Goal: Task Accomplishment & Management: Manage account settings

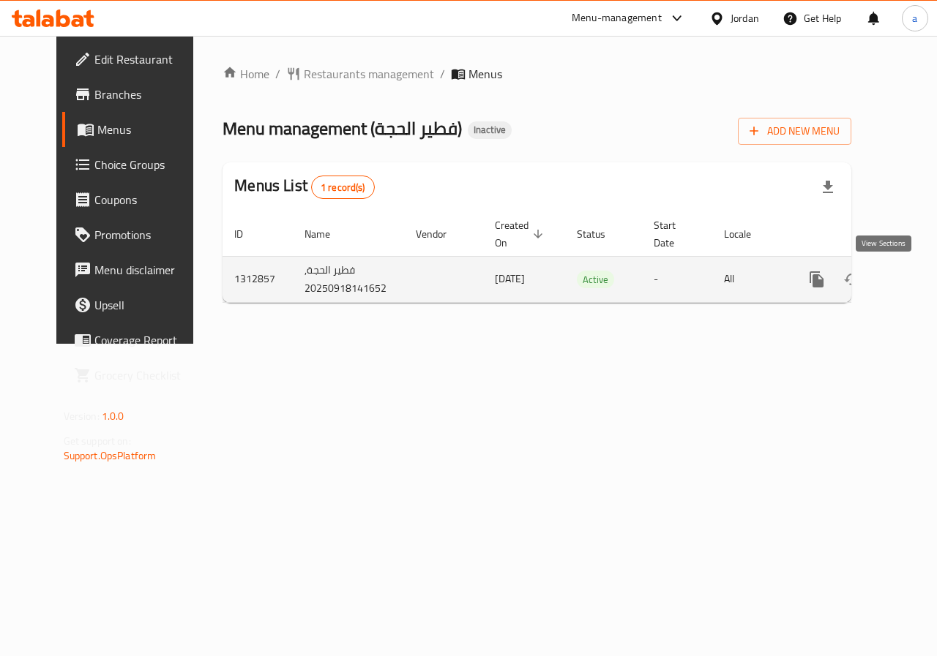
click at [916, 276] on icon "enhanced table" at bounding box center [922, 279] width 13 height 13
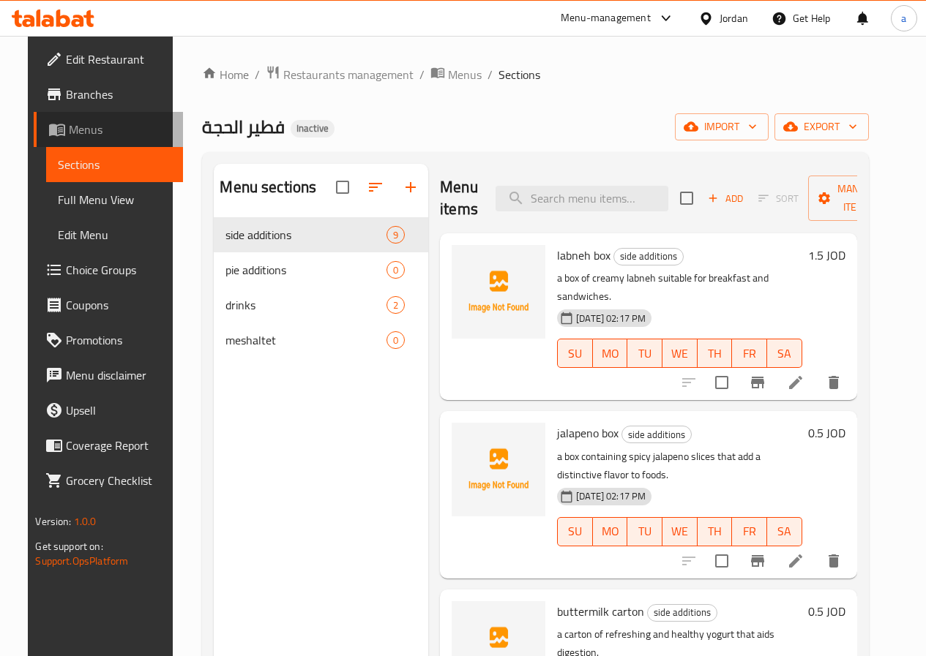
click at [71, 127] on span "Menus" at bounding box center [120, 130] width 102 height 18
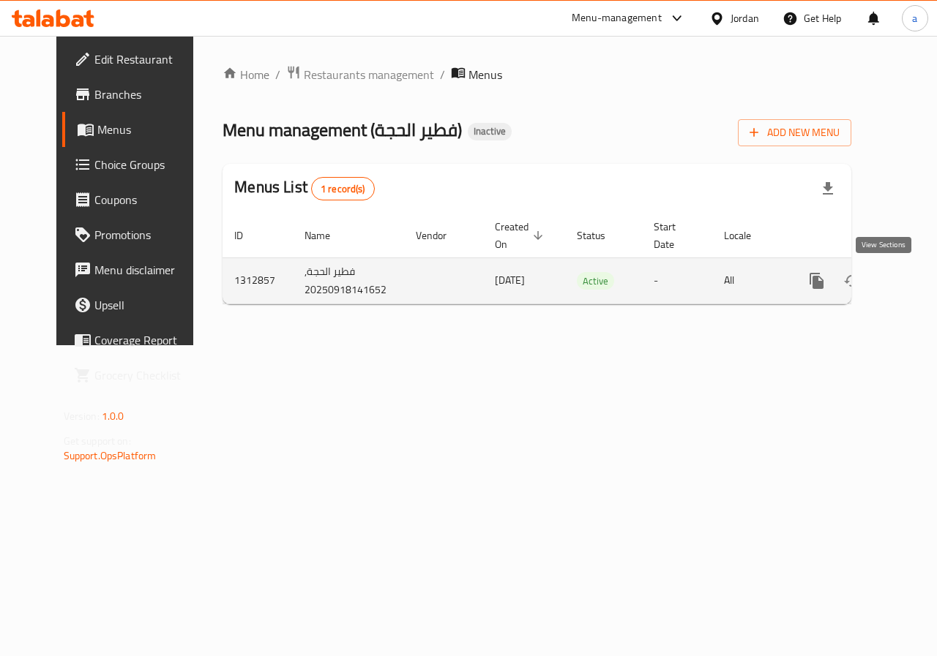
click at [916, 274] on icon "enhanced table" at bounding box center [922, 280] width 13 height 13
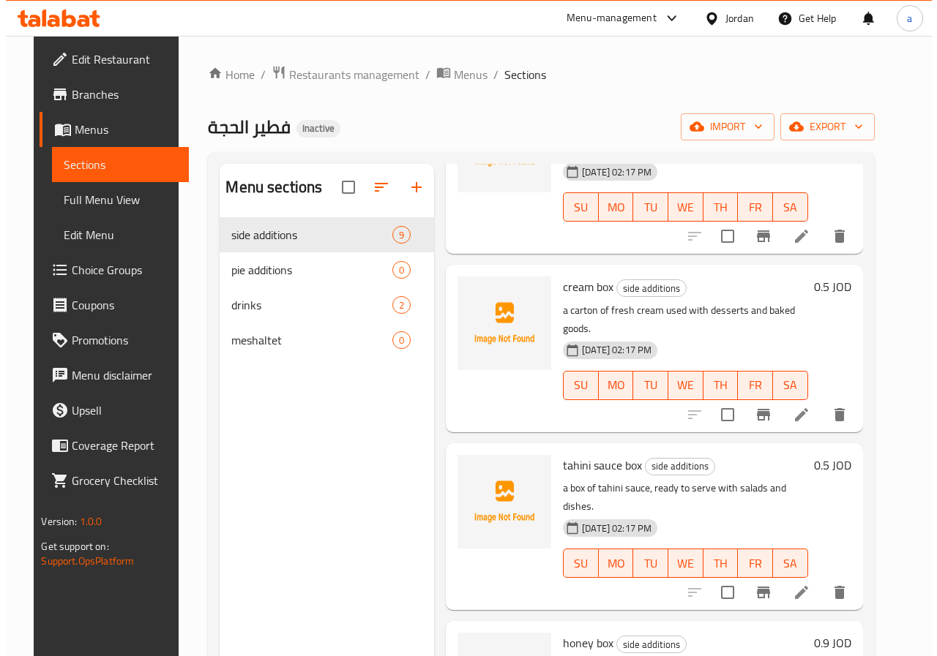
scroll to position [859, 0]
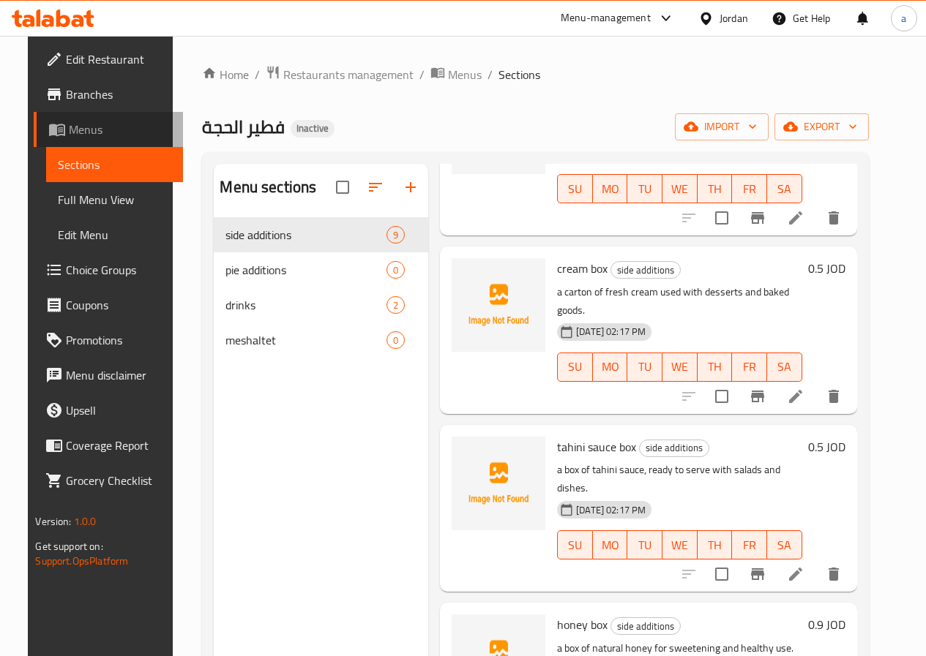
click at [69, 138] on span "Menus" at bounding box center [120, 130] width 102 height 18
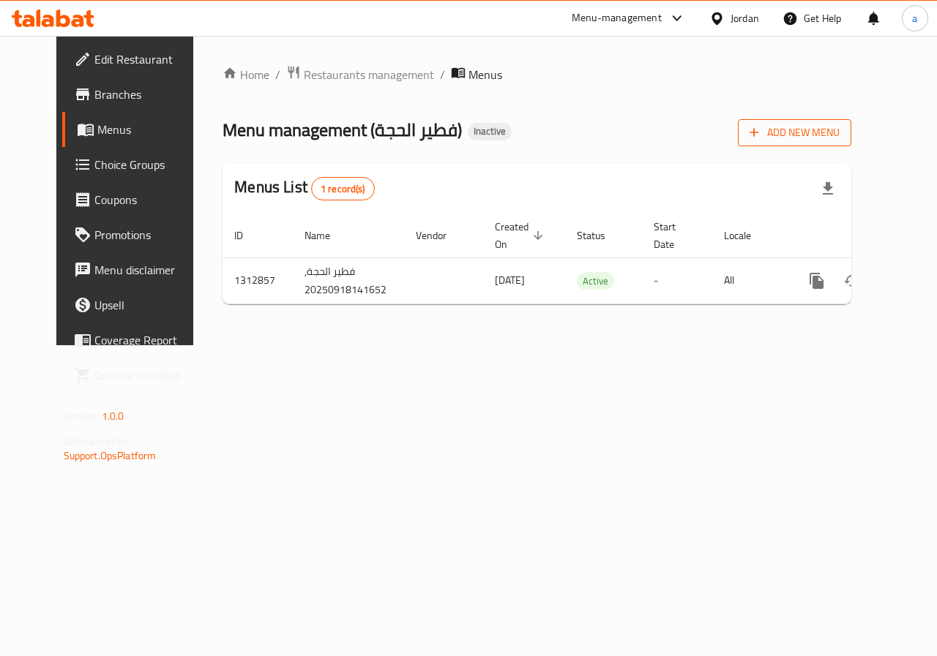
click at [839, 138] on span "Add New Menu" at bounding box center [794, 133] width 90 height 18
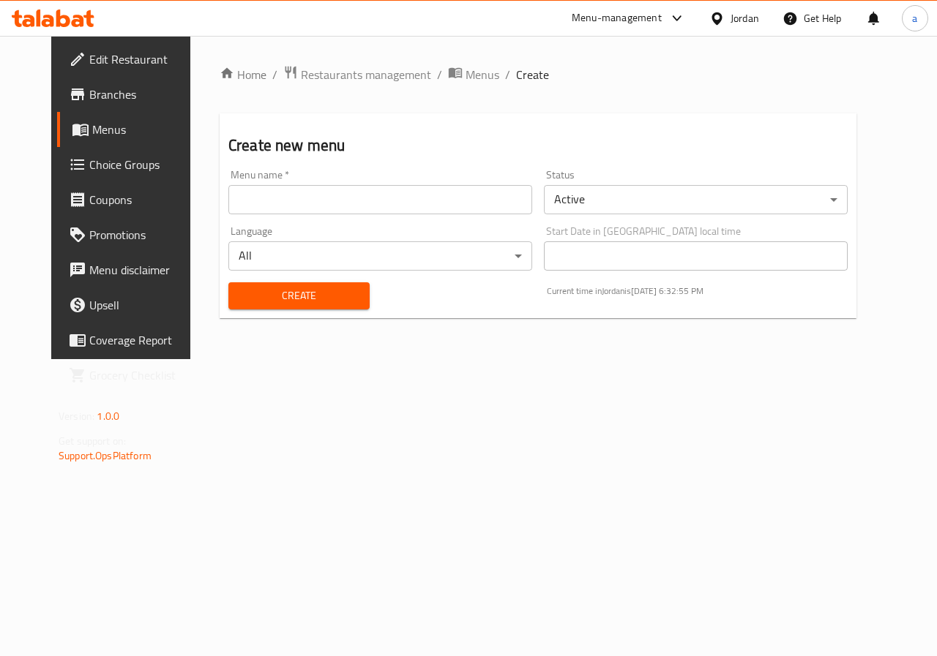
click at [418, 201] on input "text" at bounding box center [380, 199] width 304 height 29
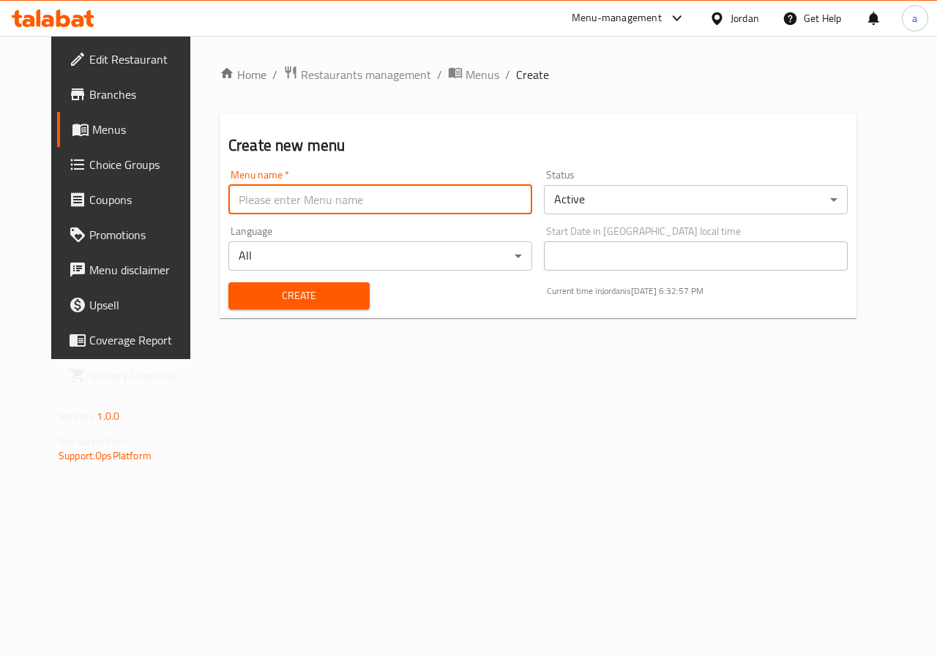
type input "[PERSON_NAME]"
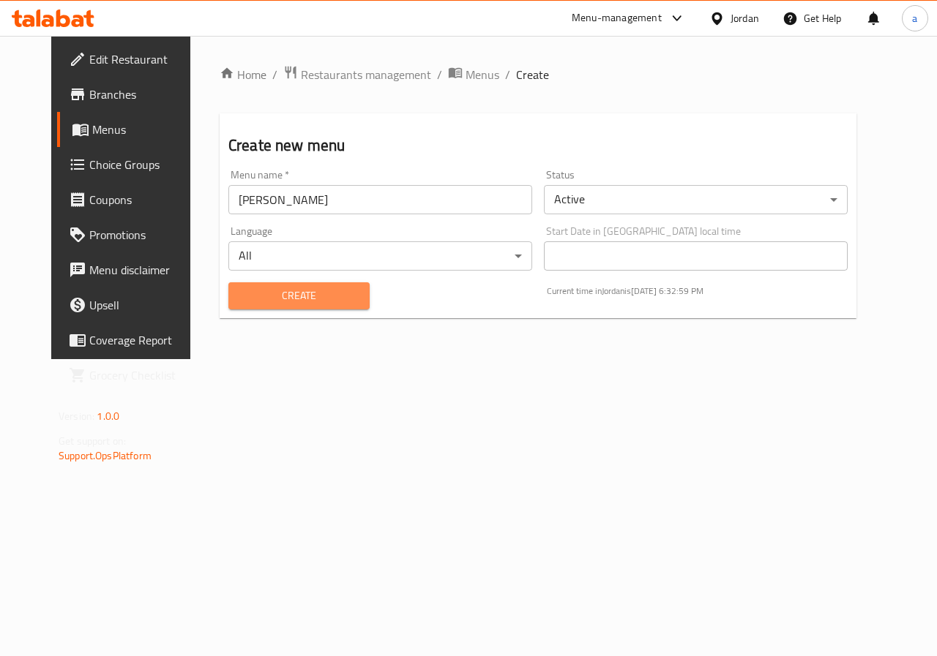
click at [315, 300] on span "Create" at bounding box center [299, 296] width 118 height 18
click at [92, 131] on span "Menus" at bounding box center [144, 130] width 104 height 18
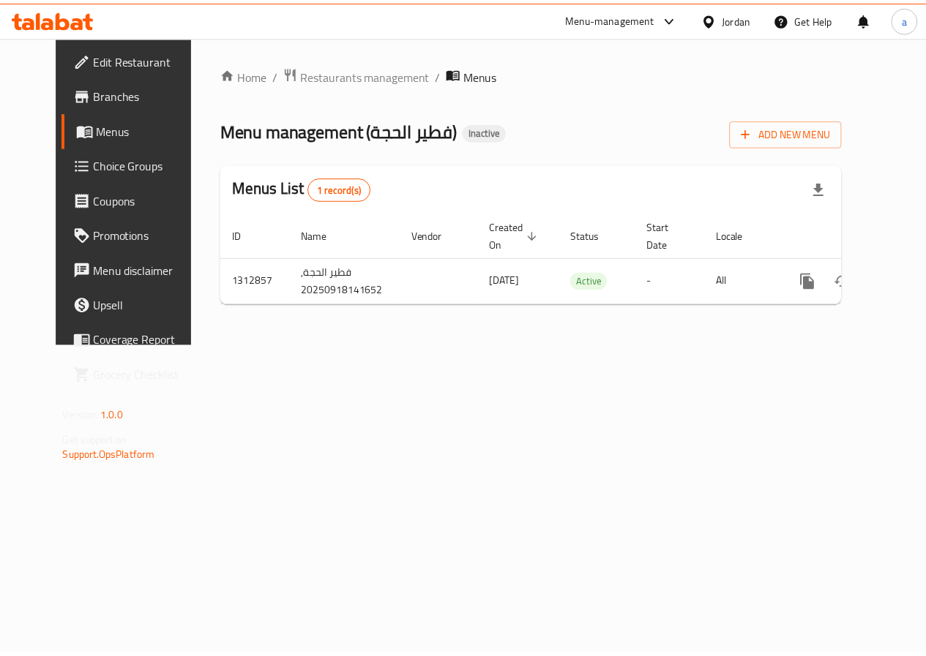
scroll to position [0, 5]
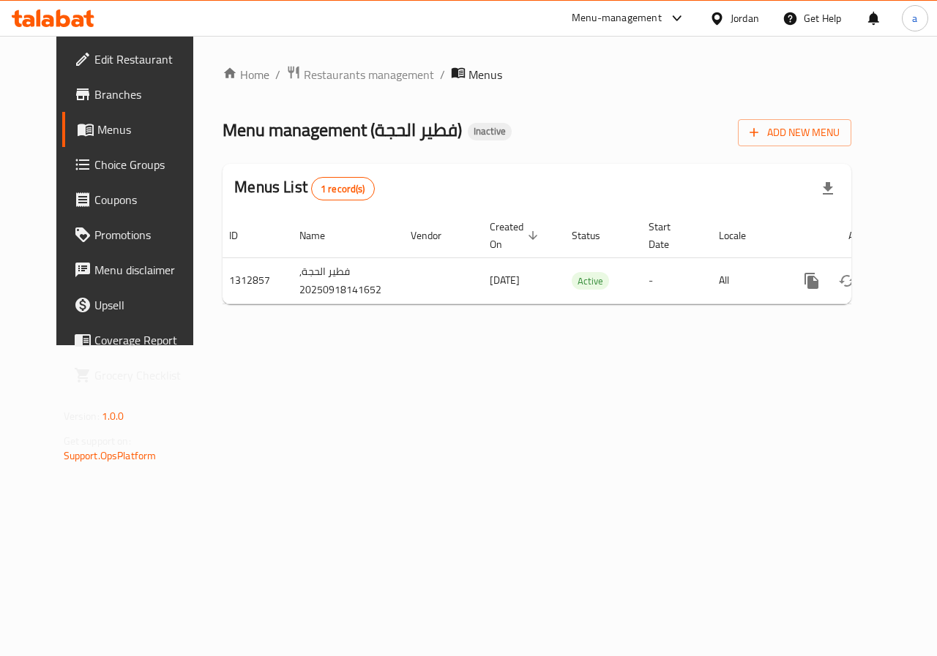
click at [97, 132] on span "Menus" at bounding box center [149, 130] width 104 height 18
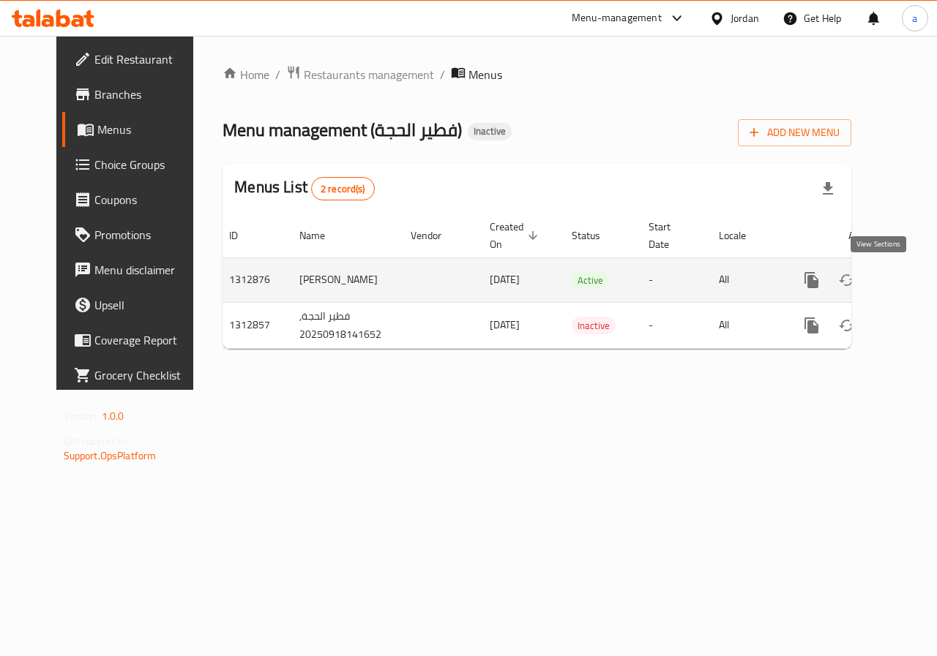
click at [908, 283] on icon "enhanced table" at bounding box center [917, 281] width 18 height 18
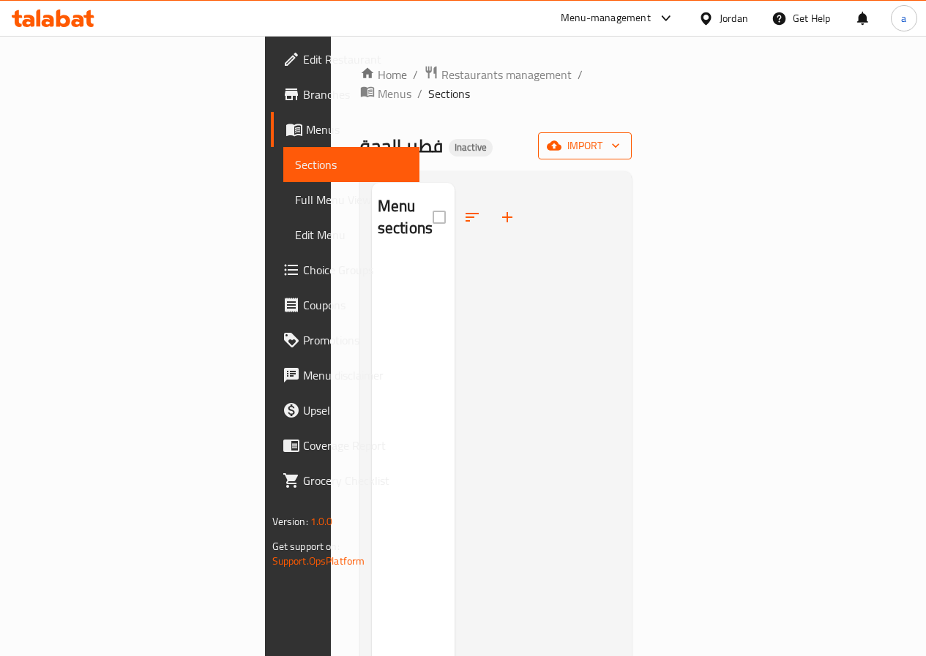
click at [620, 137] on span "import" at bounding box center [585, 146] width 70 height 18
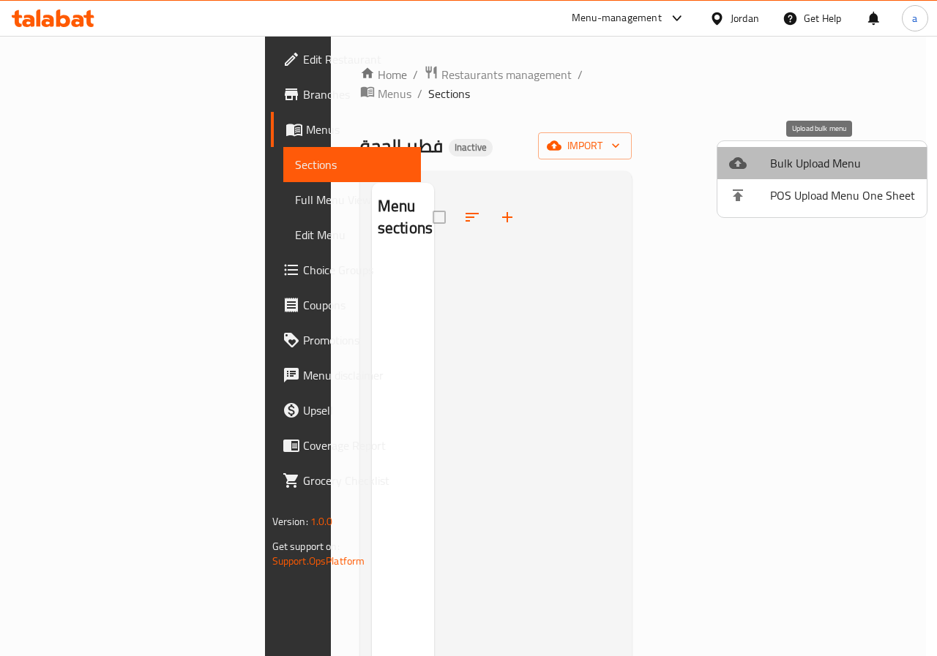
click at [850, 166] on span "Bulk Upload Menu" at bounding box center [842, 163] width 145 height 18
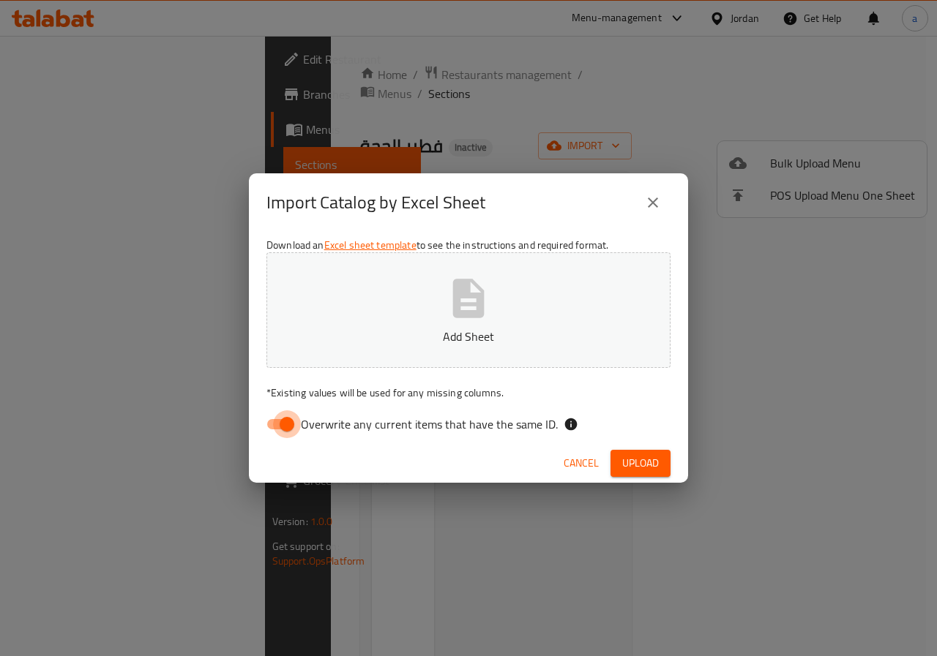
click at [279, 424] on input "Overwrite any current items that have the same ID." at bounding box center [286, 425] width 83 height 28
checkbox input "false"
click at [433, 322] on button "Add Sheet" at bounding box center [468, 310] width 404 height 116
click at [631, 460] on span "Upload" at bounding box center [640, 463] width 37 height 18
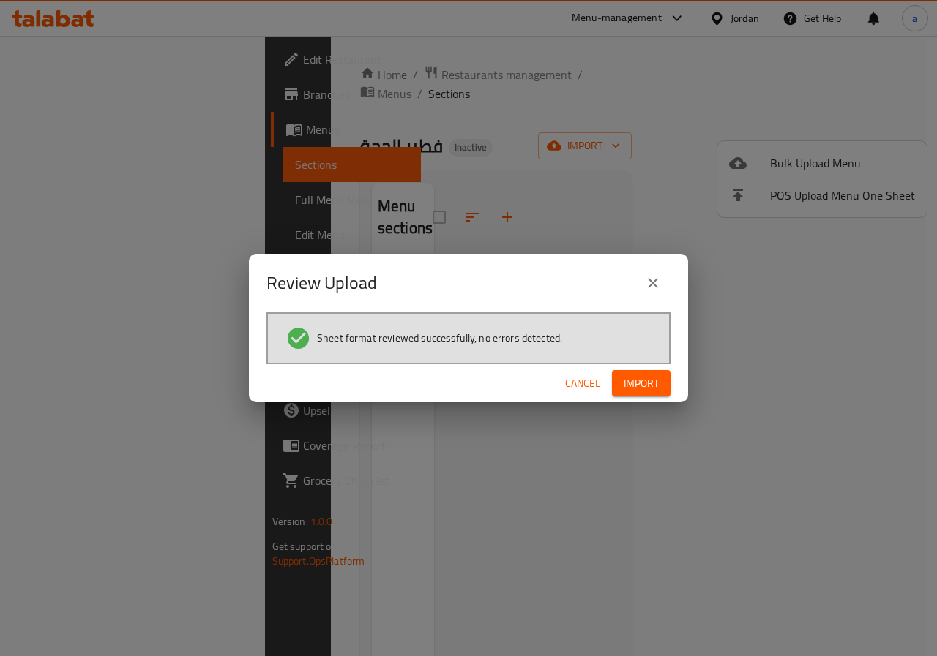
click at [643, 390] on span "Import" at bounding box center [641, 384] width 35 height 18
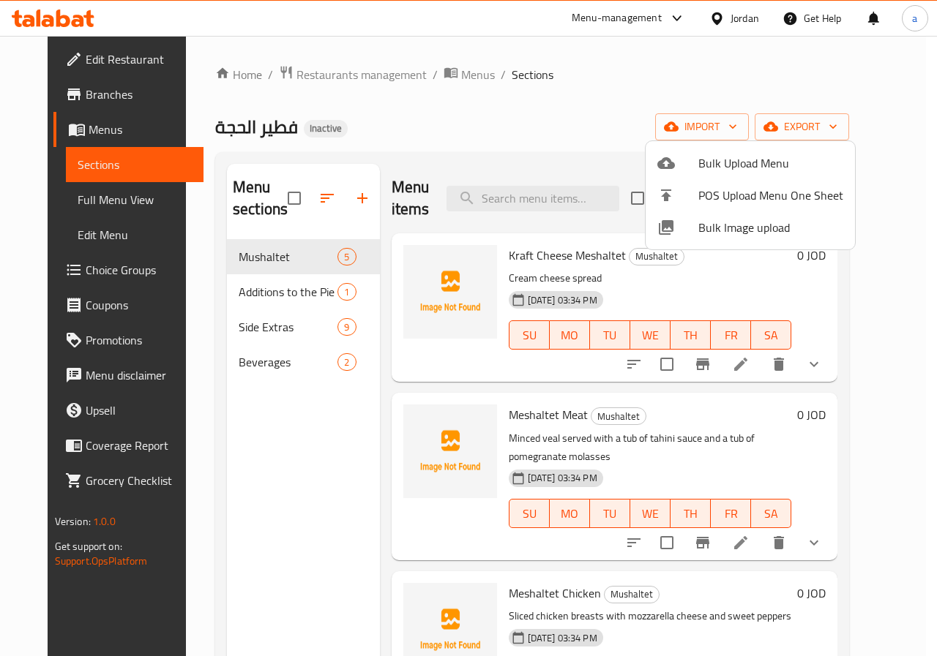
click at [932, 200] on div at bounding box center [468, 328] width 937 height 656
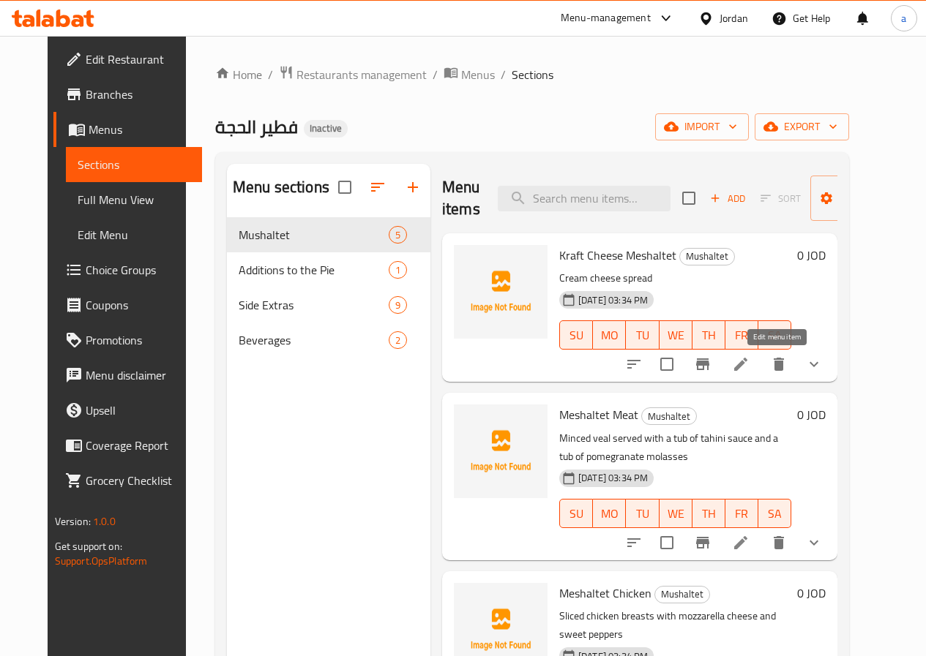
click at [747, 368] on icon at bounding box center [740, 364] width 13 height 13
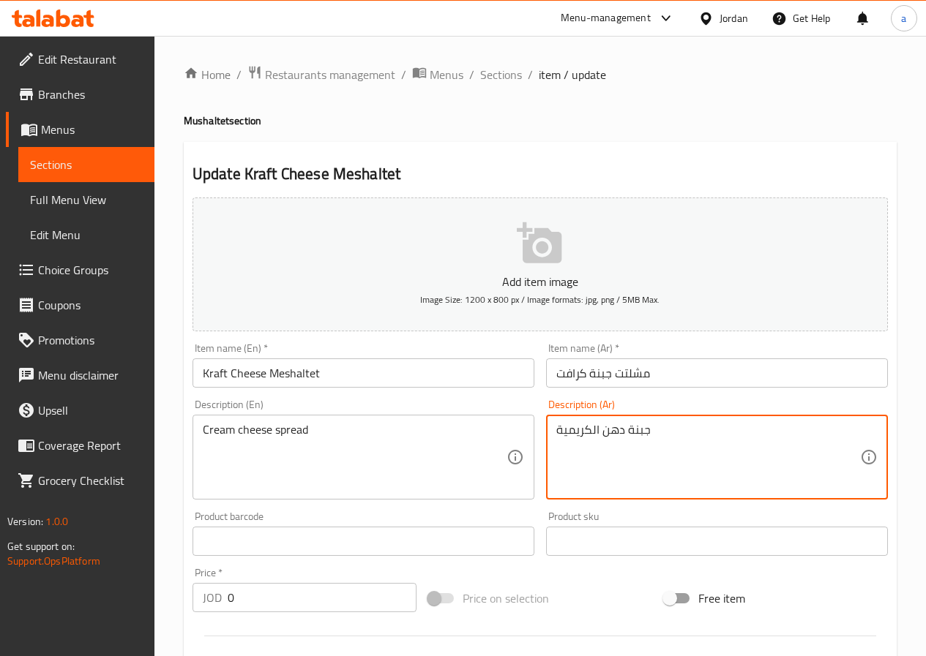
drag, startPoint x: 600, startPoint y: 431, endPoint x: 623, endPoint y: 438, distance: 23.6
click at [591, 430] on textarea "جبنة دهن الكريمية" at bounding box center [708, 458] width 304 height 70
click at [597, 430] on textarea "جبنة دهن الكريمية" at bounding box center [708, 458] width 304 height 70
click at [604, 482] on textarea "جبنة دهن الكريمية" at bounding box center [708, 458] width 304 height 70
click at [591, 430] on textarea "جبنة دهن الكريمية" at bounding box center [708, 458] width 304 height 70
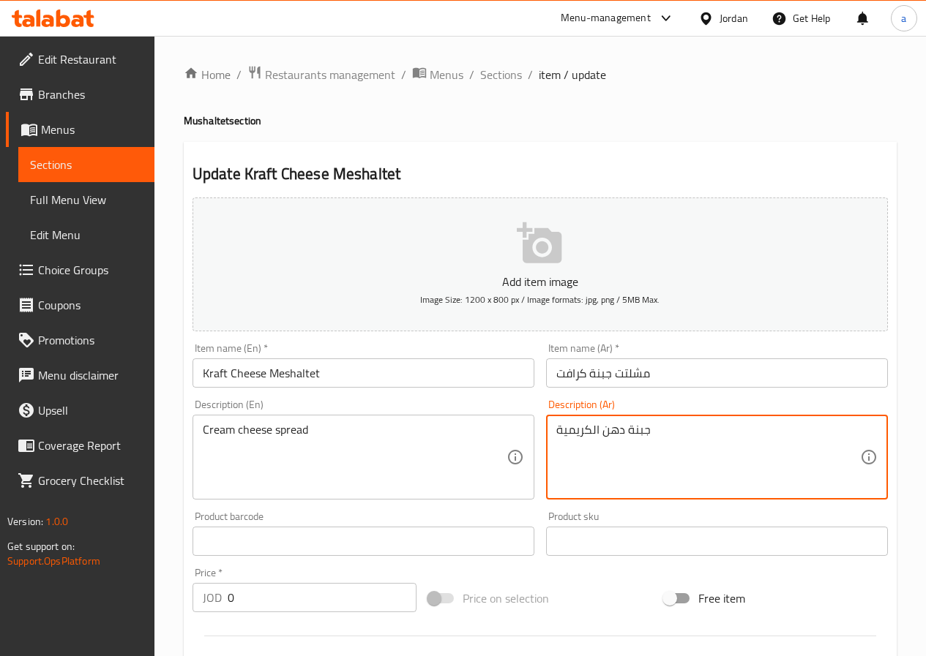
click at [596, 430] on textarea "جبنة دهن الكريمية" at bounding box center [708, 458] width 304 height 70
click at [591, 430] on textarea "جبنة دهن الكريمية" at bounding box center [708, 458] width 304 height 70
drag, startPoint x: 591, startPoint y: 430, endPoint x: 623, endPoint y: 443, distance: 33.8
click at [623, 443] on textarea "جبنة دهن الكريمية" at bounding box center [708, 458] width 304 height 70
click at [554, 432] on div "جبنة كريمية Description (Ar)" at bounding box center [717, 457] width 342 height 85
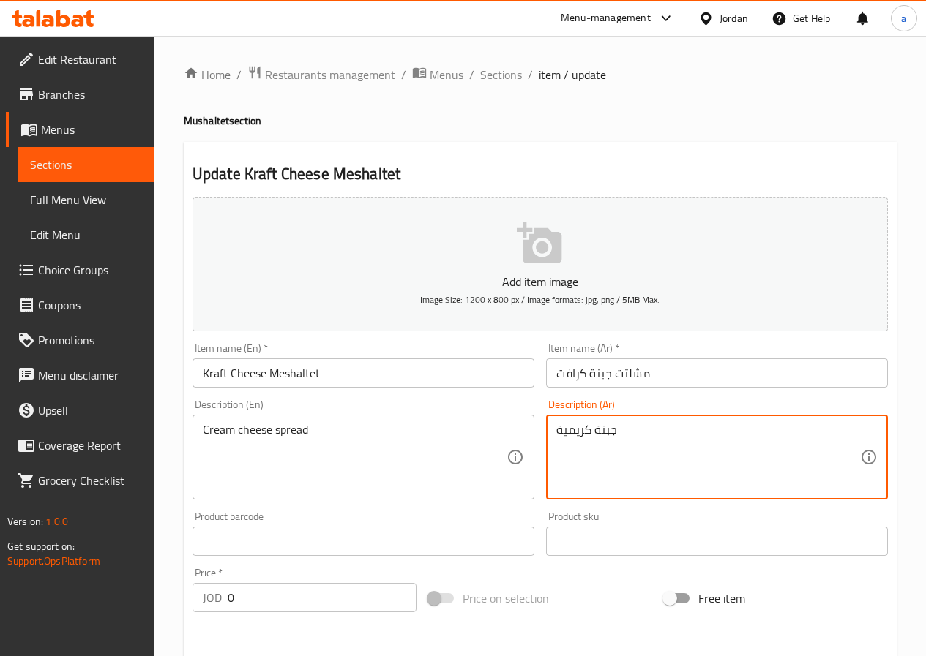
click at [621, 433] on textarea "جبنة كريمية" at bounding box center [708, 458] width 304 height 70
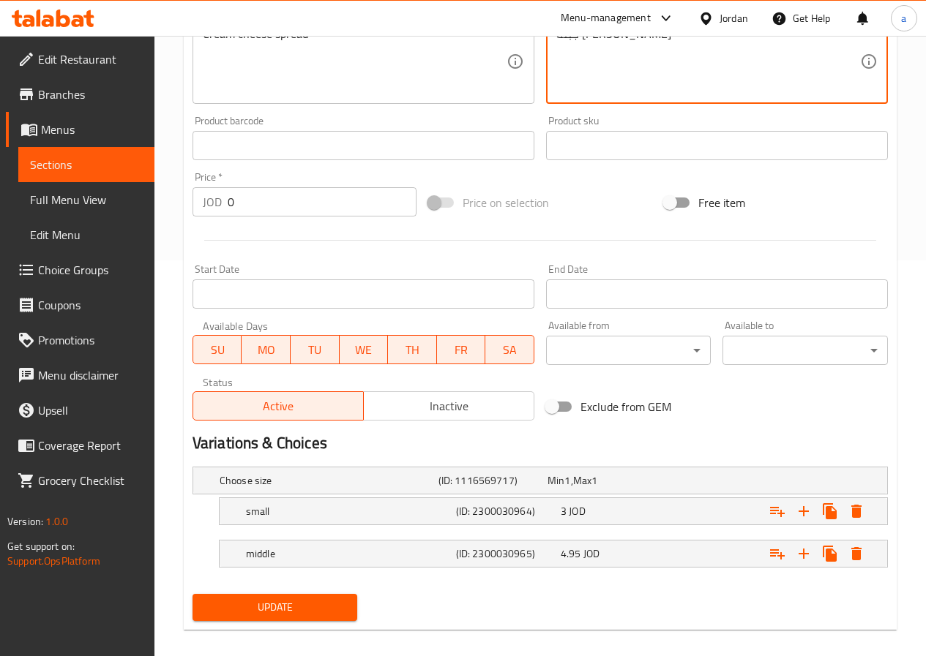
scroll to position [411, 0]
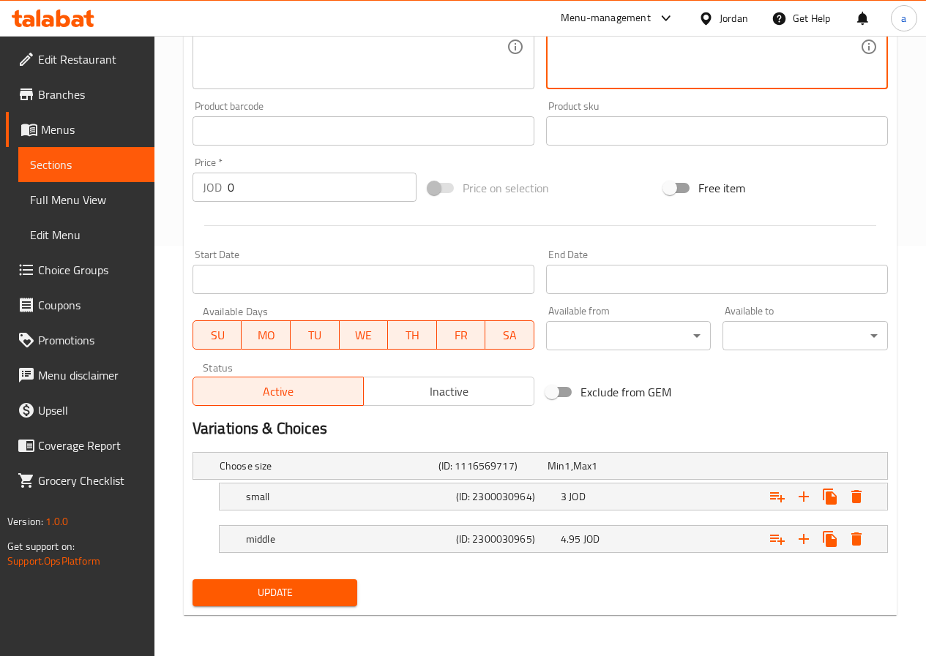
type textarea "جبنة [PERSON_NAME]"
click at [311, 596] on span "Update" at bounding box center [275, 593] width 142 height 18
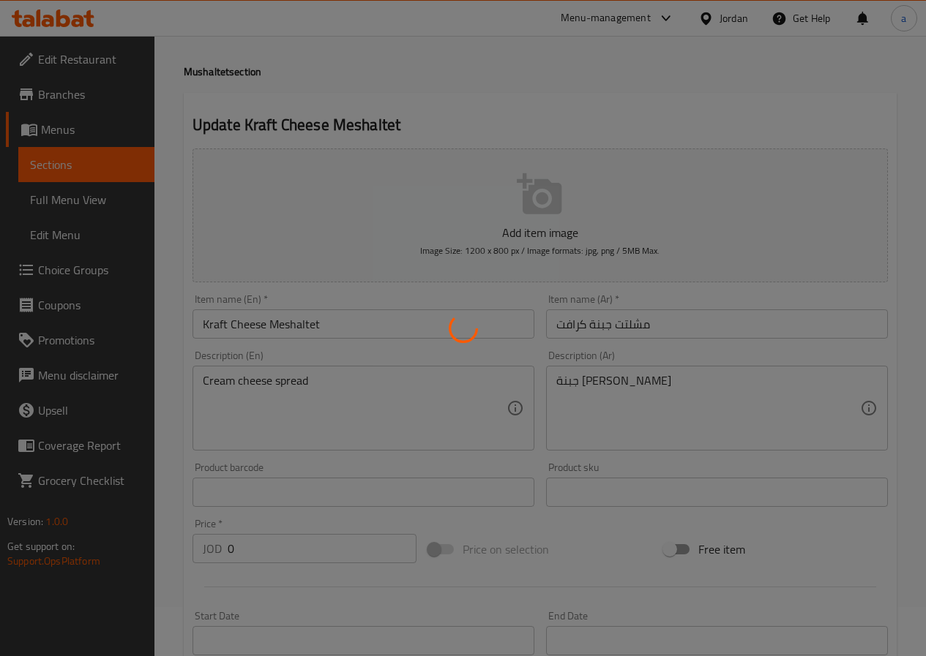
scroll to position [0, 0]
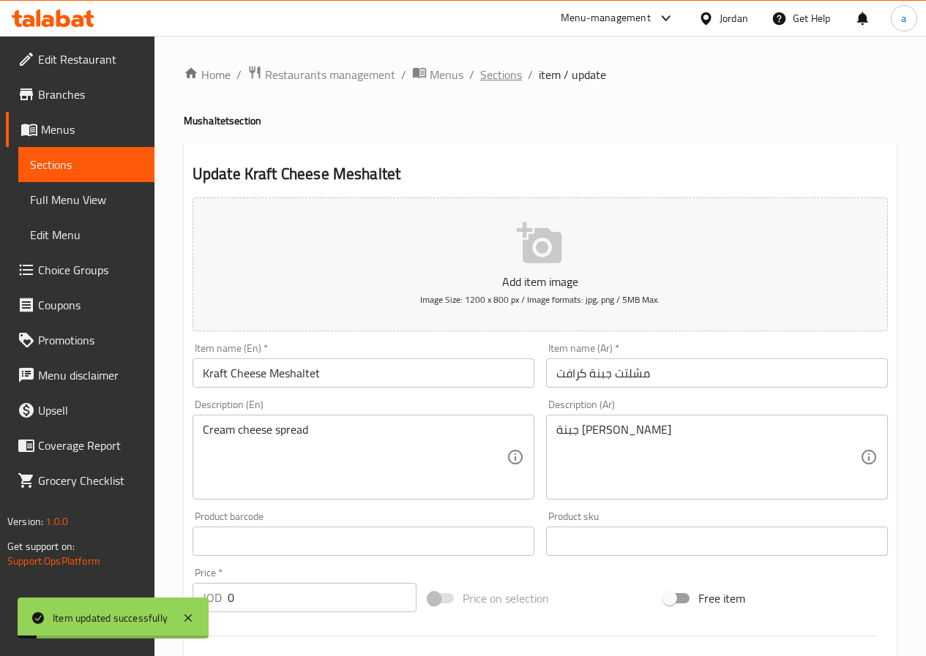
click at [502, 75] on span "Sections" at bounding box center [501, 75] width 42 height 18
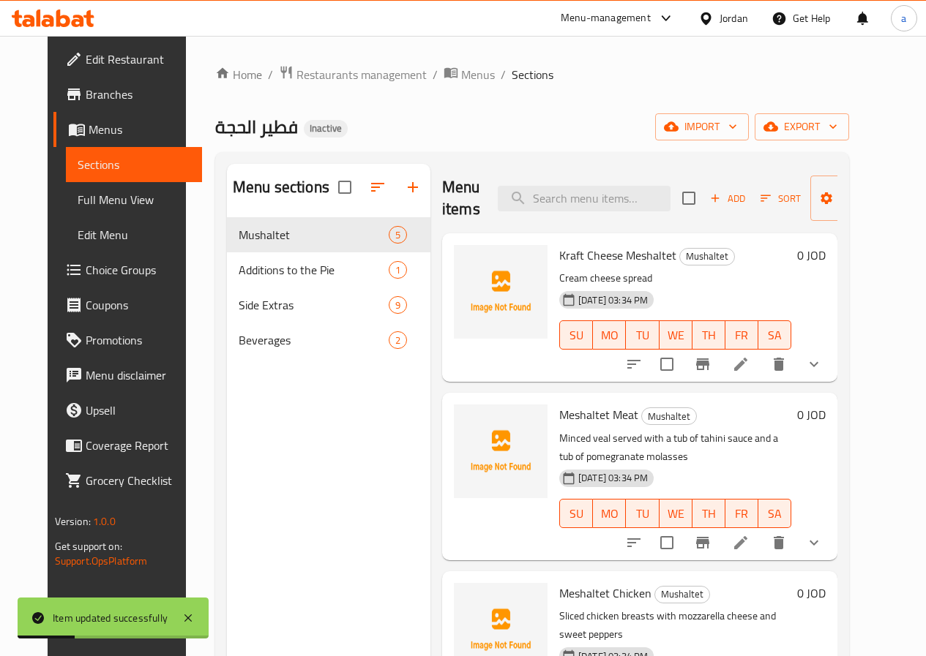
click at [761, 546] on li at bounding box center [740, 543] width 41 height 26
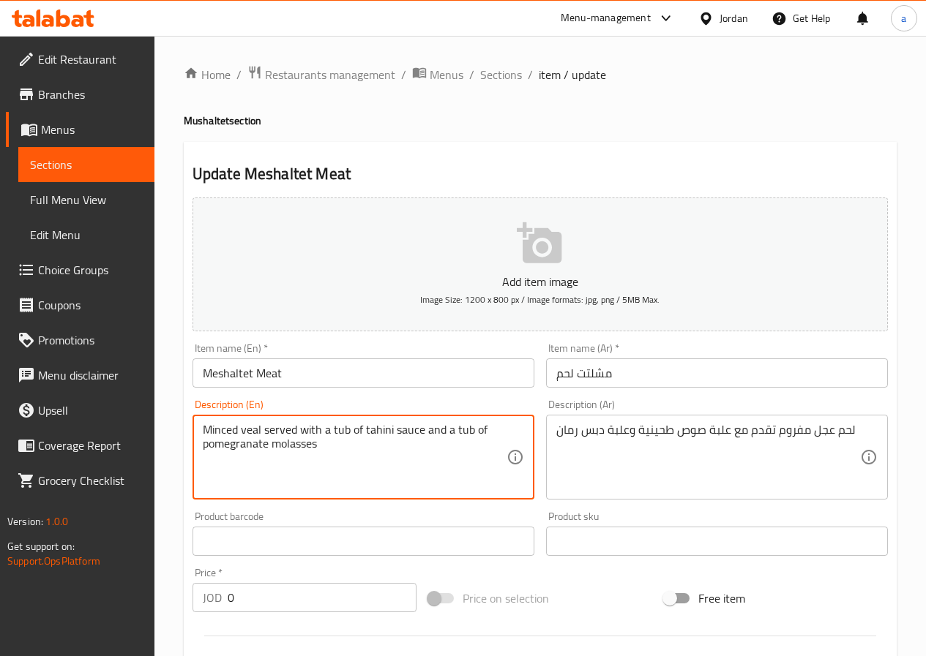
drag, startPoint x: 349, startPoint y: 431, endPoint x: 332, endPoint y: 436, distance: 17.6
drag, startPoint x: 348, startPoint y: 431, endPoint x: 330, endPoint y: 435, distance: 18.1
click at [330, 435] on textarea "Minced veal served with a box of tahini sauce and a tub of pomegranate molasses" at bounding box center [355, 458] width 304 height 70
drag, startPoint x: 471, startPoint y: 432, endPoint x: 454, endPoint y: 435, distance: 17.9
click at [454, 435] on textarea "Minced veal served with a box of tahini sauce and a tub of pomegranate molasses" at bounding box center [355, 458] width 304 height 70
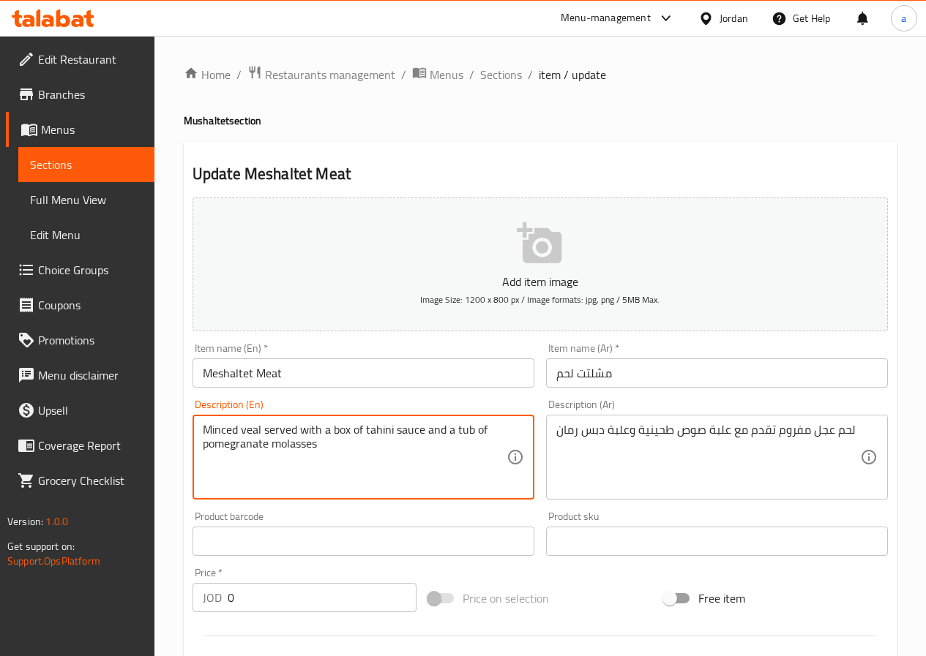
paste textarea "box"
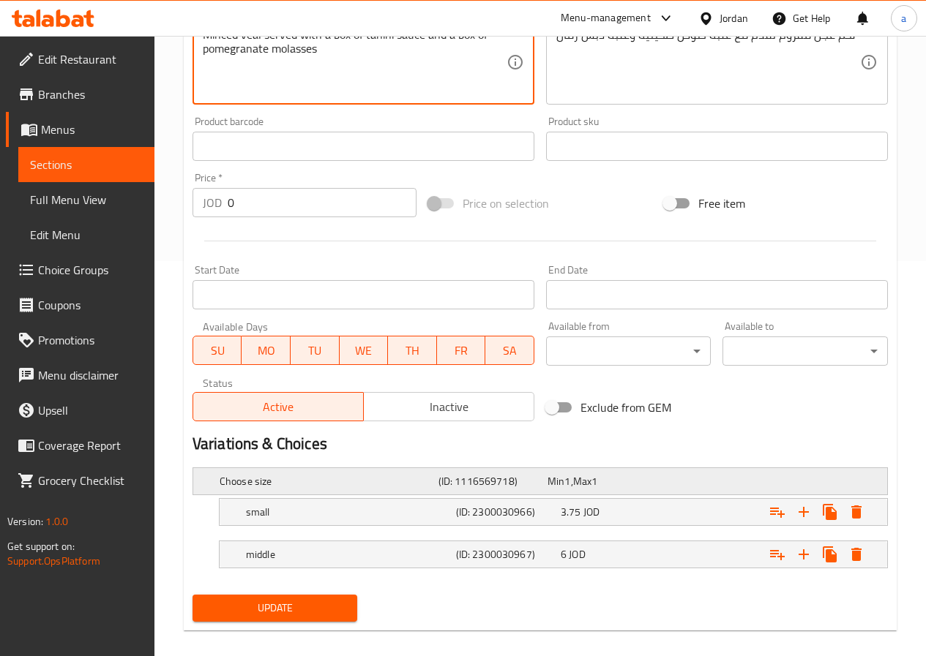
scroll to position [411, 0]
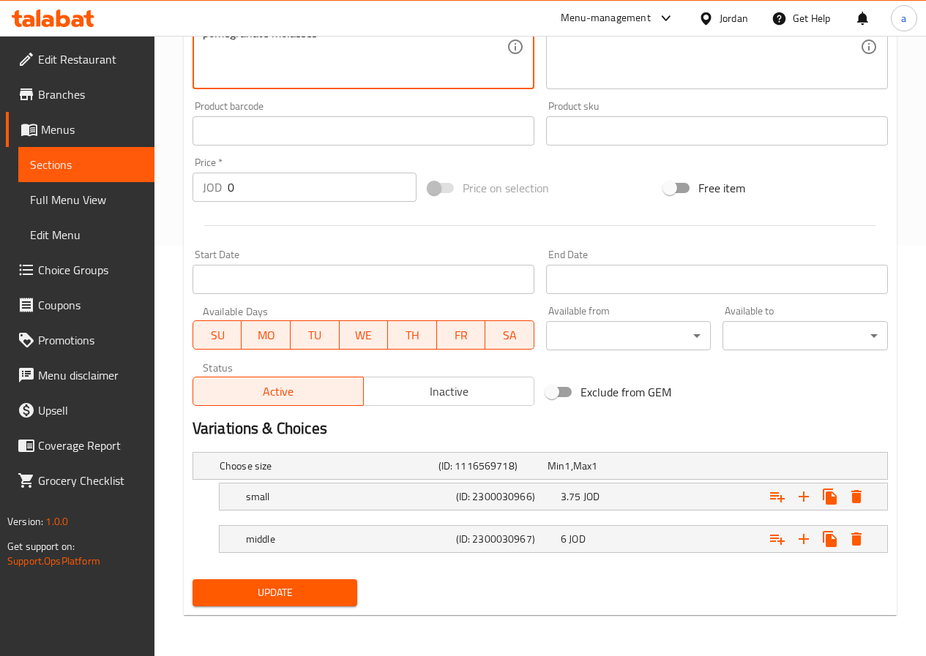
type textarea "Minced veal served with a box of tahini sauce and a box of pomegranate molasses"
click at [339, 602] on span "Update" at bounding box center [275, 593] width 142 height 18
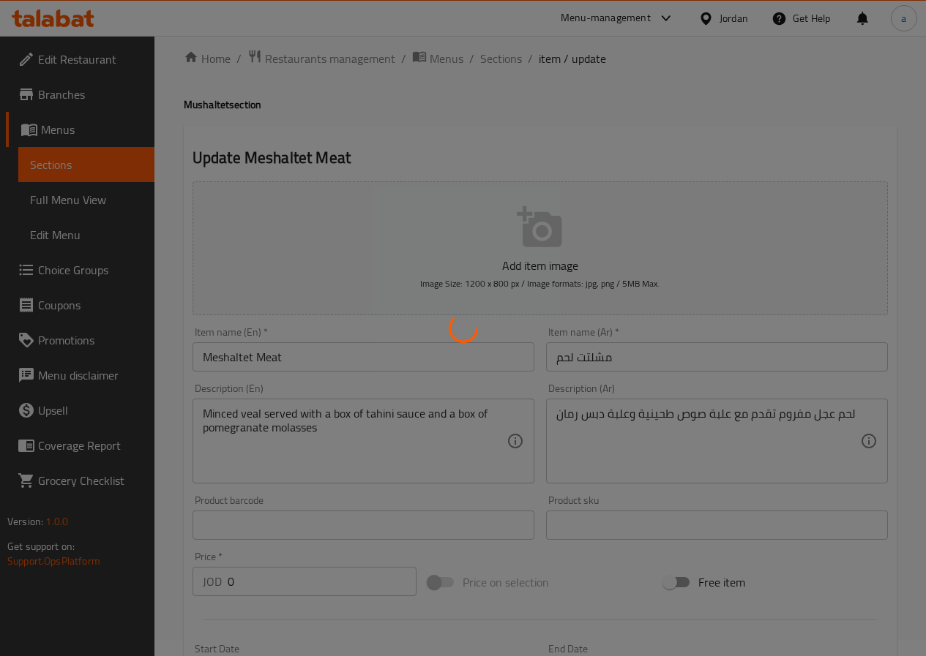
scroll to position [0, 0]
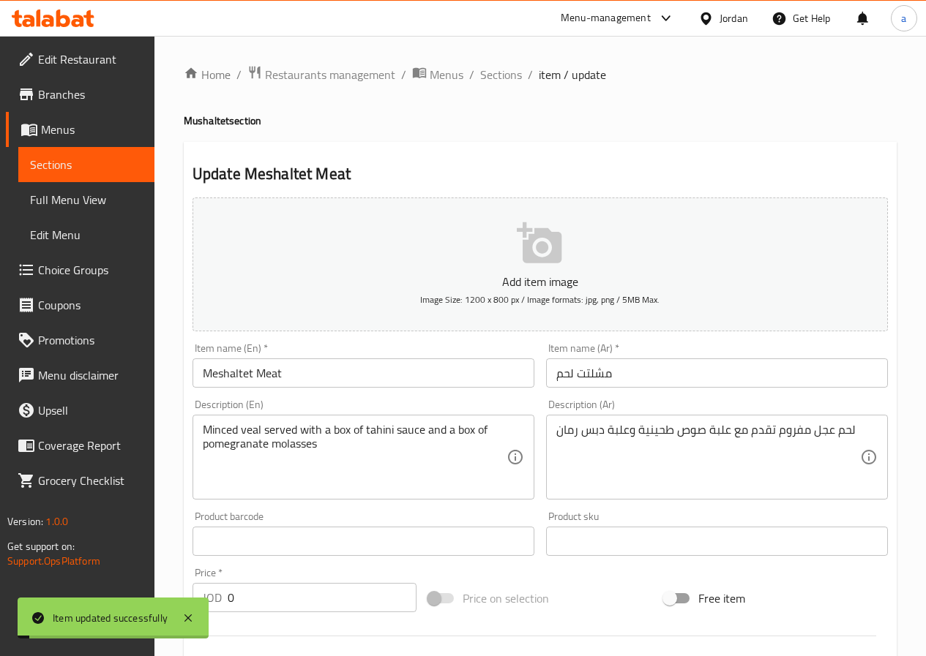
click at [495, 72] on span "Sections" at bounding box center [501, 75] width 42 height 18
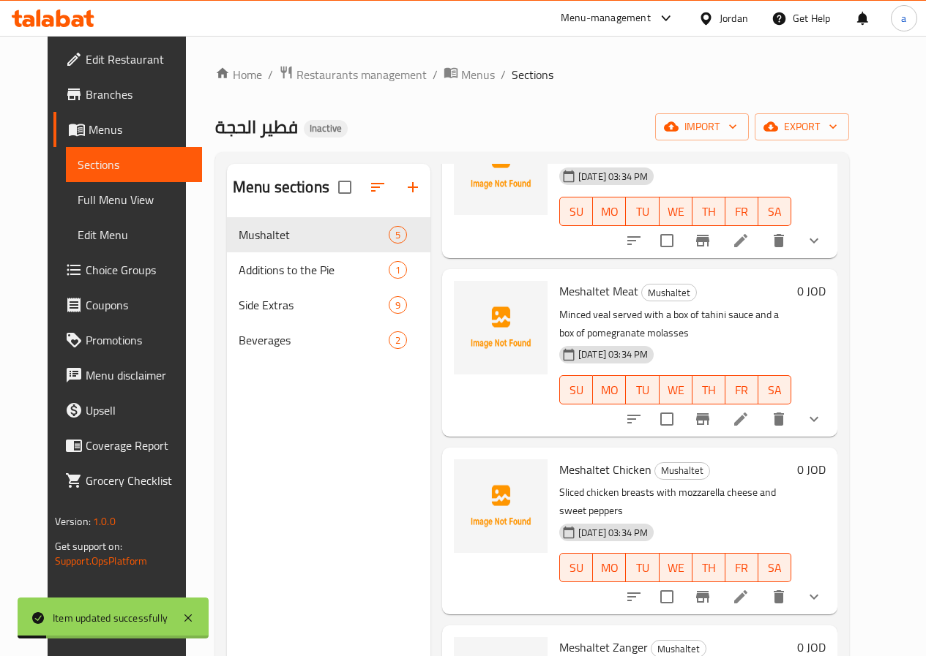
scroll to position [146, 0]
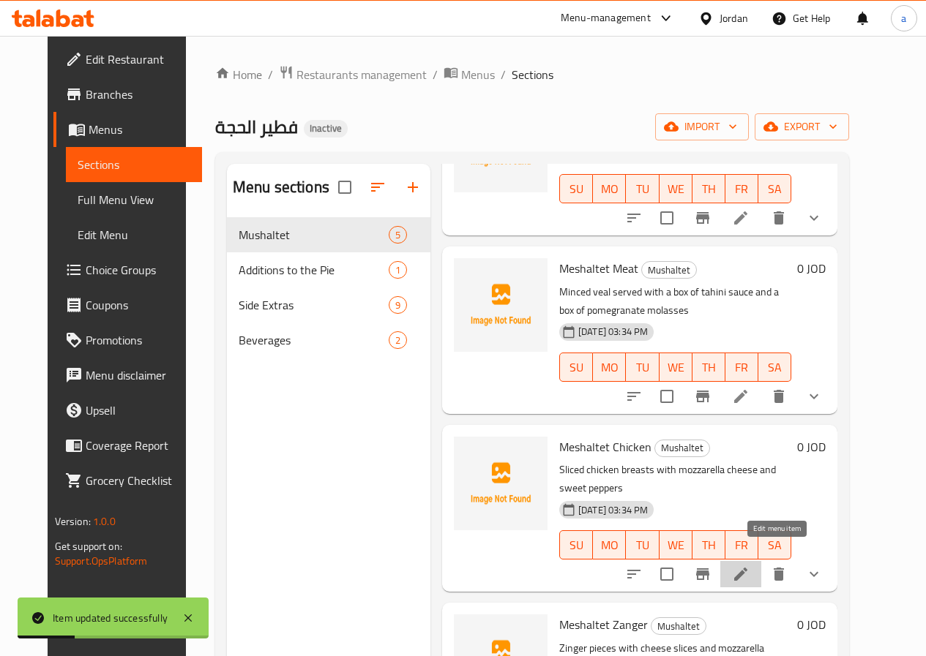
click at [747, 568] on icon at bounding box center [740, 574] width 13 height 13
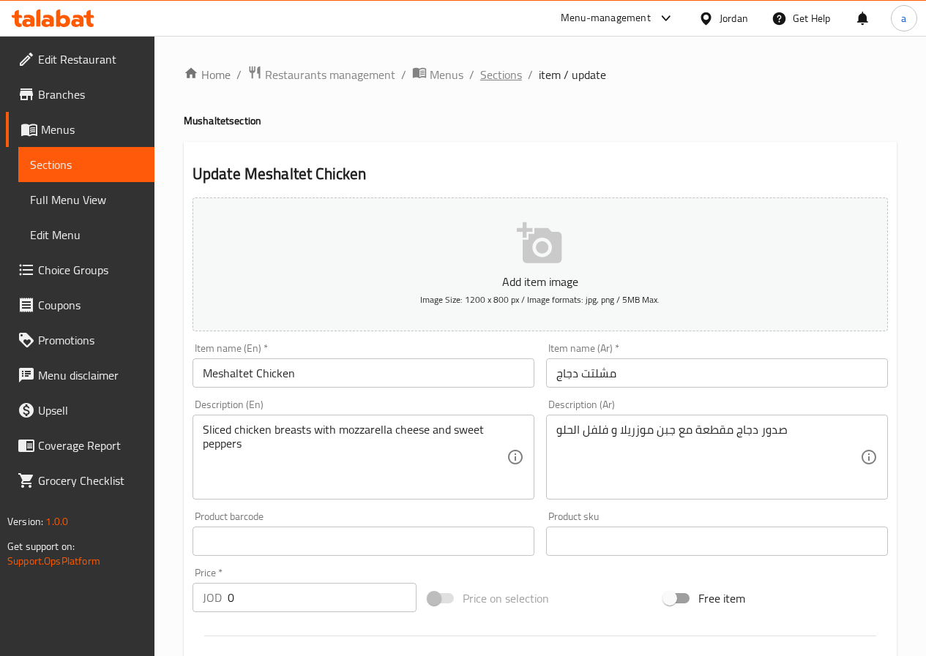
click at [491, 80] on span "Sections" at bounding box center [501, 75] width 42 height 18
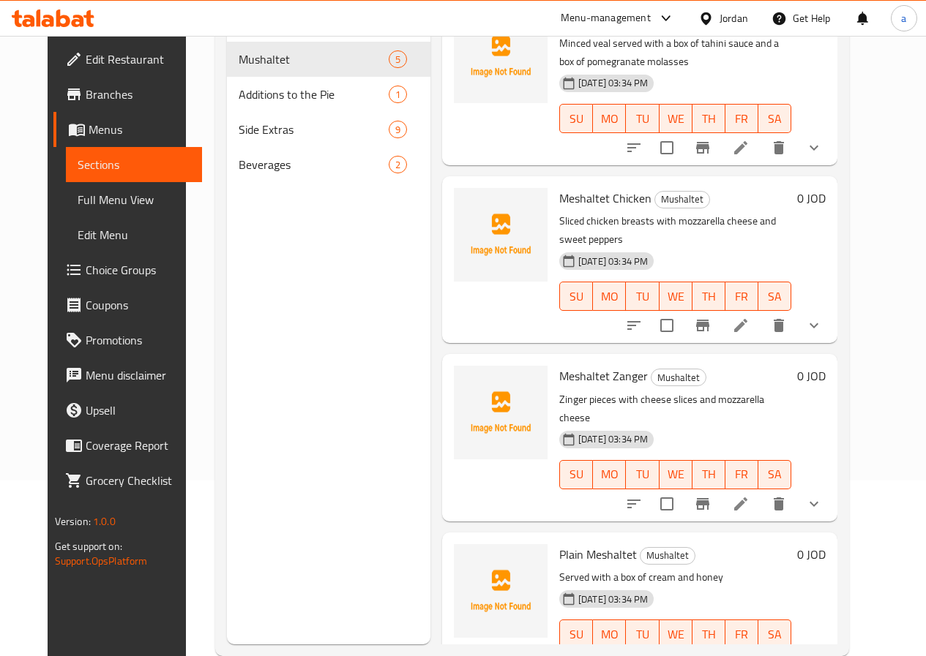
scroll to position [205, 0]
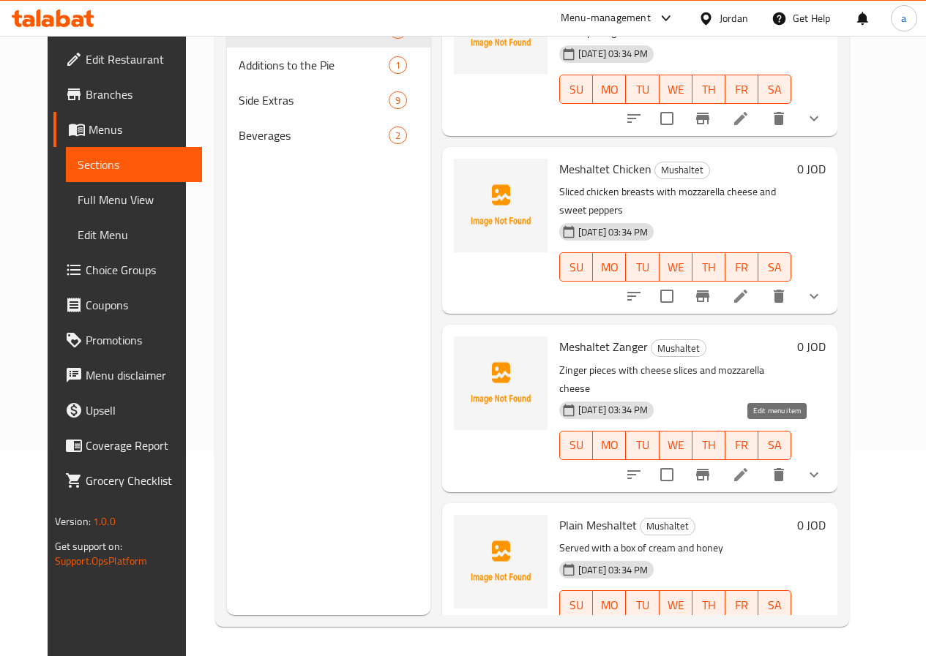
click at [749, 466] on icon at bounding box center [741, 475] width 18 height 18
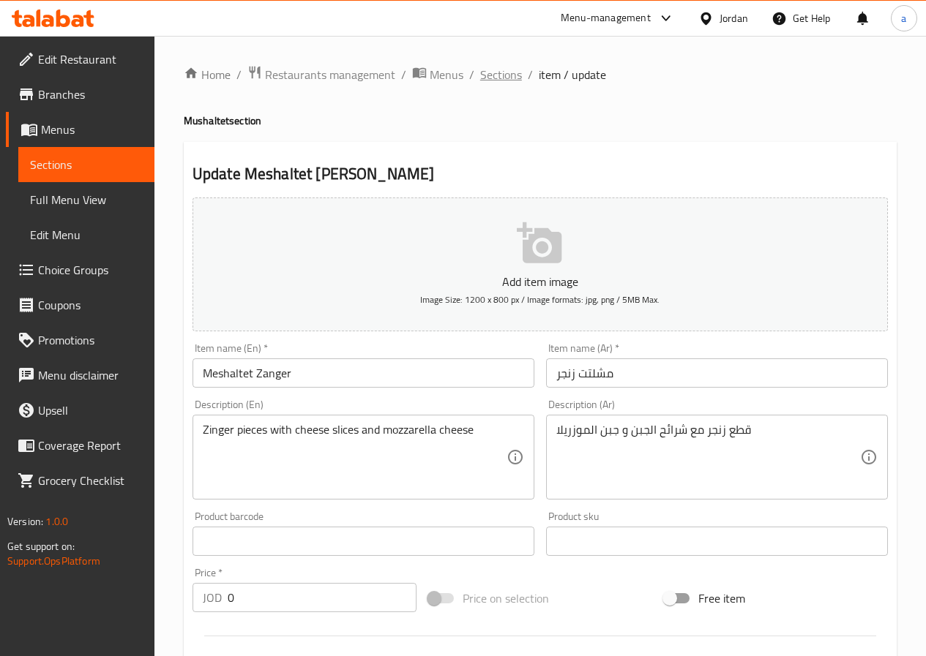
click at [501, 75] on span "Sections" at bounding box center [501, 75] width 42 height 18
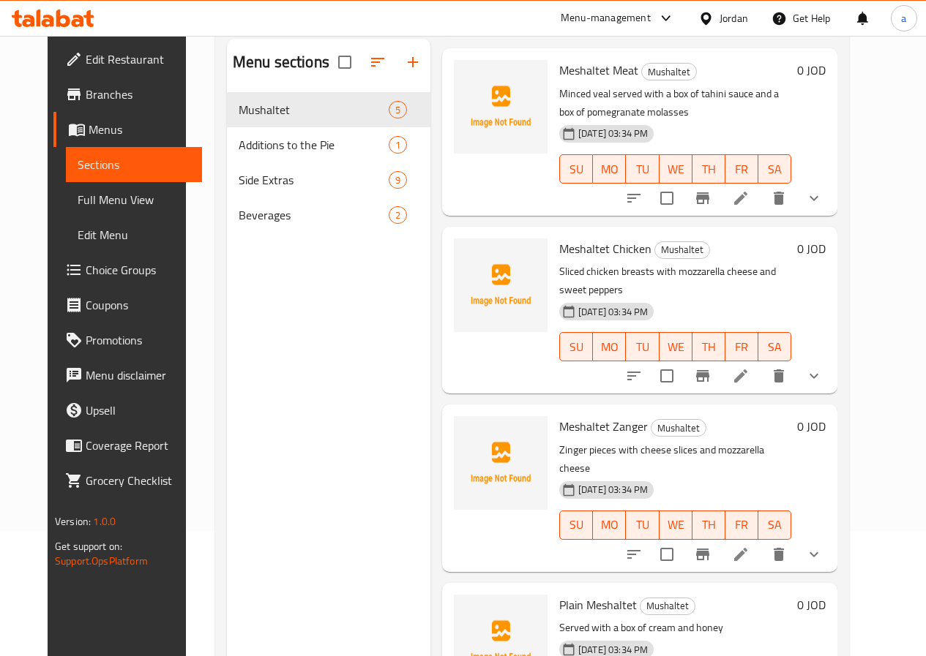
scroll to position [205, 0]
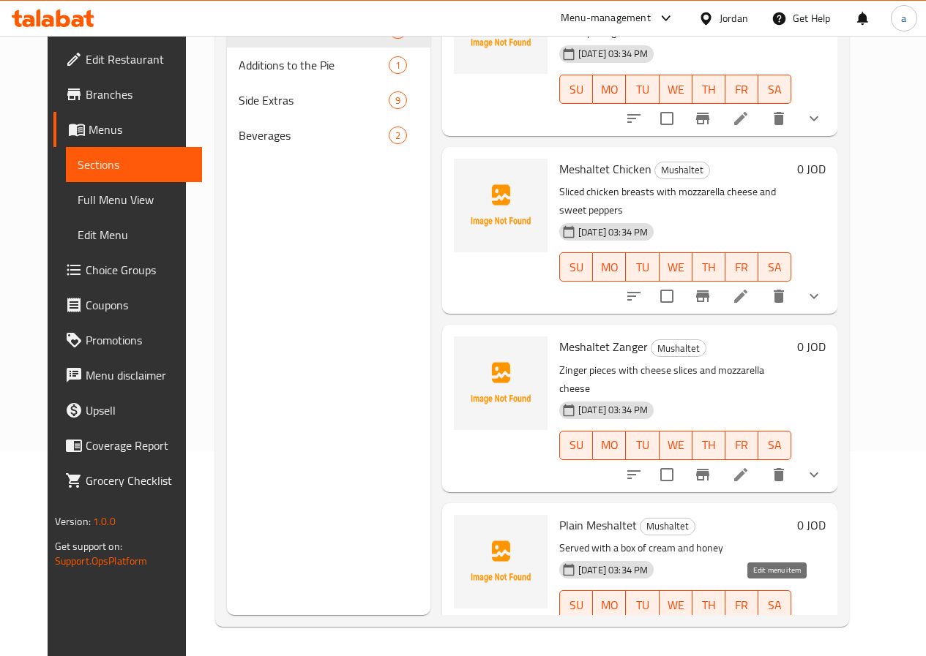
click at [747, 628] on icon at bounding box center [740, 634] width 13 height 13
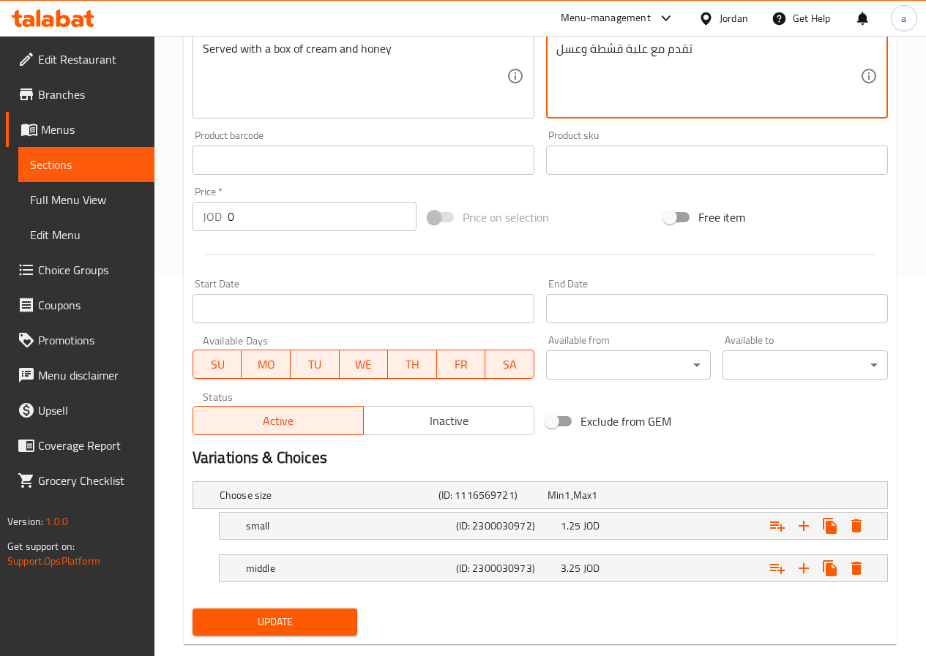
scroll to position [411, 0]
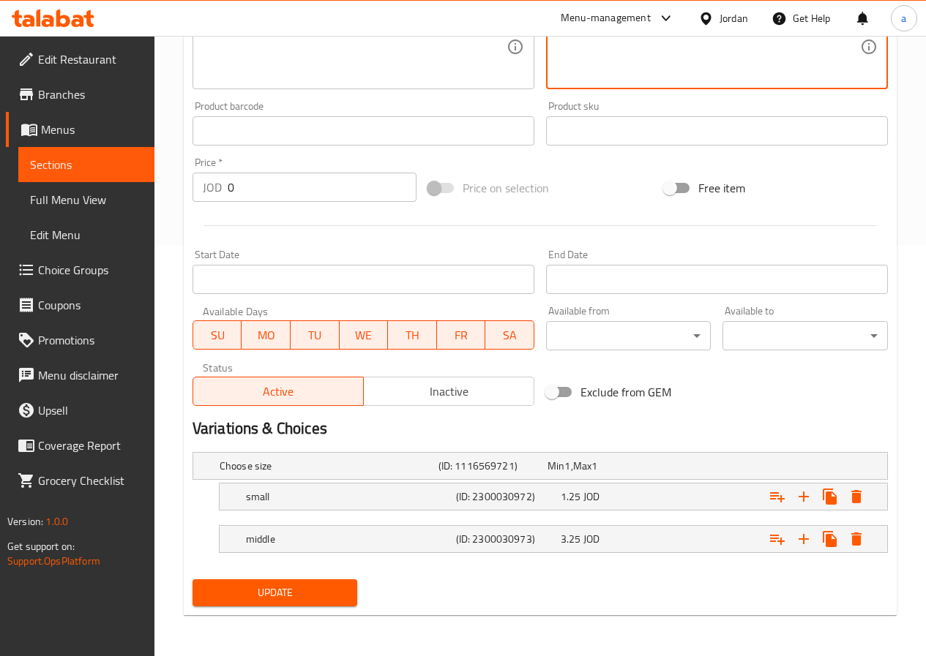
type textarea "تقدم مع علبة قشطة وعسل"
click at [267, 592] on span "Update" at bounding box center [275, 593] width 142 height 18
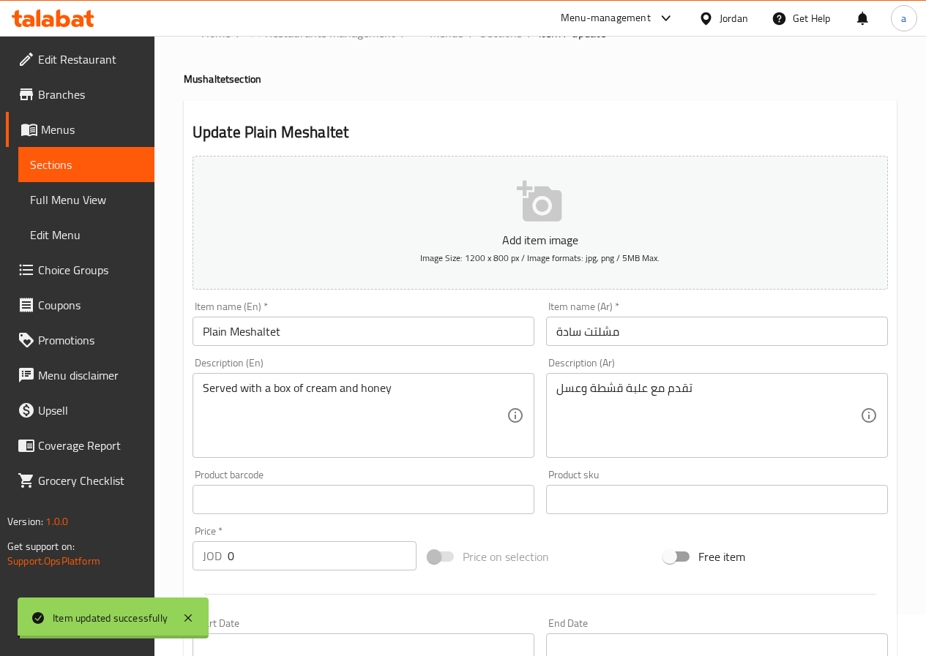
scroll to position [0, 0]
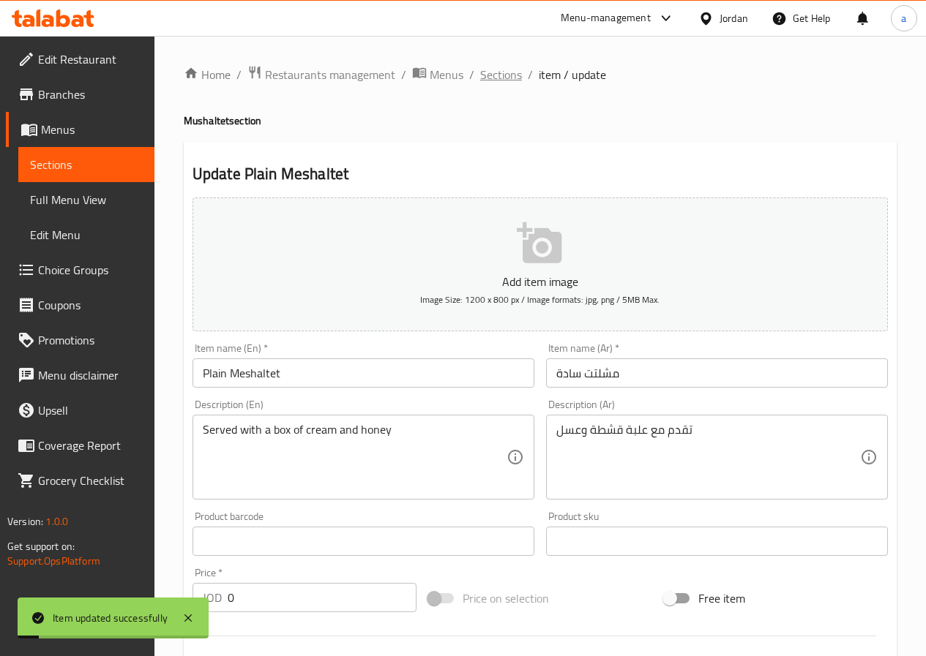
click at [499, 80] on span "Sections" at bounding box center [501, 75] width 42 height 18
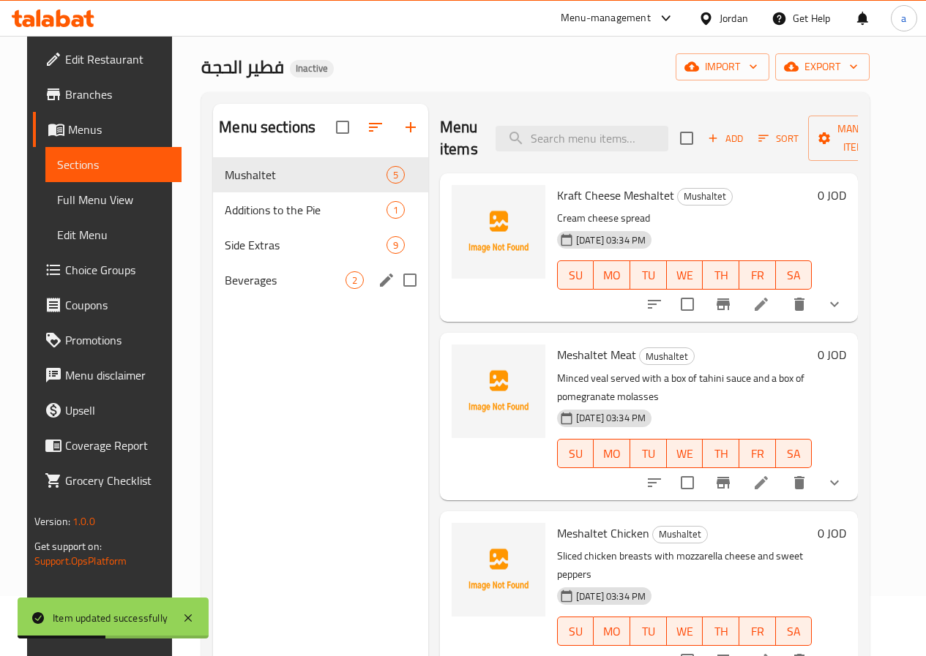
scroll to position [59, 0]
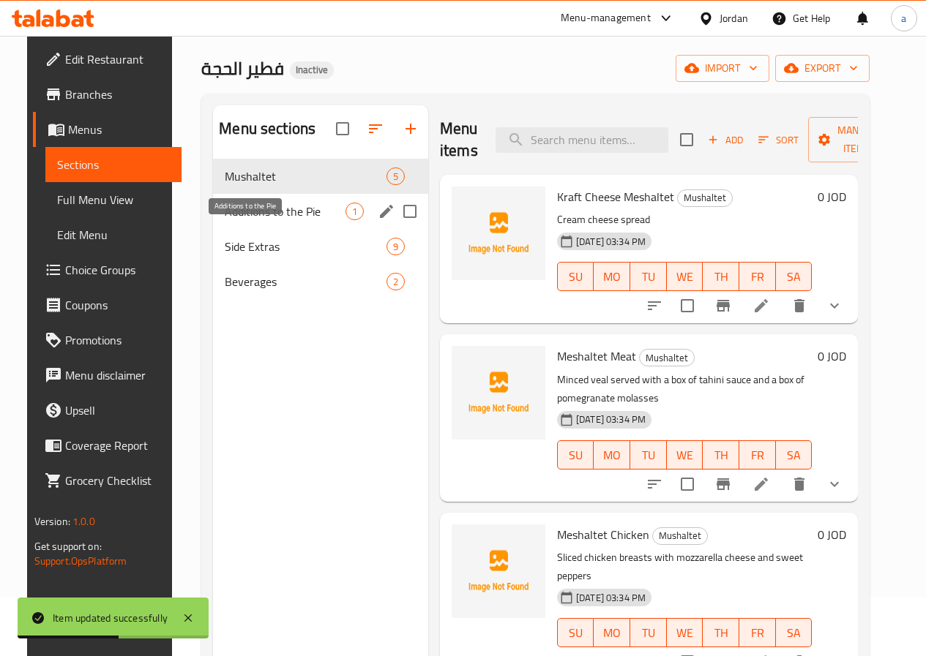
click at [245, 220] on span "Additions to the Pie" at bounding box center [285, 212] width 121 height 18
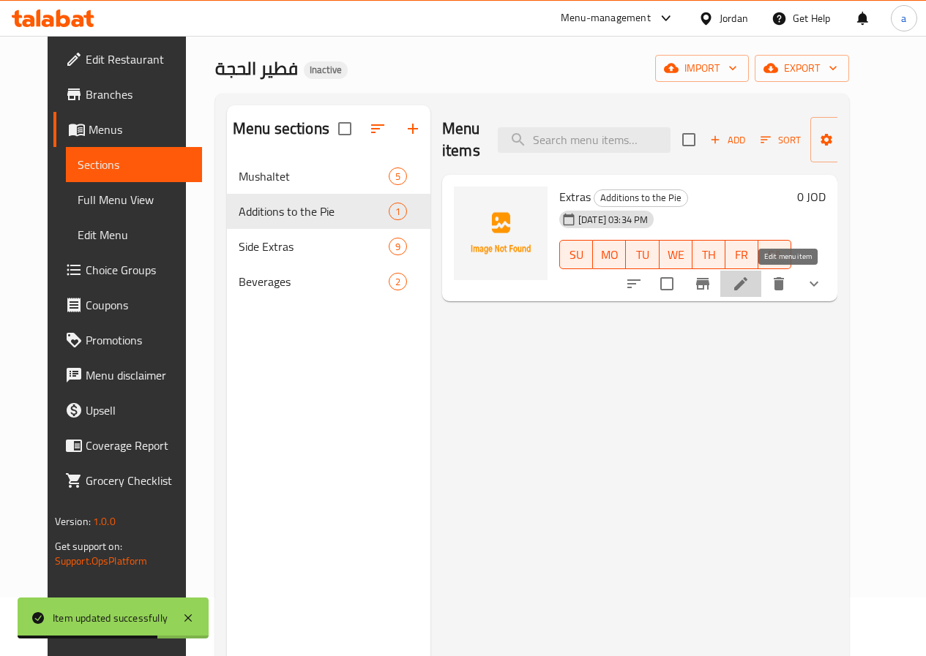
click at [749, 291] on icon at bounding box center [741, 284] width 18 height 18
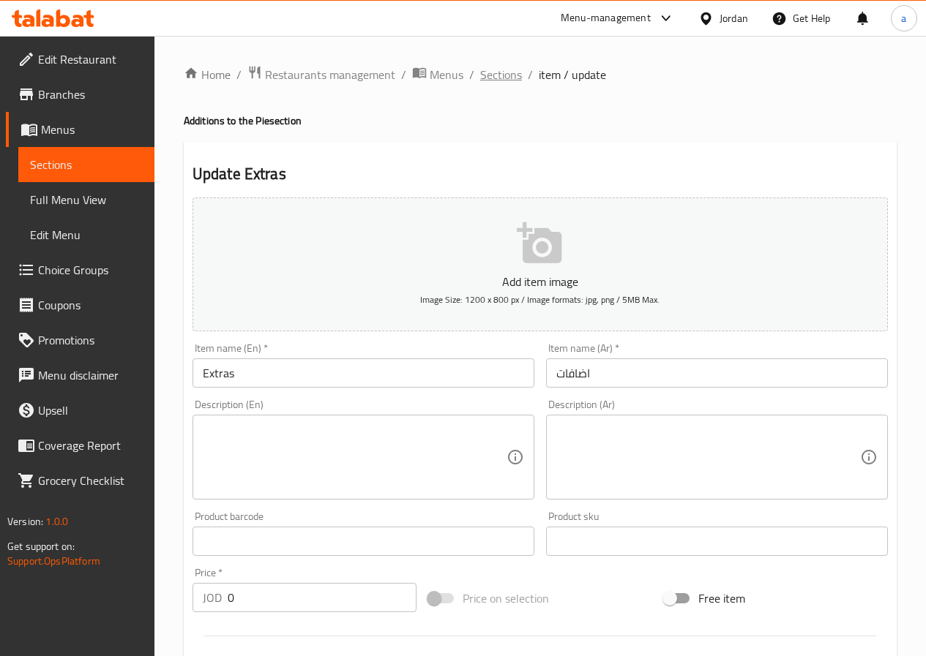
click at [514, 73] on span "Sections" at bounding box center [501, 75] width 42 height 18
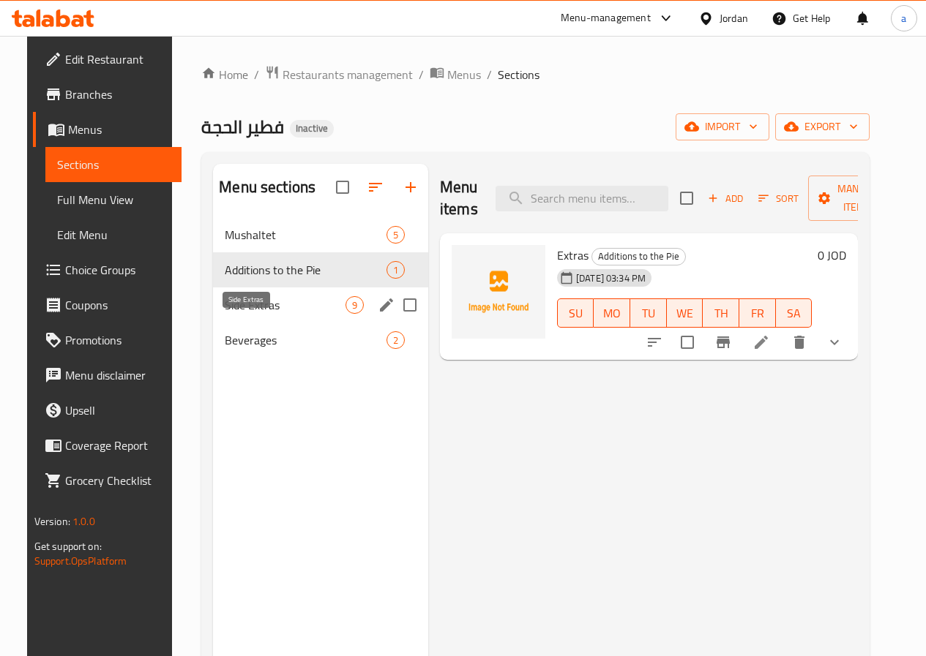
click at [256, 314] on span "Side Extras" at bounding box center [285, 305] width 121 height 18
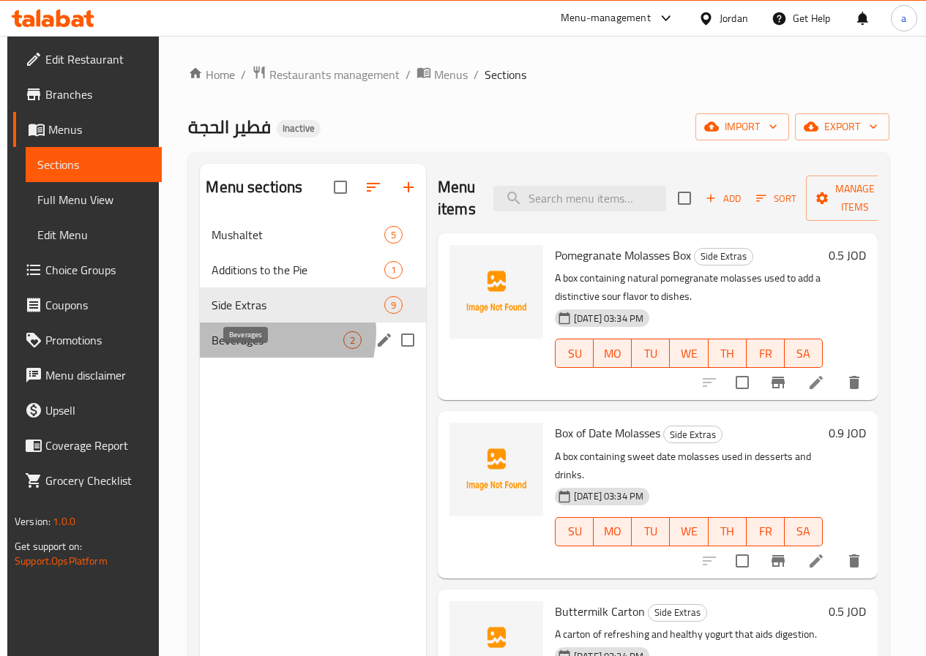
click at [258, 349] on span "Beverages" at bounding box center [277, 341] width 131 height 18
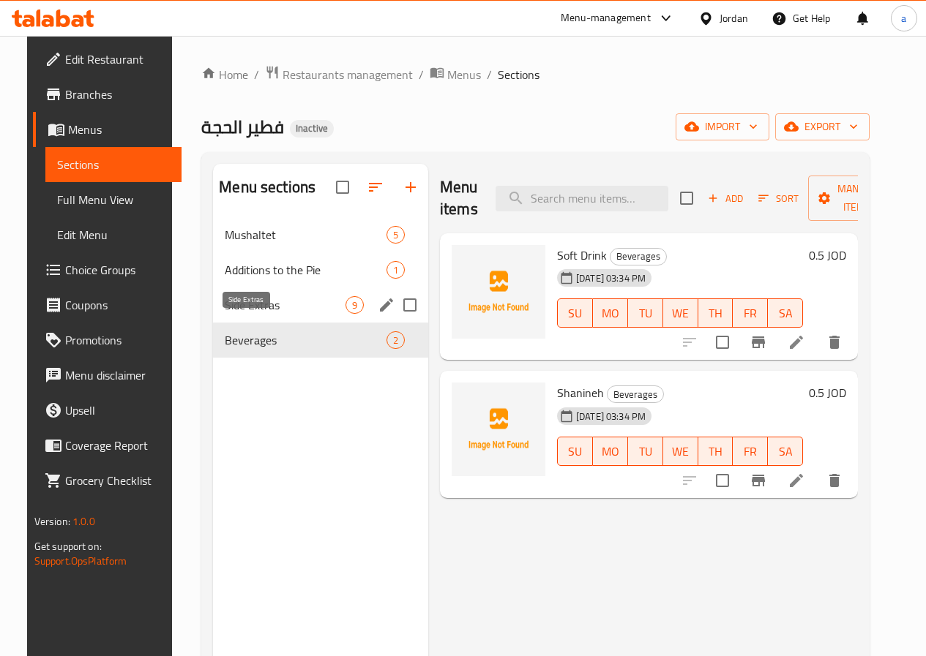
click at [261, 314] on span "Side Extras" at bounding box center [285, 305] width 121 height 18
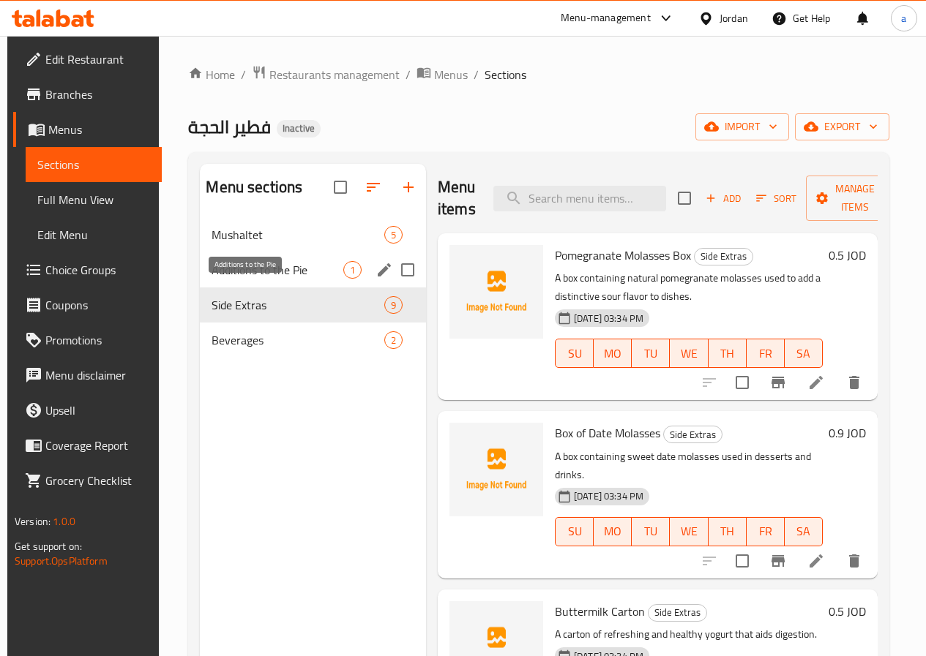
click at [256, 279] on span "Additions to the Pie" at bounding box center [277, 270] width 131 height 18
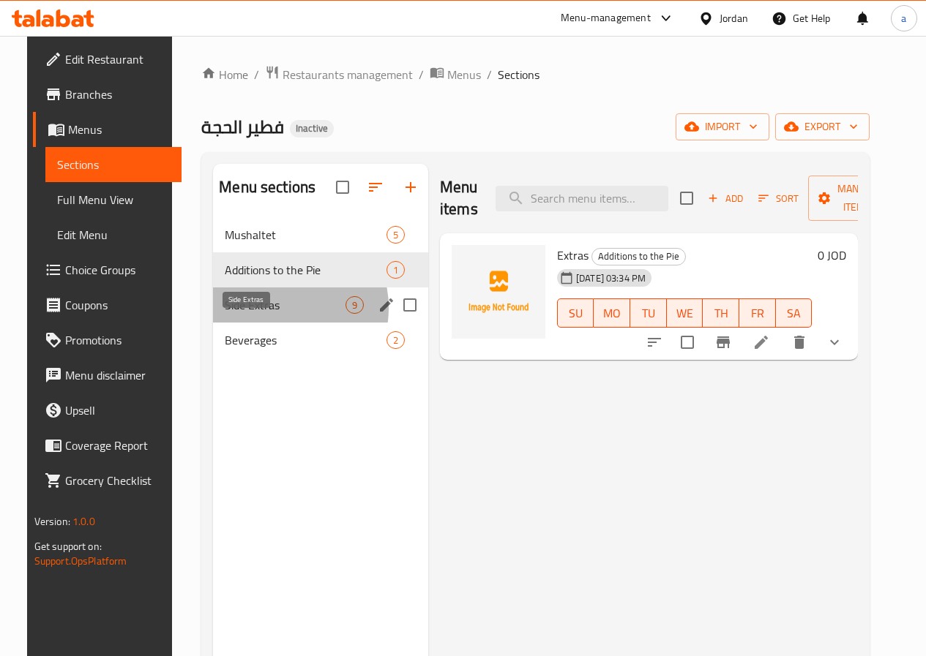
click at [258, 314] on span "Side Extras" at bounding box center [285, 305] width 121 height 18
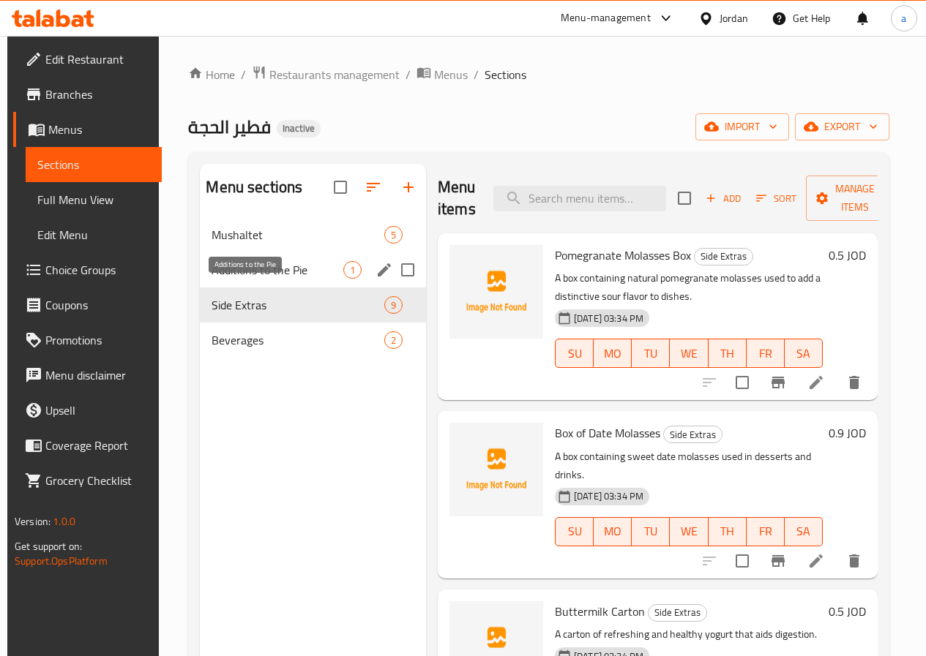
click at [258, 279] on span "Additions to the Pie" at bounding box center [277, 270] width 131 height 18
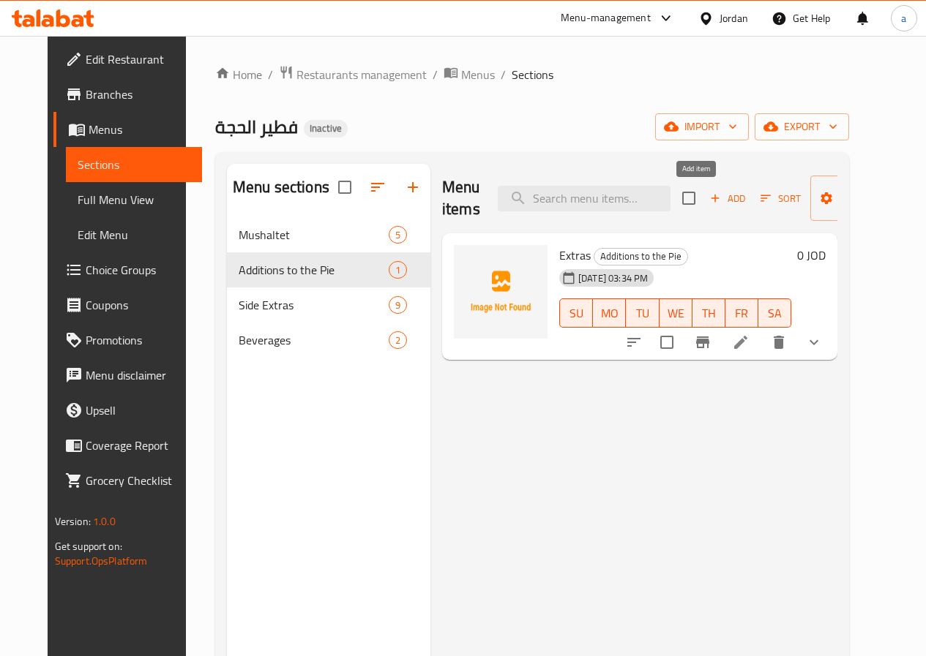
click at [708, 196] on span "Add" at bounding box center [728, 198] width 40 height 17
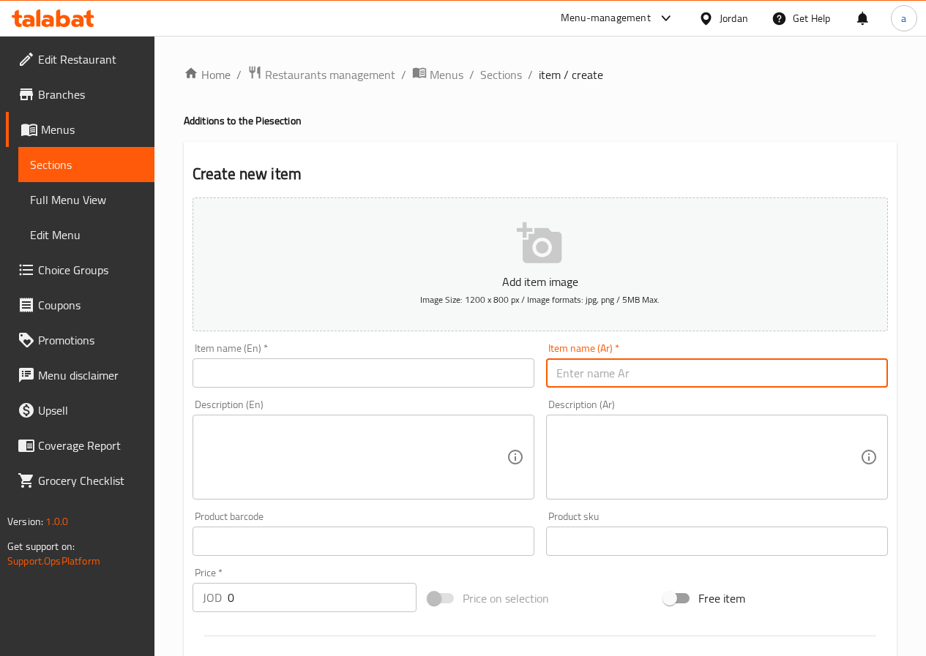
click at [577, 376] on input "text" at bounding box center [717, 373] width 342 height 29
paste input "سلامي"
type input "سلامي"
click at [63, 129] on span "Menus" at bounding box center [92, 130] width 102 height 18
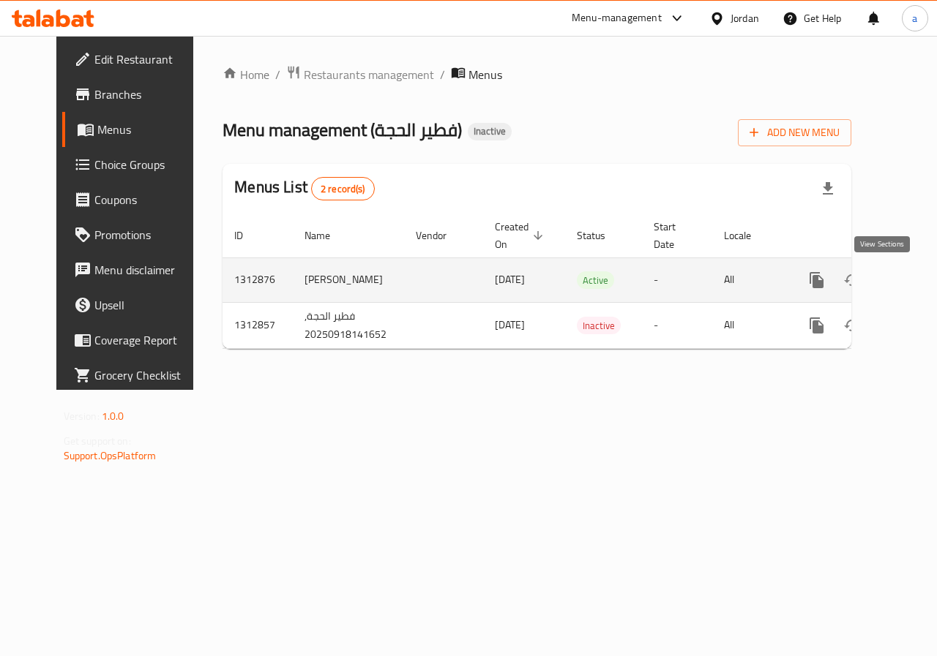
click at [916, 277] on icon "enhanced table" at bounding box center [922, 280] width 13 height 13
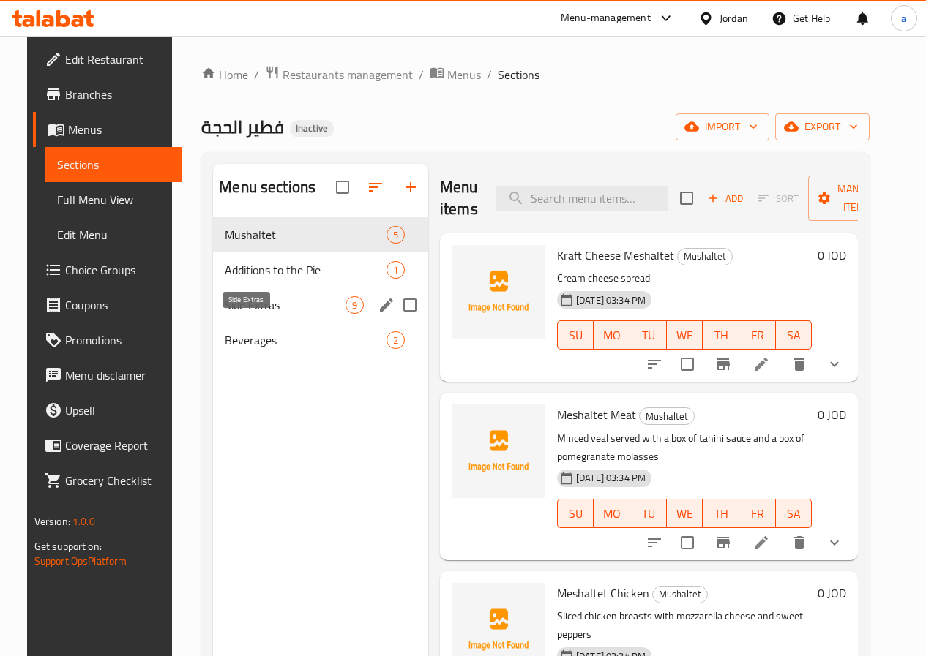
click at [260, 314] on span "Side Extras" at bounding box center [285, 305] width 121 height 18
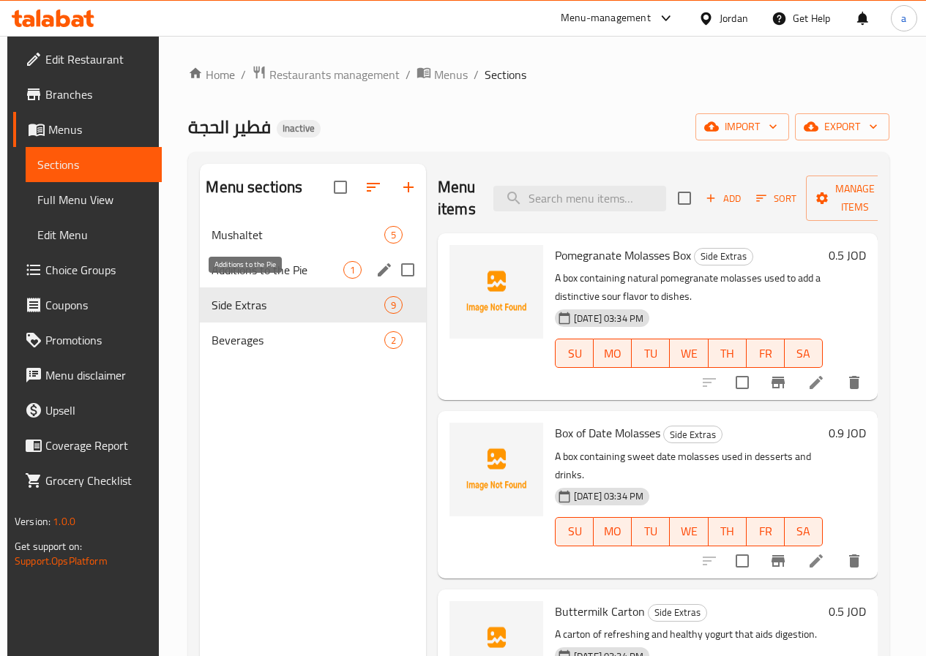
click at [273, 279] on span "Additions to the Pie" at bounding box center [277, 270] width 131 height 18
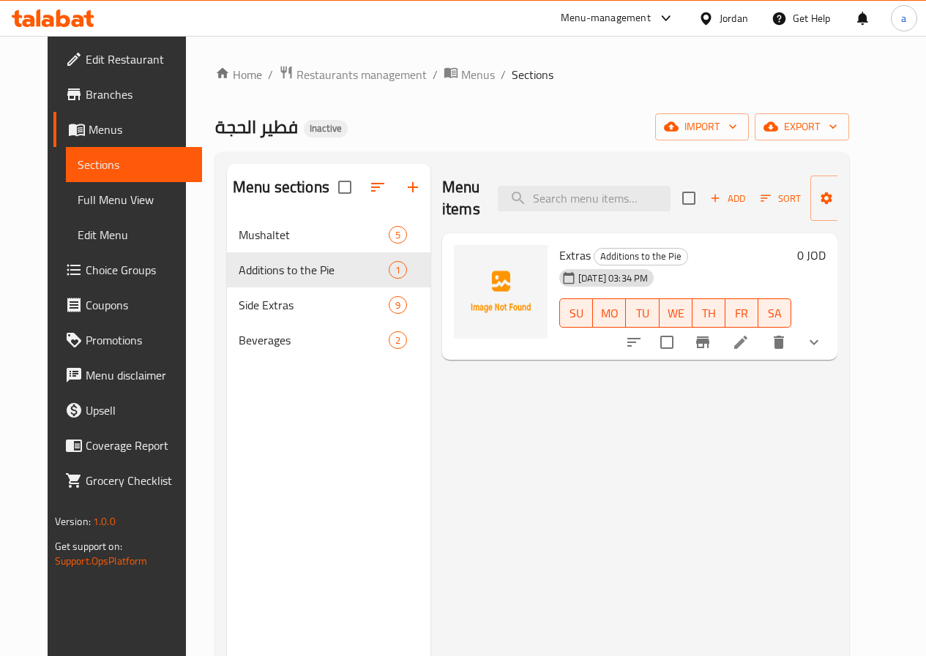
click at [761, 347] on li at bounding box center [740, 342] width 41 height 26
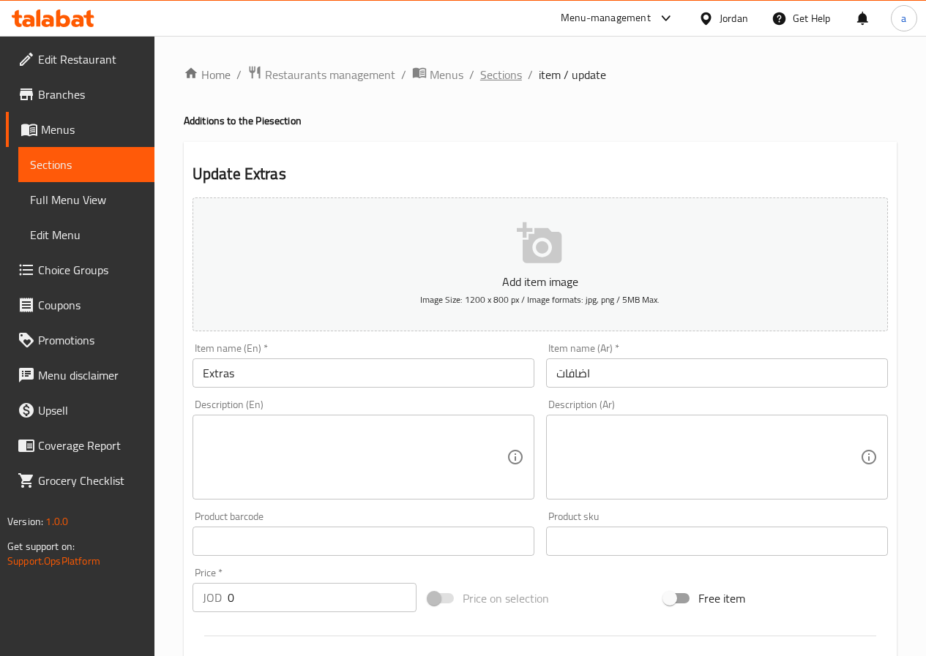
click at [513, 70] on span "Sections" at bounding box center [501, 75] width 42 height 18
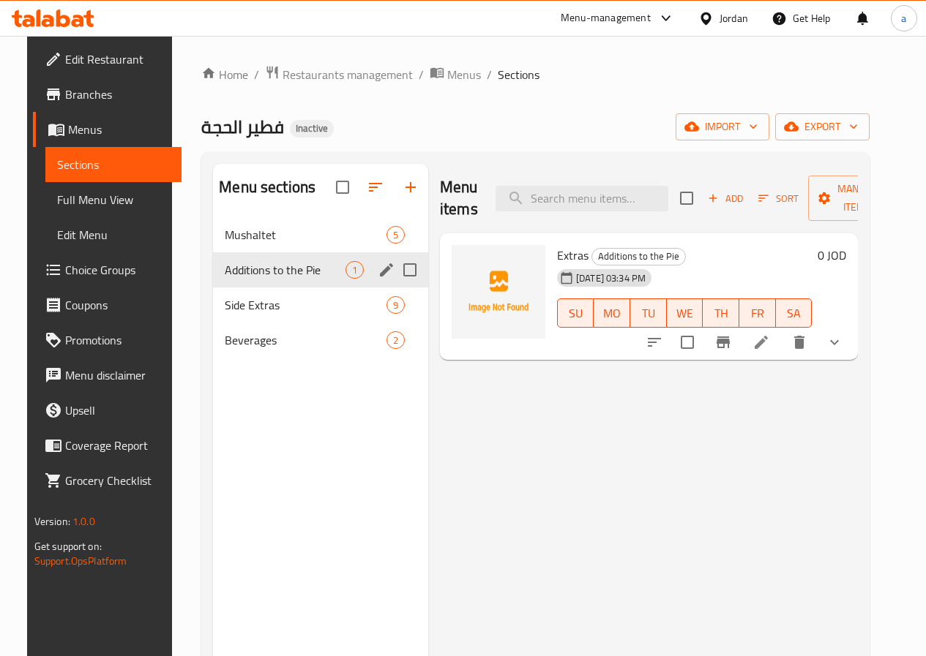
click at [394, 285] on input "Menu sections" at bounding box center [409, 270] width 31 height 31
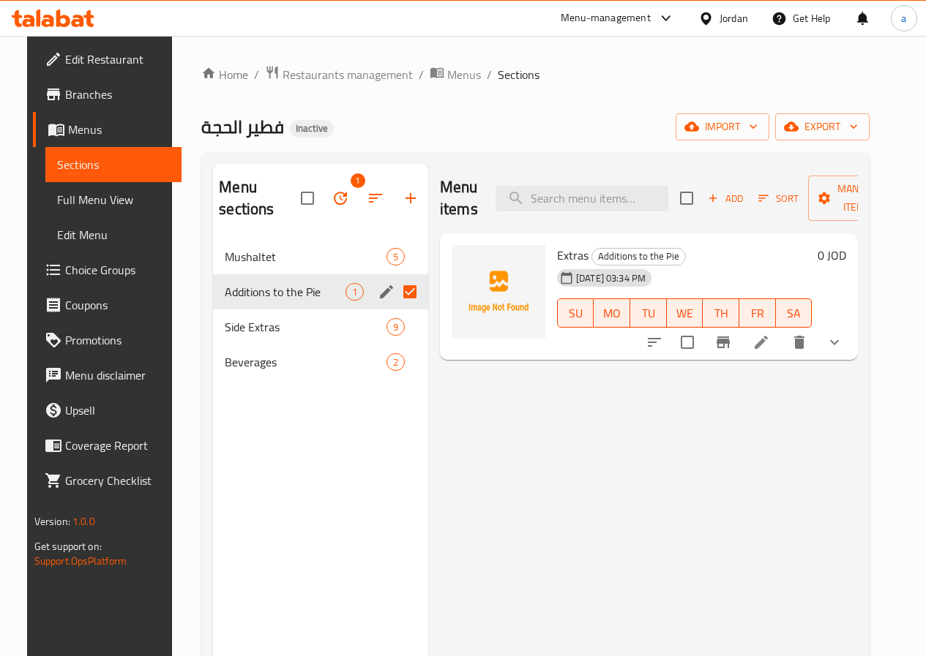
click at [394, 296] on input "Menu sections" at bounding box center [409, 292] width 31 height 31
checkbox input "false"
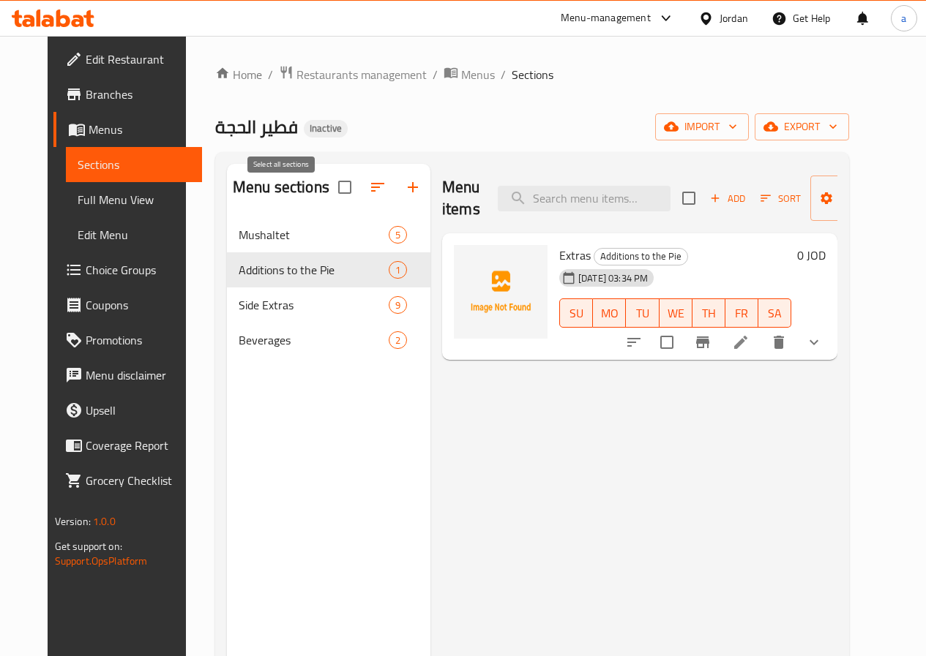
click at [329, 203] on input "checkbox" at bounding box center [344, 187] width 31 height 31
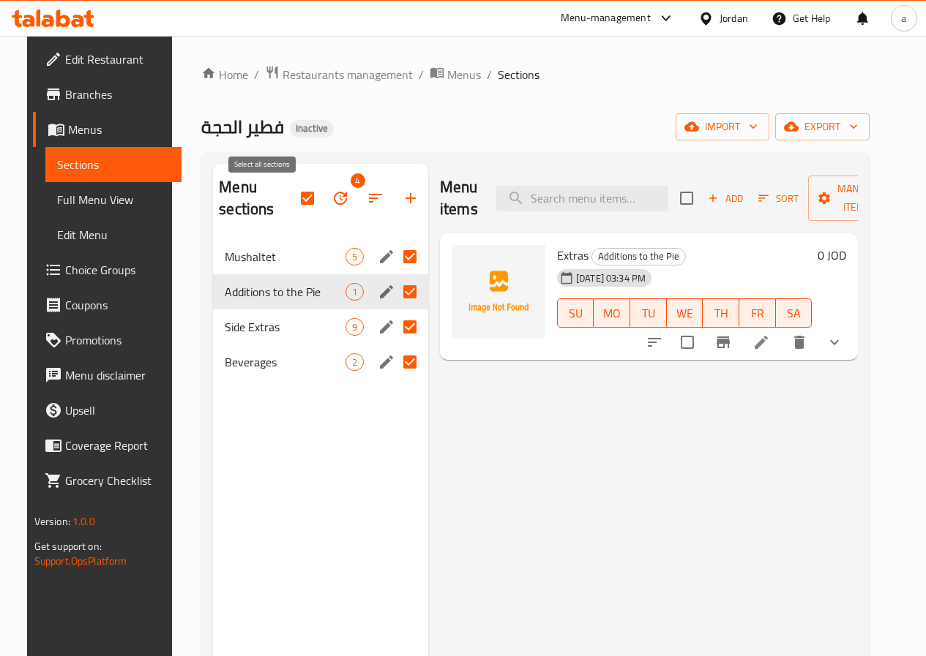
click at [292, 198] on input "checkbox" at bounding box center [307, 198] width 31 height 31
checkbox input "false"
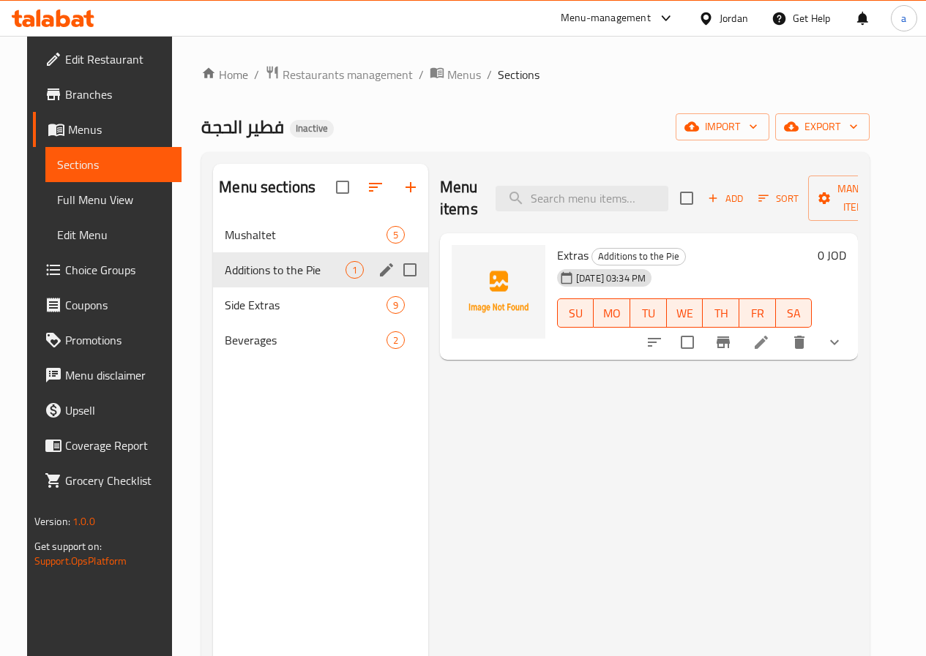
click at [394, 285] on input "Menu sections" at bounding box center [409, 270] width 31 height 31
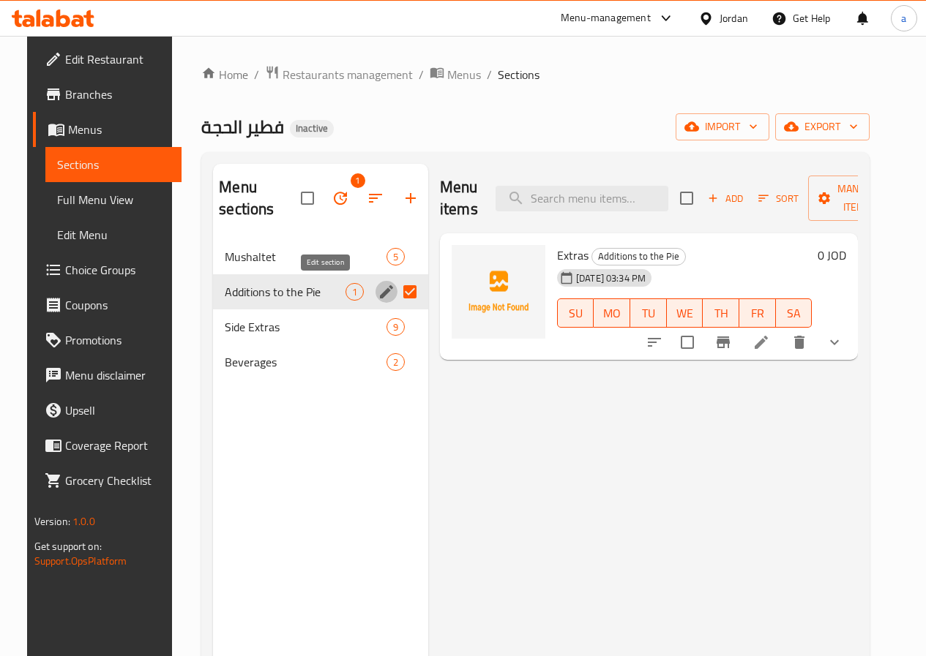
click at [380, 294] on icon "edit" at bounding box center [386, 291] width 13 height 13
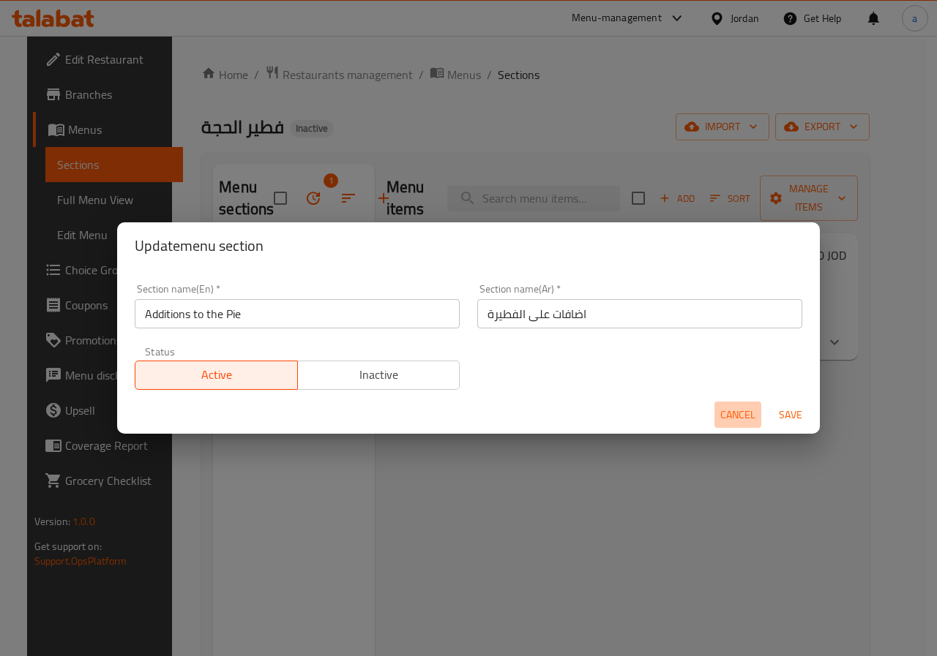
click at [736, 414] on span "Cancel" at bounding box center [737, 415] width 35 height 18
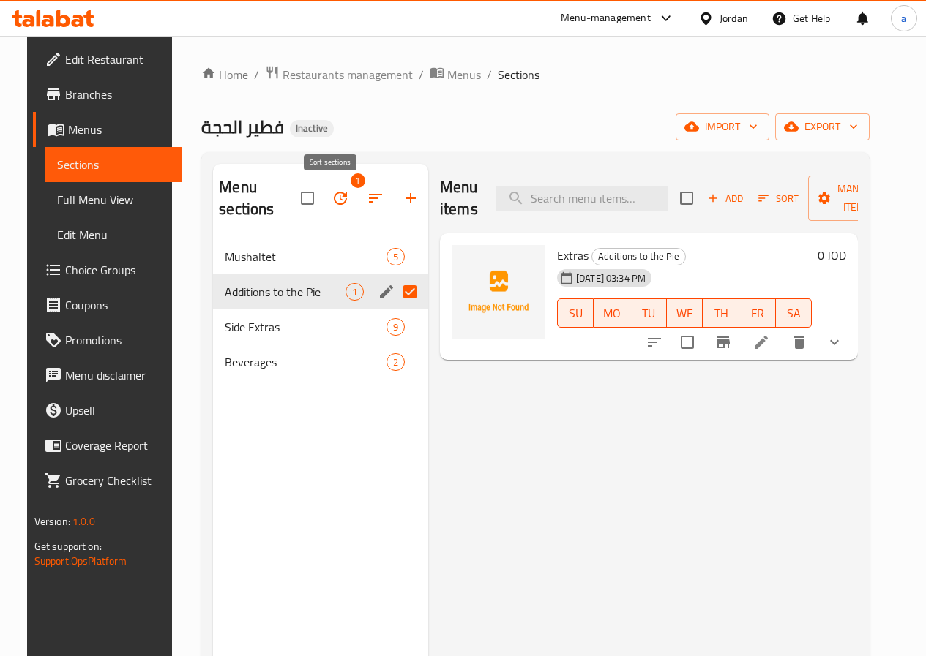
click at [367, 202] on icon "button" at bounding box center [376, 199] width 18 height 18
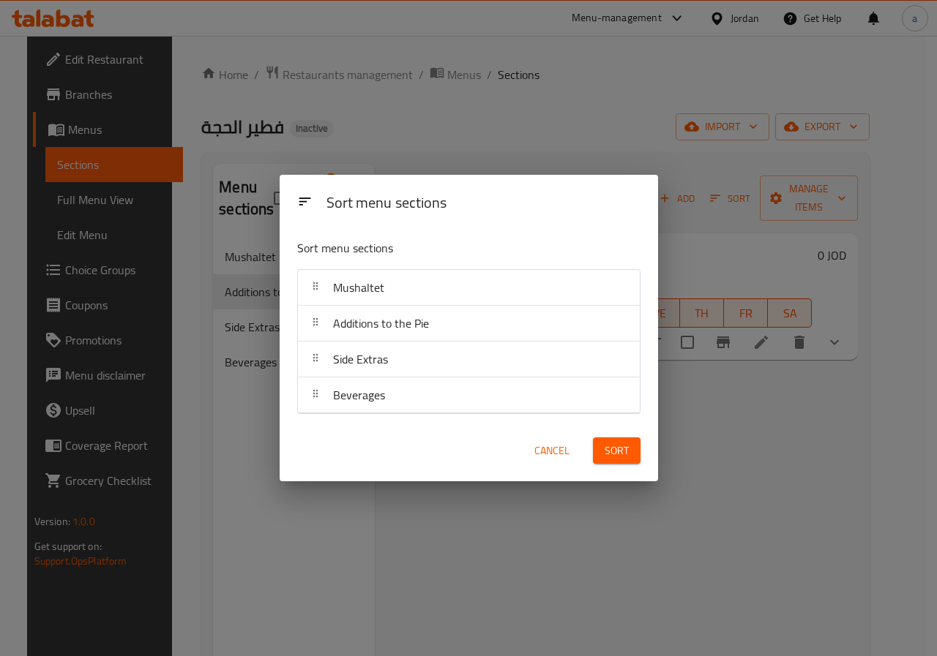
click at [364, 160] on div "Sort menu sections Sort menu sections Mushaltet Additions to the Pie Side Extra…" at bounding box center [468, 328] width 937 height 656
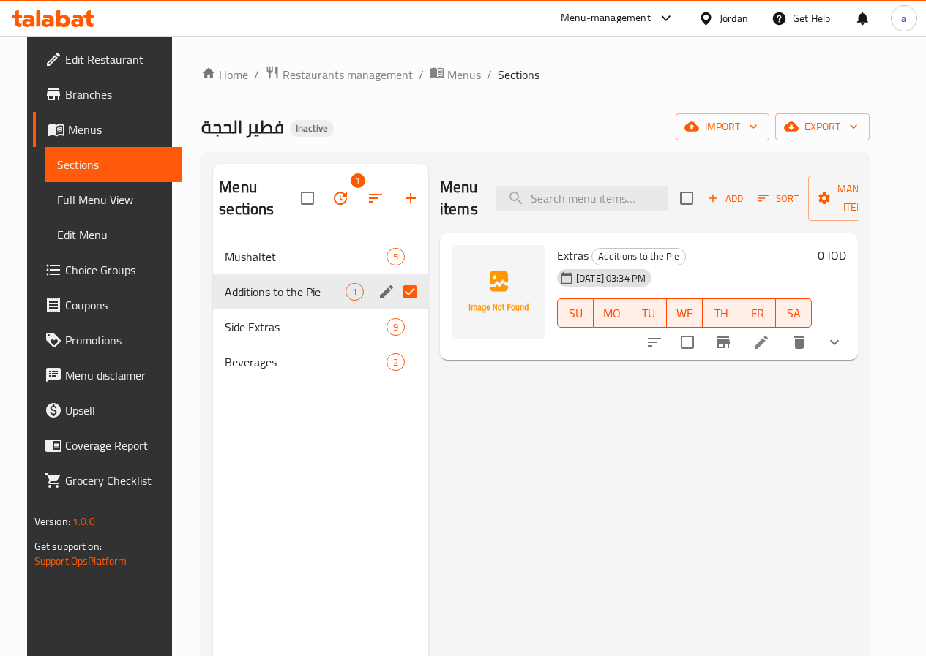
click at [394, 293] on input "Menu sections" at bounding box center [409, 292] width 31 height 31
checkbox input "false"
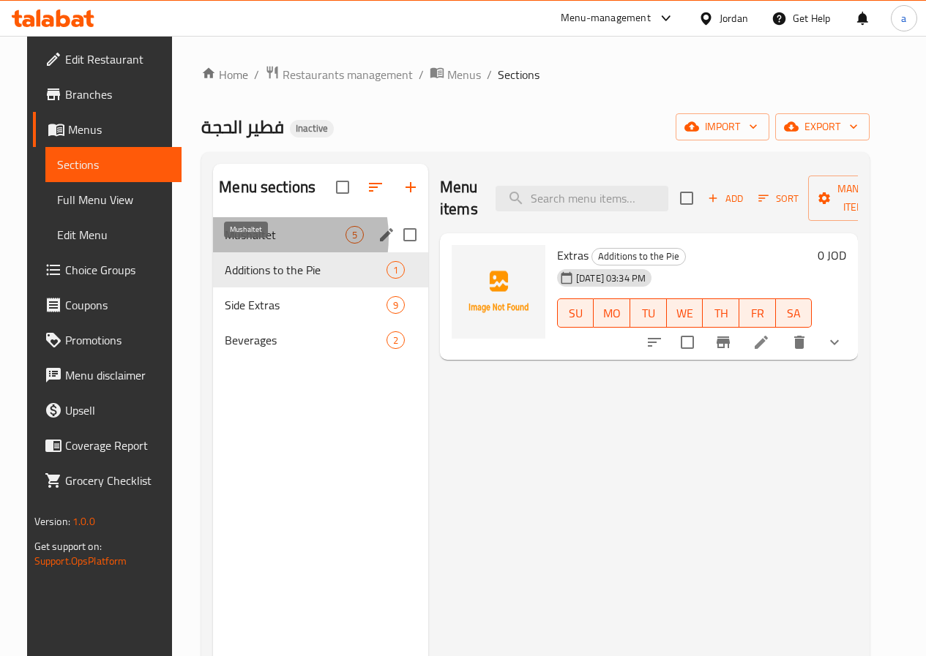
click at [242, 244] on span "Mushaltet" at bounding box center [285, 235] width 121 height 18
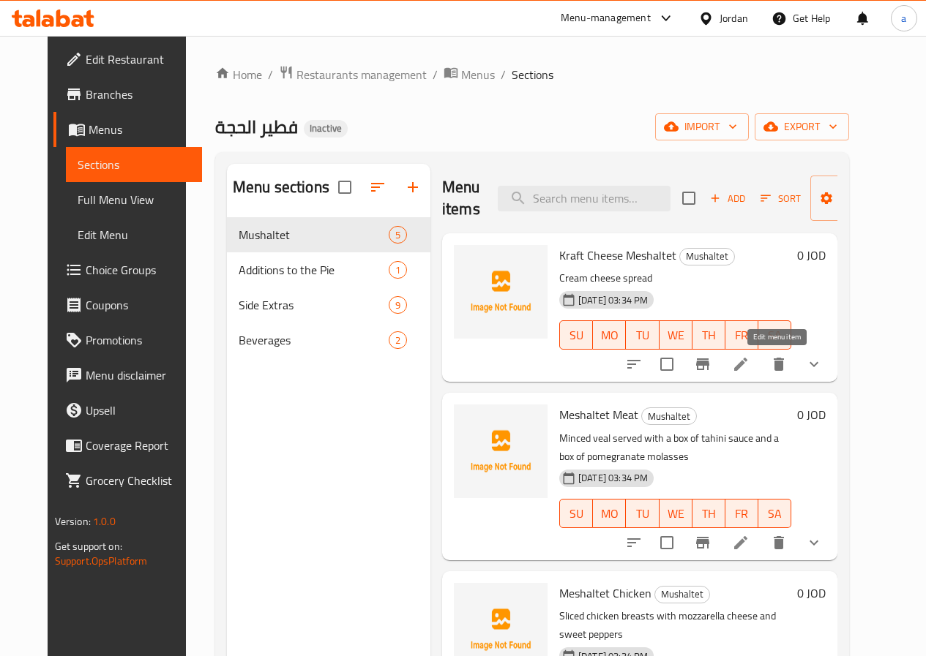
click at [749, 366] on icon at bounding box center [741, 365] width 18 height 18
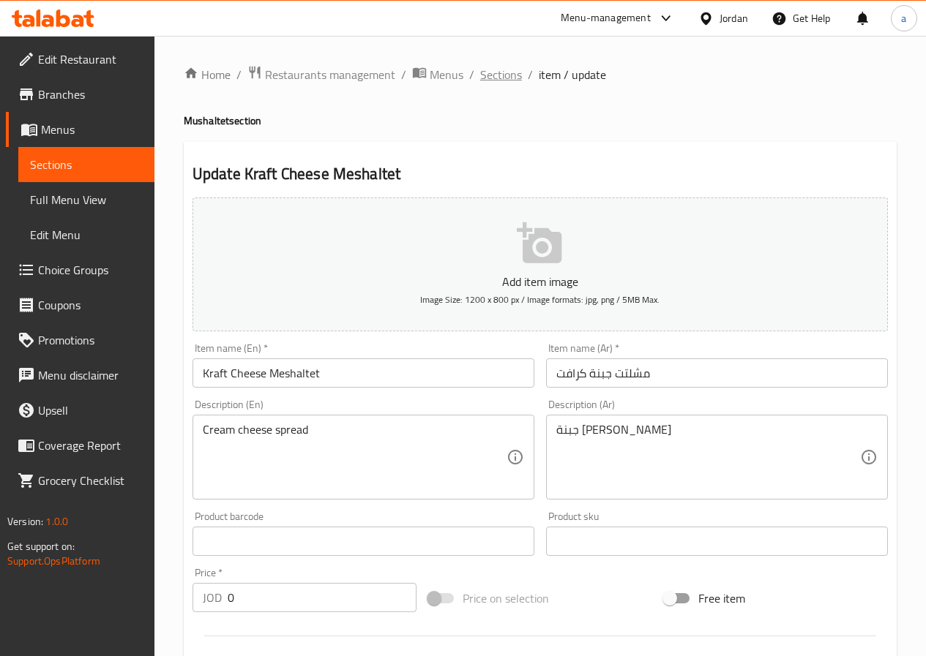
click at [498, 75] on span "Sections" at bounding box center [501, 75] width 42 height 18
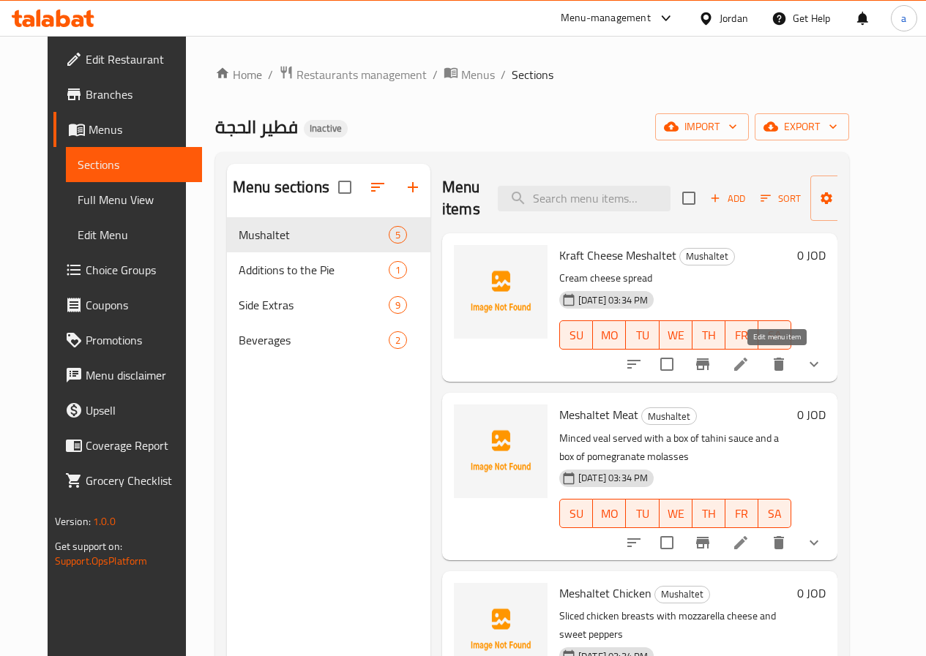
click at [749, 365] on icon at bounding box center [741, 365] width 18 height 18
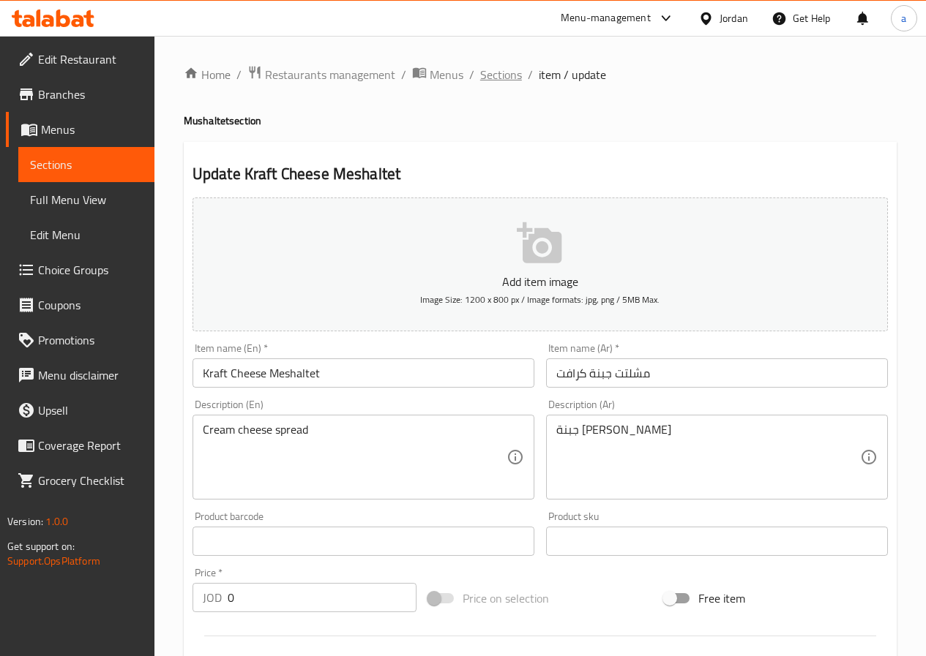
click at [504, 80] on span "Sections" at bounding box center [501, 75] width 42 height 18
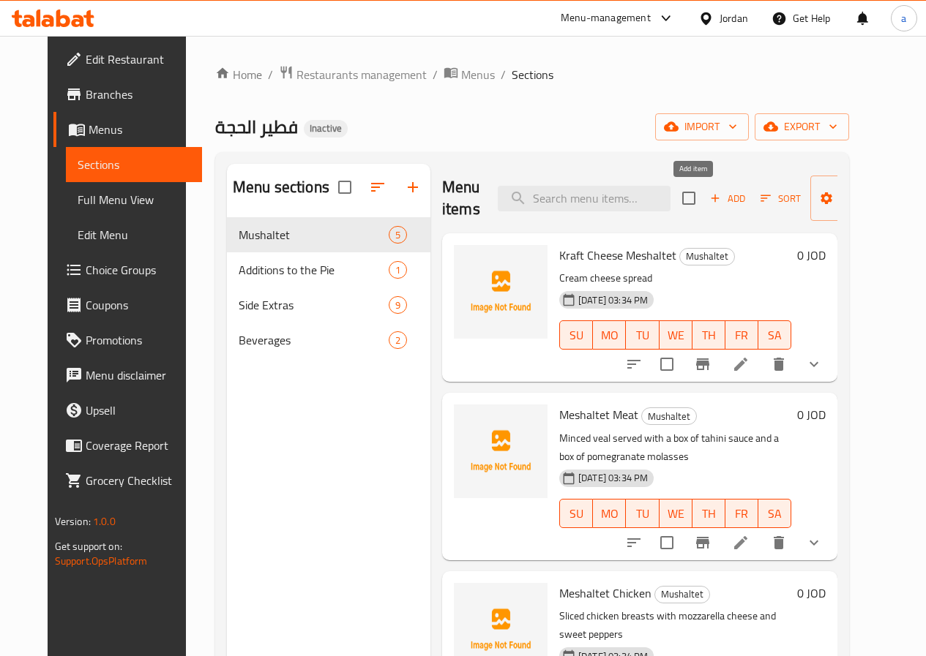
click at [708, 198] on span "Add" at bounding box center [728, 198] width 40 height 17
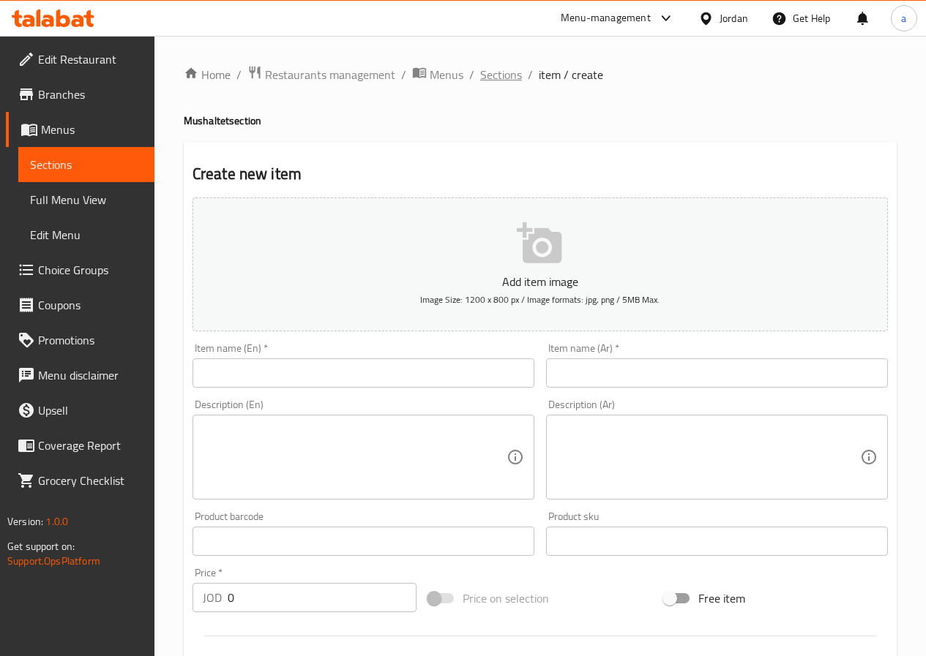
click at [498, 79] on span "Sections" at bounding box center [501, 75] width 42 height 18
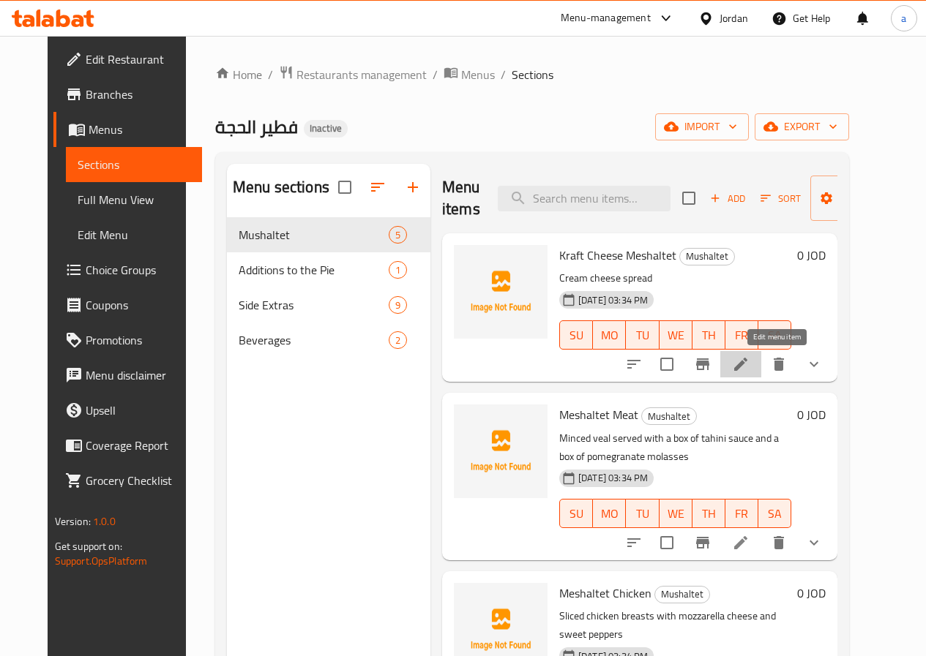
click at [747, 368] on icon at bounding box center [740, 364] width 13 height 13
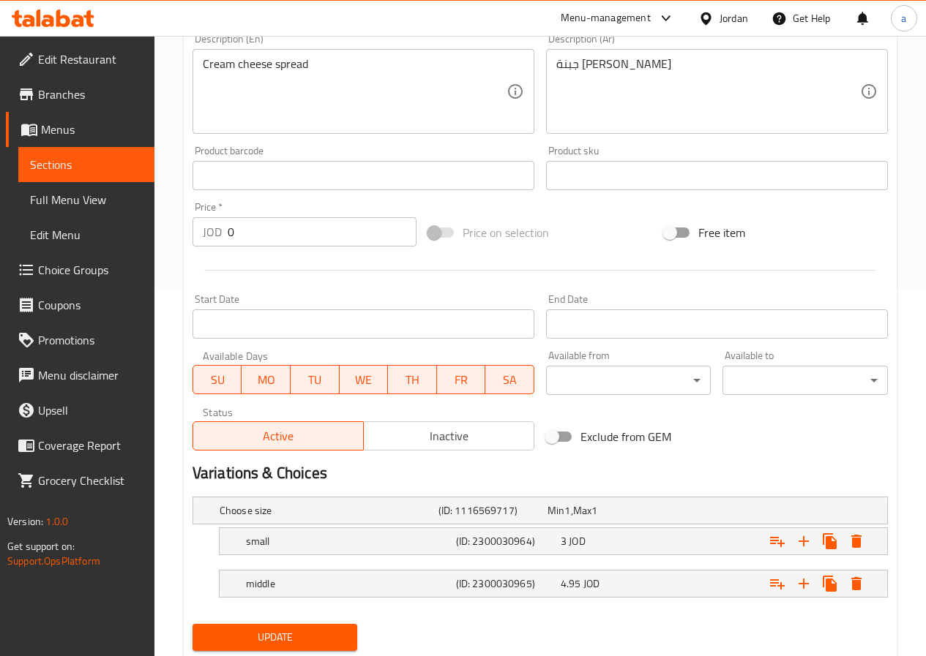
scroll to position [411, 0]
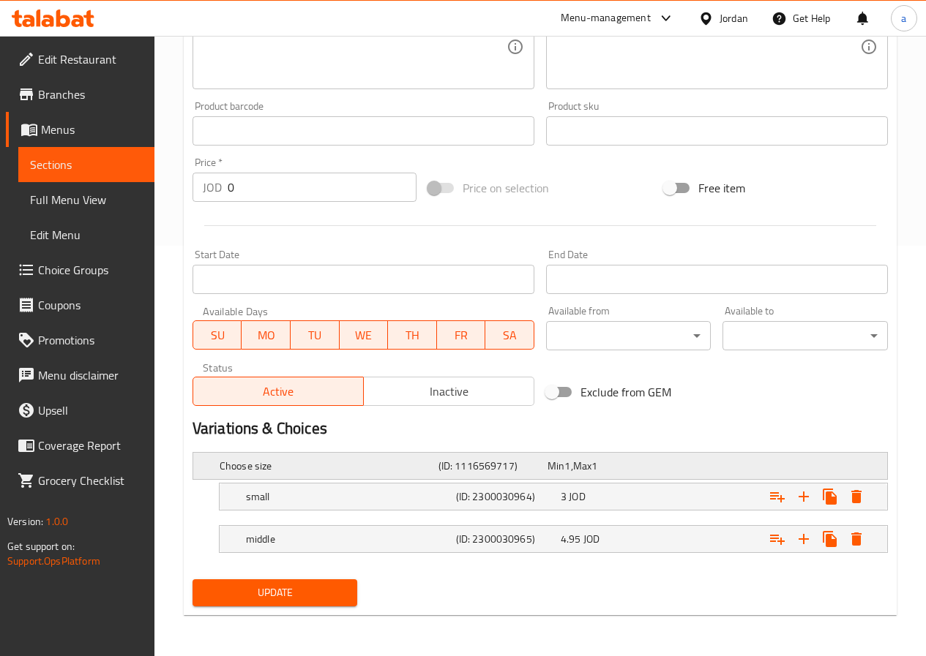
click at [361, 464] on h5 "Choose size" at bounding box center [326, 466] width 213 height 15
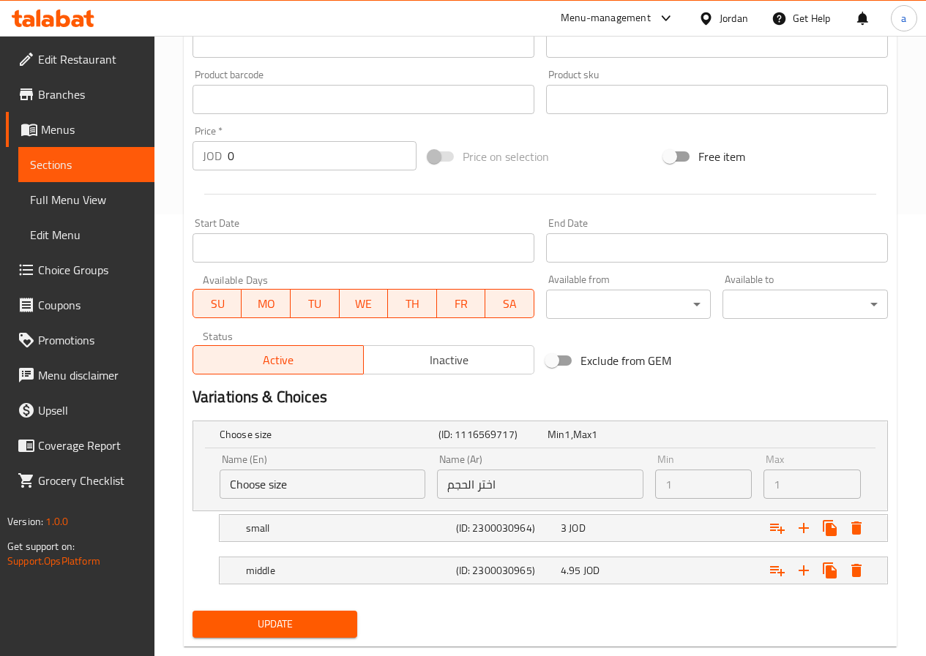
scroll to position [474, 0]
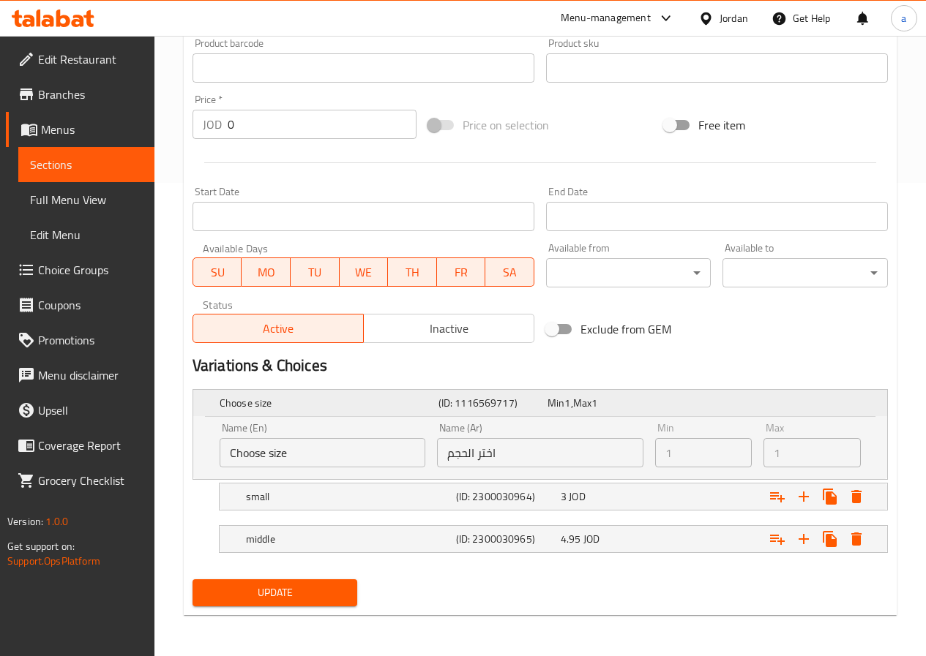
click at [337, 400] on h5 "Choose size" at bounding box center [326, 403] width 213 height 15
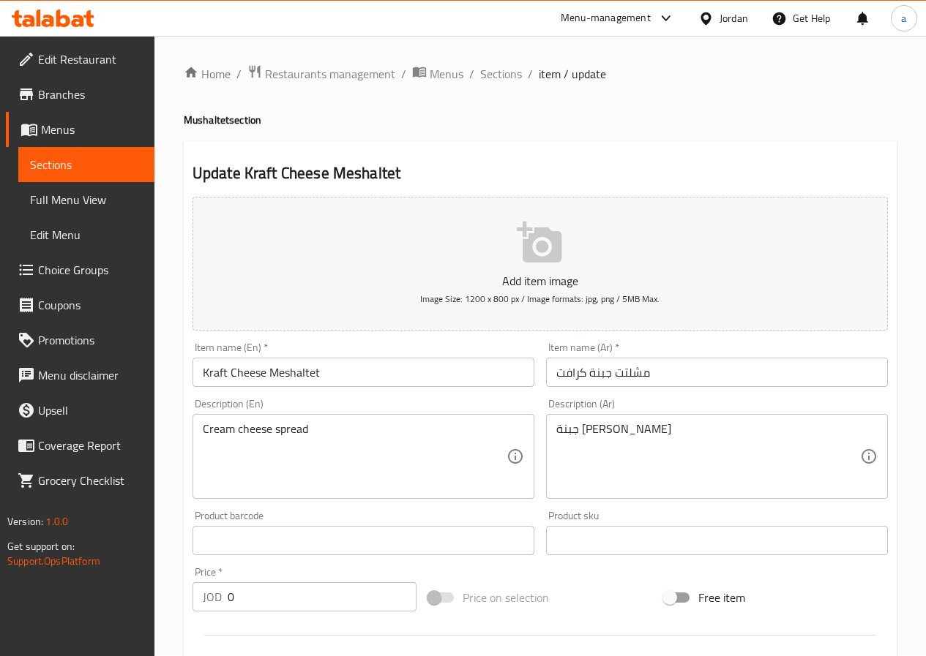
scroll to position [0, 0]
click at [508, 78] on span "Sections" at bounding box center [501, 75] width 42 height 18
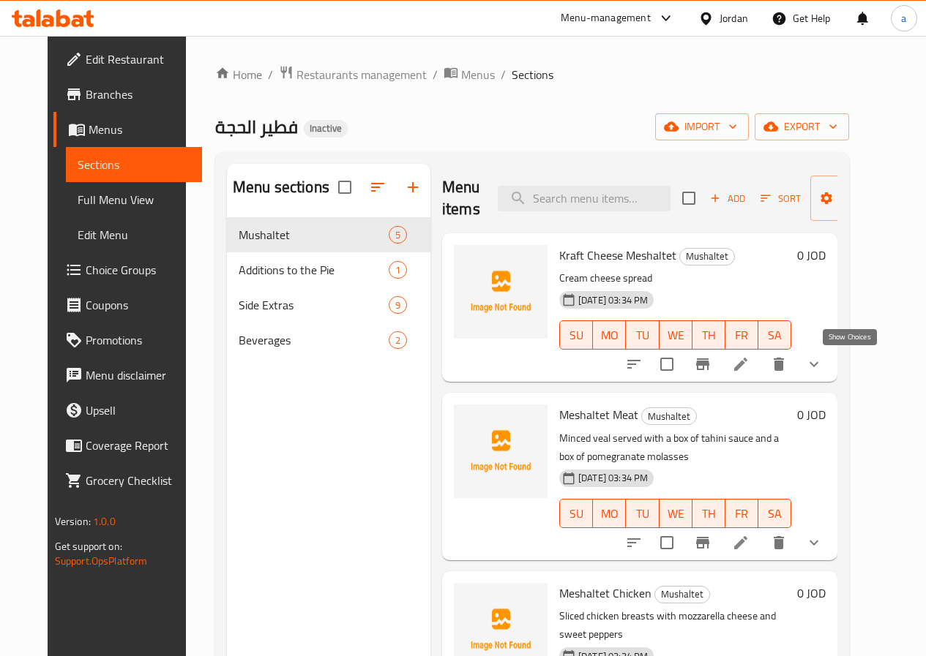
click at [823, 370] on icon "show more" at bounding box center [814, 365] width 18 height 18
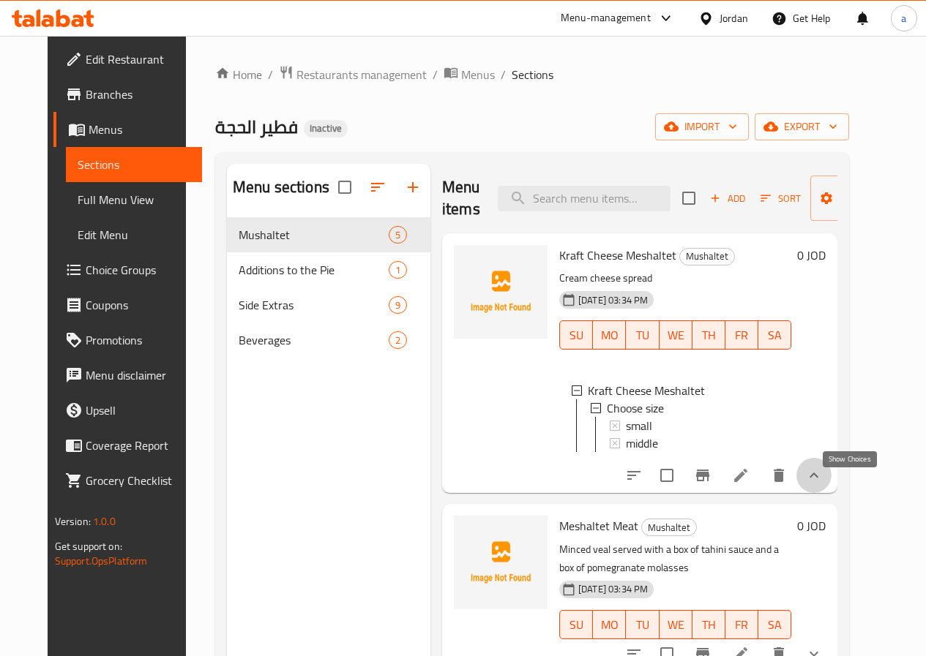
click at [823, 484] on icon "show more" at bounding box center [814, 476] width 18 height 18
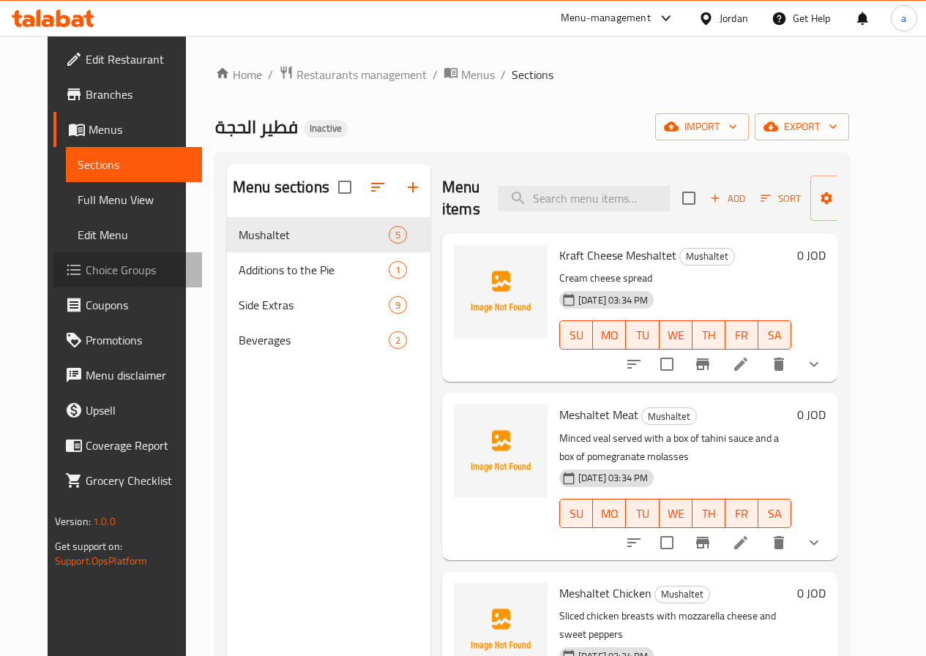
click at [121, 269] on span "Choice Groups" at bounding box center [138, 270] width 105 height 18
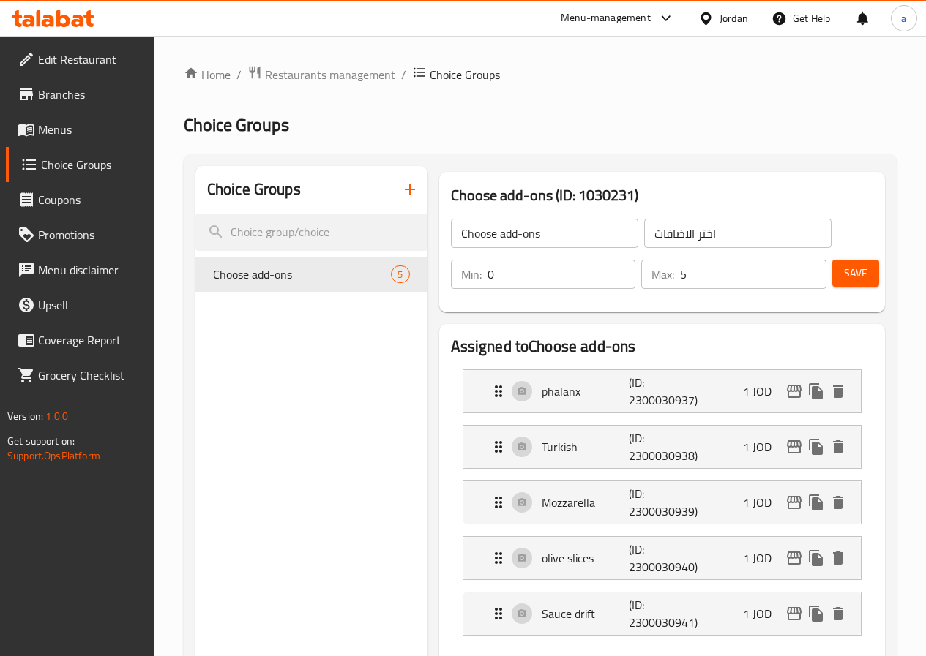
click at [644, 231] on input "اختر الاضافات" at bounding box center [737, 233] width 187 height 29
paste input "افات على الفطيرة"
type input "اضافات على الفطيرة"
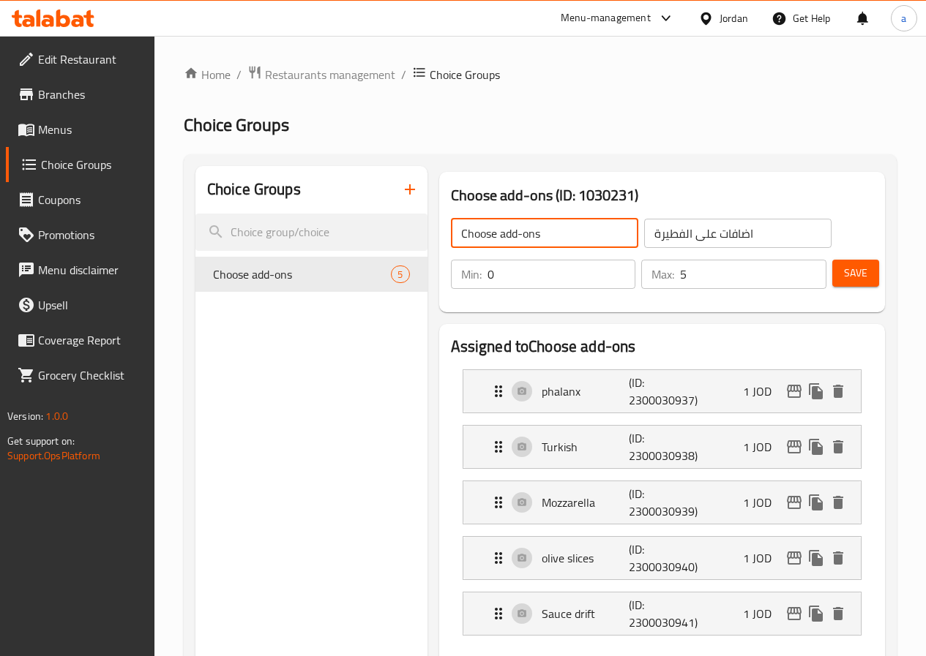
click at [495, 236] on input "Choose add-ons" at bounding box center [544, 233] width 187 height 29
paste input "Additions to the Pie"
type input "Additions to the Pie"
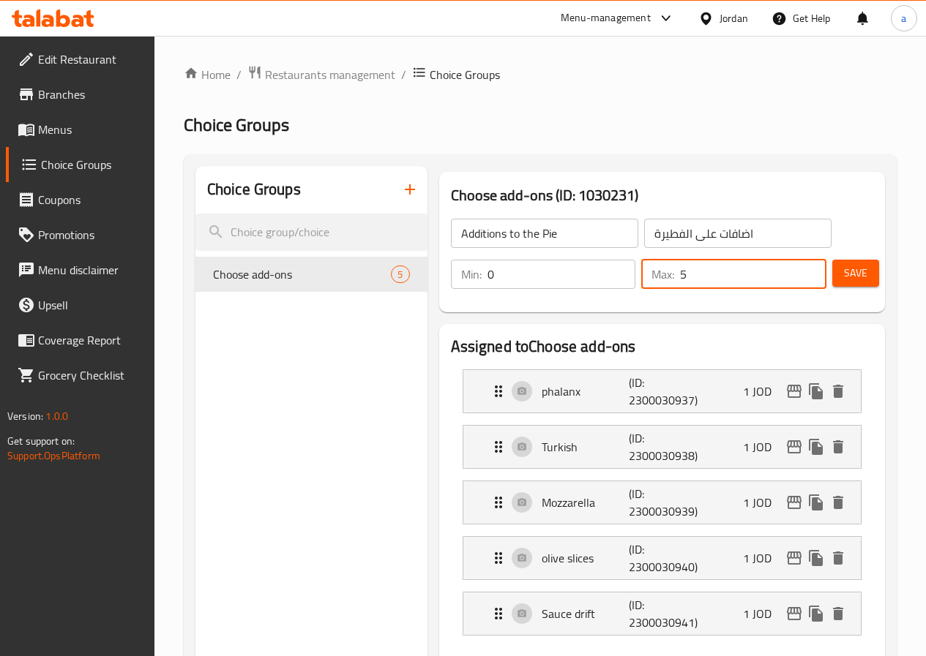
click at [705, 270] on input "5" at bounding box center [753, 274] width 146 height 29
type input "0"
click at [861, 283] on button "Save" at bounding box center [855, 273] width 47 height 27
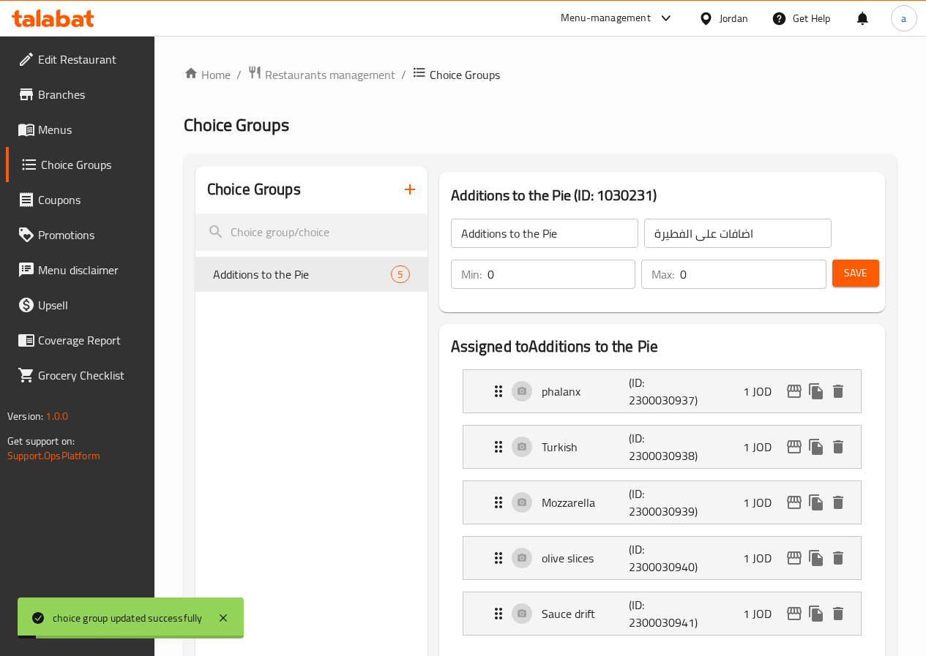
scroll to position [146, 0]
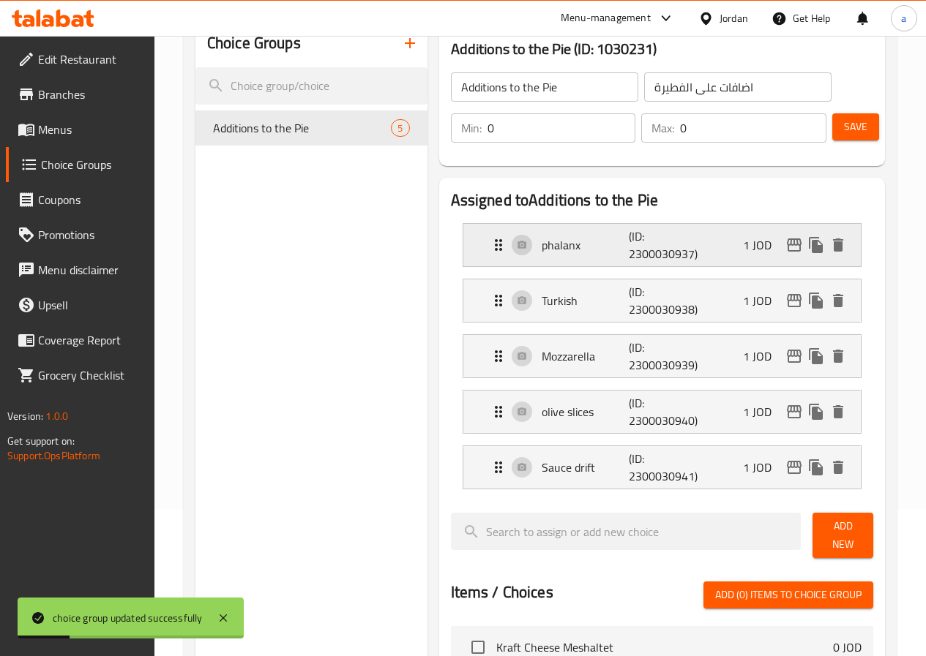
click at [749, 247] on p "1 JOD" at bounding box center [763, 245] width 40 height 18
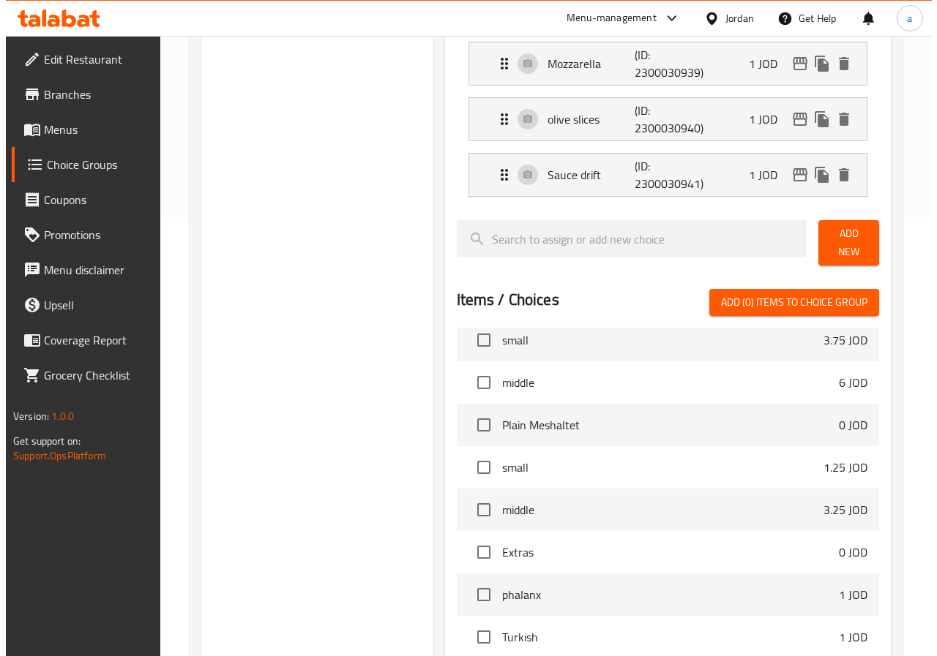
scroll to position [657, 0]
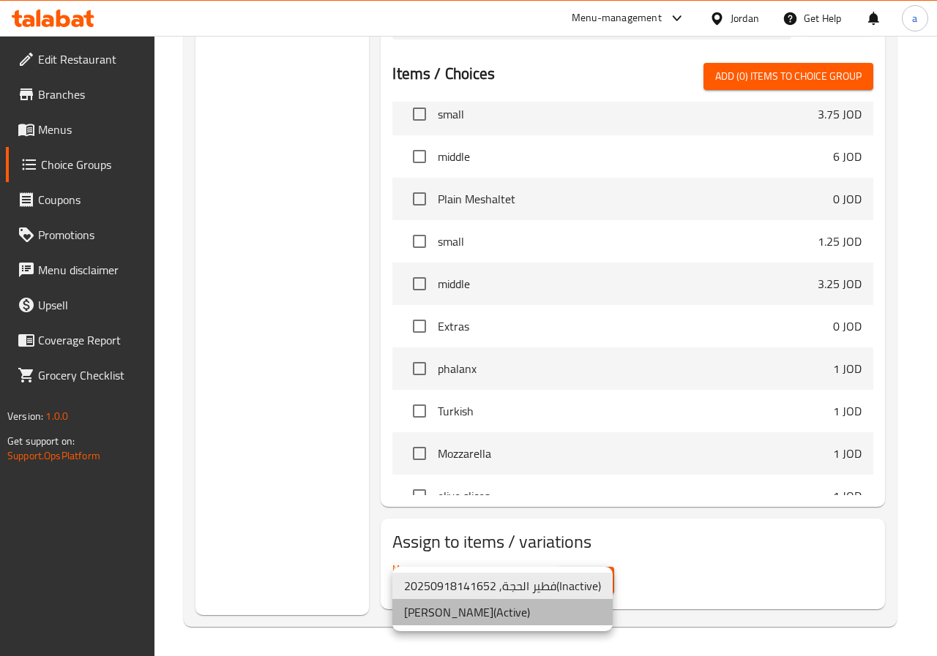
click at [504, 615] on li "[PERSON_NAME] ( Active )" at bounding box center [502, 612] width 220 height 26
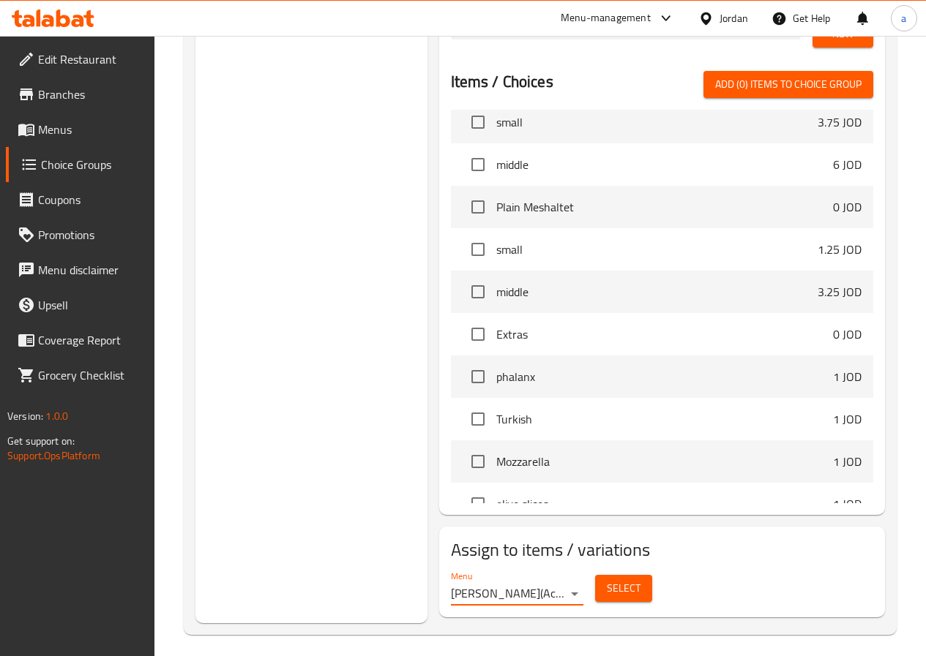
click at [607, 580] on span "Select" at bounding box center [624, 589] width 34 height 18
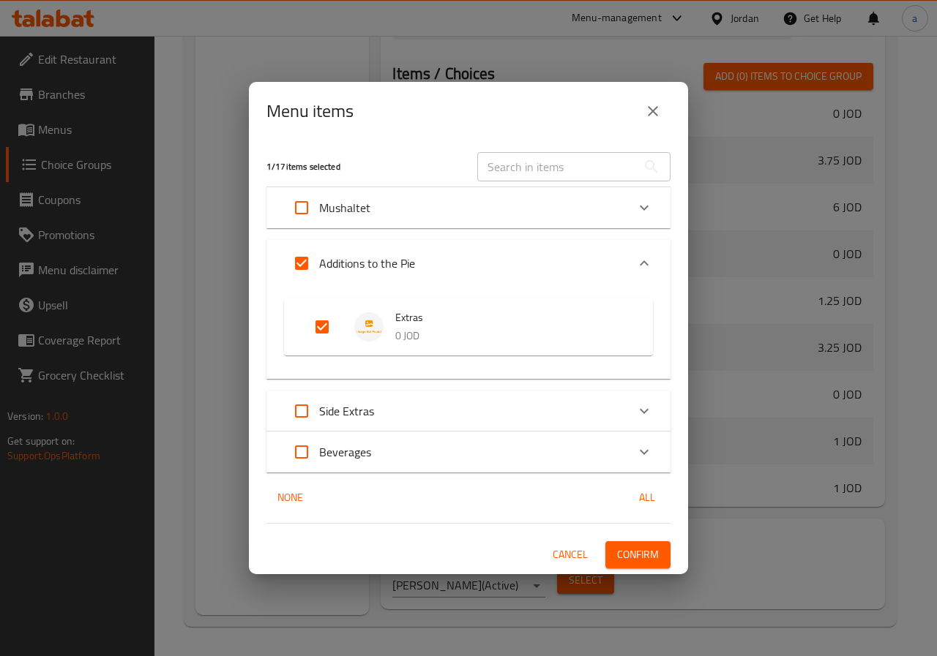
click at [424, 197] on div "Mushaltet" at bounding box center [455, 207] width 343 height 35
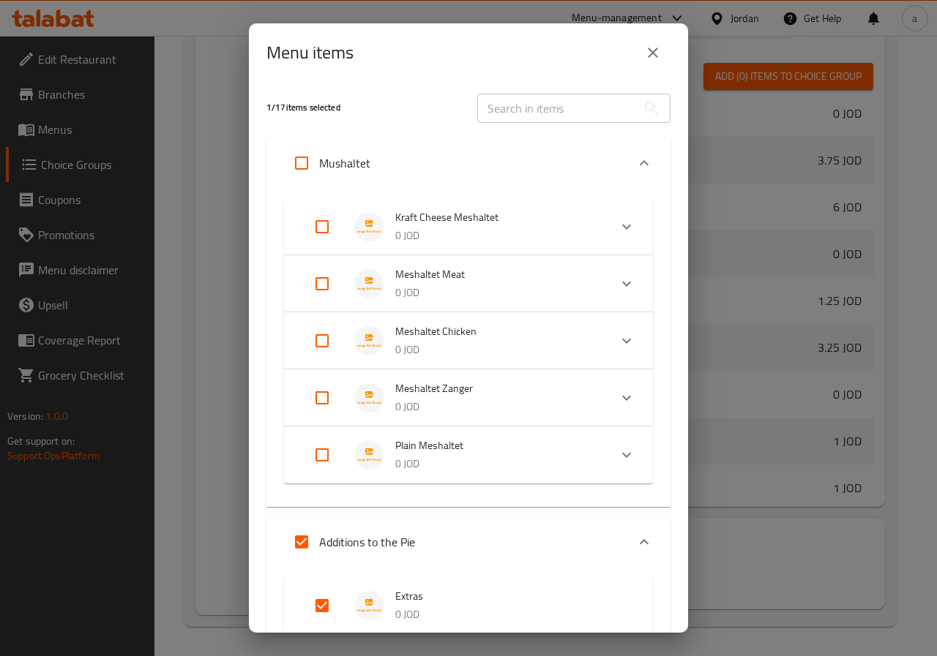
click at [592, 229] on li "Kraft Cheese Meshaltet 0 JOD" at bounding box center [455, 226] width 307 height 51
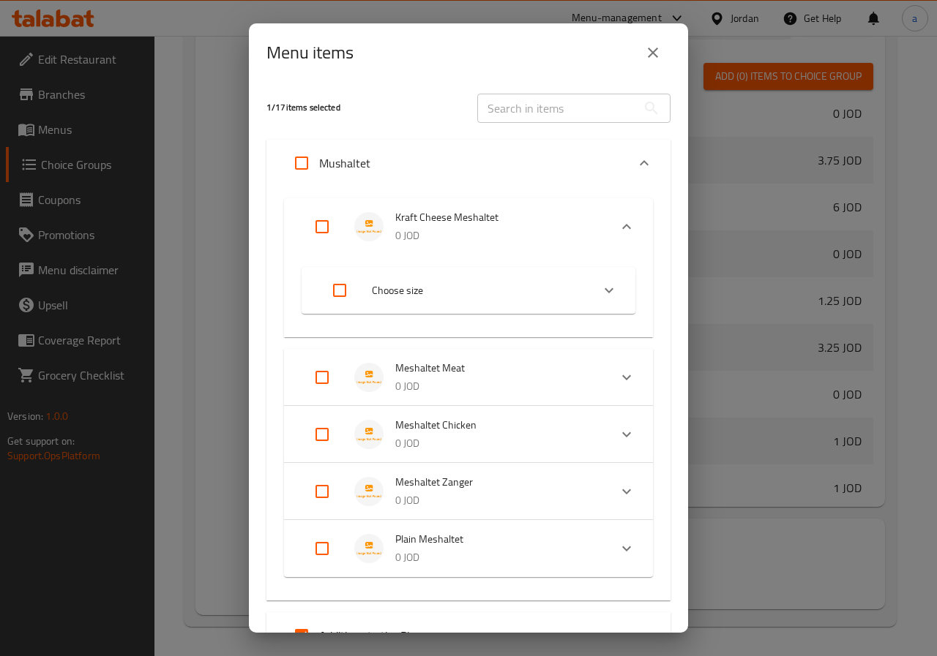
click at [514, 291] on span "Choose size" at bounding box center [476, 291] width 208 height 18
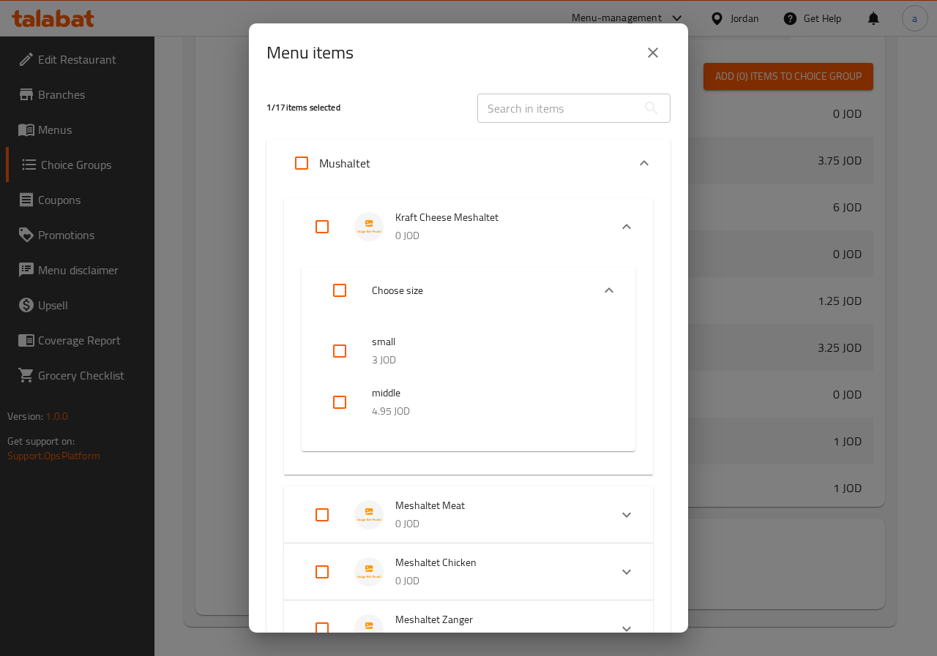
drag, startPoint x: 343, startPoint y: 352, endPoint x: 340, endPoint y: 368, distance: 16.4
click at [342, 352] on input "checkbox" at bounding box center [339, 351] width 35 height 35
checkbox input "true"
click at [345, 411] on input "checkbox" at bounding box center [339, 402] width 35 height 35
checkbox input "true"
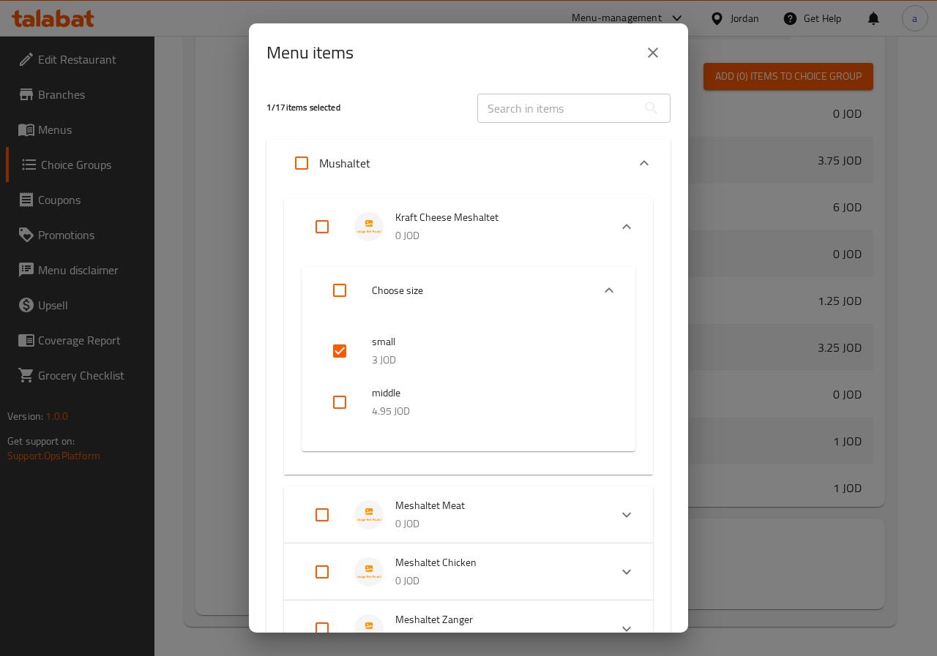
checkbox input "true"
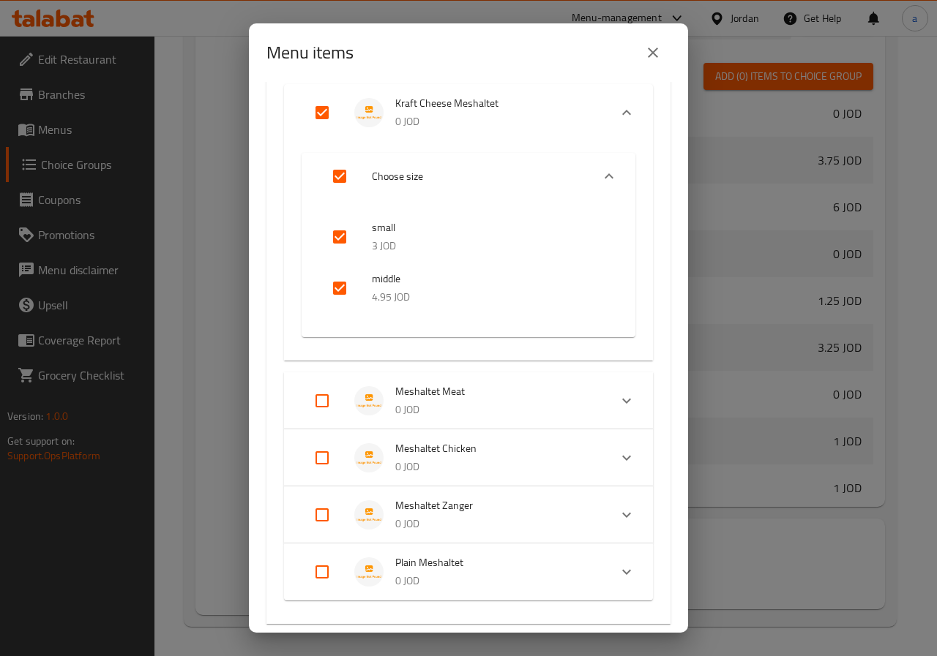
scroll to position [146, 0]
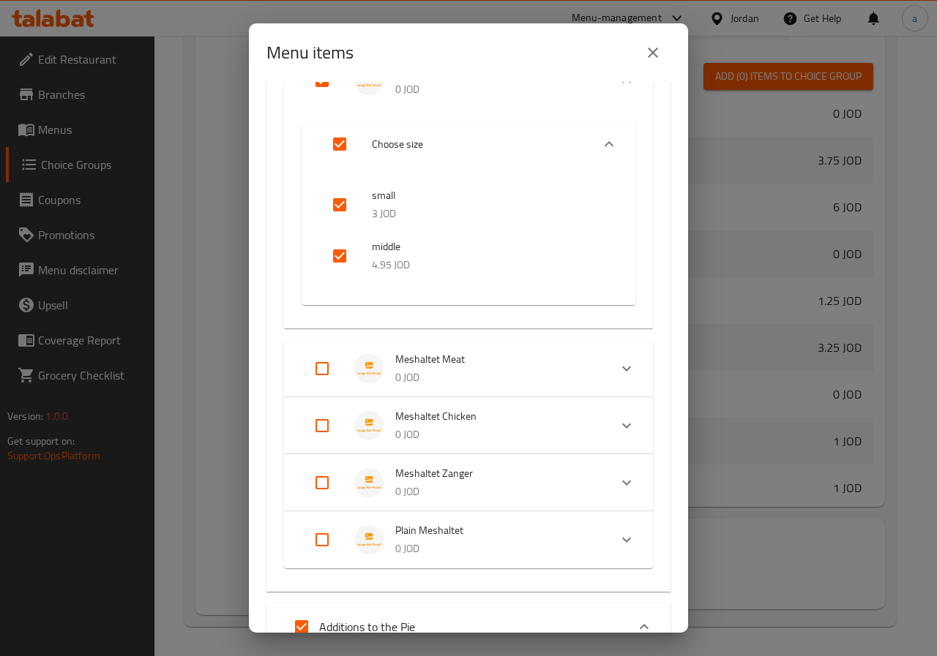
click at [319, 364] on input "Expand" at bounding box center [321, 368] width 35 height 35
checkbox input "true"
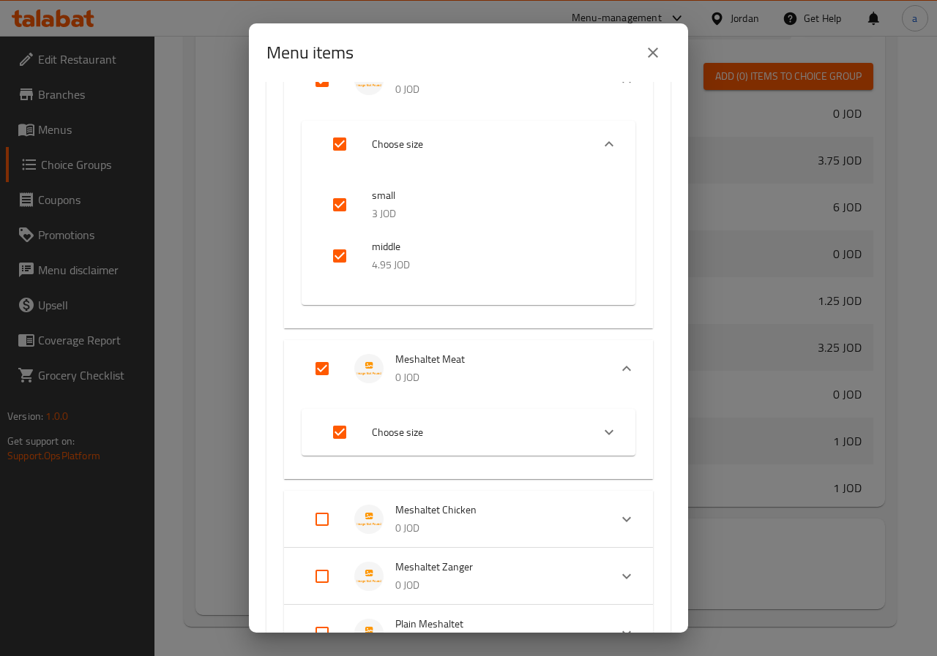
click at [600, 438] on icon "Expand" at bounding box center [609, 433] width 18 height 18
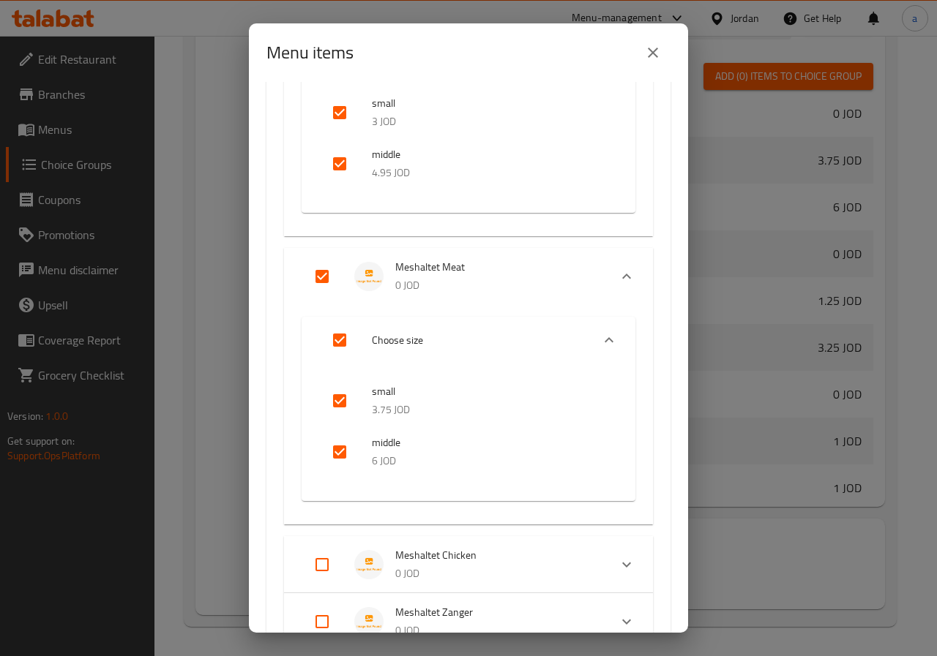
scroll to position [439, 0]
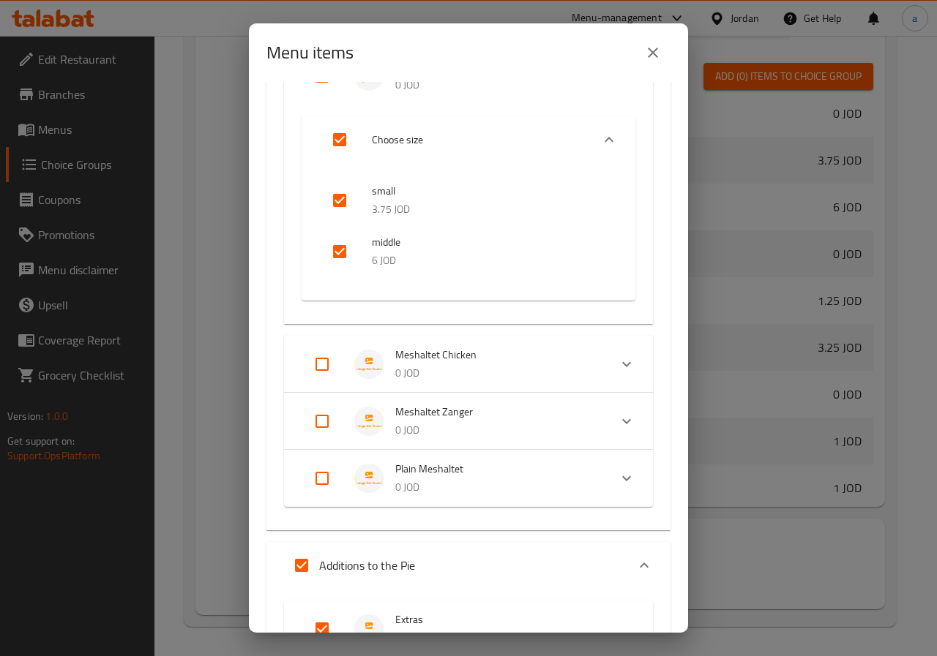
click at [315, 362] on input "Expand" at bounding box center [321, 364] width 35 height 35
checkbox input "true"
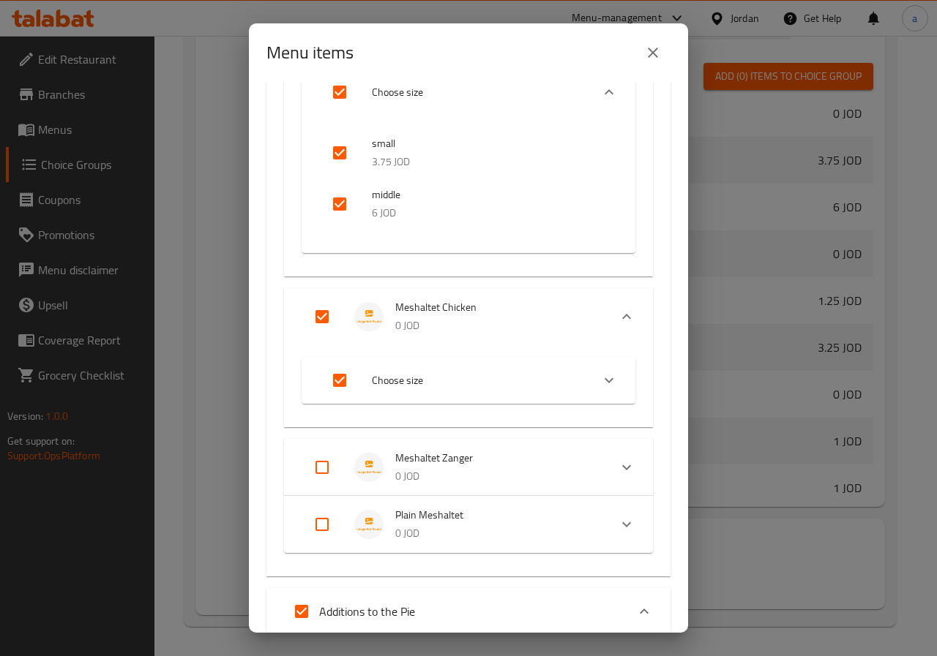
scroll to position [512, 0]
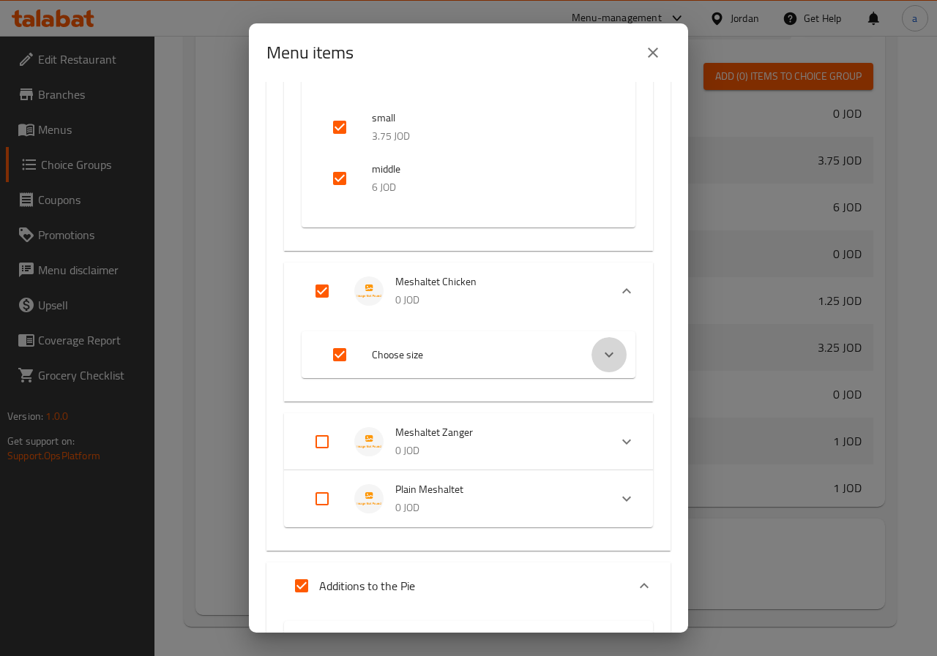
click at [600, 362] on icon "Expand" at bounding box center [609, 355] width 18 height 18
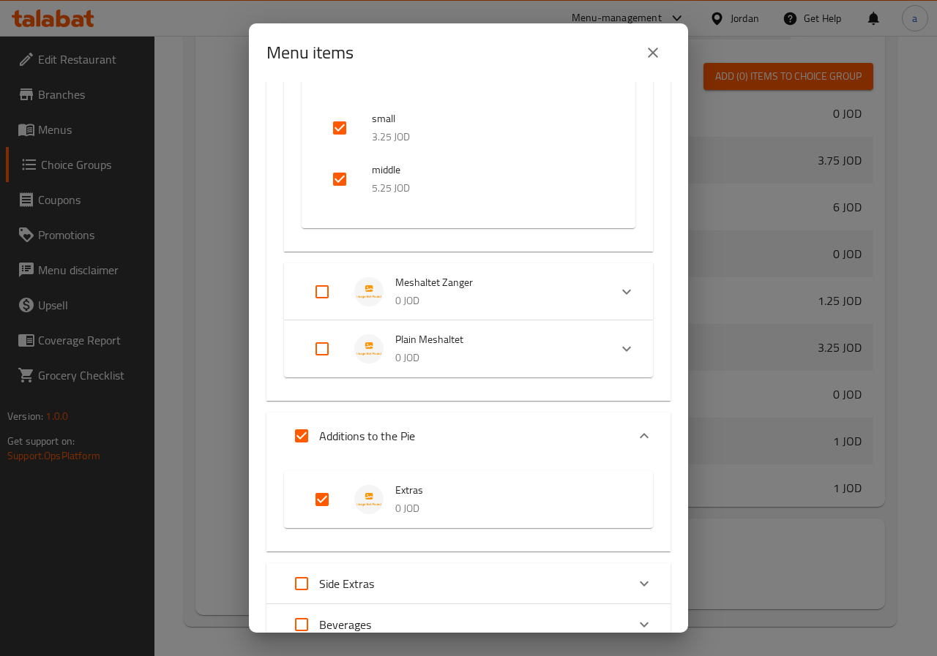
scroll to position [805, 0]
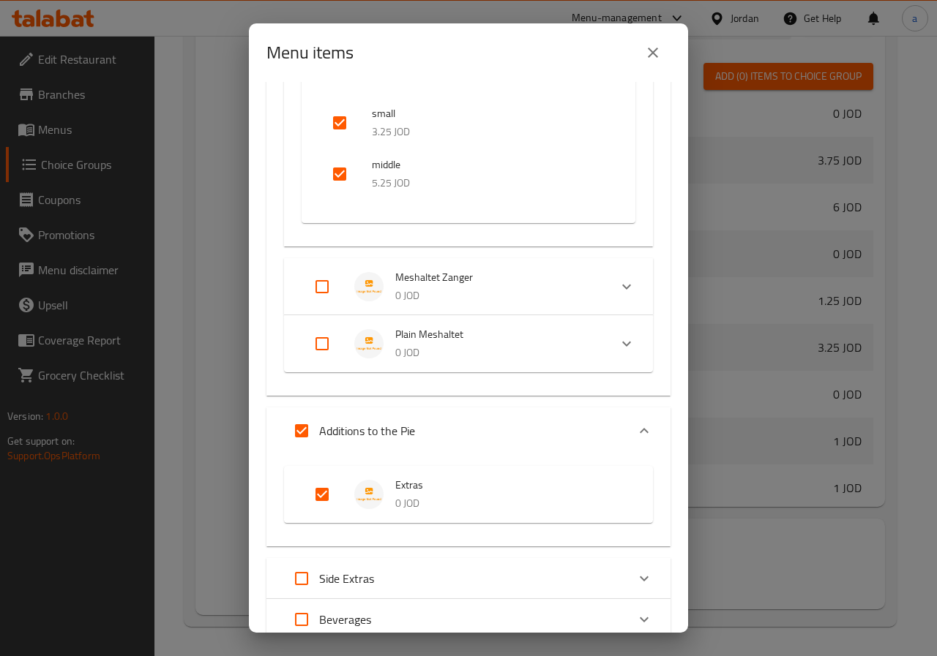
click at [319, 297] on input "Expand" at bounding box center [321, 286] width 35 height 35
checkbox input "true"
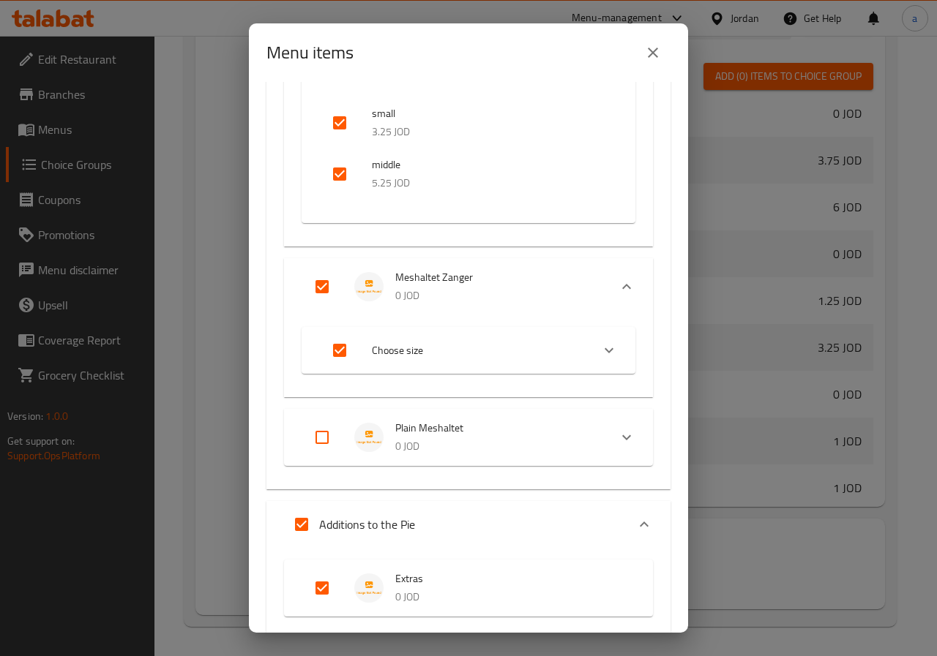
click at [602, 361] on div "Expand" at bounding box center [608, 350] width 35 height 35
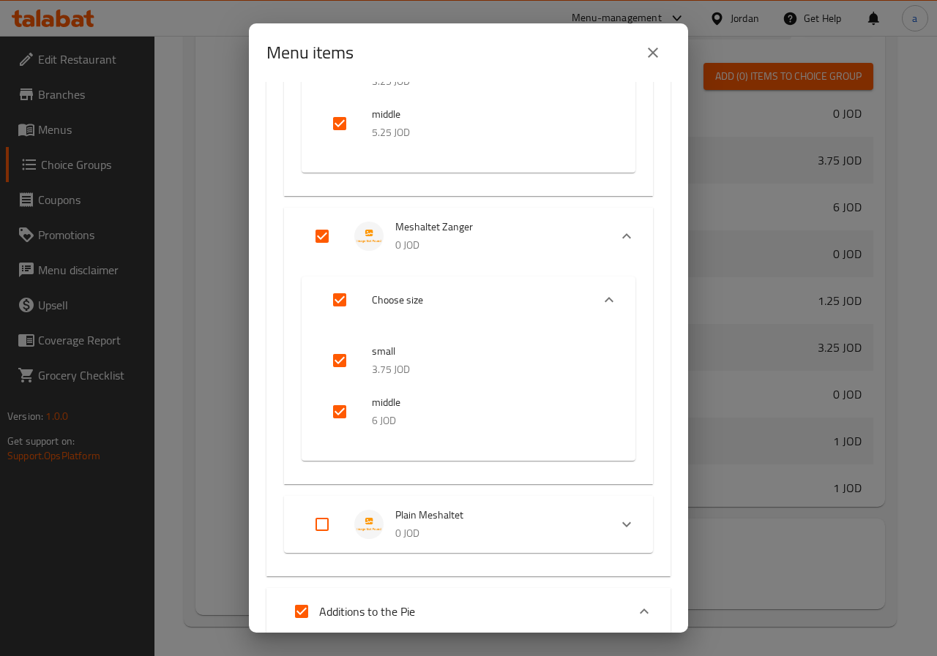
scroll to position [878, 0]
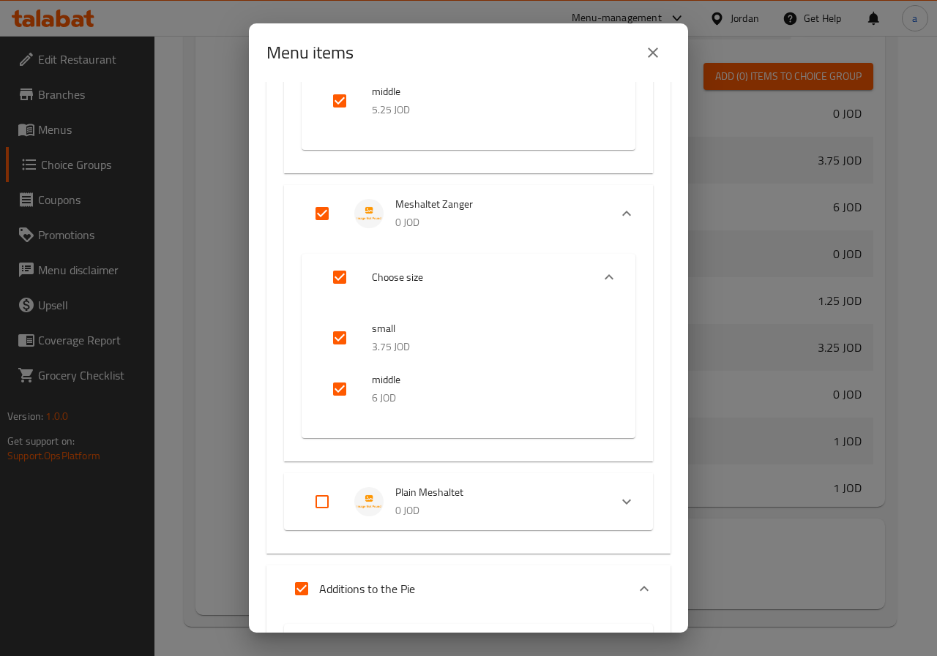
click at [324, 498] on input "Expand" at bounding box center [321, 501] width 35 height 35
checkbox input "true"
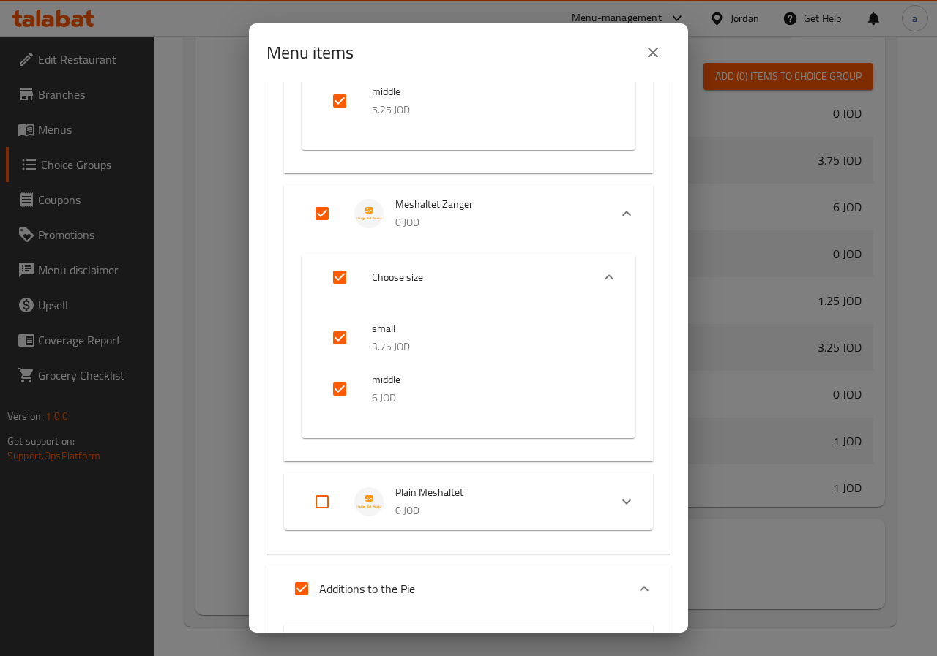
checkbox input "true"
click at [603, 572] on icon "Expand" at bounding box center [609, 566] width 18 height 18
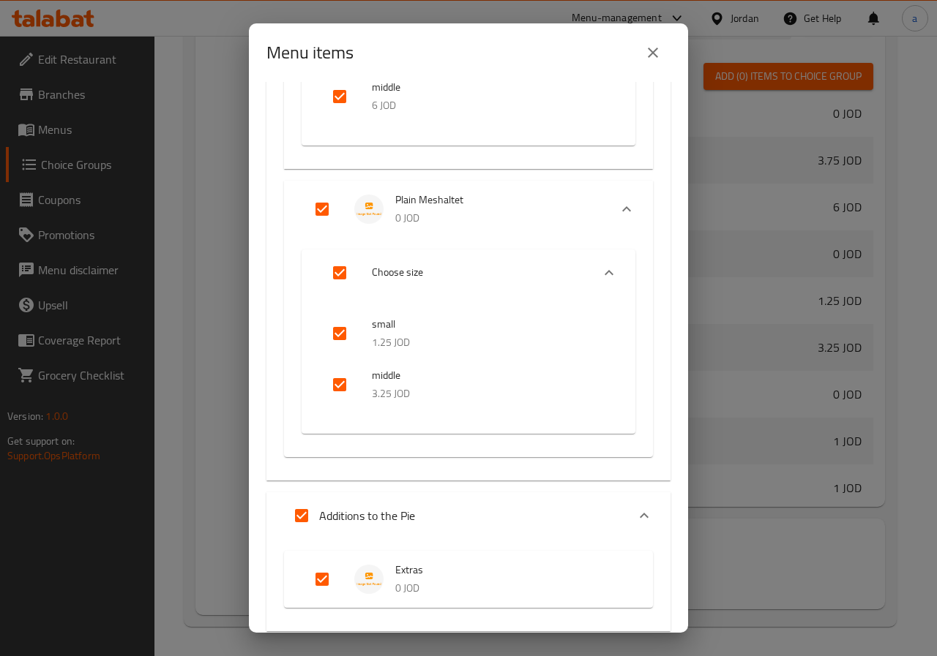
scroll to position [1244, 0]
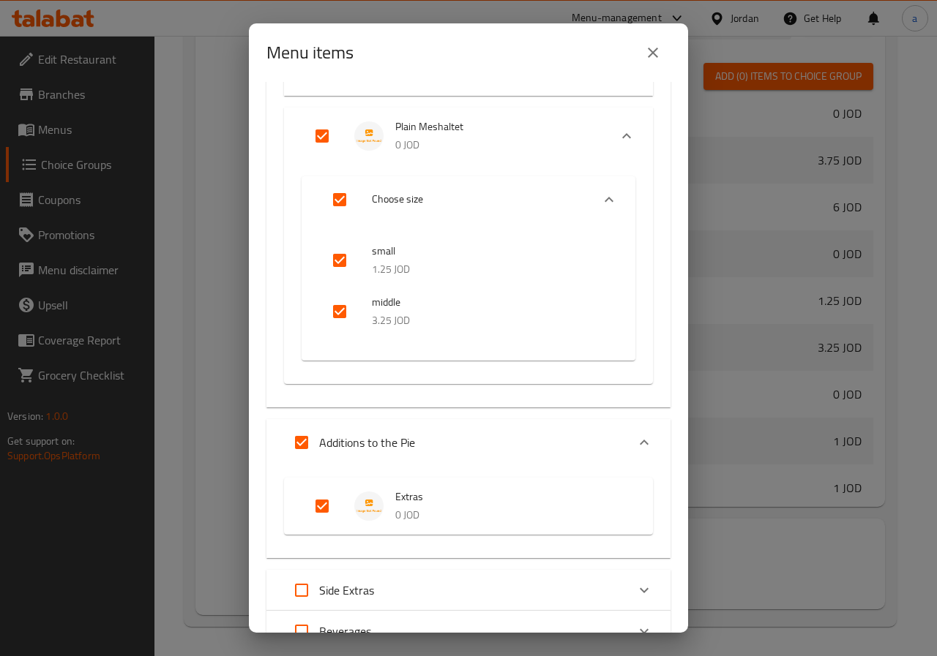
click at [301, 442] on input "Expand" at bounding box center [301, 442] width 35 height 35
checkbox input "false"
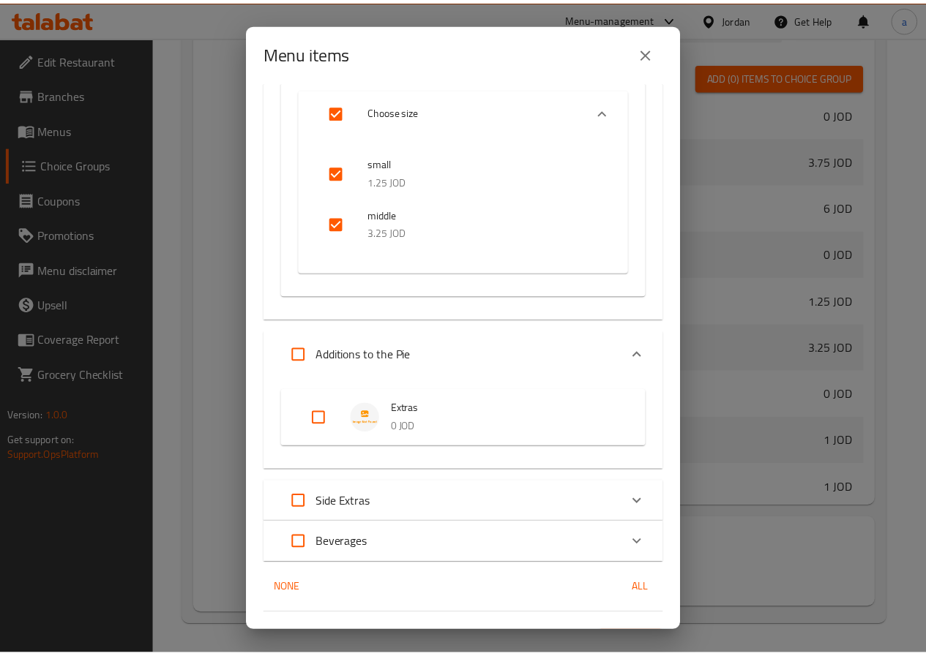
scroll to position [1365, 0]
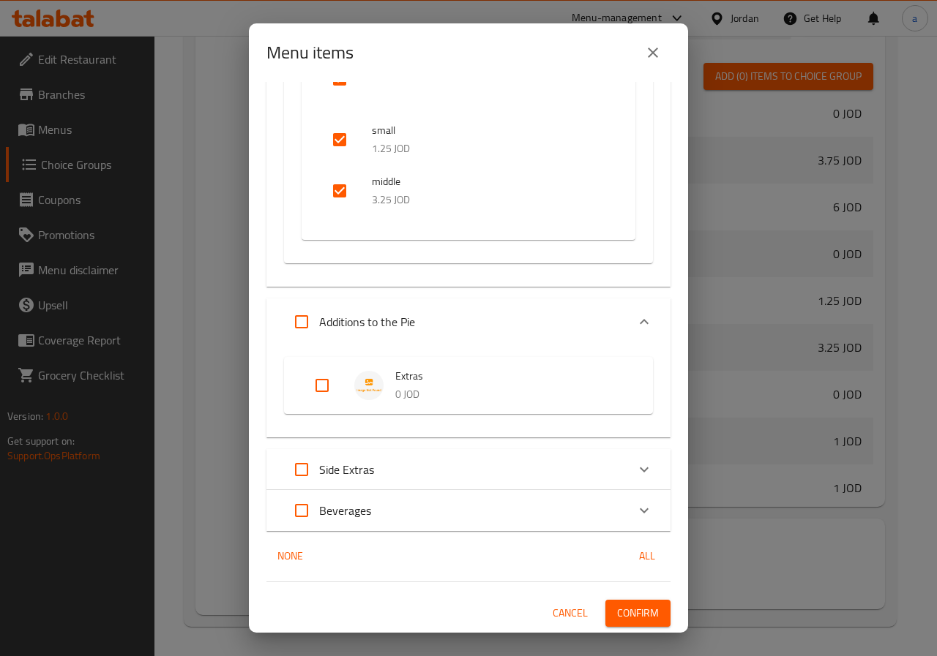
click at [632, 608] on span "Confirm" at bounding box center [638, 614] width 42 height 18
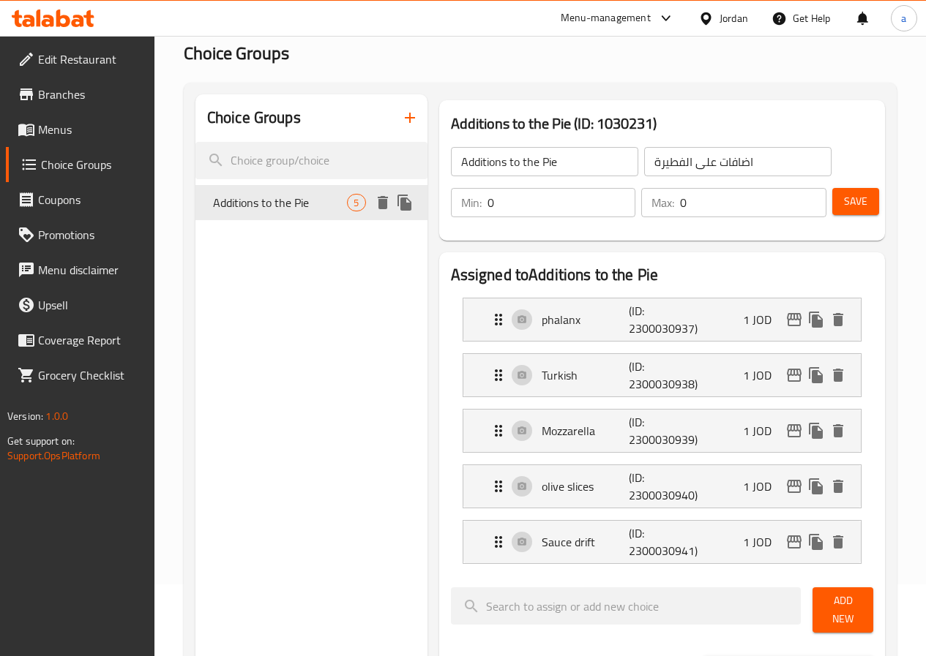
scroll to position [0, 0]
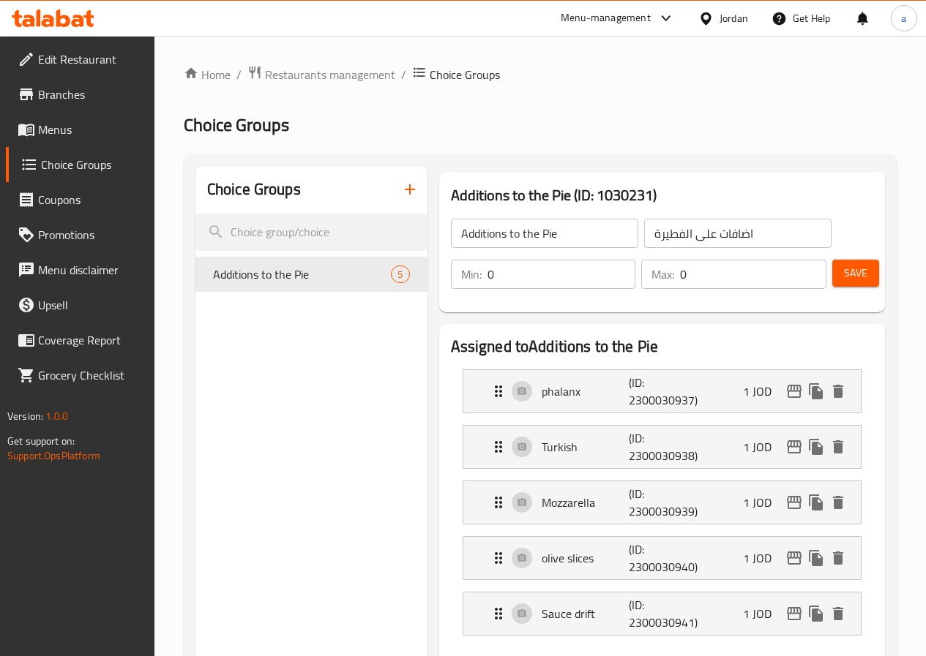
click at [64, 135] on span "Menus" at bounding box center [90, 130] width 105 height 18
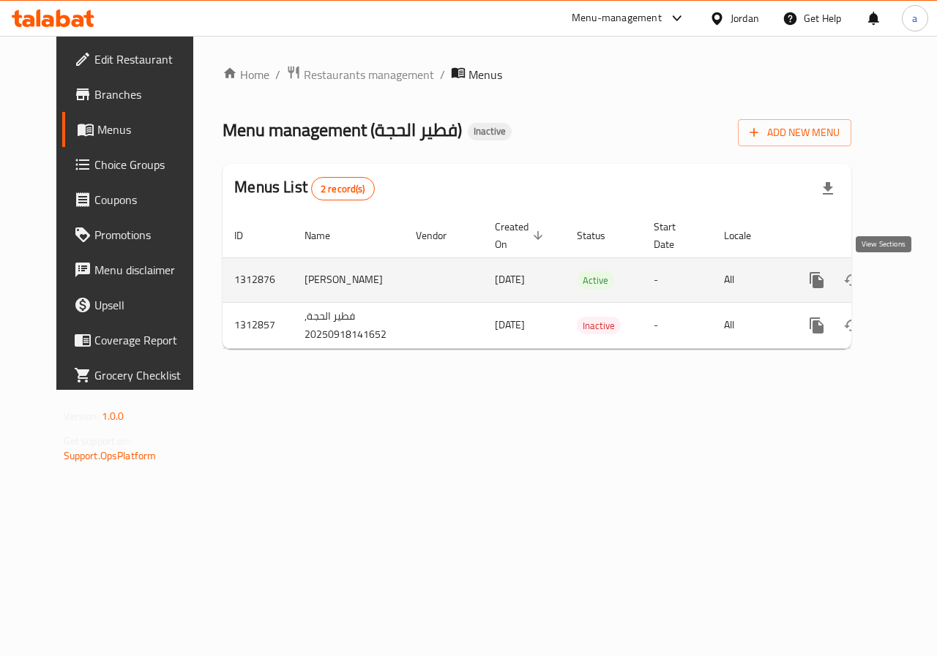
click at [913, 287] on icon "enhanced table" at bounding box center [922, 281] width 18 height 18
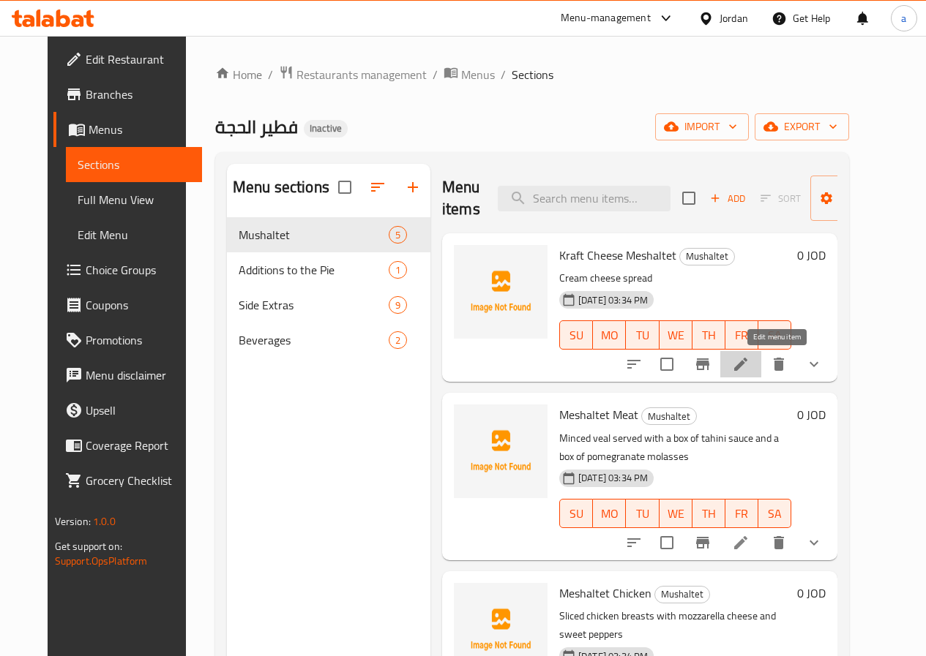
click at [747, 364] on icon at bounding box center [740, 364] width 13 height 13
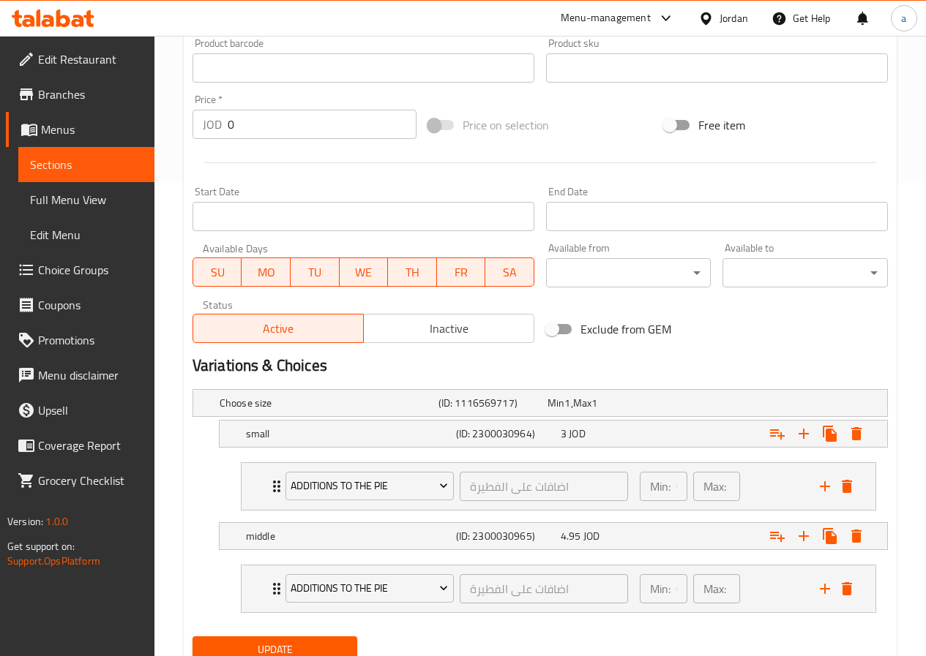
scroll to position [512, 0]
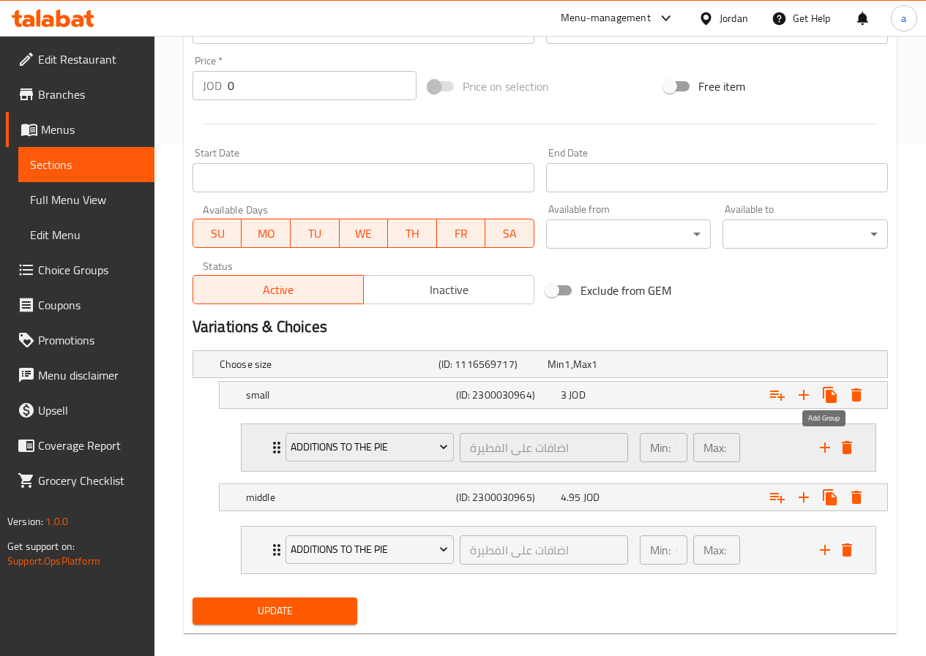
click at [824, 449] on icon "add" at bounding box center [825, 448] width 10 height 10
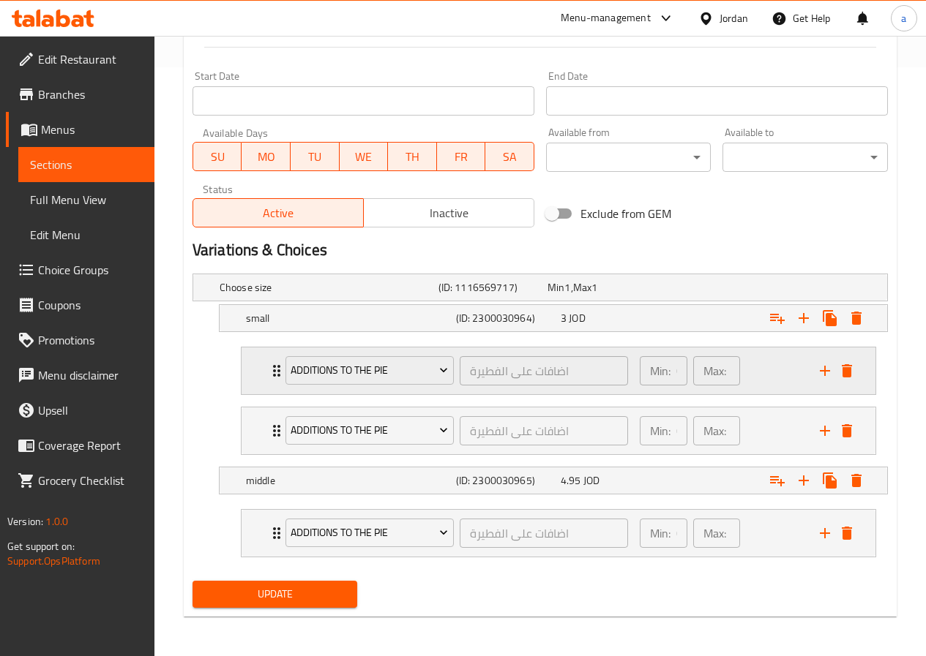
scroll to position [591, 0]
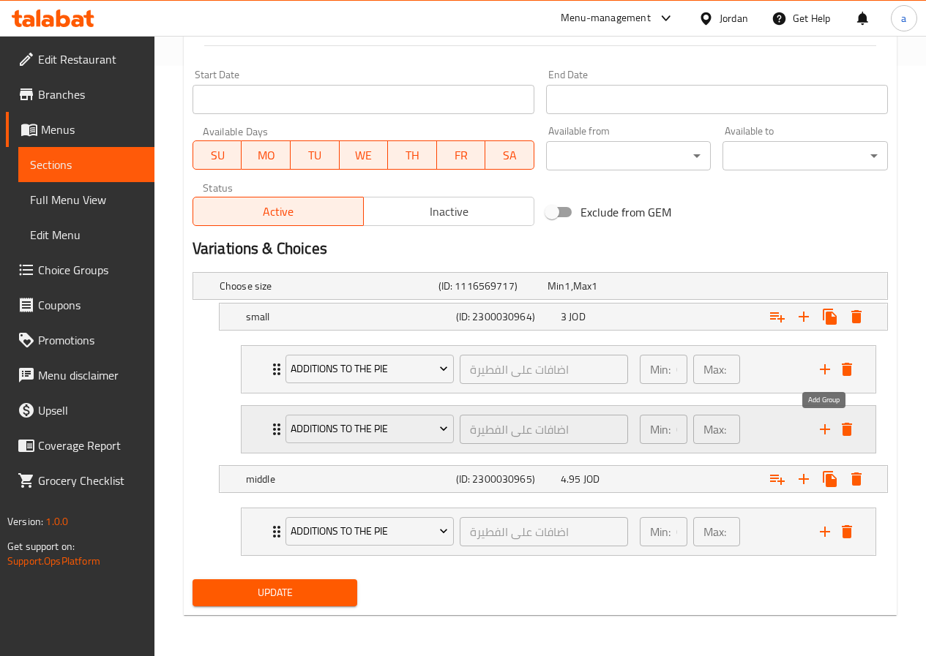
click at [826, 438] on button "add" at bounding box center [825, 430] width 22 height 22
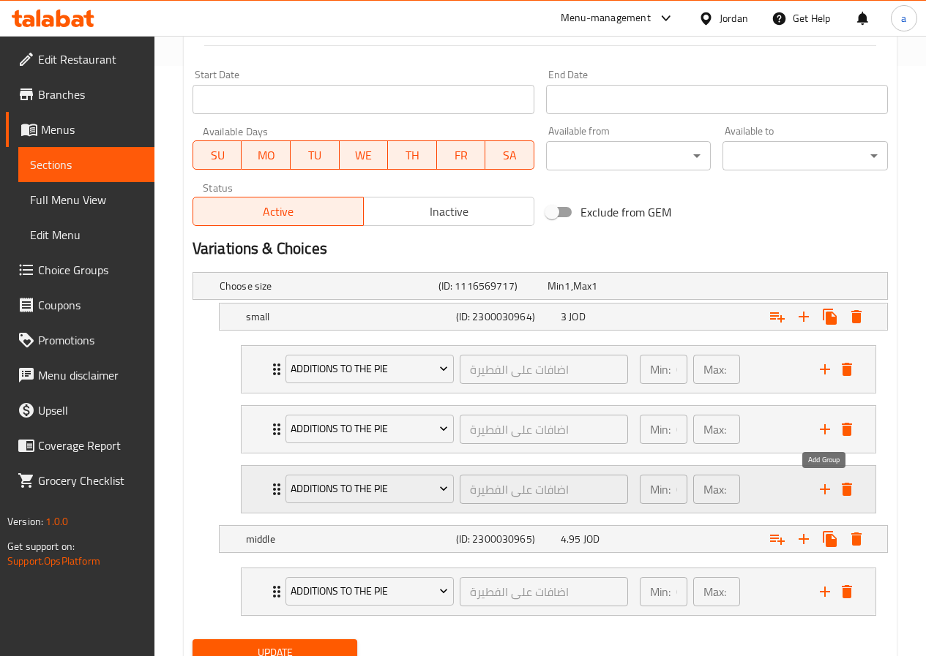
click at [820, 488] on icon "add" at bounding box center [825, 490] width 18 height 18
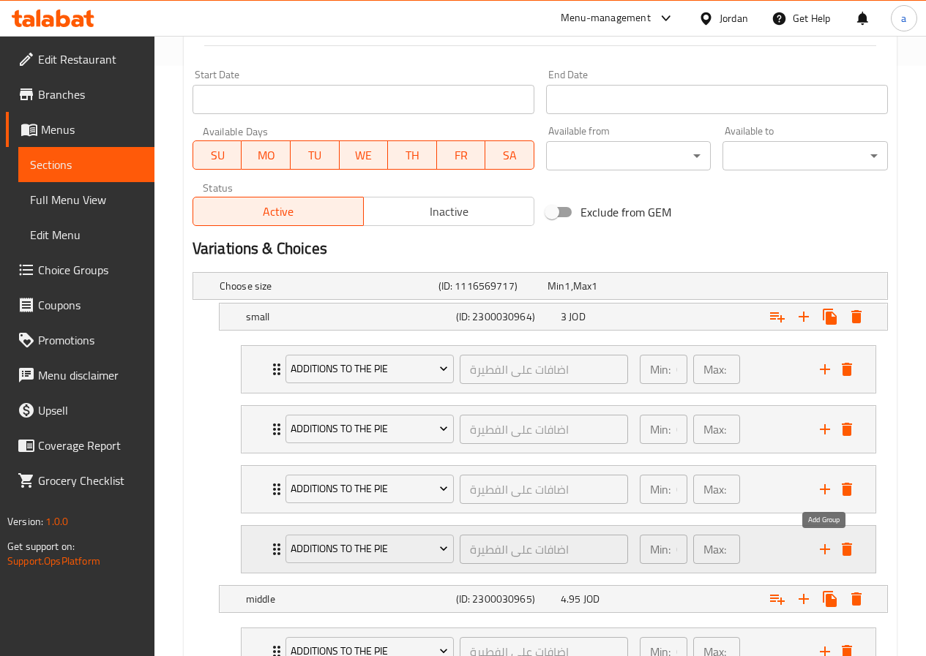
click at [826, 551] on icon "add" at bounding box center [825, 550] width 18 height 18
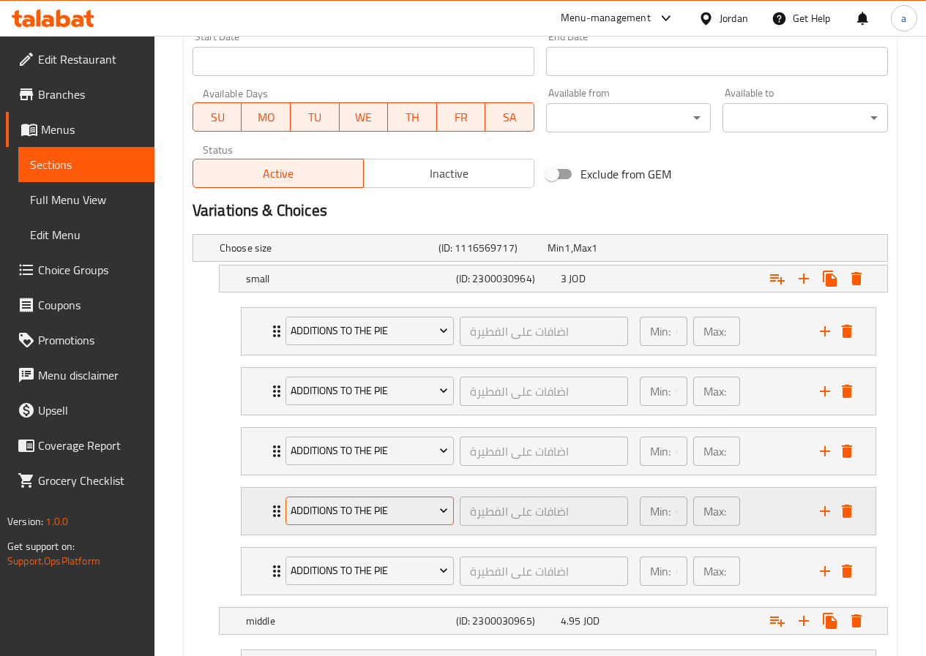
scroll to position [664, 0]
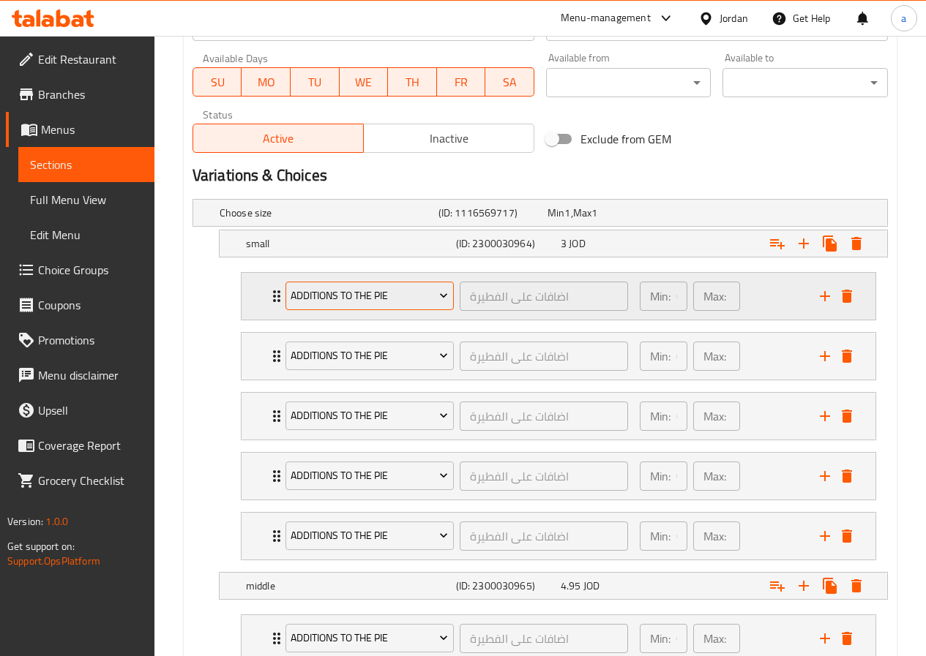
click at [445, 297] on icon "Expand" at bounding box center [443, 295] width 15 height 15
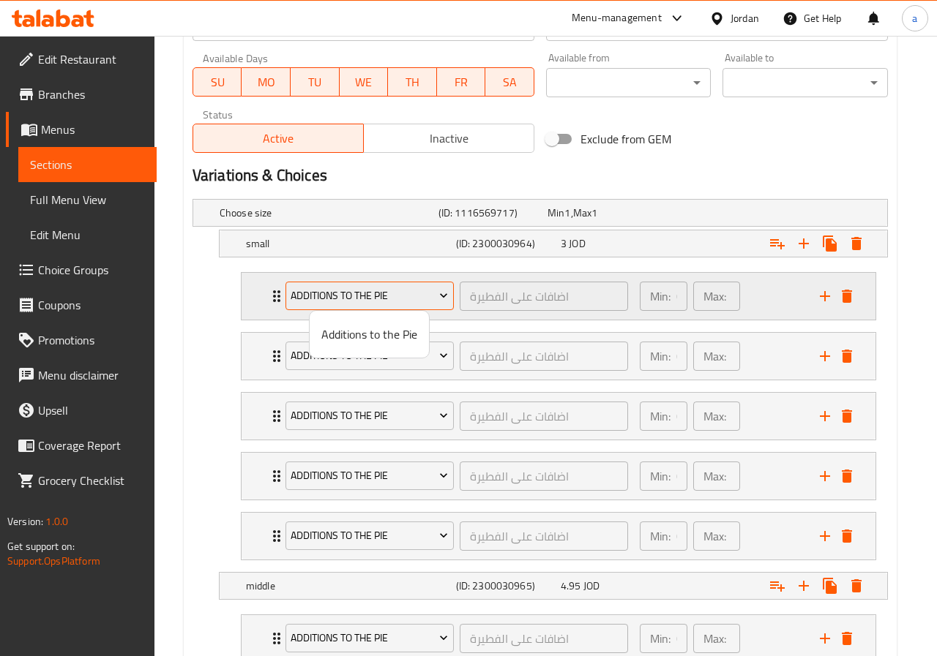
click at [445, 297] on div at bounding box center [468, 328] width 937 height 656
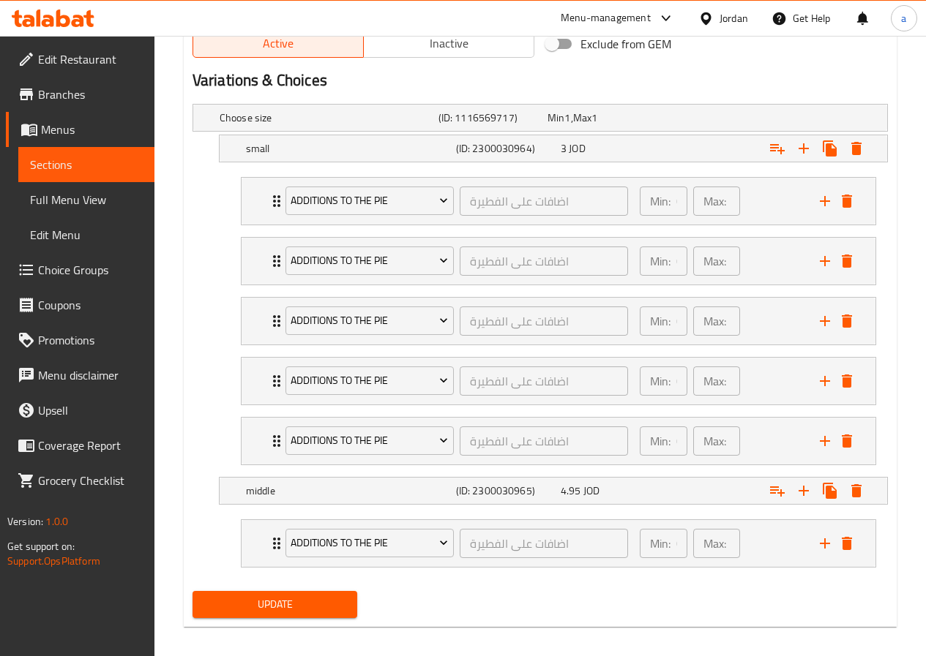
scroll to position [771, 0]
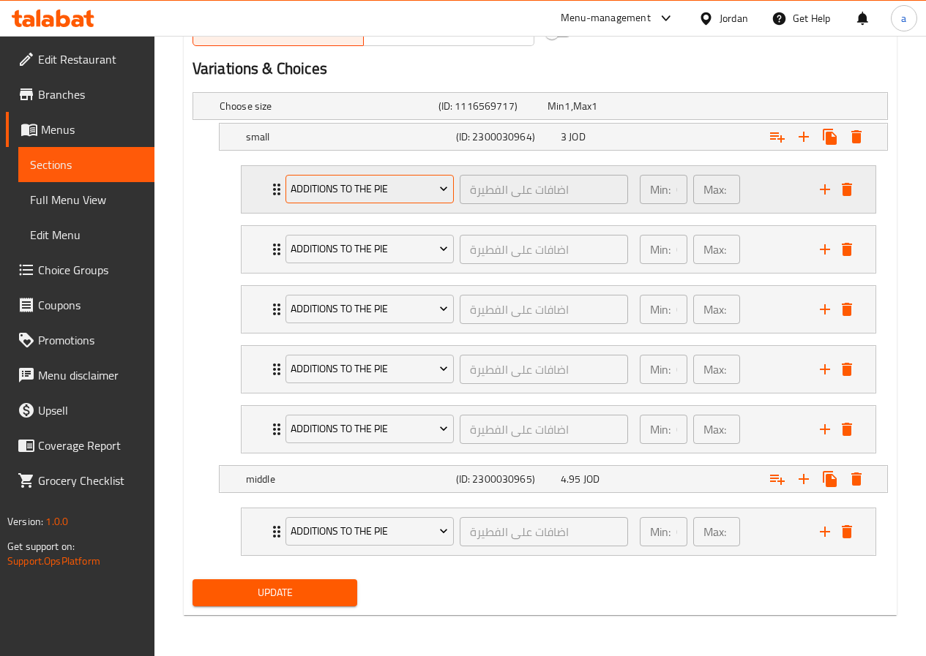
click at [337, 196] on span "Additions to the Pie" at bounding box center [369, 189] width 157 height 18
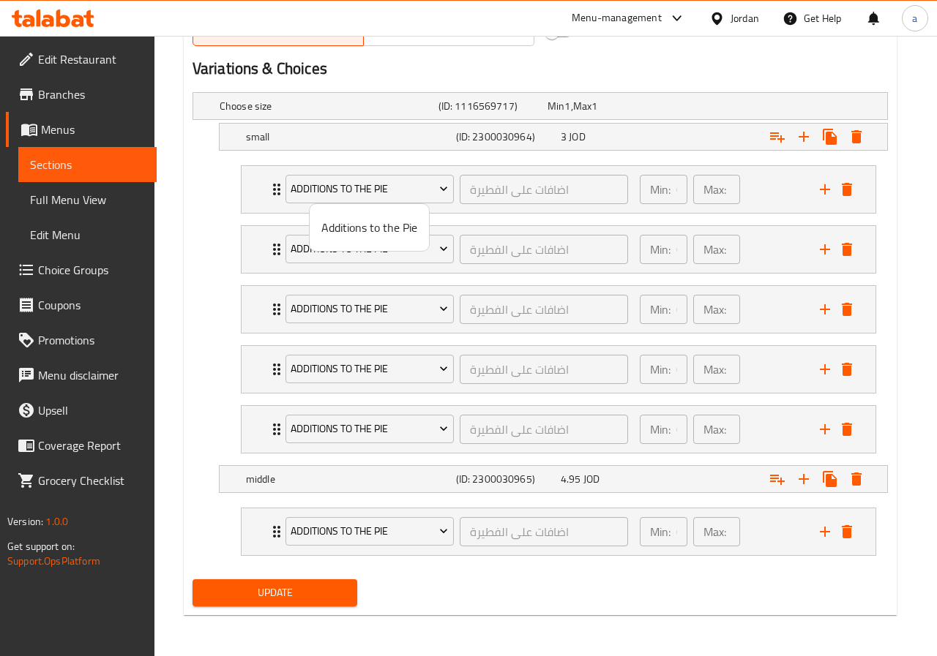
click at [274, 192] on div at bounding box center [468, 328] width 937 height 656
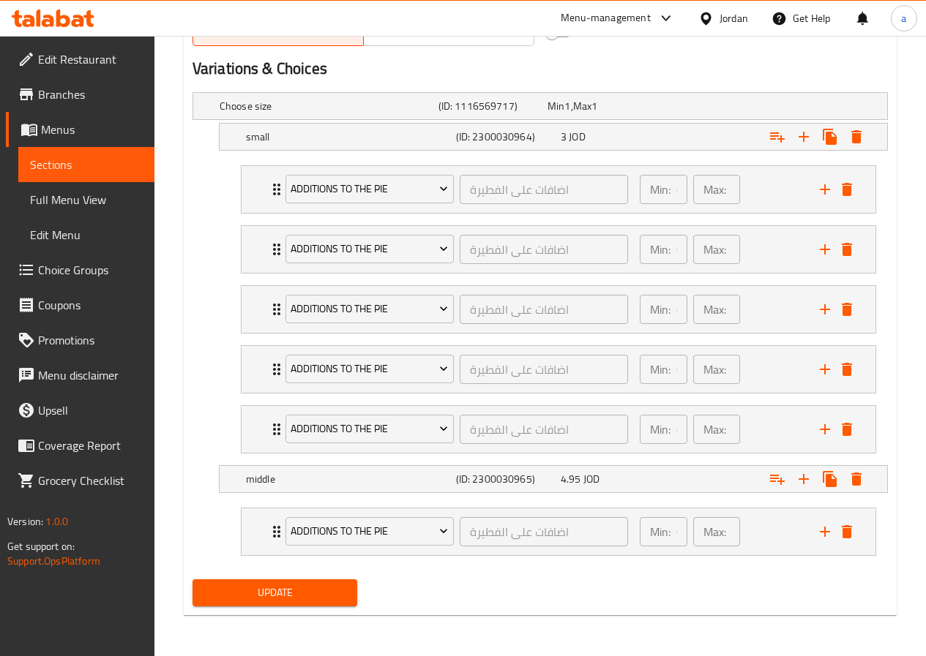
click at [274, 192] on icon "Expand" at bounding box center [277, 190] width 18 height 18
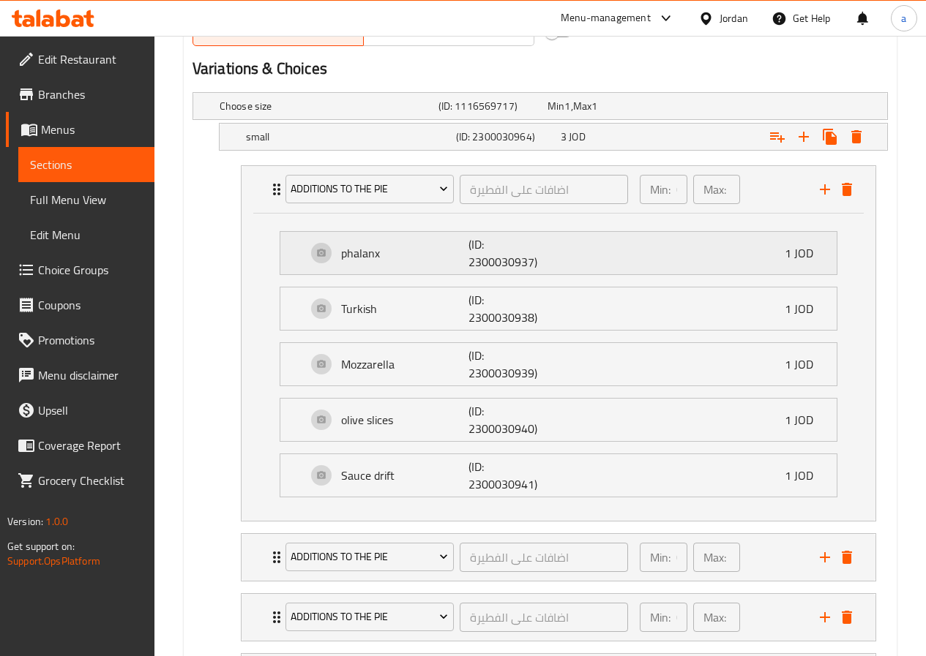
click at [366, 255] on p "phalanx" at bounding box center [404, 253] width 127 height 18
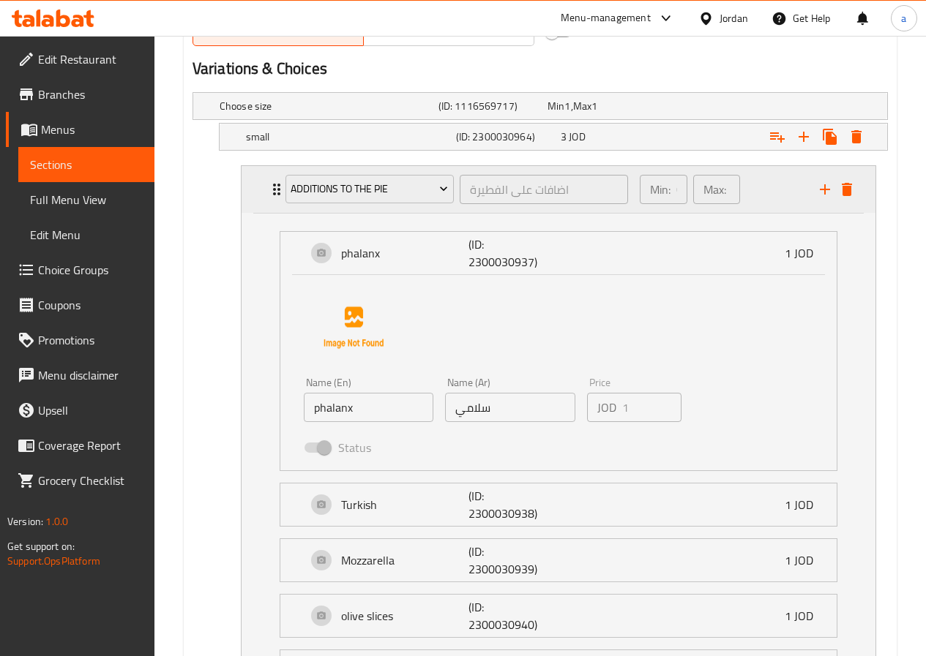
click at [279, 191] on div "Additions to the Pie اضافات على الفطيرة ​" at bounding box center [457, 189] width 360 height 47
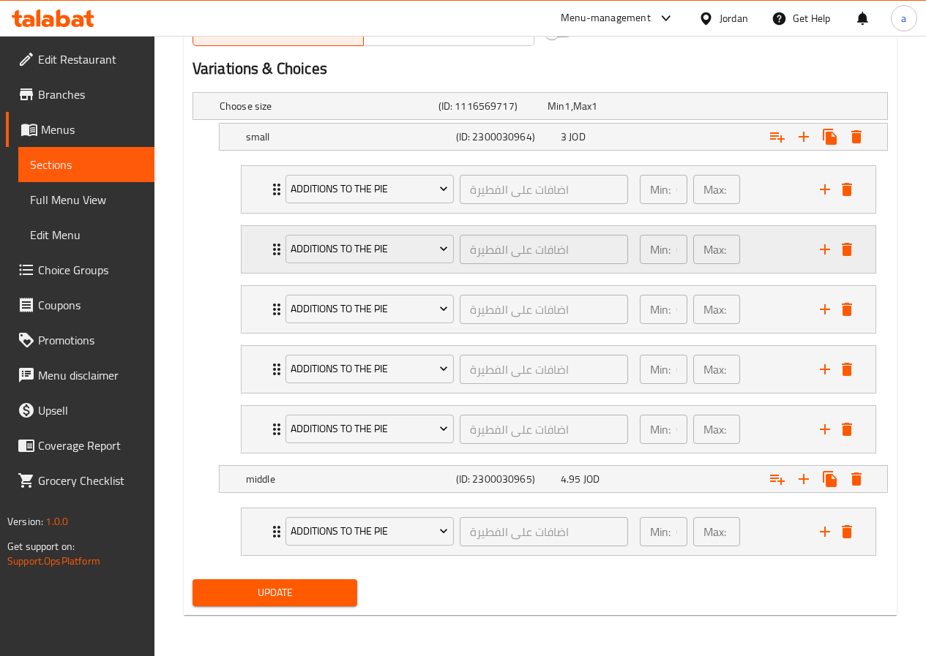
click at [275, 254] on icon "Expand" at bounding box center [276, 250] width 7 height 12
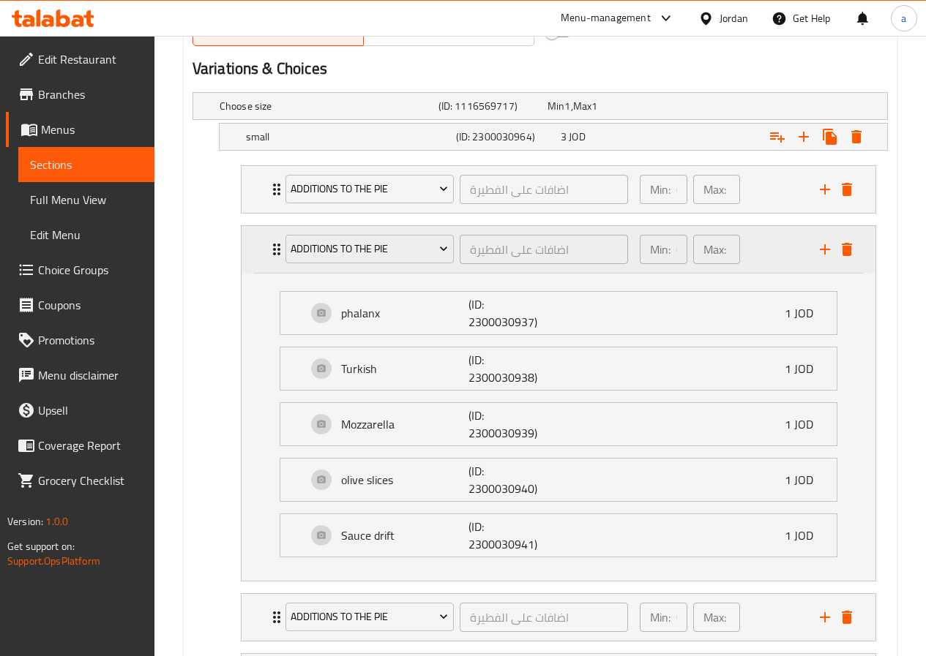
click at [275, 254] on icon "Expand" at bounding box center [276, 250] width 7 height 12
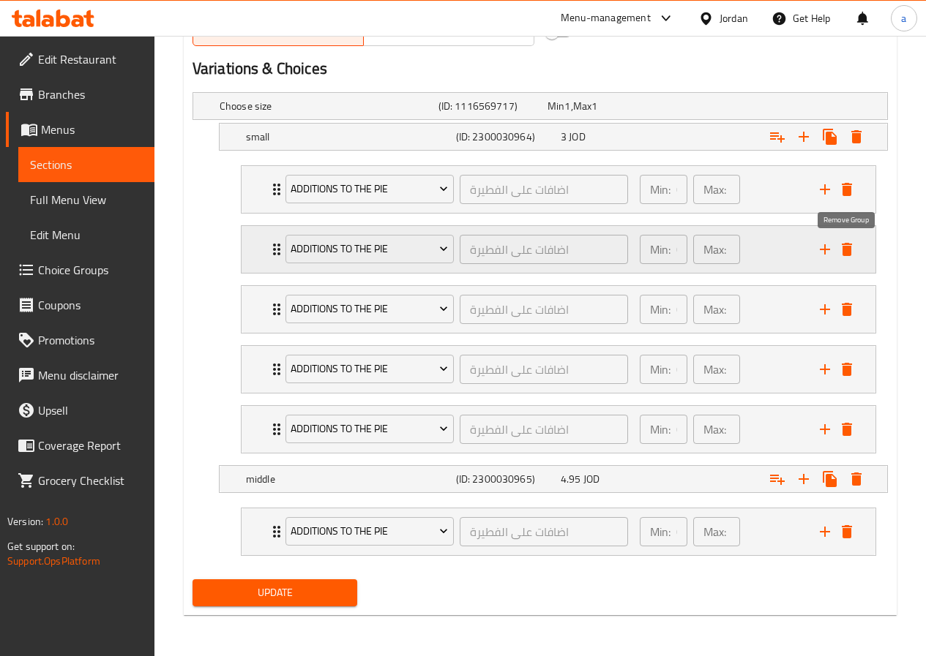
click at [846, 257] on icon "delete" at bounding box center [847, 250] width 18 height 18
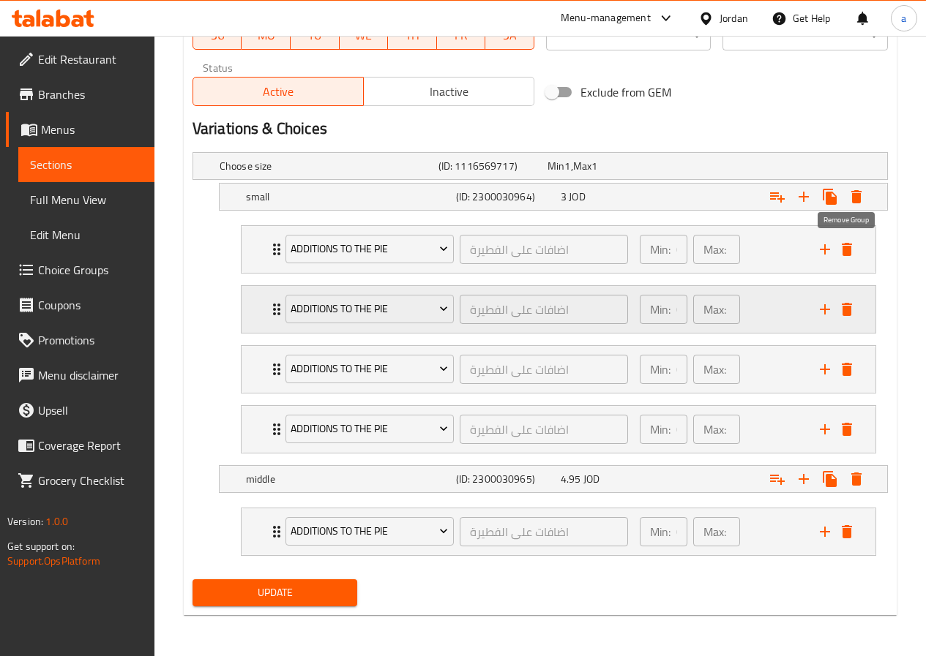
scroll to position [711, 0]
click at [853, 306] on icon "delete" at bounding box center [847, 310] width 18 height 18
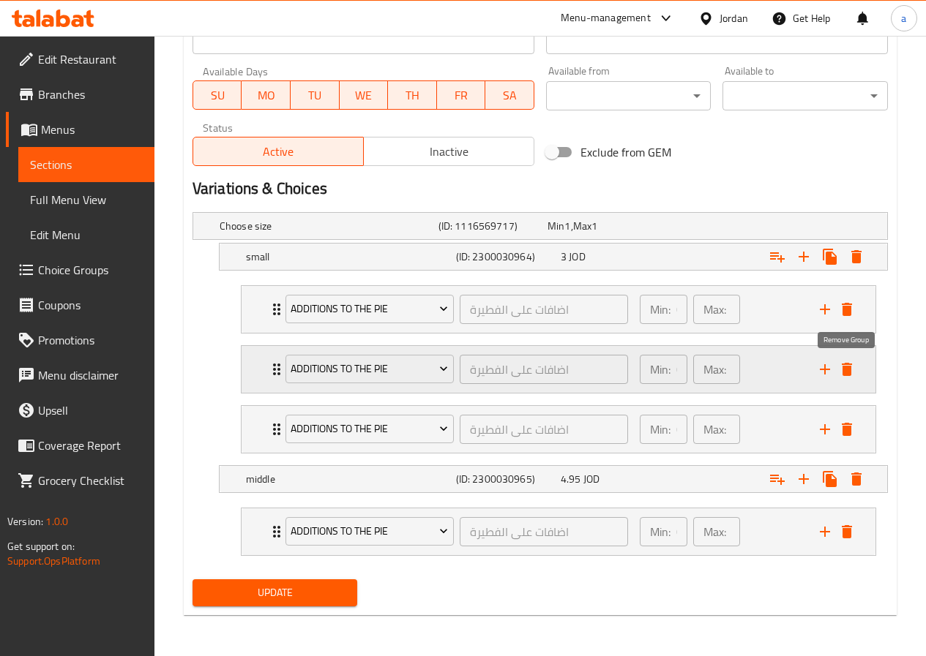
click at [853, 370] on icon "delete" at bounding box center [847, 370] width 18 height 18
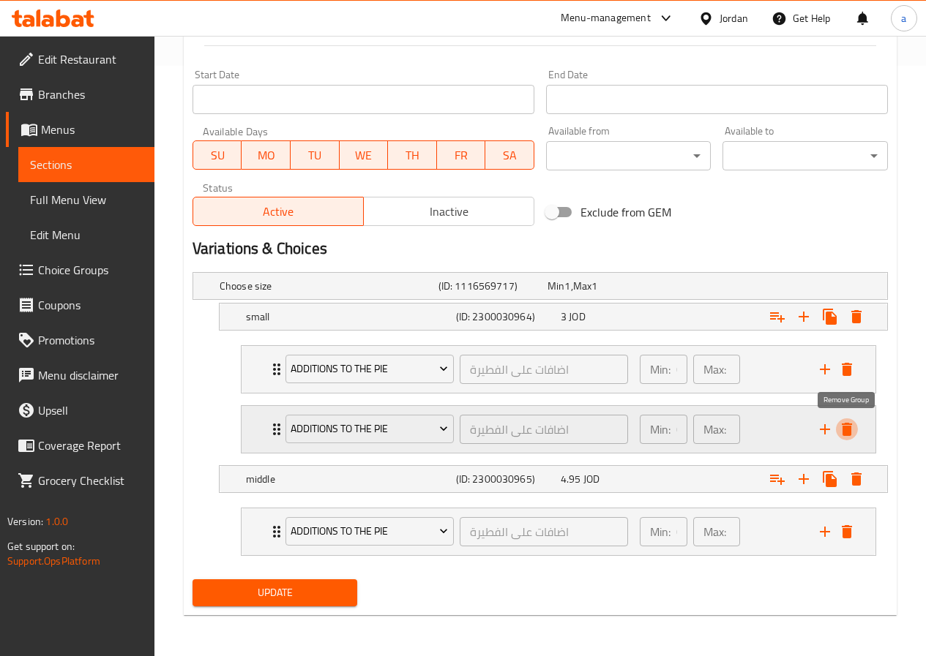
click at [852, 425] on icon "delete" at bounding box center [847, 430] width 18 height 18
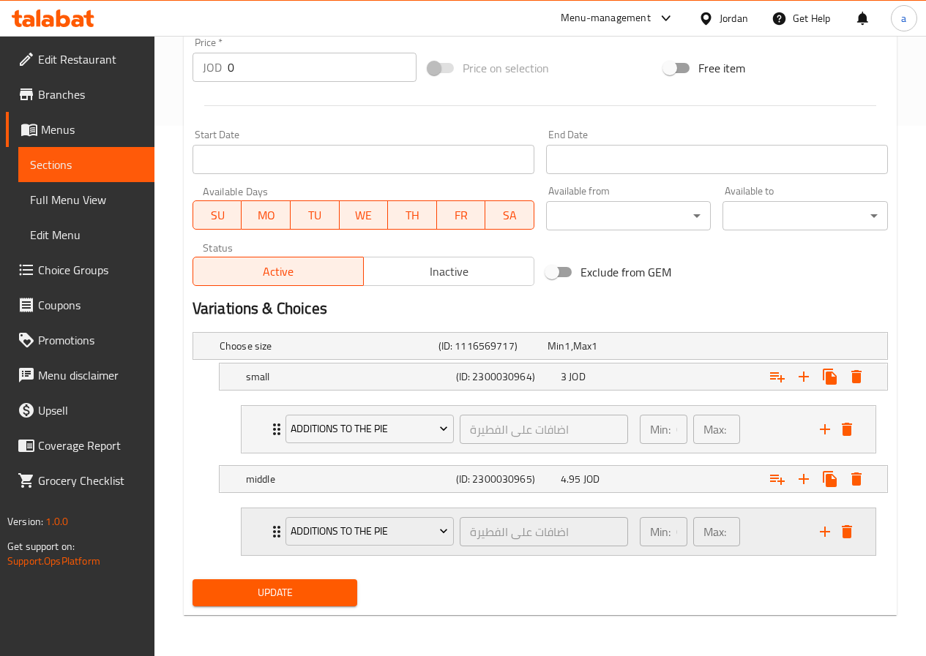
click at [272, 532] on icon "Expand" at bounding box center [277, 532] width 18 height 18
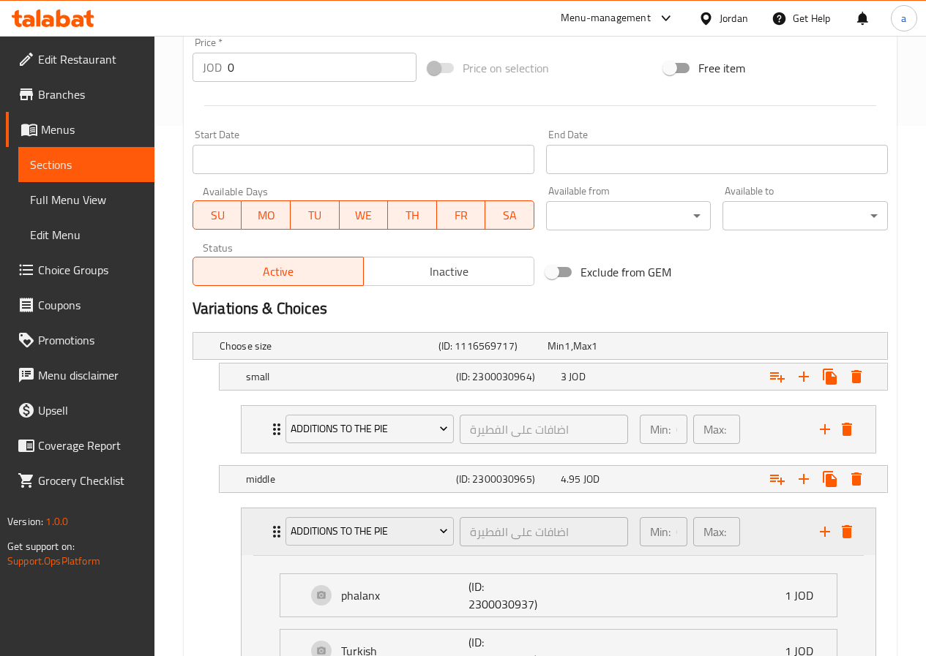
scroll to position [771, 0]
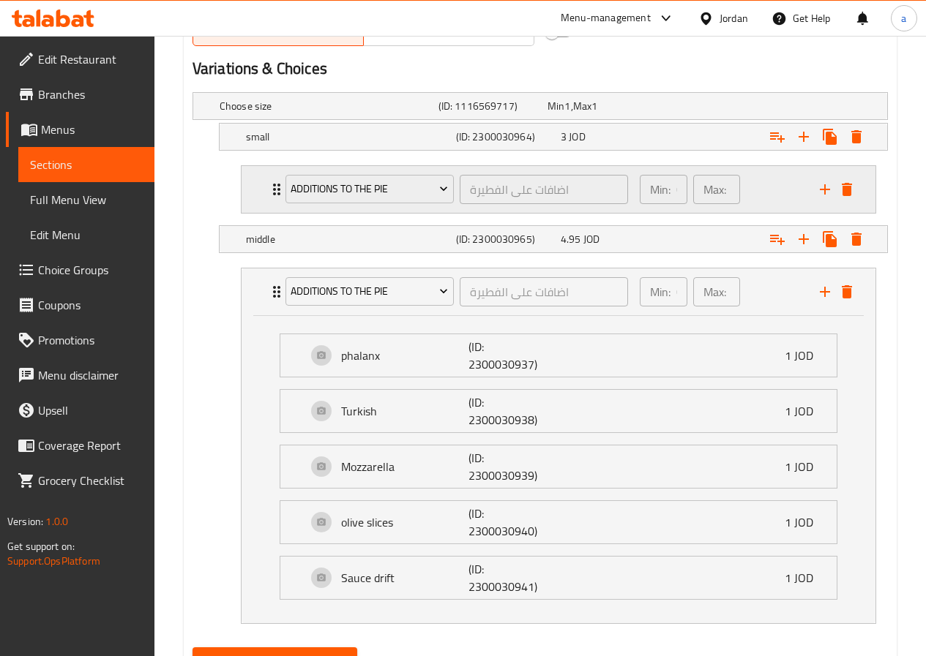
click at [274, 195] on icon "Expand" at bounding box center [277, 190] width 18 height 18
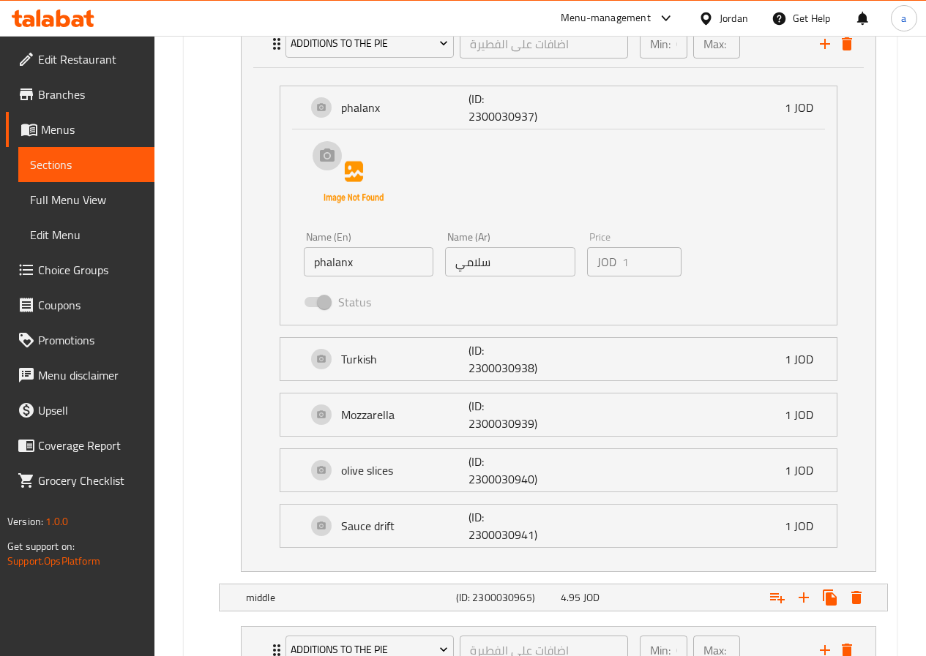
scroll to position [917, 0]
drag, startPoint x: 356, startPoint y: 263, endPoint x: 313, endPoint y: 267, distance: 42.6
click at [313, 267] on input "phalanx" at bounding box center [369, 261] width 130 height 29
click at [363, 261] on input "phalanx" at bounding box center [369, 261] width 130 height 29
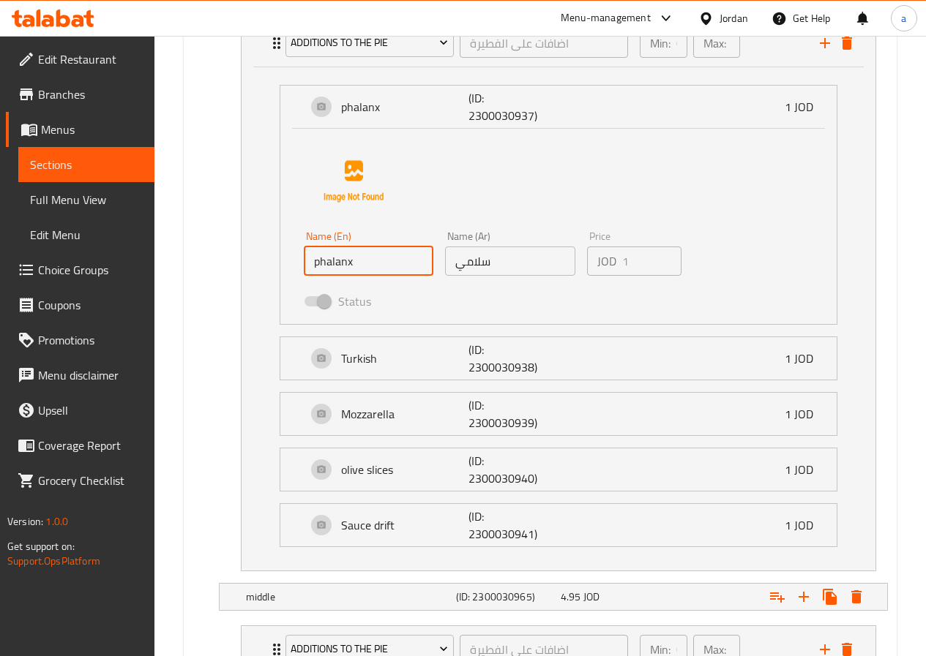
click at [354, 263] on input "phalanx" at bounding box center [369, 261] width 130 height 29
drag, startPoint x: 353, startPoint y: 263, endPoint x: 282, endPoint y: 269, distance: 70.5
click at [282, 269] on div "Name (En) phalanx Name (En) Name (Ar) سلامي Name (Ar) Price JOD 1 Price Status" at bounding box center [558, 226] width 556 height 195
click at [367, 266] on input "phalanx" at bounding box center [369, 261] width 130 height 29
drag, startPoint x: 357, startPoint y: 262, endPoint x: 286, endPoint y: 272, distance: 71.7
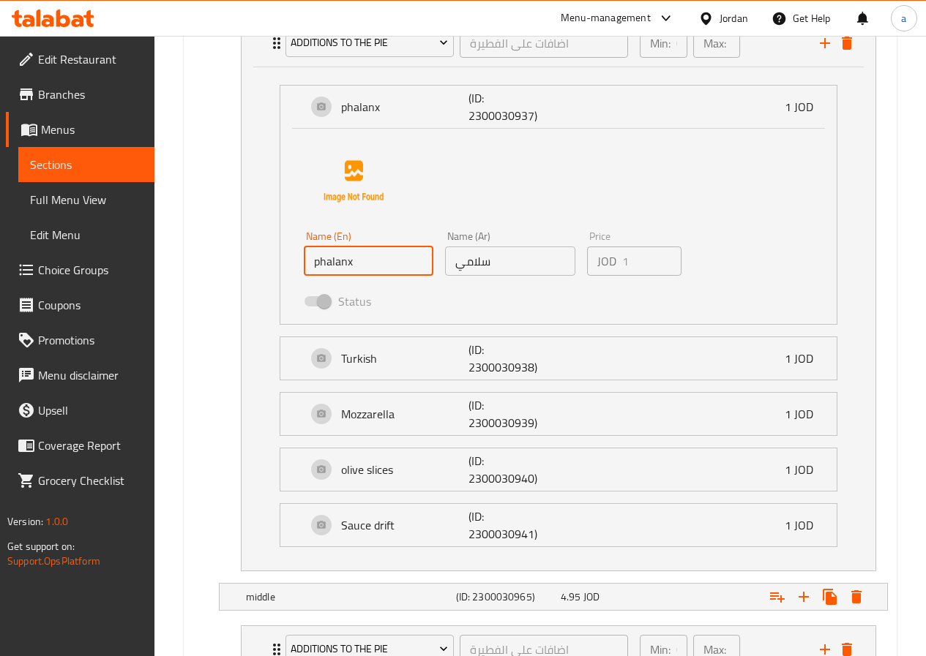
click at [286, 272] on div "Name (En) phalanx Name (En) Name (Ar) سلامي Name (Ar) Price JOD 1 Price Status" at bounding box center [558, 226] width 556 height 195
click at [106, 261] on span "Choice Groups" at bounding box center [90, 270] width 105 height 18
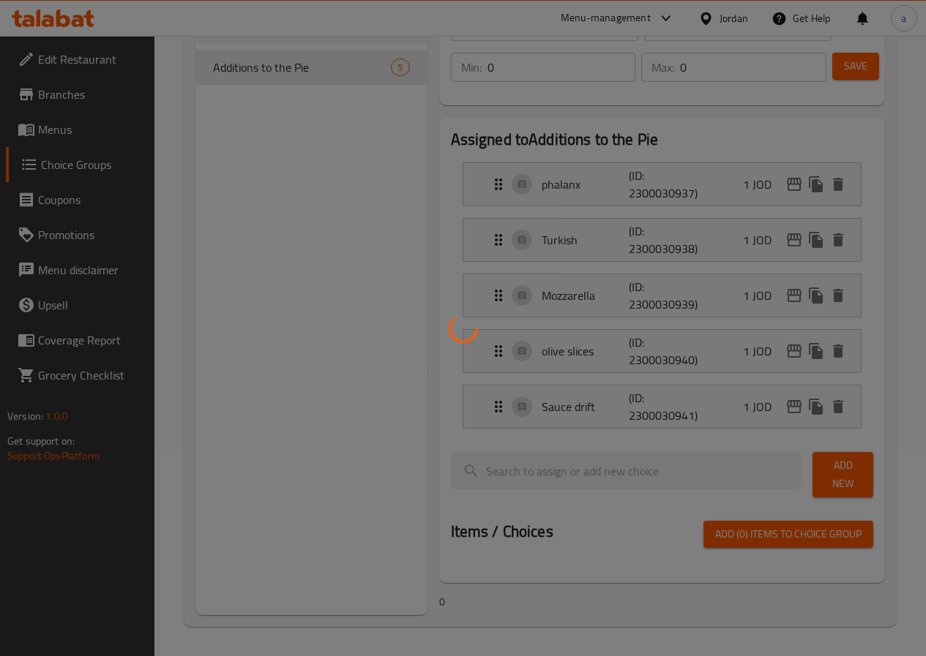
scroll to position [207, 0]
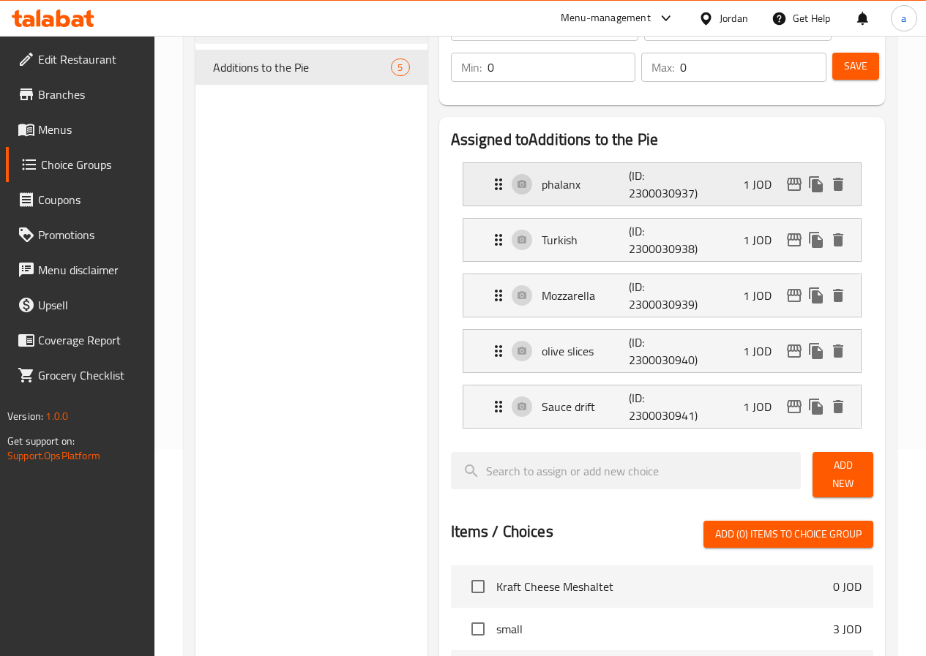
click at [490, 186] on icon "Expand" at bounding box center [499, 185] width 18 height 18
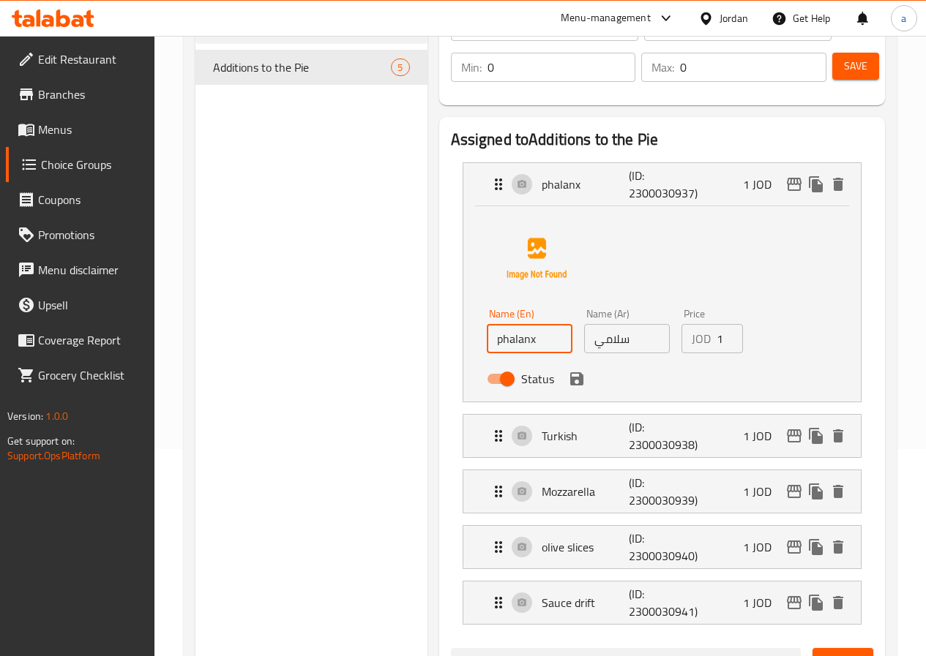
drag, startPoint x: 484, startPoint y: 343, endPoint x: 419, endPoint y: 349, distance: 65.4
click at [463, 349] on div "Name (En) phalanx Name (En) Name (Ar) سلامي Name (Ar) Price JOD 1 Price Status" at bounding box center [661, 303] width 397 height 195
paste input "Salami"
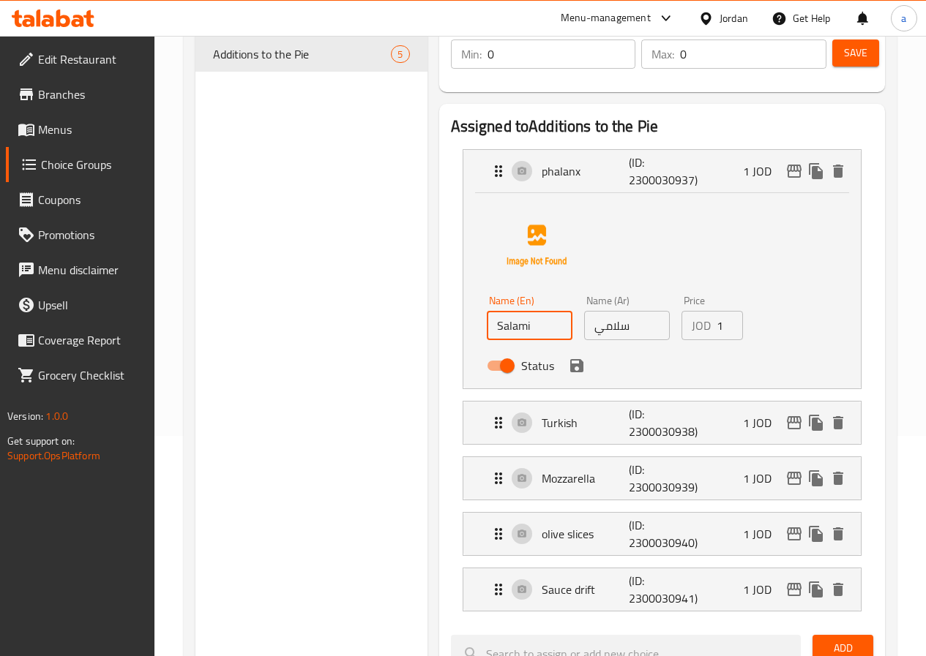
scroll to position [195, 0]
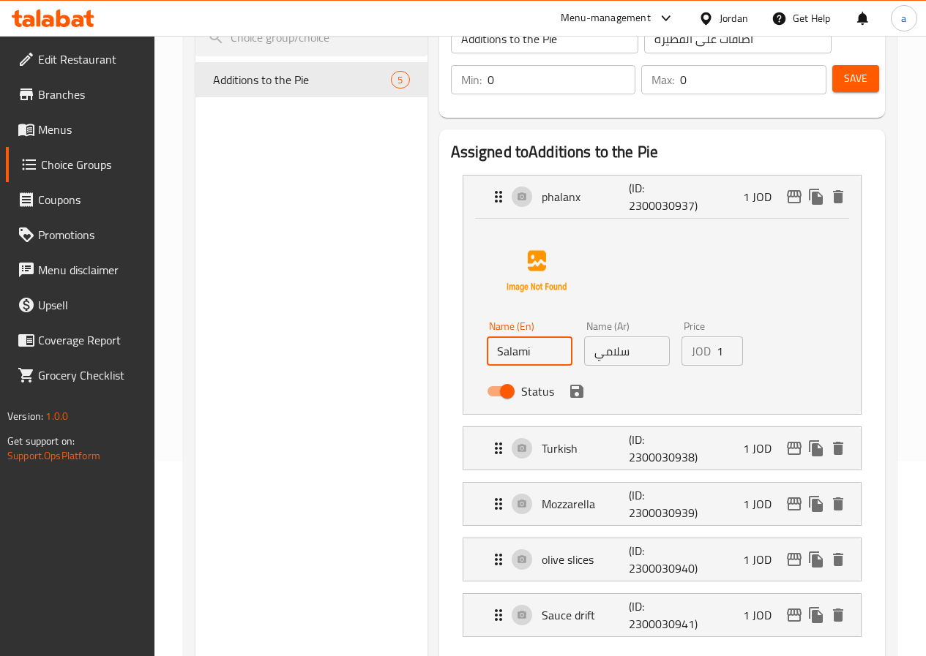
type input "Salami"
click at [490, 203] on icon "Expand" at bounding box center [499, 197] width 18 height 18
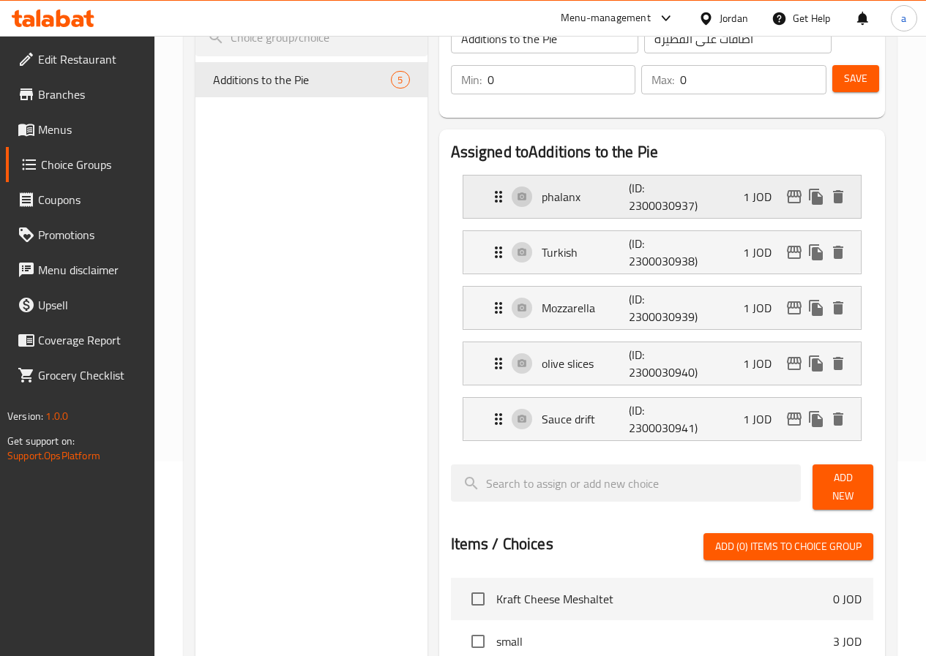
click at [542, 195] on p "phalanx" at bounding box center [586, 197] width 88 height 18
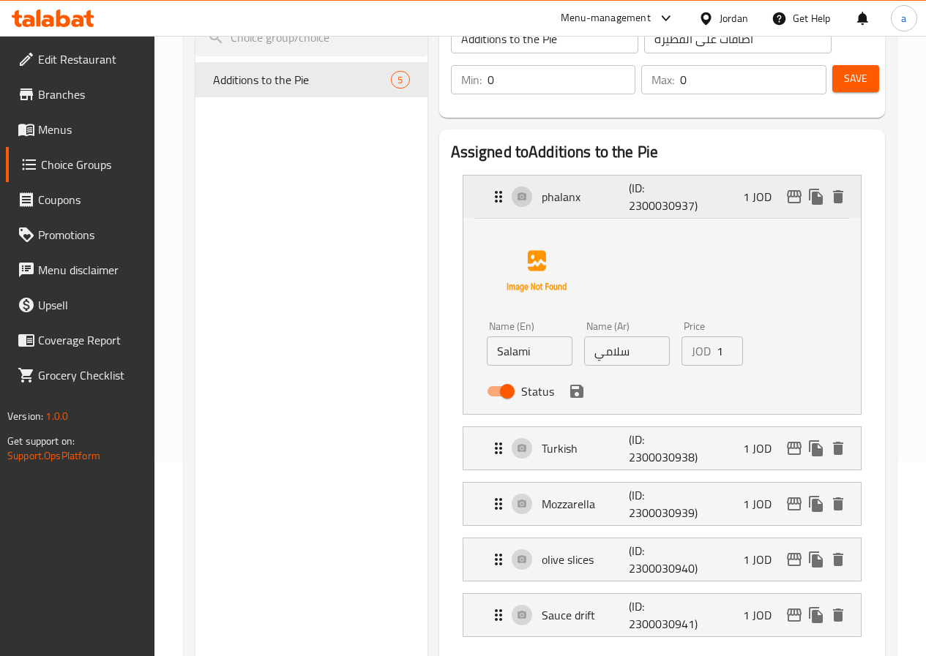
click at [542, 196] on p "phalanx" at bounding box center [586, 197] width 88 height 18
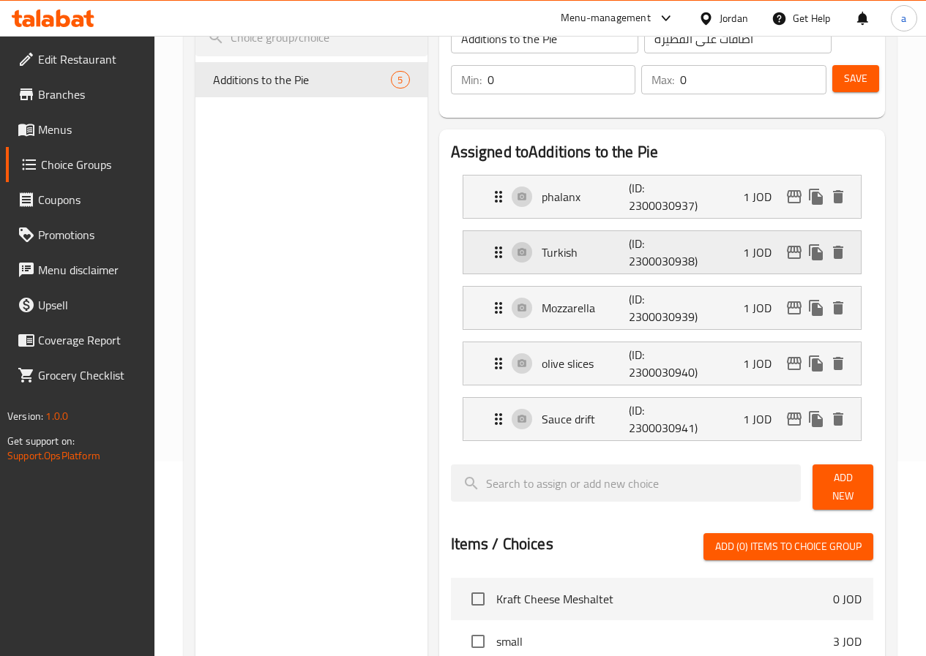
click at [528, 261] on div "Turkish (ID: 2300030938) 1 JOD" at bounding box center [666, 252] width 353 height 42
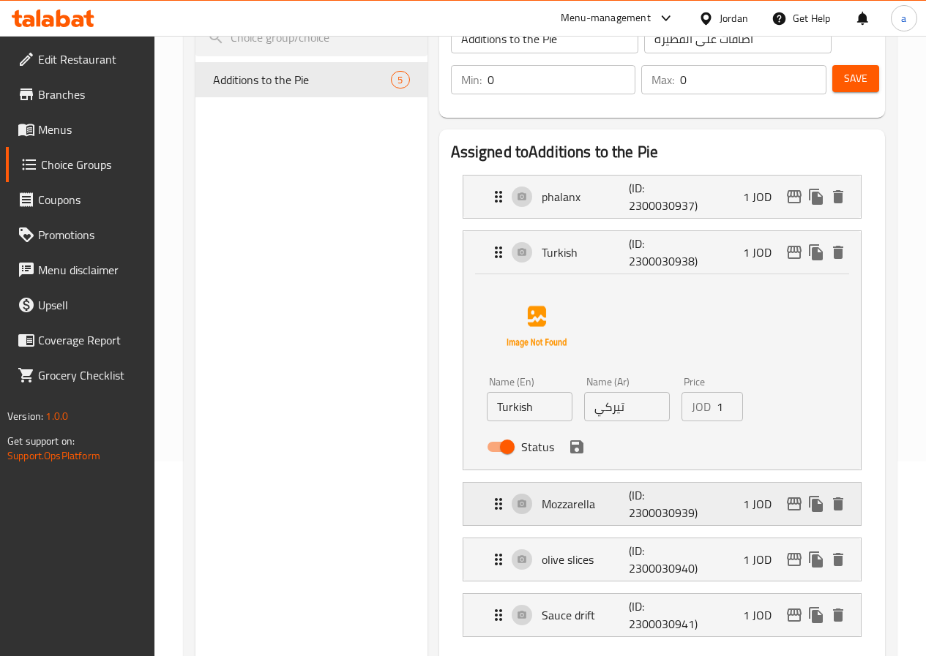
click at [542, 505] on p "Mozzarella" at bounding box center [586, 504] width 88 height 18
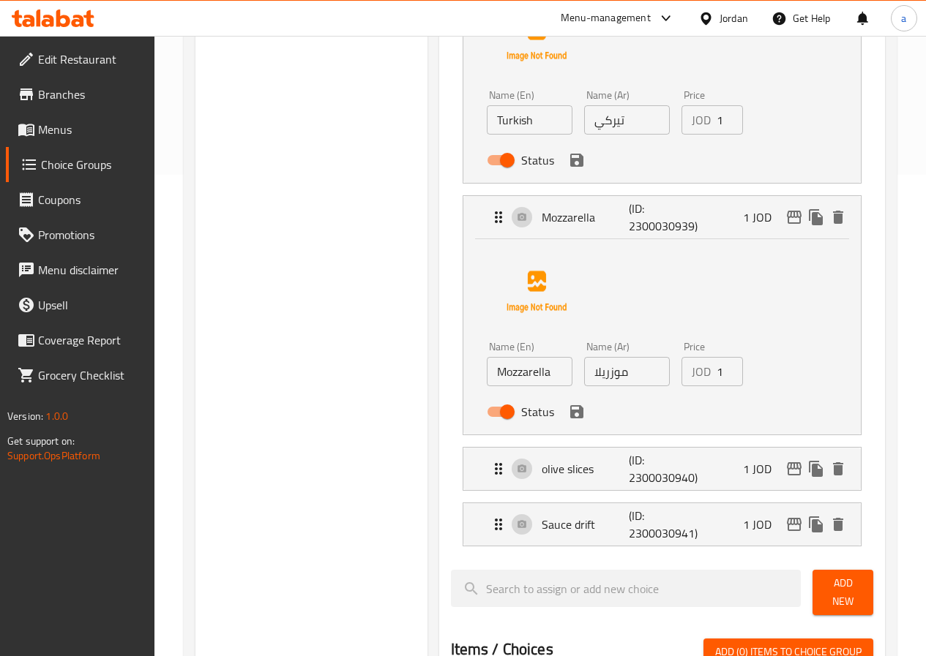
scroll to position [487, 0]
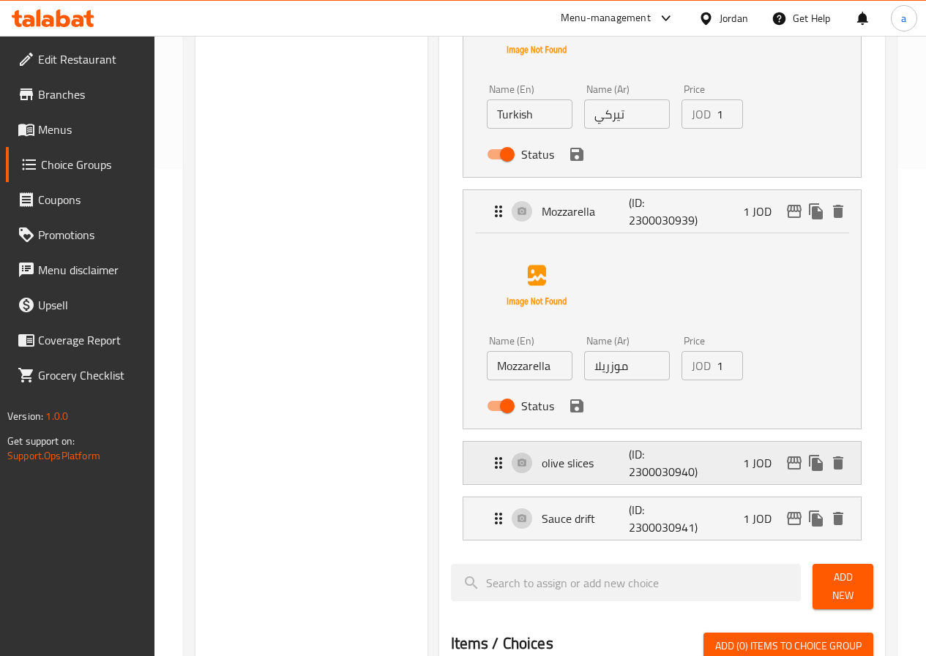
click at [542, 465] on p "olive slices" at bounding box center [586, 463] width 88 height 18
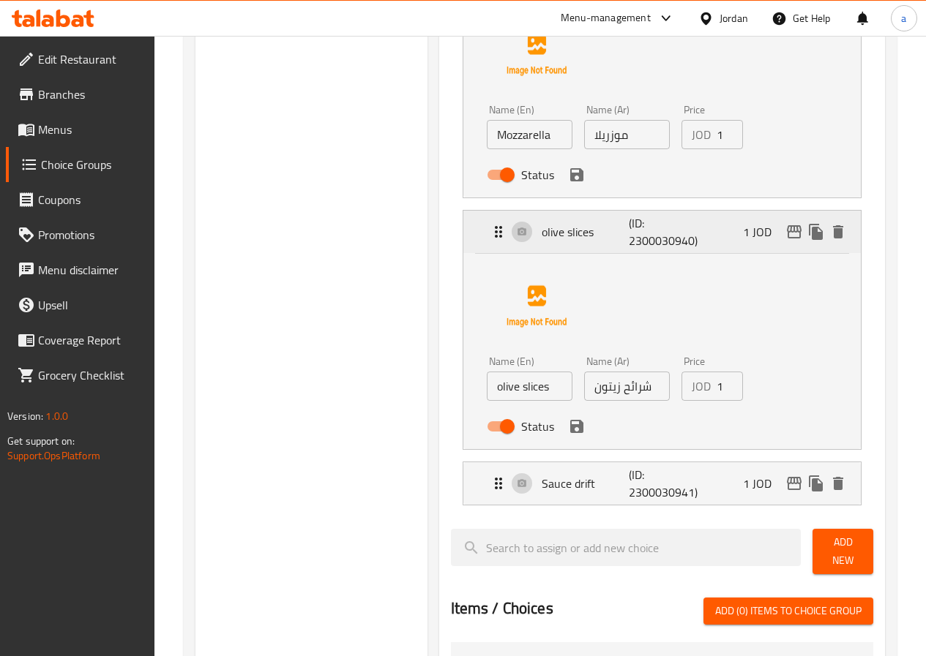
scroll to position [780, 0]
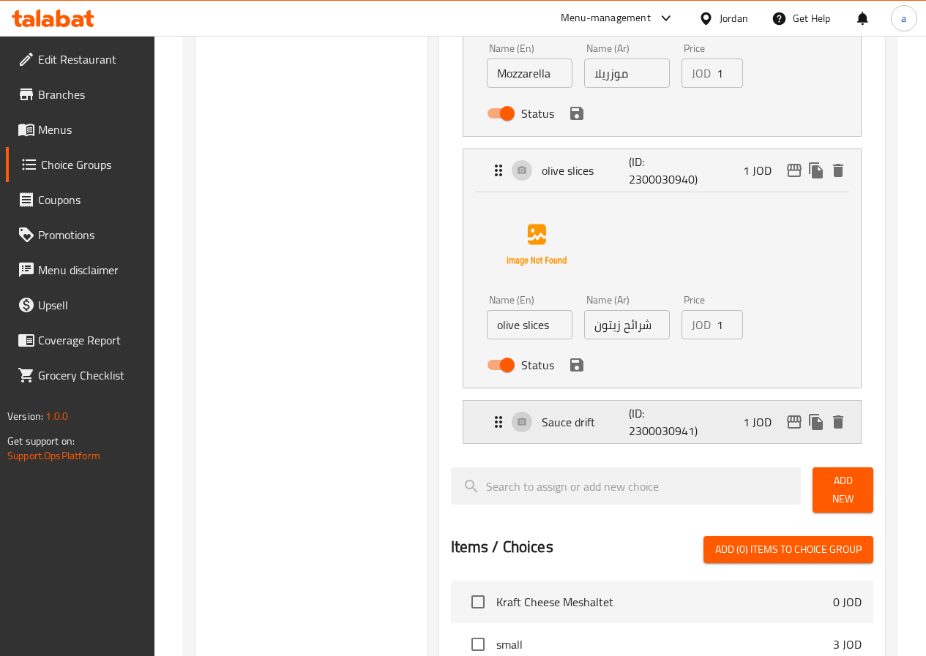
click at [542, 431] on p "Sauce drift" at bounding box center [586, 422] width 88 height 18
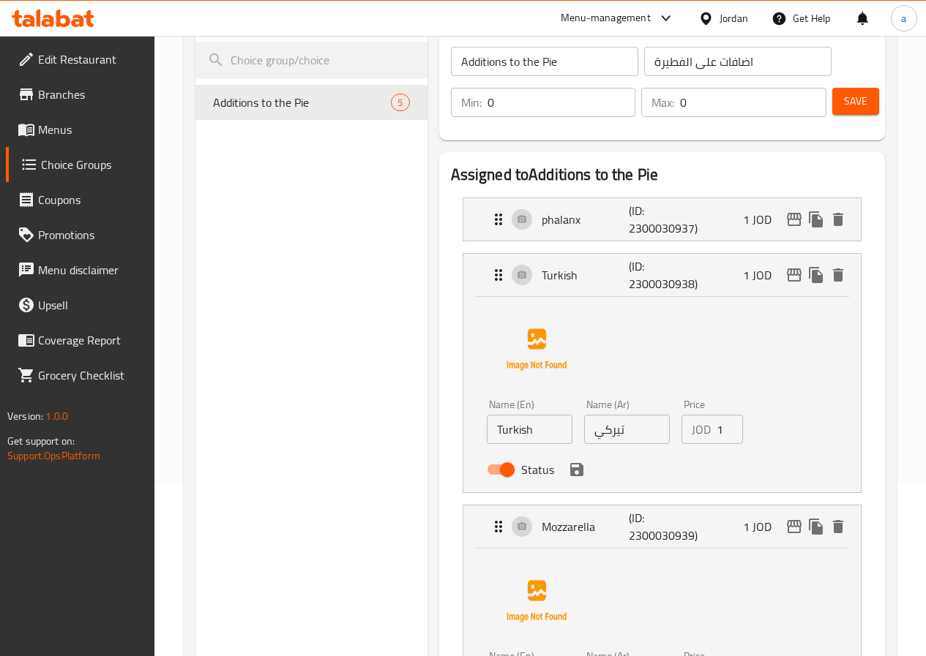
scroll to position [0, 0]
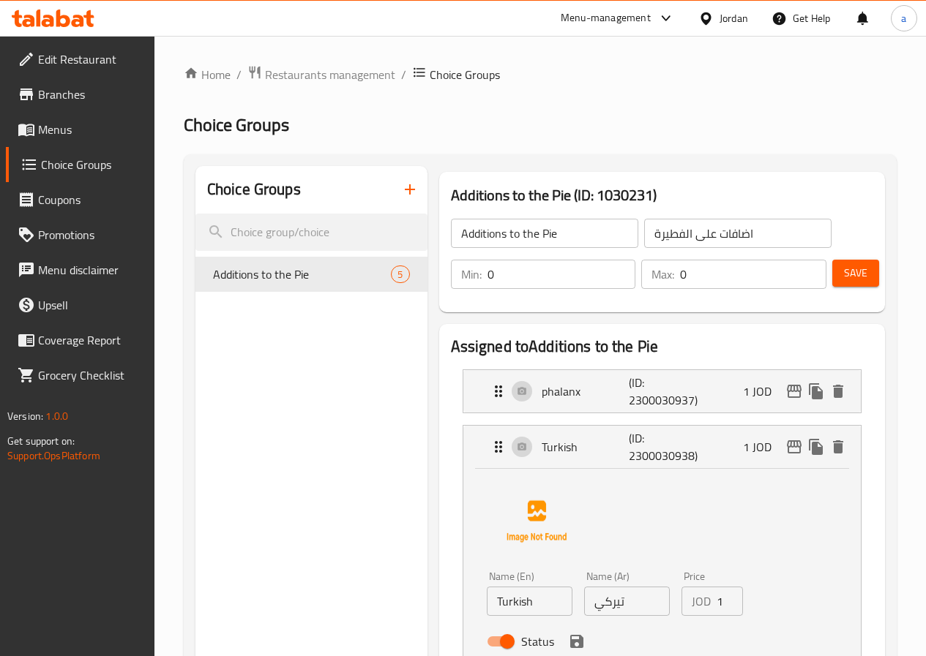
click at [858, 277] on span "Save" at bounding box center [855, 273] width 23 height 18
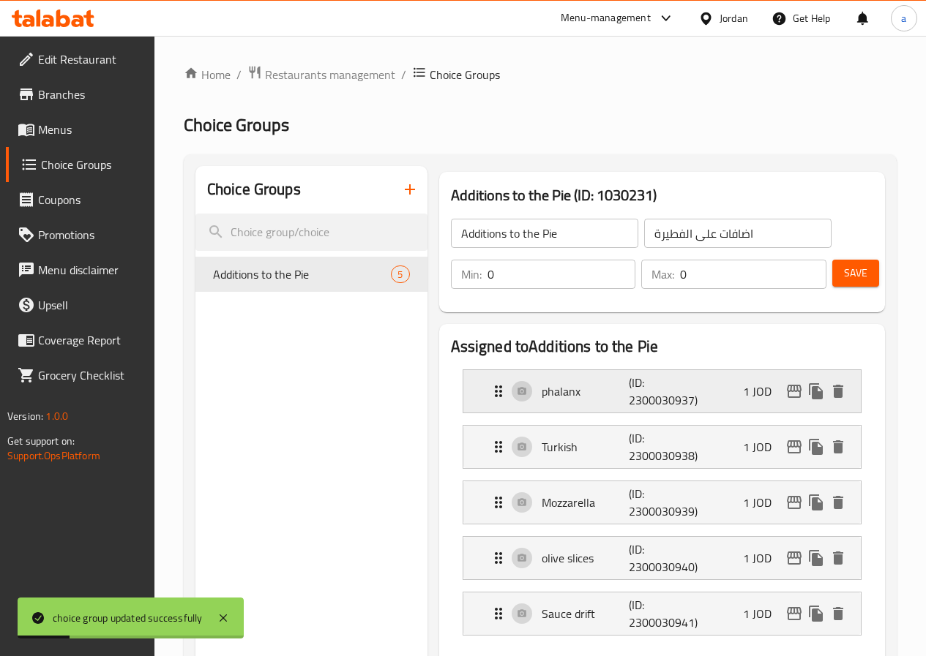
click at [490, 394] on icon "Expand" at bounding box center [499, 392] width 18 height 18
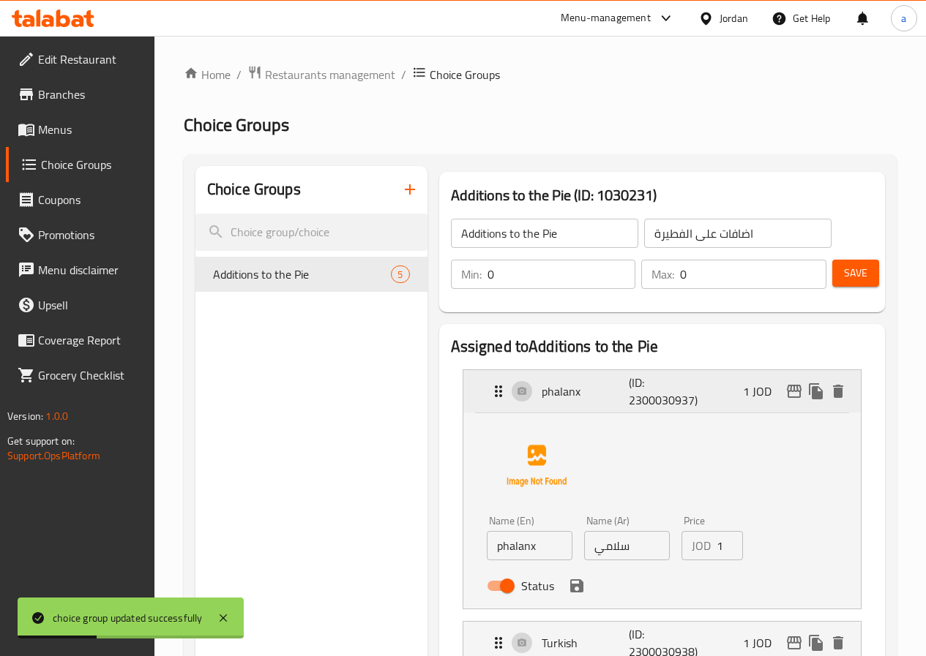
click at [490, 394] on icon "Expand" at bounding box center [499, 392] width 18 height 18
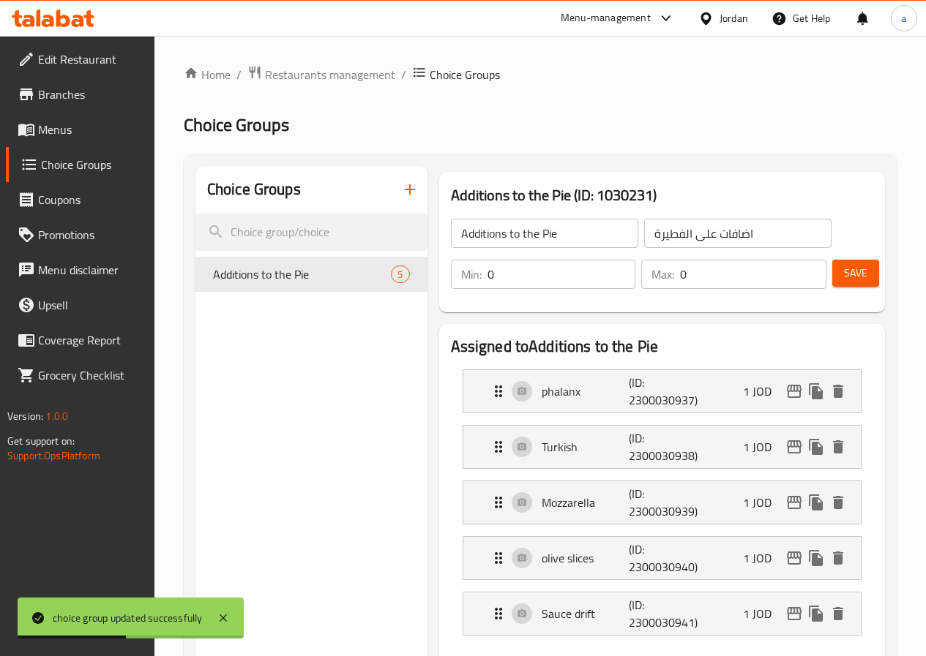
click at [63, 127] on span "Menus" at bounding box center [90, 130] width 105 height 18
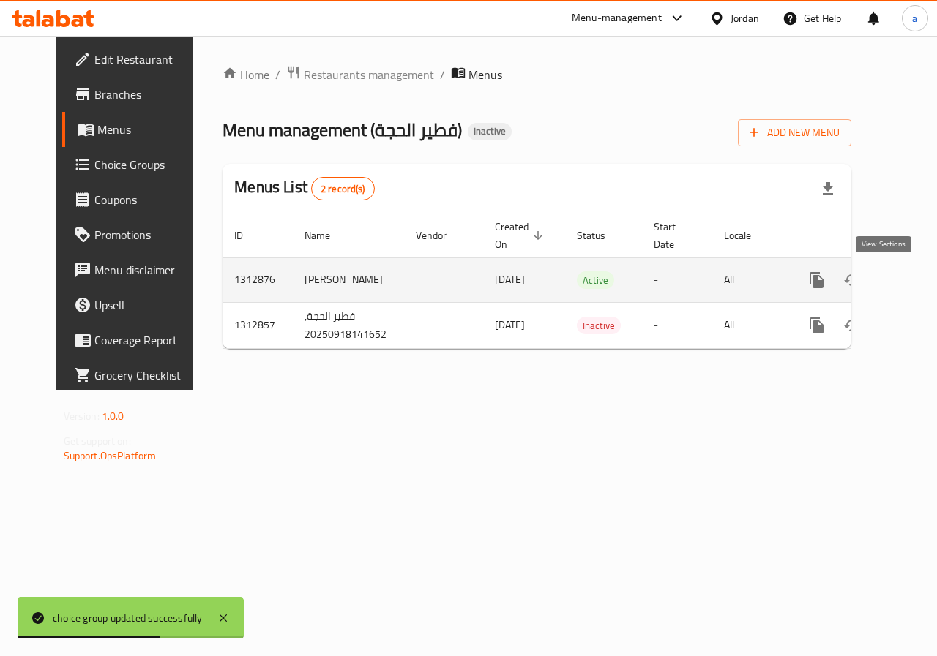
click at [913, 276] on icon "enhanced table" at bounding box center [922, 281] width 18 height 18
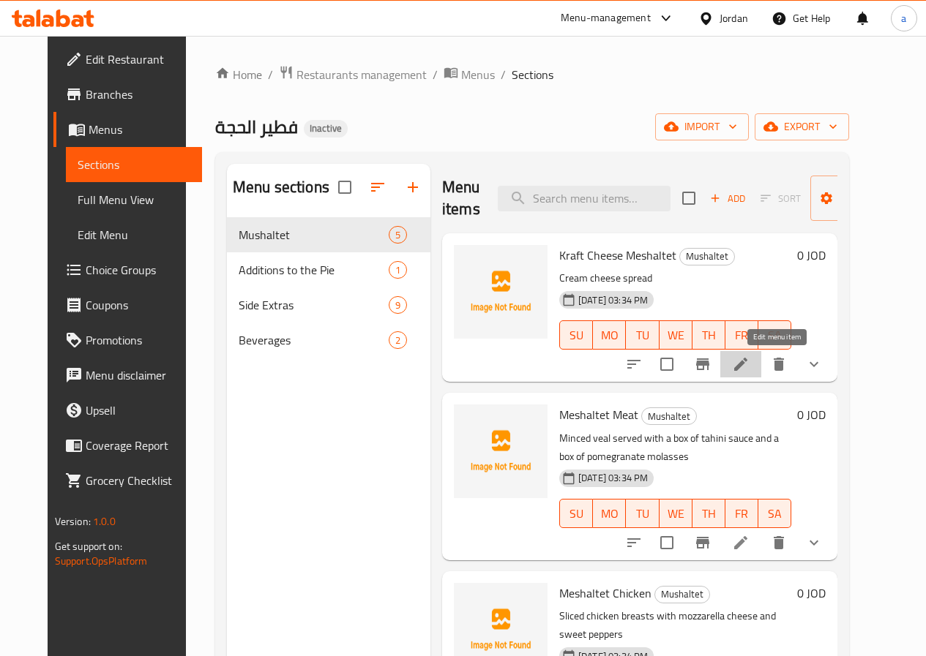
click at [749, 370] on icon at bounding box center [741, 365] width 18 height 18
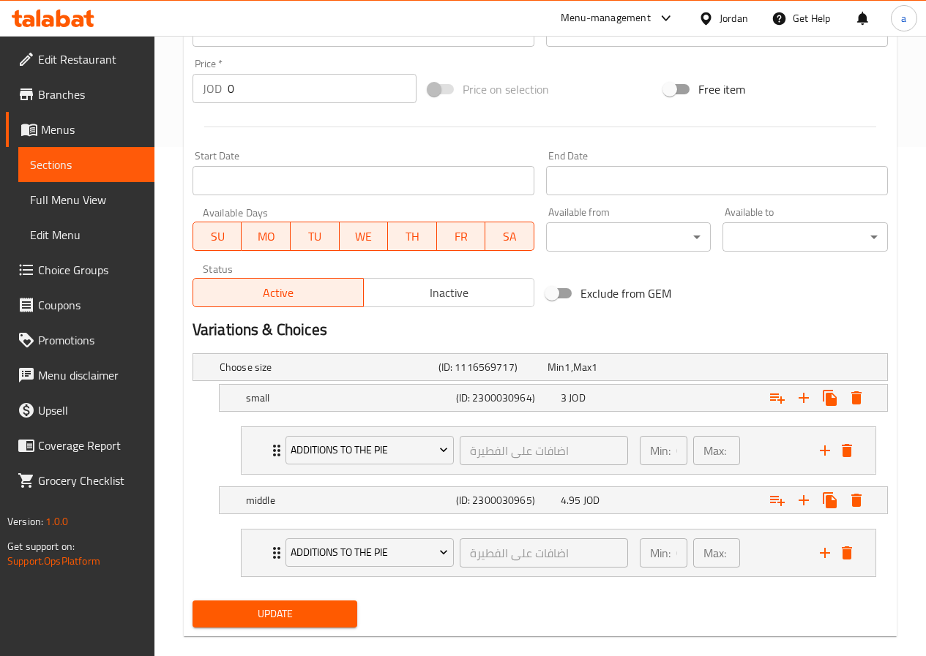
scroll to position [512, 0]
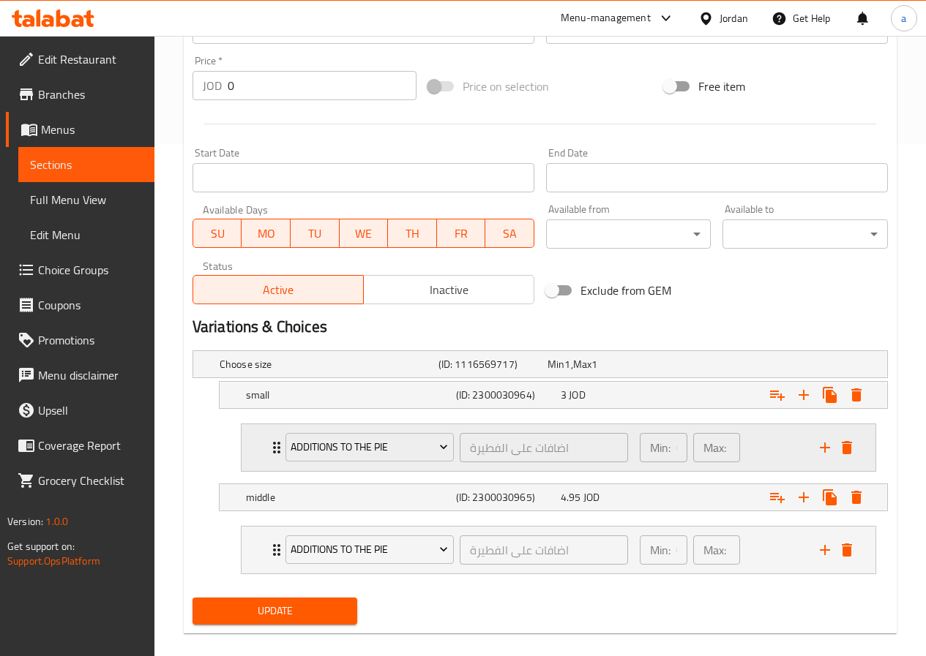
click at [278, 457] on div "Additions to the Pie اضافات على الفطيرة ​" at bounding box center [457, 447] width 360 height 47
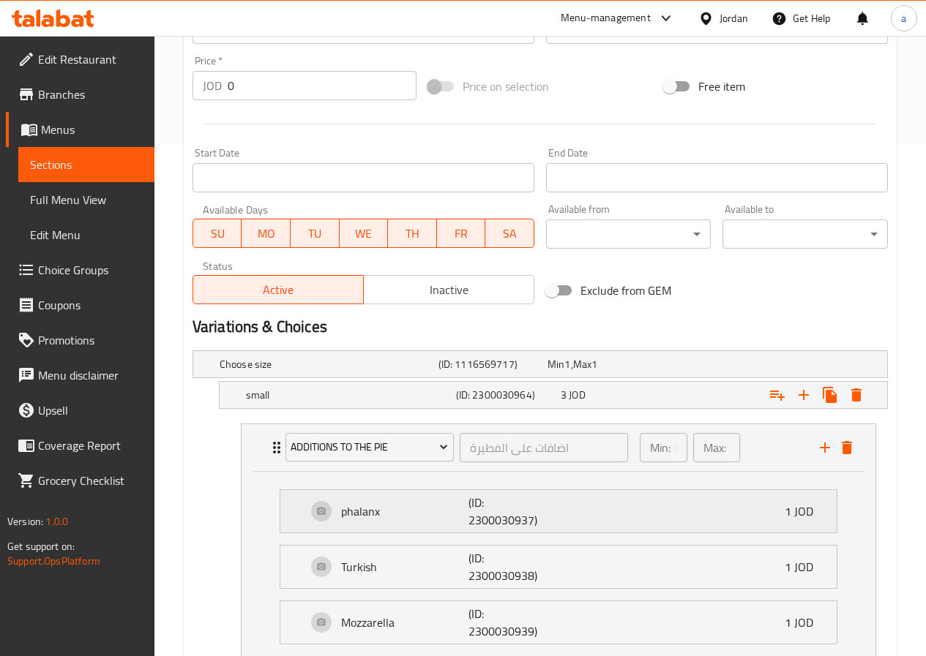
click at [381, 504] on p "phalanx" at bounding box center [404, 512] width 127 height 18
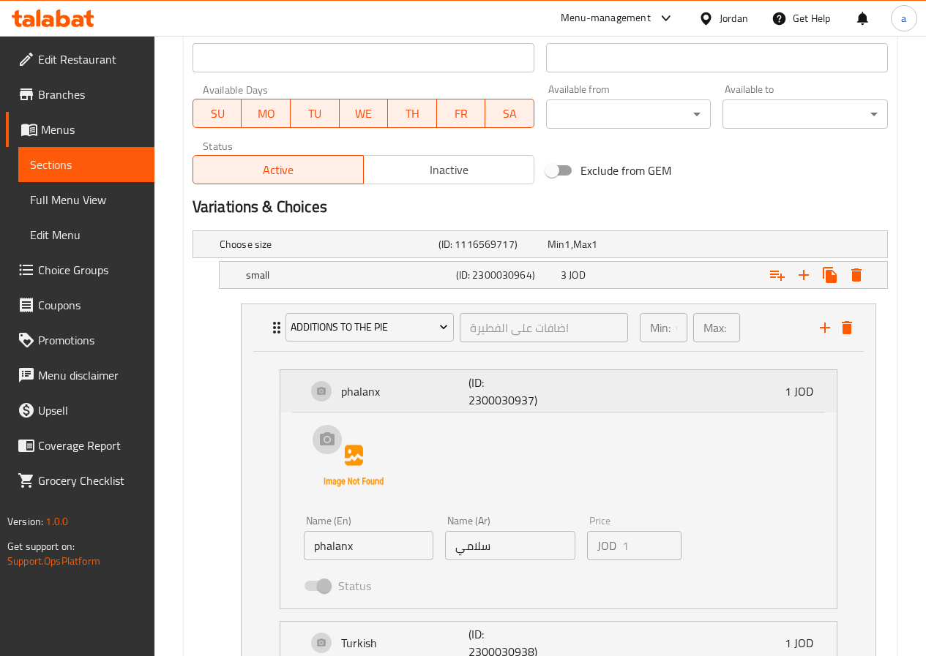
scroll to position [659, 0]
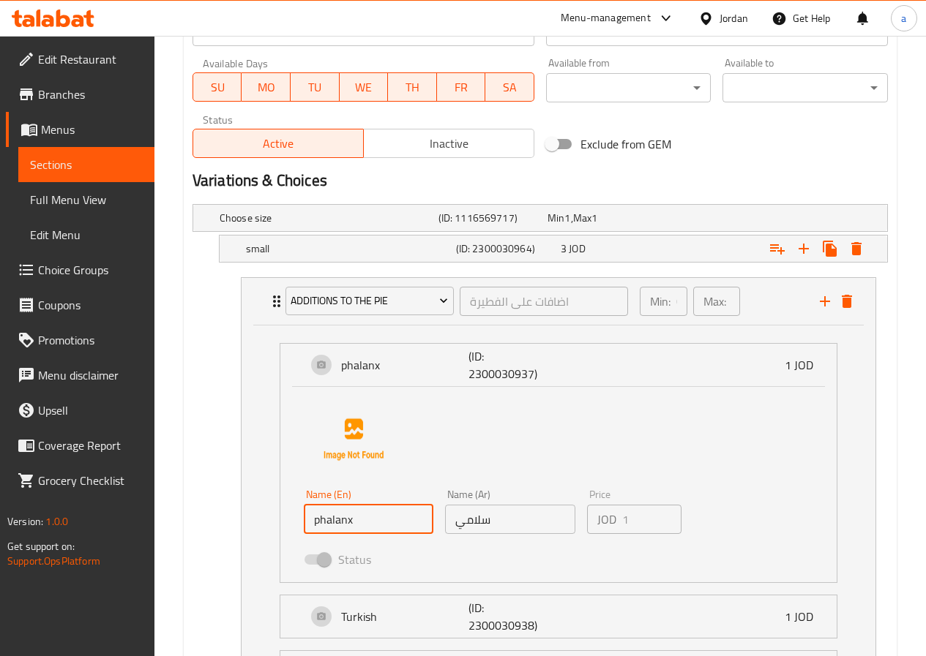
drag, startPoint x: 356, startPoint y: 524, endPoint x: 304, endPoint y: 536, distance: 54.1
click at [304, 536] on div "Name (En) phalanx Name (En)" at bounding box center [368, 512] width 141 height 56
click at [358, 520] on input "phalanx" at bounding box center [369, 519] width 130 height 29
click at [326, 561] on span at bounding box center [316, 560] width 25 height 10
click at [322, 540] on div "Status" at bounding box center [510, 560] width 424 height 40
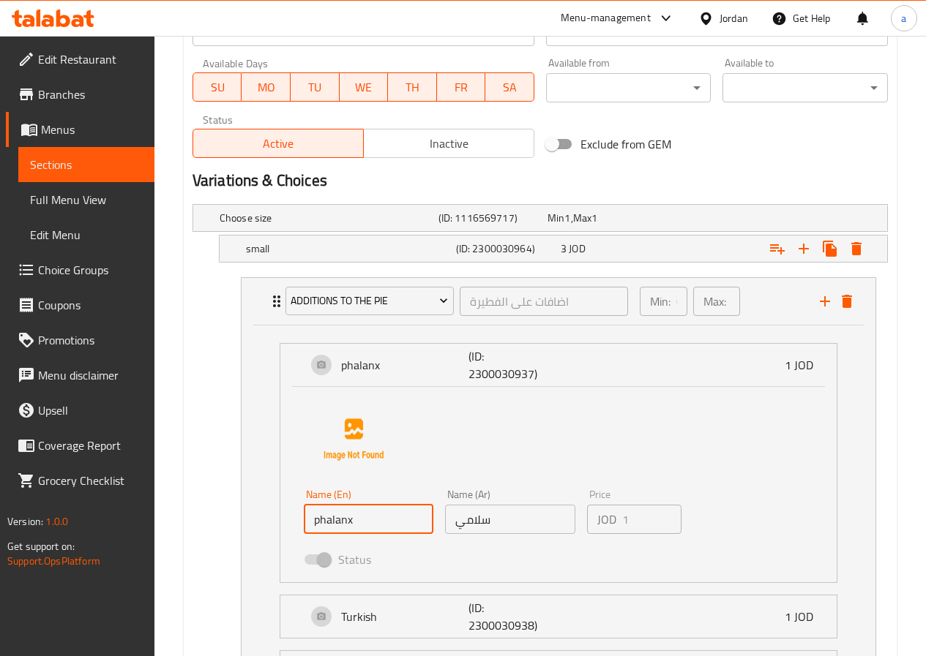
click at [358, 534] on div "Name (En) phalanx Name (En)" at bounding box center [368, 512] width 141 height 56
click at [324, 564] on span at bounding box center [317, 560] width 42 height 28
click at [324, 564] on span at bounding box center [316, 560] width 25 height 10
click at [384, 527] on input "phalanx" at bounding box center [369, 519] width 130 height 29
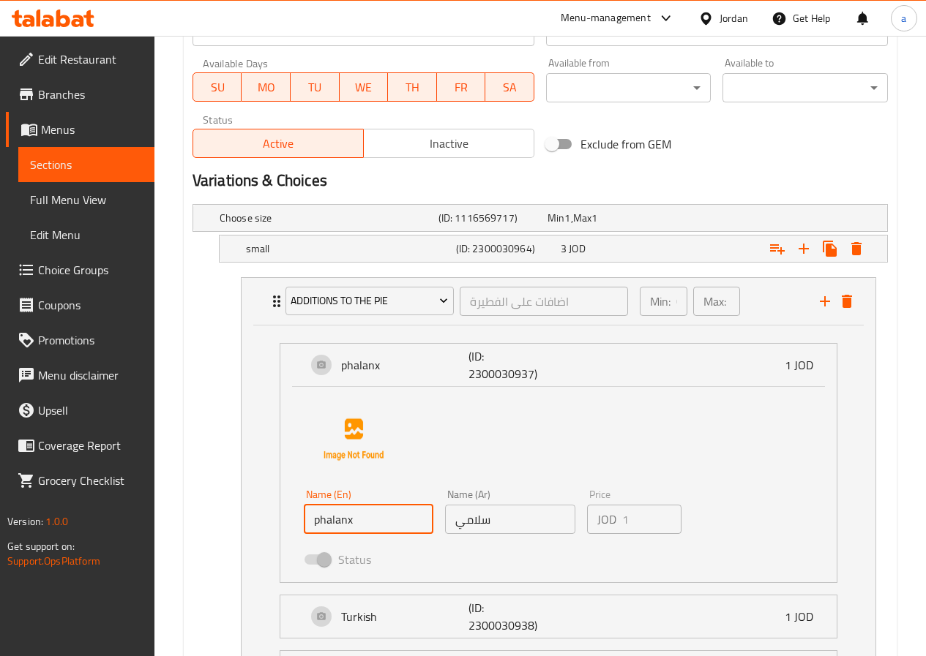
drag, startPoint x: 364, startPoint y: 517, endPoint x: 297, endPoint y: 518, distance: 67.3
click at [298, 518] on div "Name (En) phalanx Name (En)" at bounding box center [368, 512] width 141 height 56
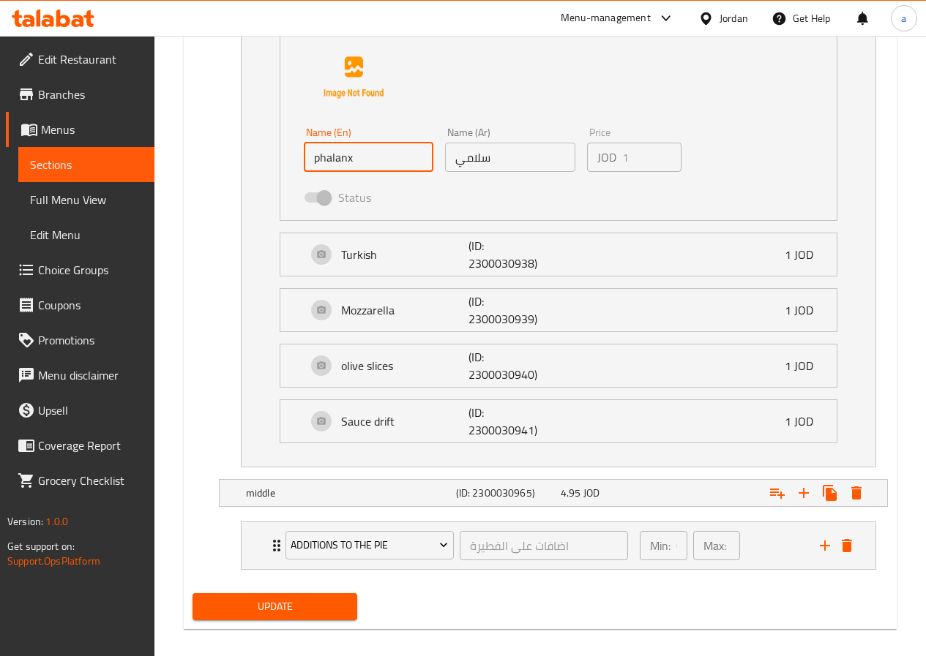
scroll to position [1035, 0]
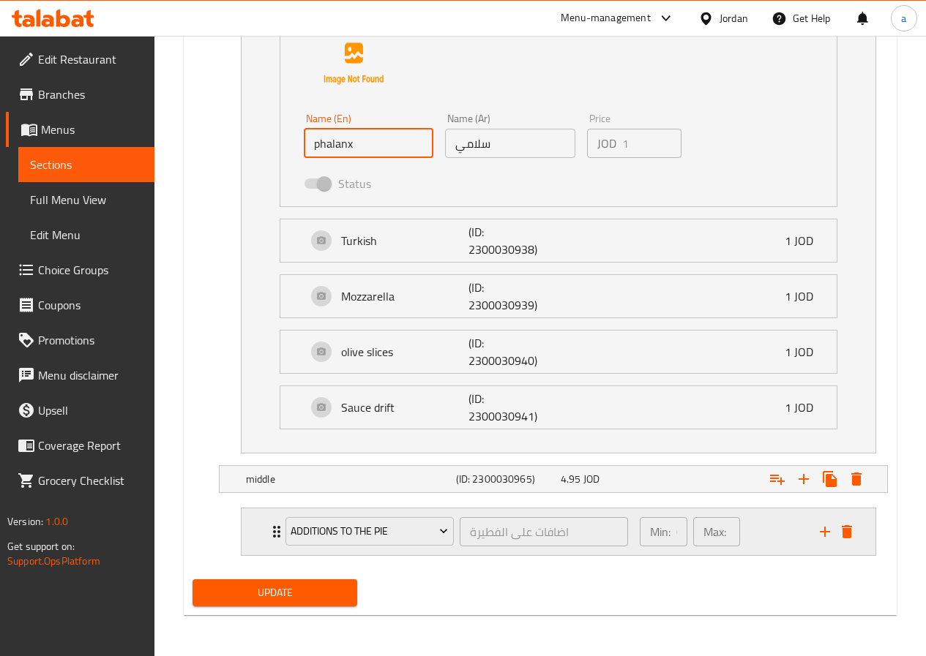
click at [277, 536] on div "Additions to the Pie اضافات على الفطيرة ​" at bounding box center [457, 532] width 360 height 47
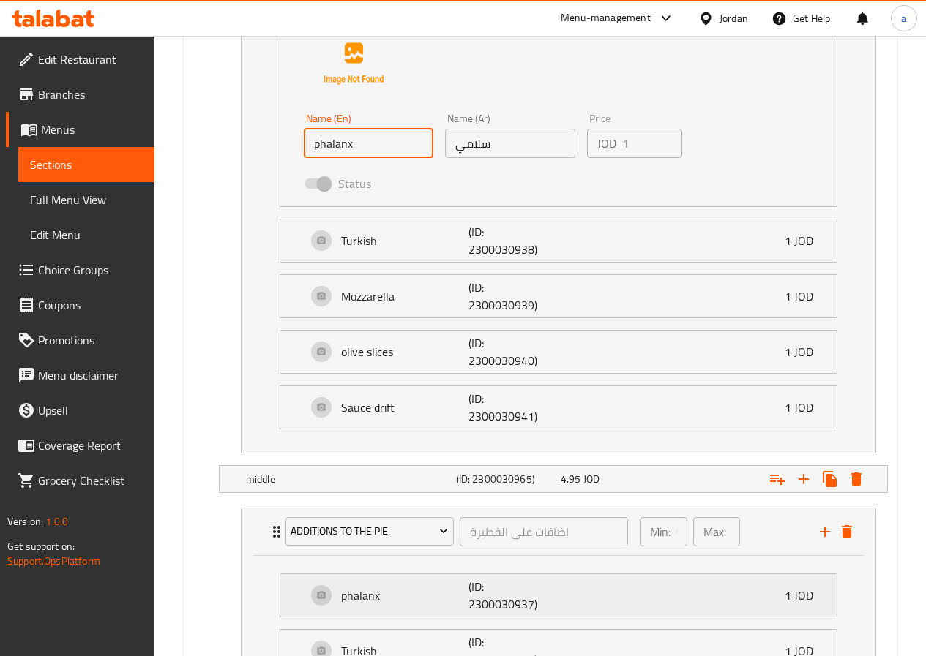
click at [411, 597] on p "phalanx" at bounding box center [404, 596] width 127 height 18
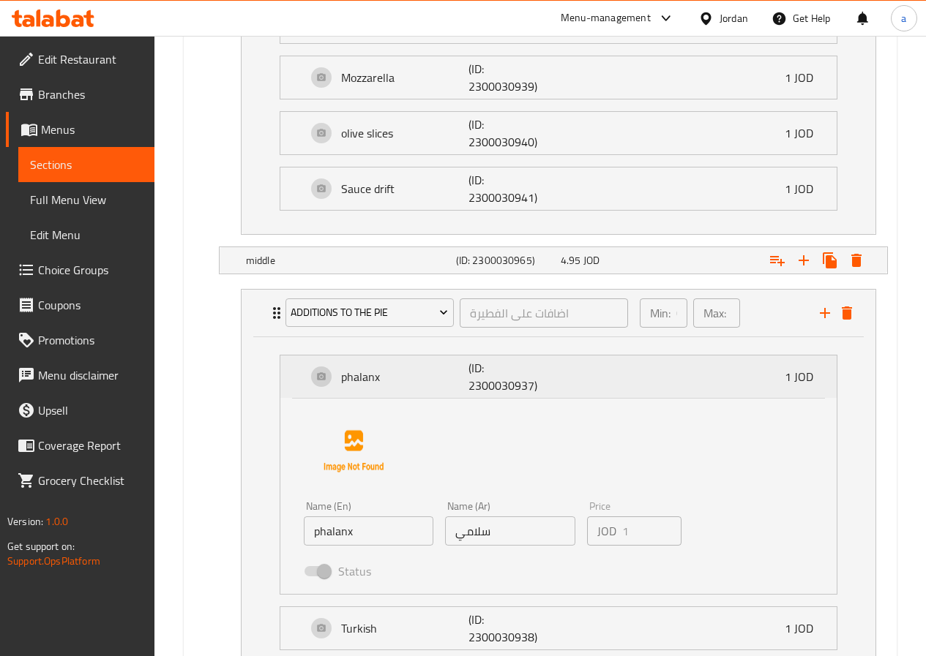
scroll to position [1254, 0]
click at [274, 321] on icon "Expand" at bounding box center [277, 313] width 18 height 18
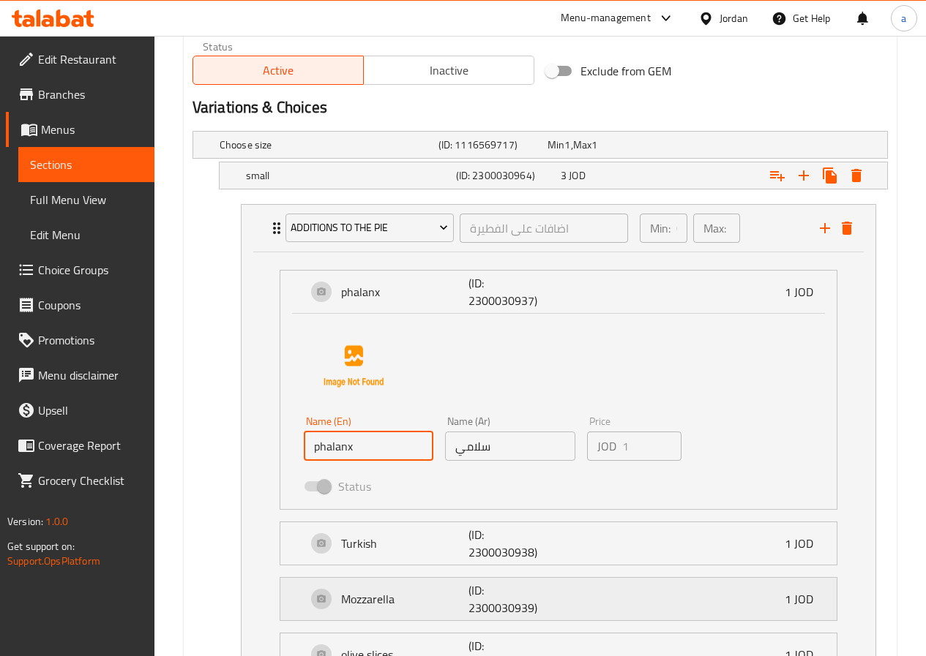
scroll to position [596, 0]
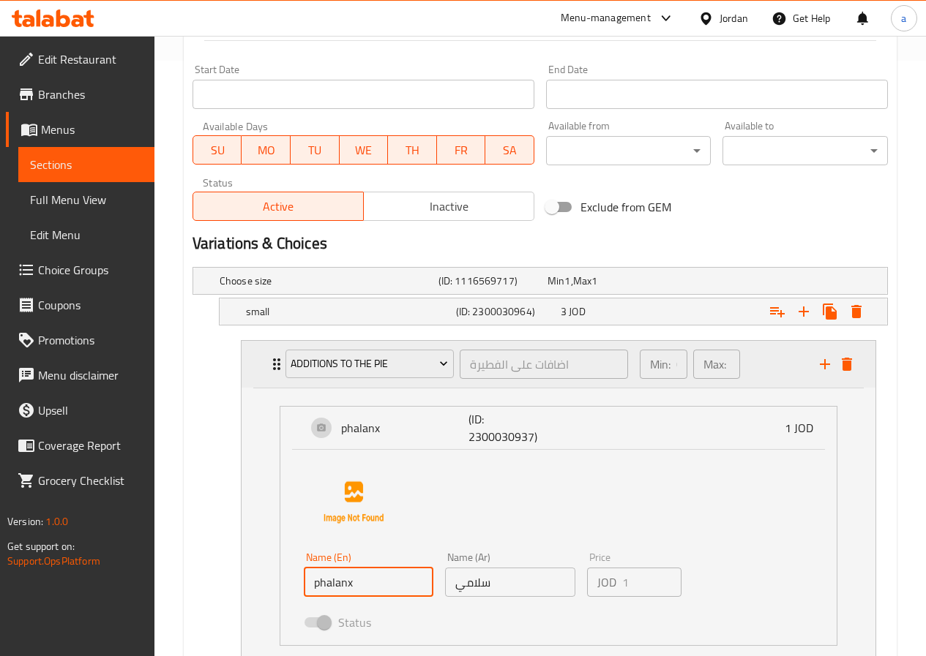
click at [273, 363] on icon "Expand" at bounding box center [277, 365] width 18 height 18
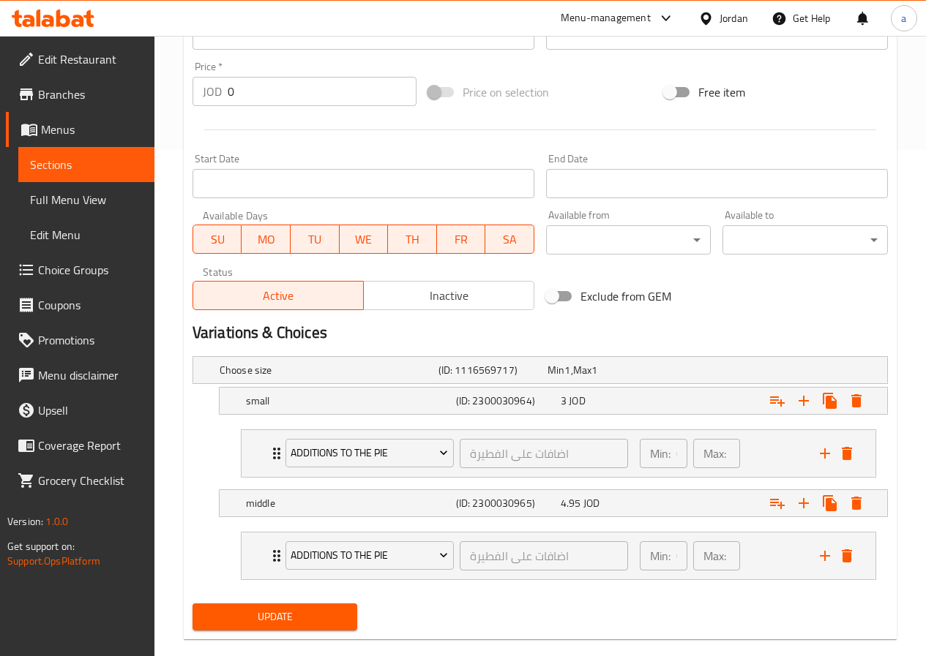
scroll to position [512, 0]
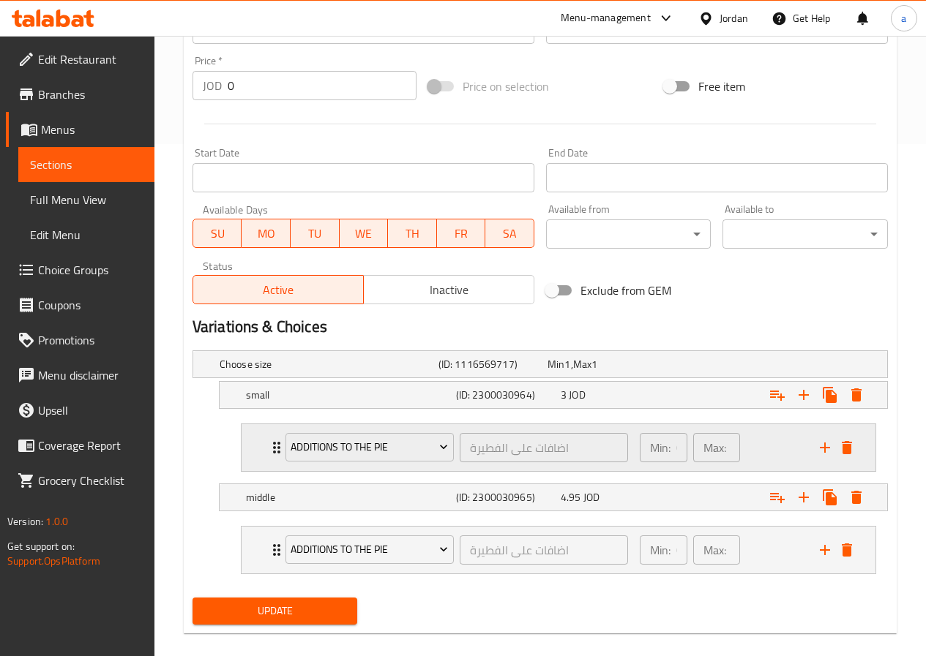
click at [277, 451] on div "Additions to the Pie اضافات على الفطيرة ​" at bounding box center [457, 447] width 360 height 47
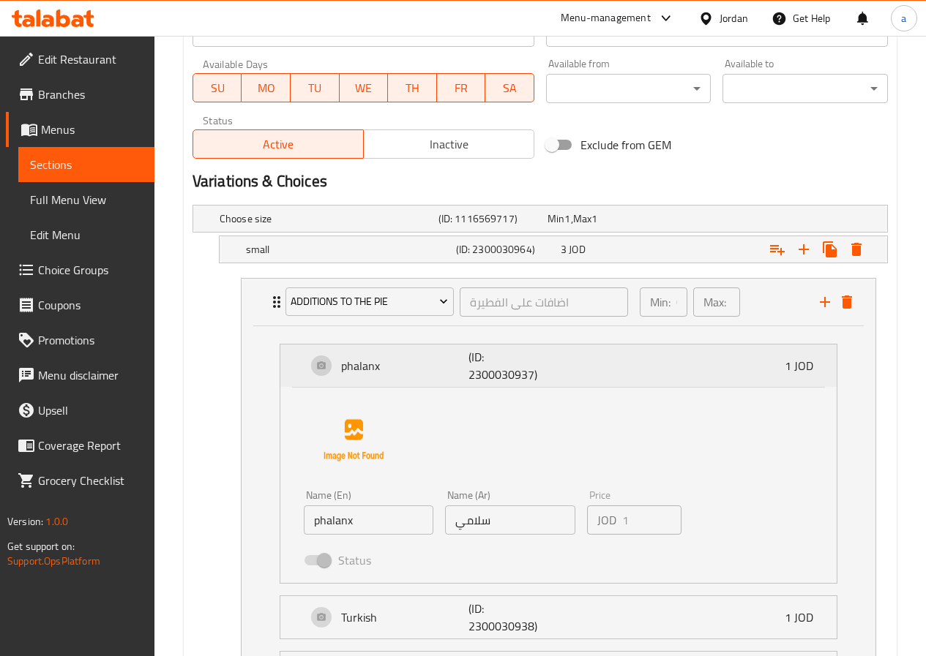
scroll to position [659, 0]
click at [100, 269] on span "Choice Groups" at bounding box center [90, 270] width 105 height 18
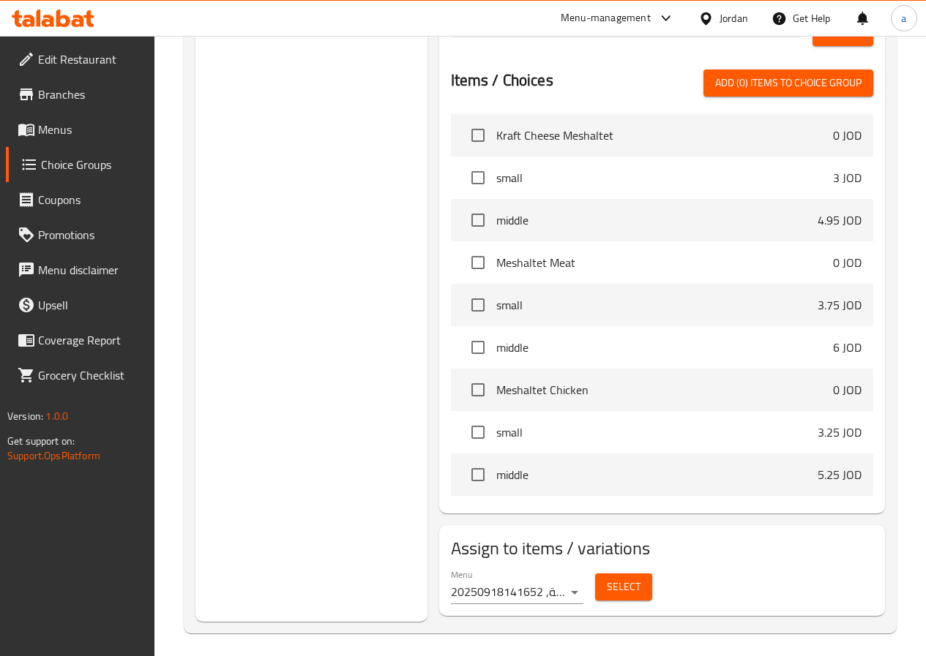
scroll to position [207, 0]
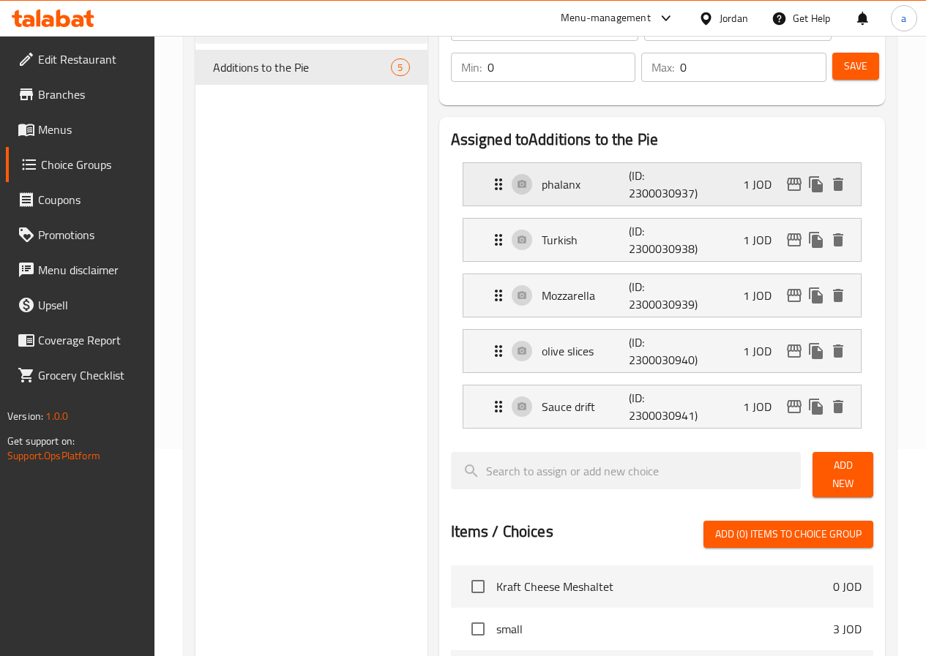
click at [542, 187] on p "phalanx" at bounding box center [586, 185] width 88 height 18
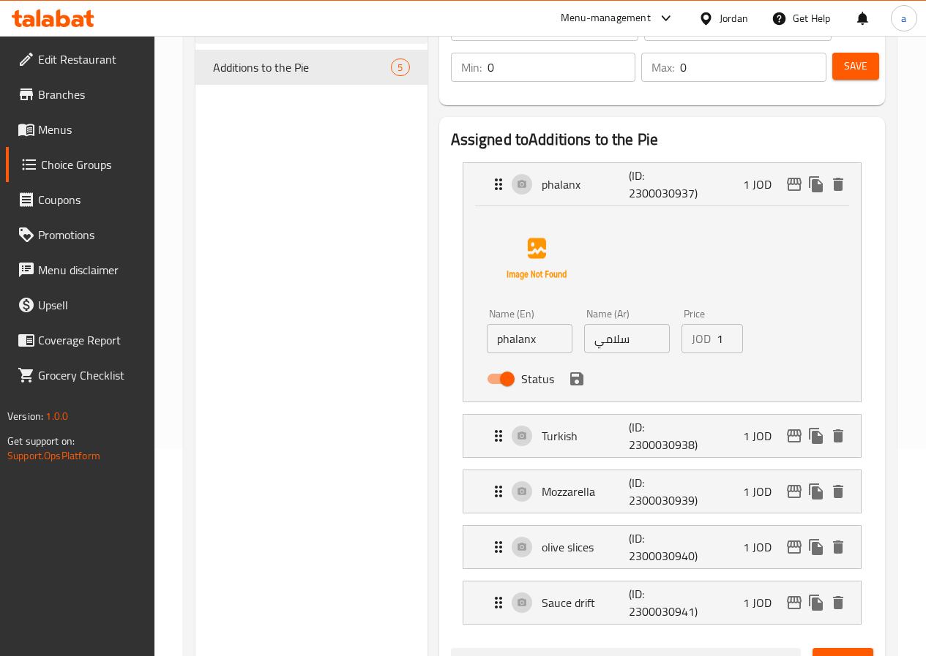
click at [481, 352] on div "Name (En) phalanx Name (En)" at bounding box center [529, 331] width 97 height 56
click at [487, 352] on input "phalanx" at bounding box center [530, 338] width 86 height 29
click at [487, 343] on input "phalanx" at bounding box center [530, 338] width 86 height 29
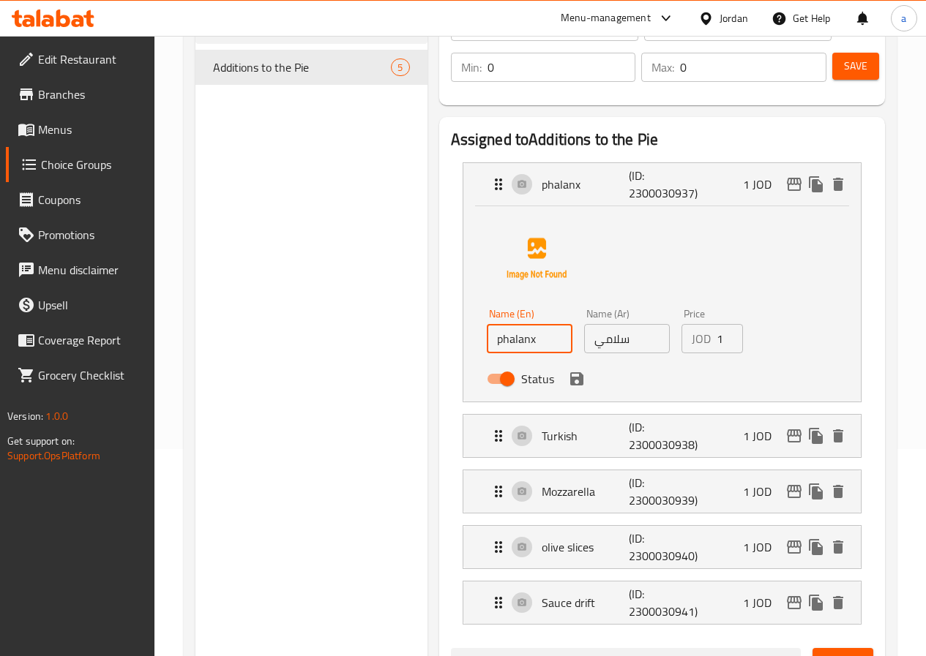
paste input "Salami"
type input "Salami"
click at [566, 388] on button "save" at bounding box center [577, 379] width 22 height 22
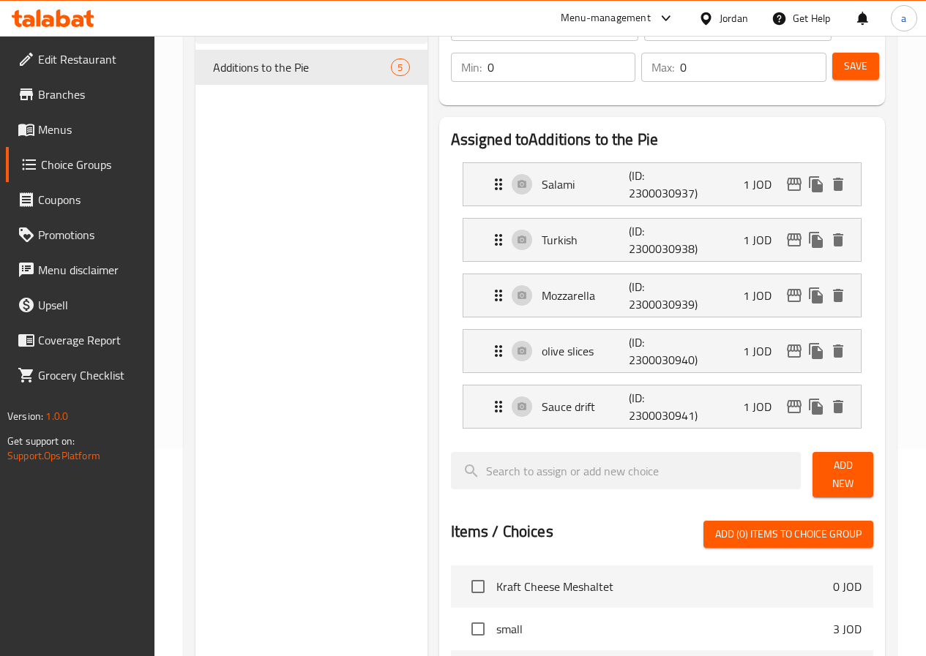
click at [872, 60] on button "Save" at bounding box center [855, 66] width 47 height 27
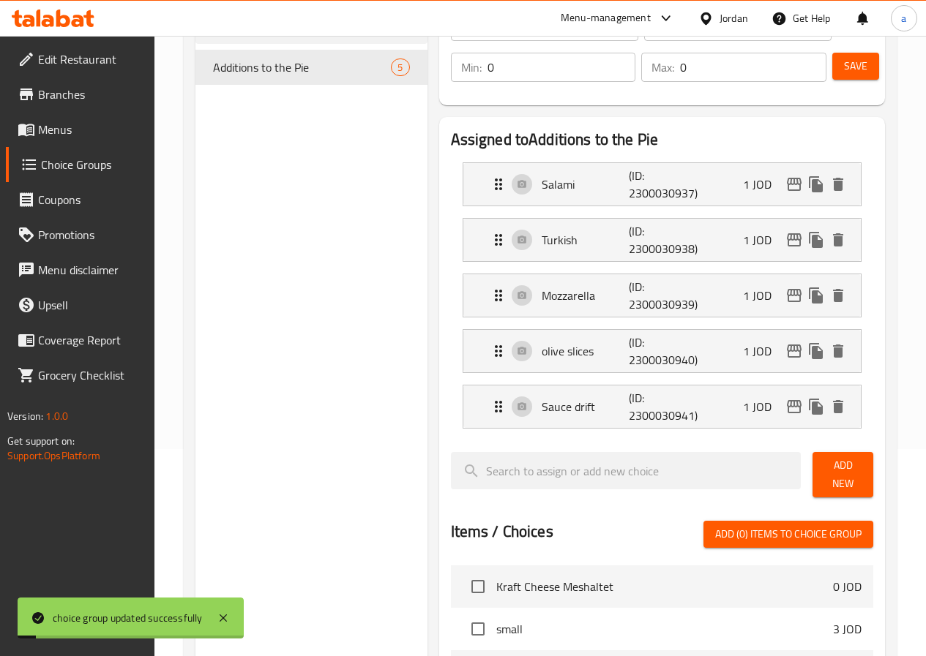
click at [60, 141] on link "Menus" at bounding box center [80, 129] width 149 height 35
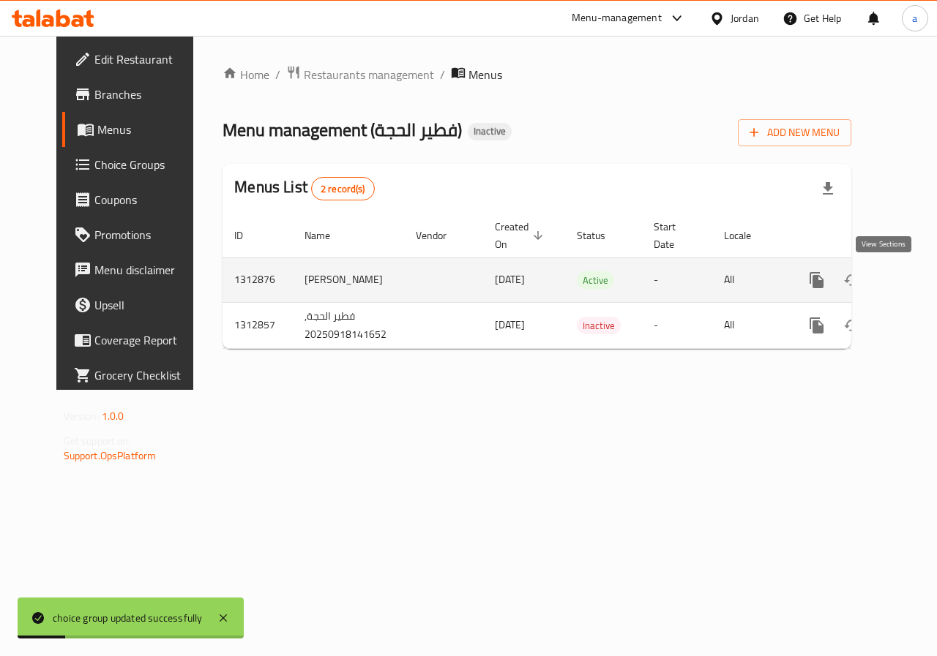
click at [913, 280] on icon "enhanced table" at bounding box center [922, 281] width 18 height 18
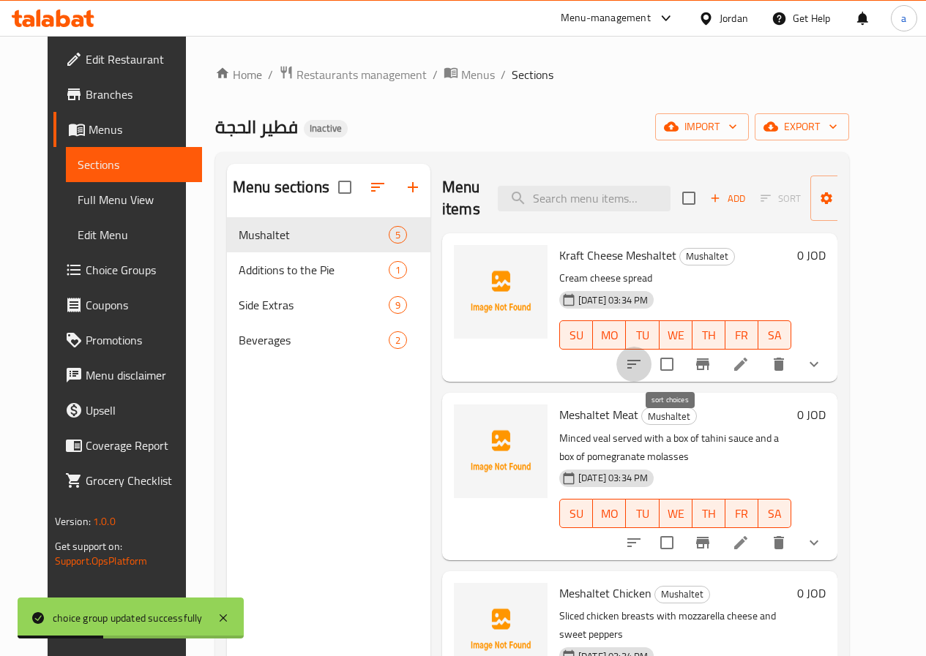
click at [651, 366] on button "sort-choices" at bounding box center [633, 364] width 35 height 35
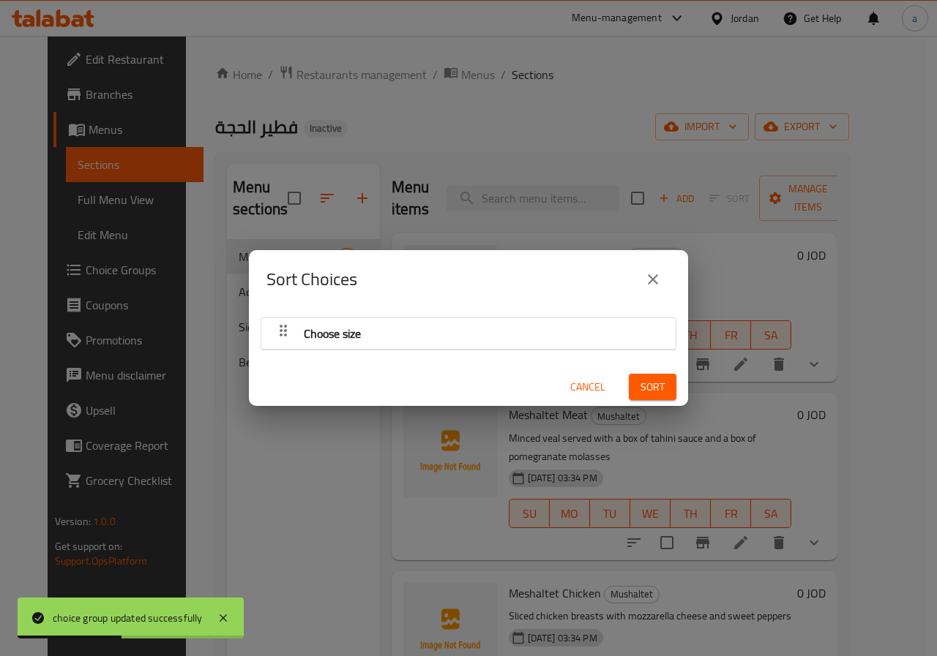
click at [495, 329] on div "Choose size" at bounding box center [469, 333] width 400 height 35
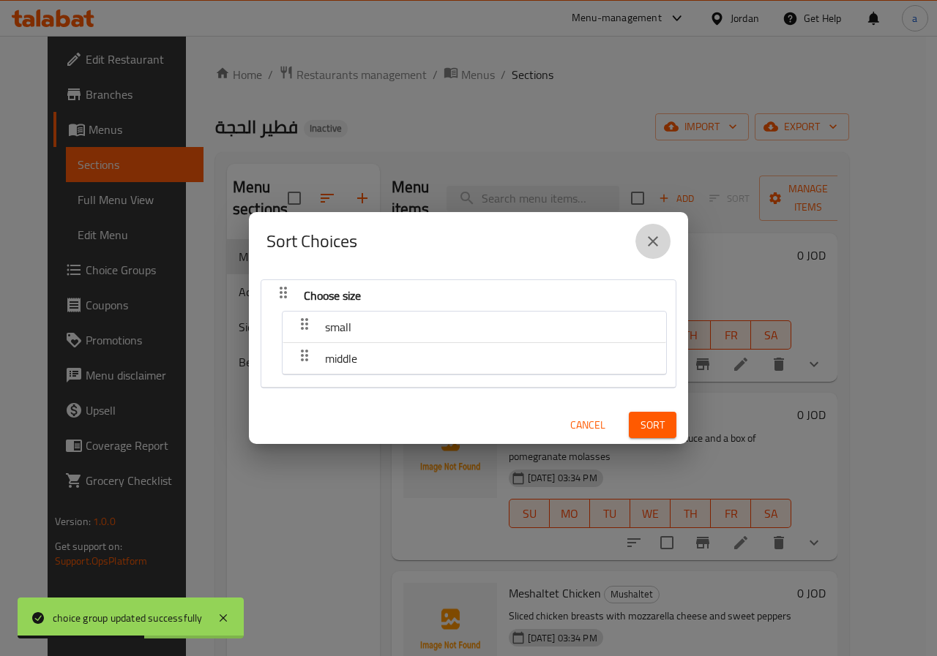
click at [661, 242] on icon "close" at bounding box center [653, 242] width 18 height 18
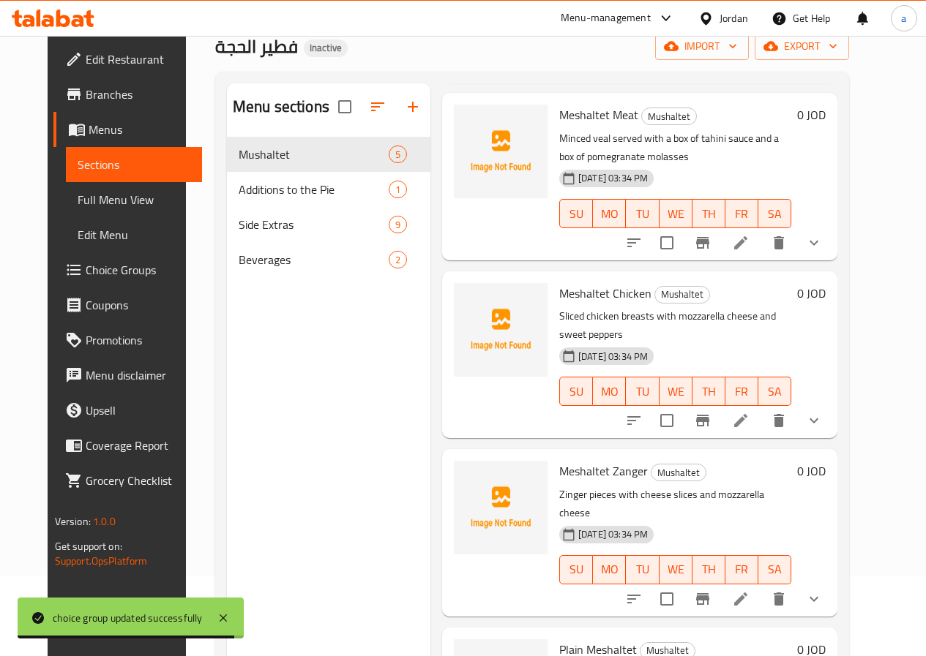
scroll to position [205, 0]
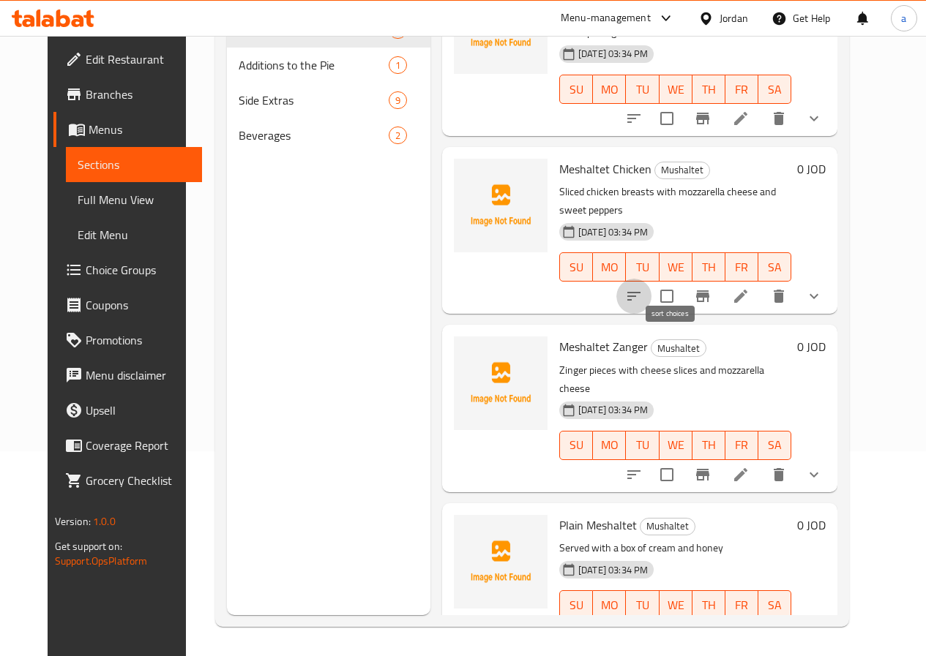
click at [651, 279] on button "sort-choices" at bounding box center [633, 296] width 35 height 35
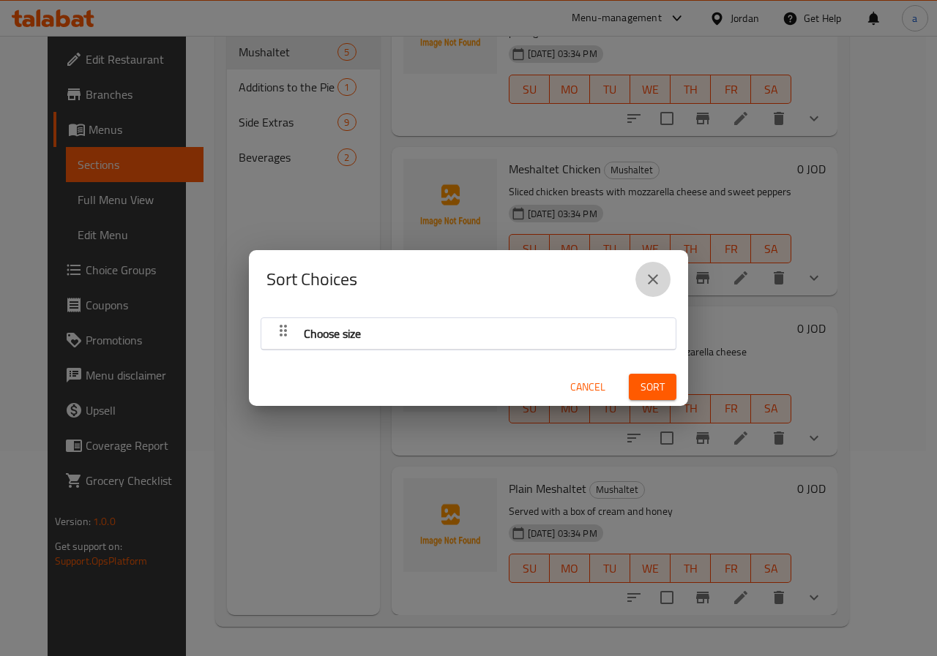
click at [656, 278] on icon "close" at bounding box center [653, 280] width 18 height 18
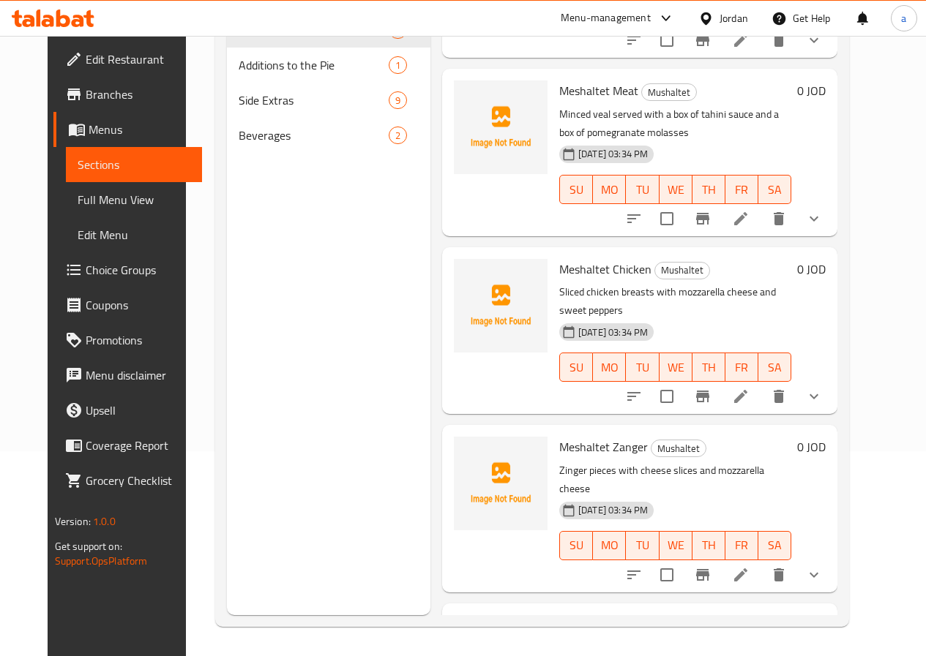
scroll to position [0, 0]
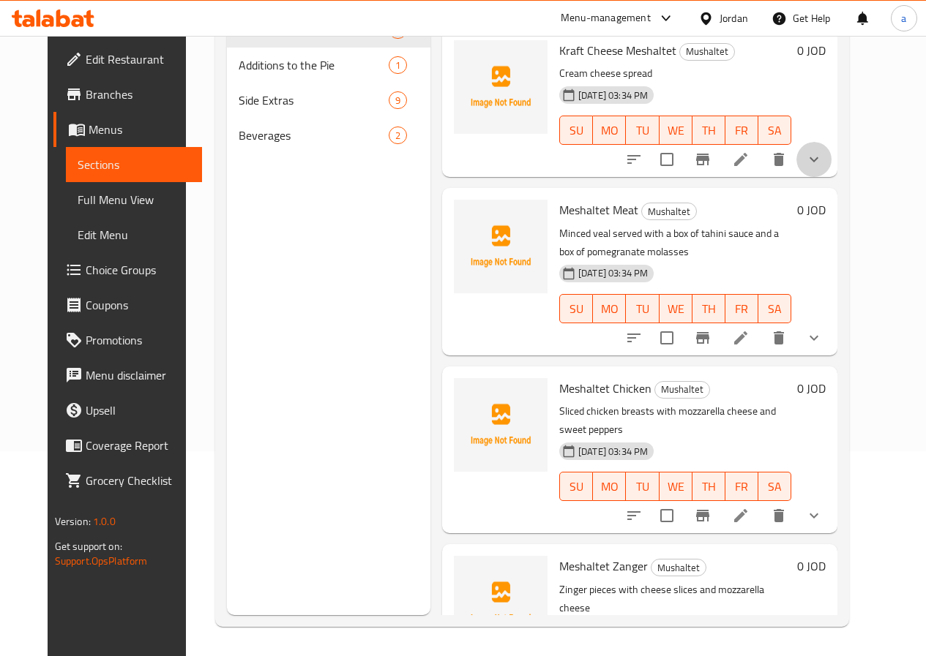
click at [831, 171] on button "show more" at bounding box center [813, 159] width 35 height 35
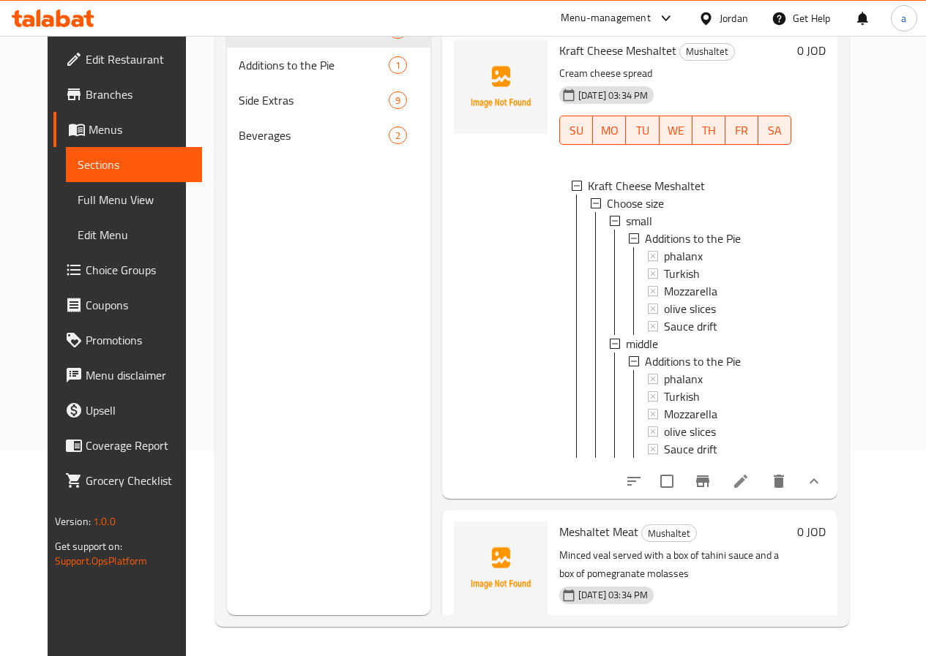
scroll to position [2, 0]
click at [266, 288] on div "Menu sections Mushaltet 5 Additions to the Pie 1 Side Extras 9 Beverages 2" at bounding box center [328, 287] width 203 height 656
click at [86, 277] on span "Choice Groups" at bounding box center [138, 270] width 105 height 18
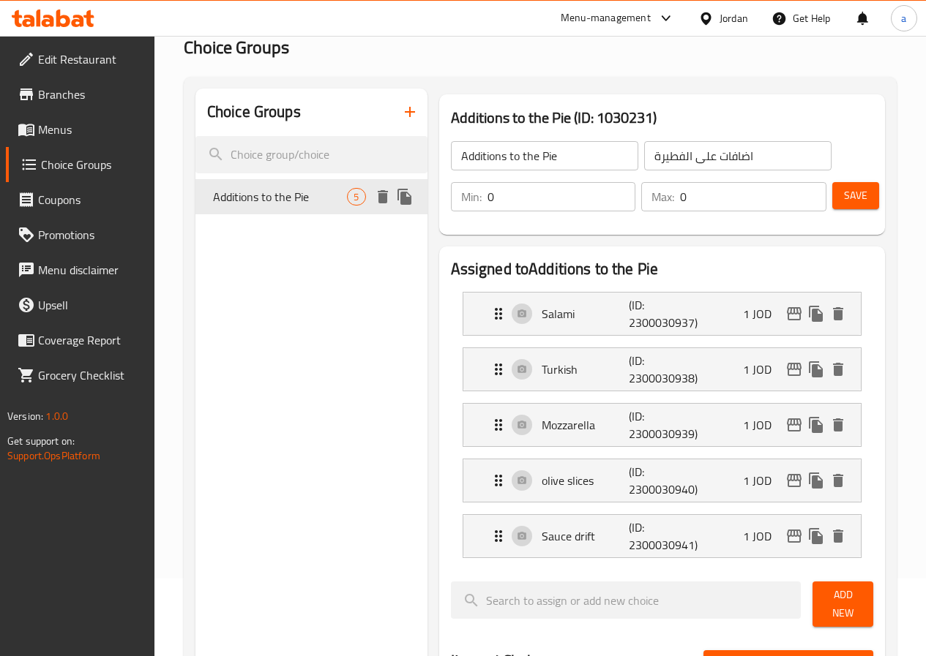
scroll to position [220, 0]
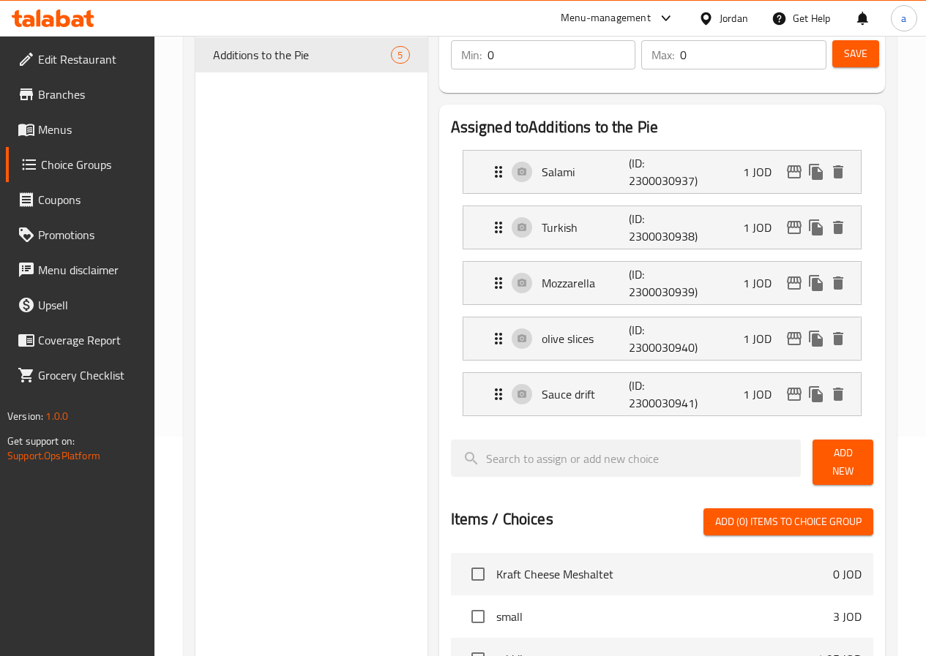
click at [67, 137] on span "Menus" at bounding box center [90, 130] width 105 height 18
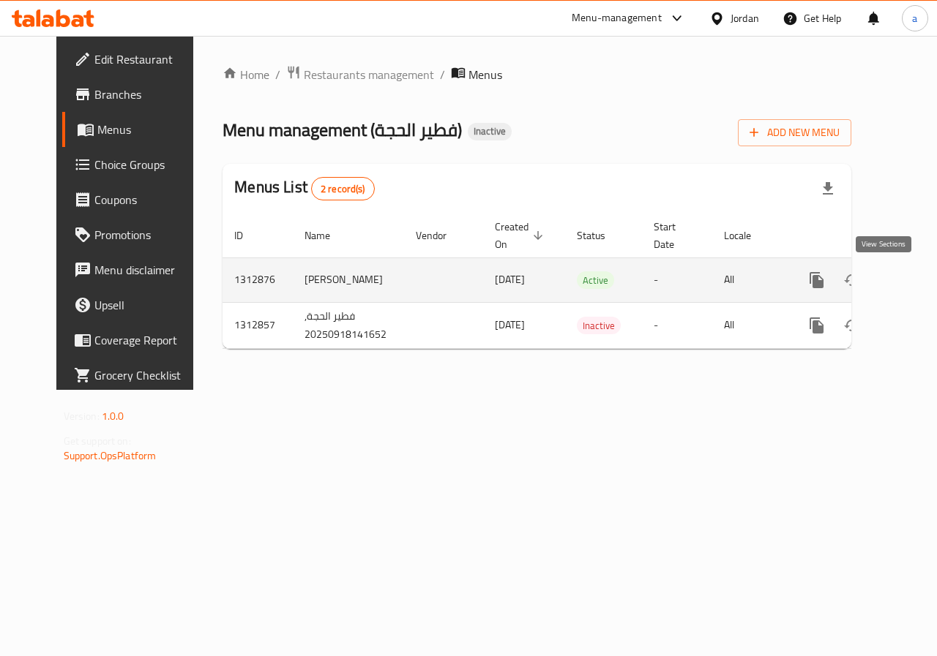
click at [916, 286] on icon "enhanced table" at bounding box center [922, 280] width 13 height 13
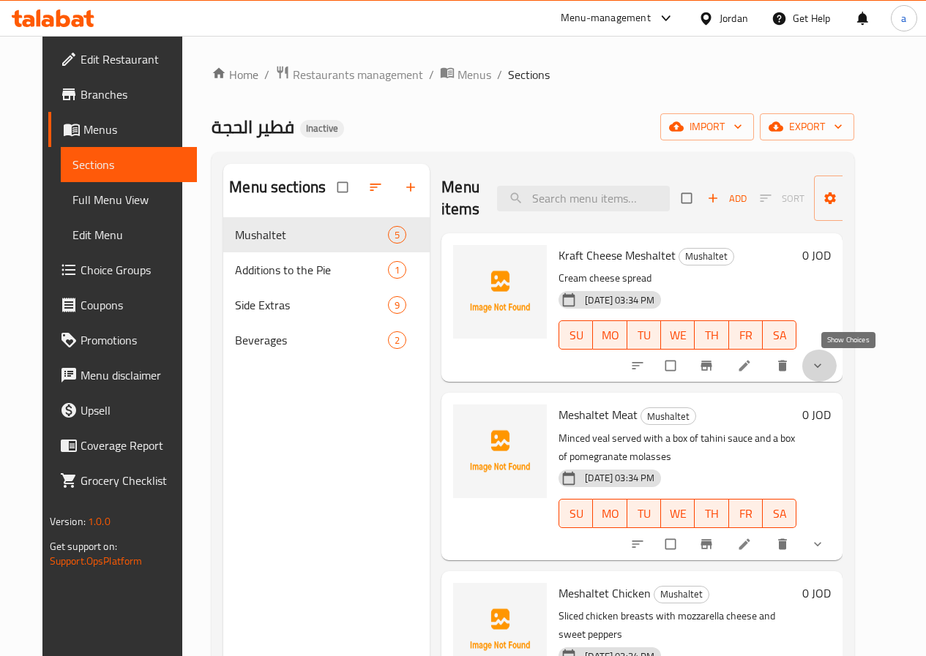
click at [825, 362] on icon "show more" at bounding box center [817, 366] width 15 height 15
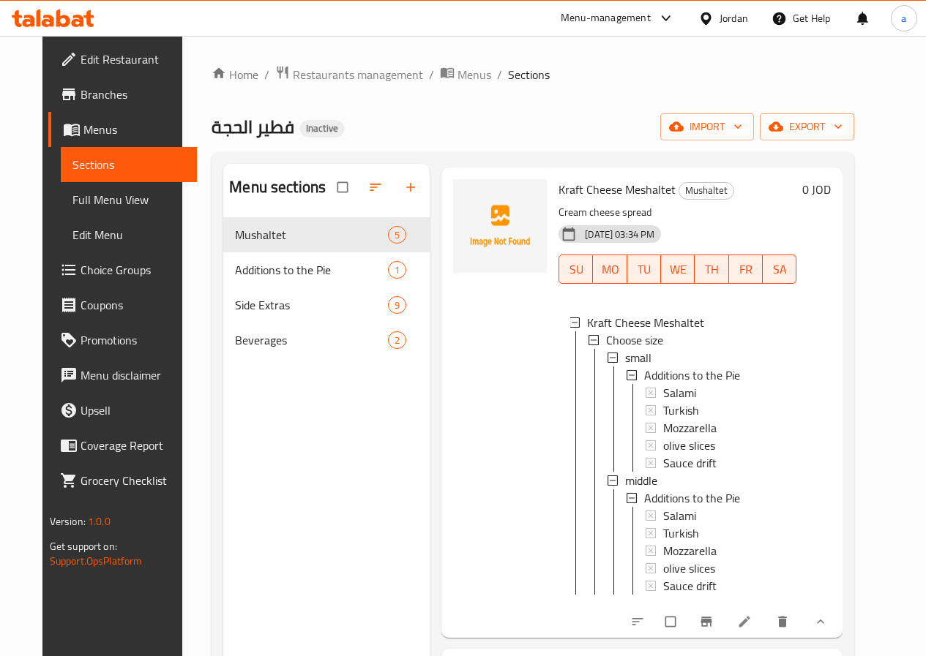
scroll to position [220, 0]
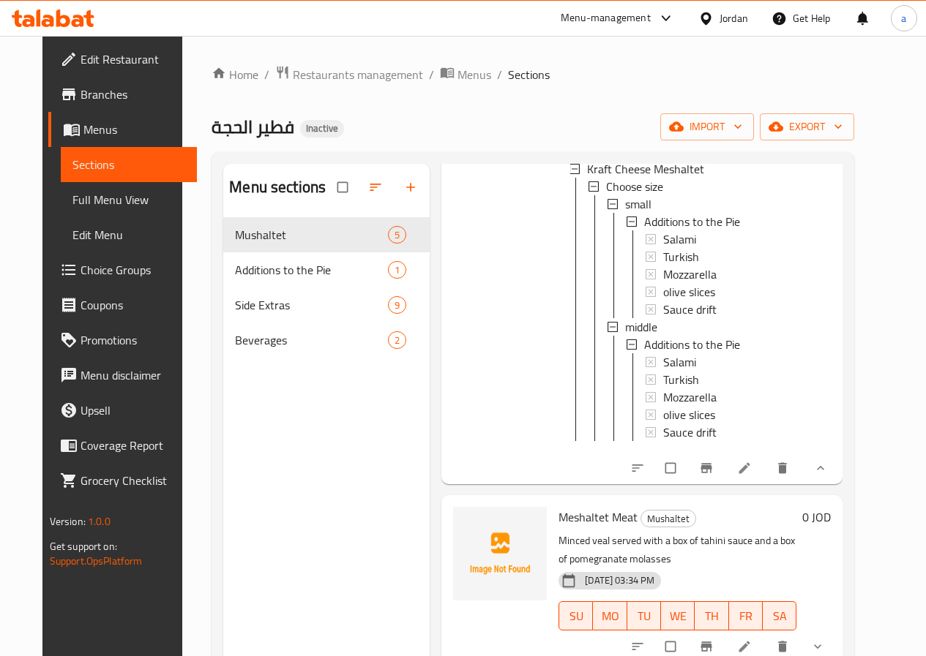
click at [447, 382] on div at bounding box center [499, 249] width 105 height 459
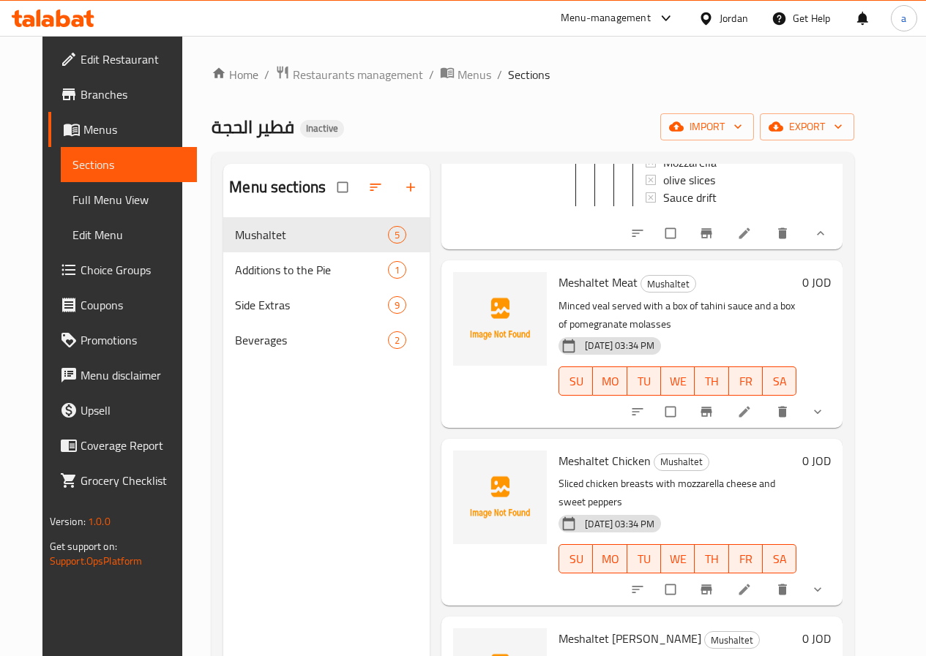
scroll to position [512, 0]
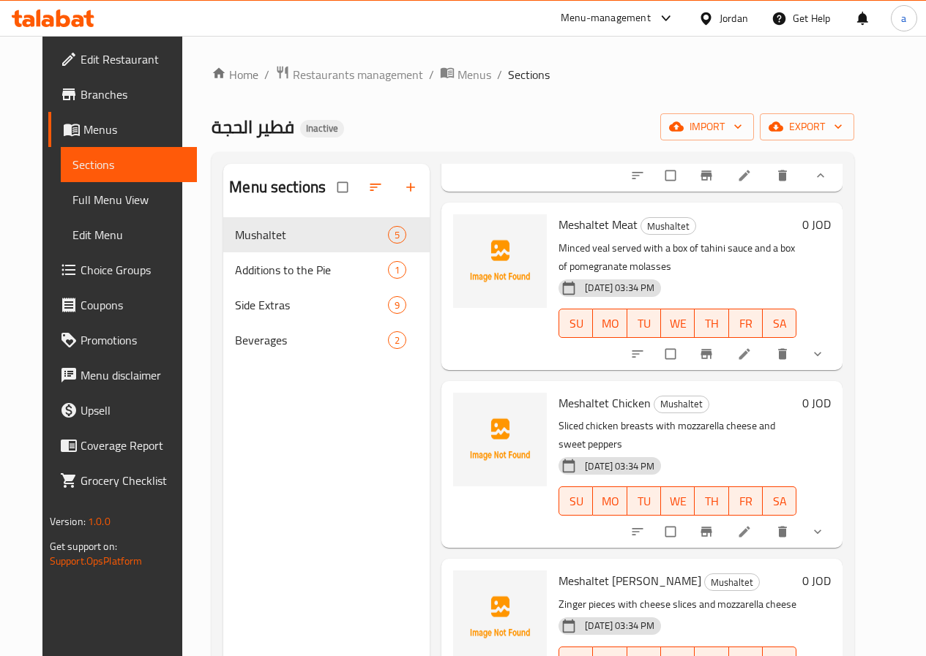
click at [837, 355] on button "show more" at bounding box center [818, 354] width 35 height 32
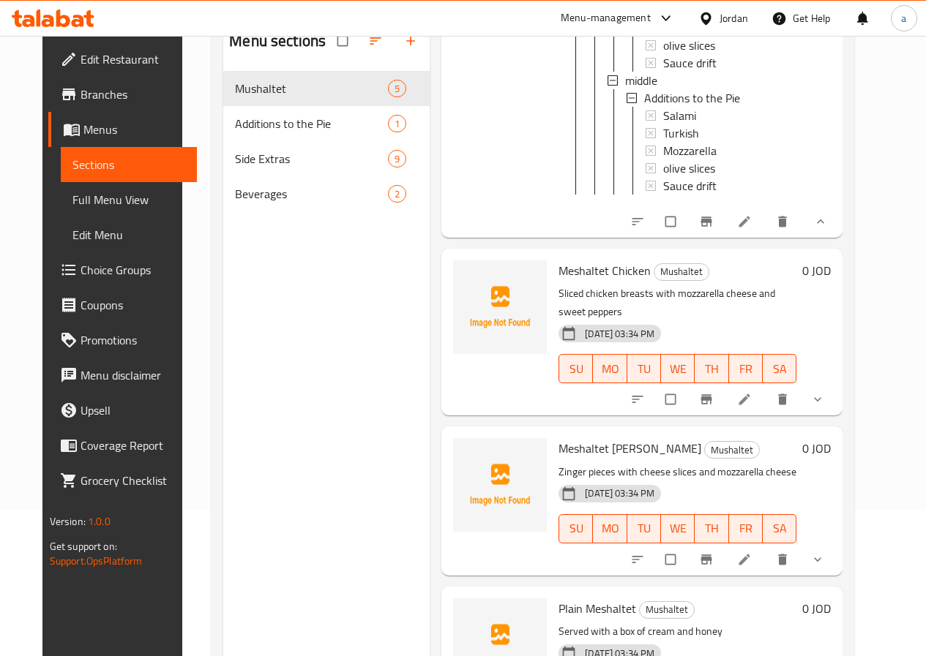
scroll to position [886, 0]
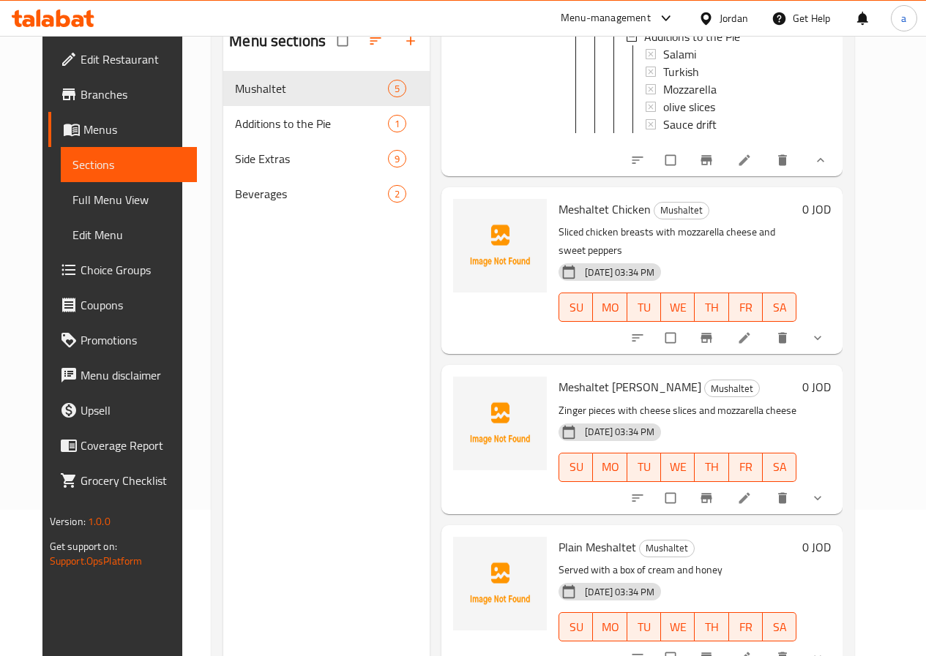
click at [825, 337] on icon "show more" at bounding box center [817, 338] width 15 height 15
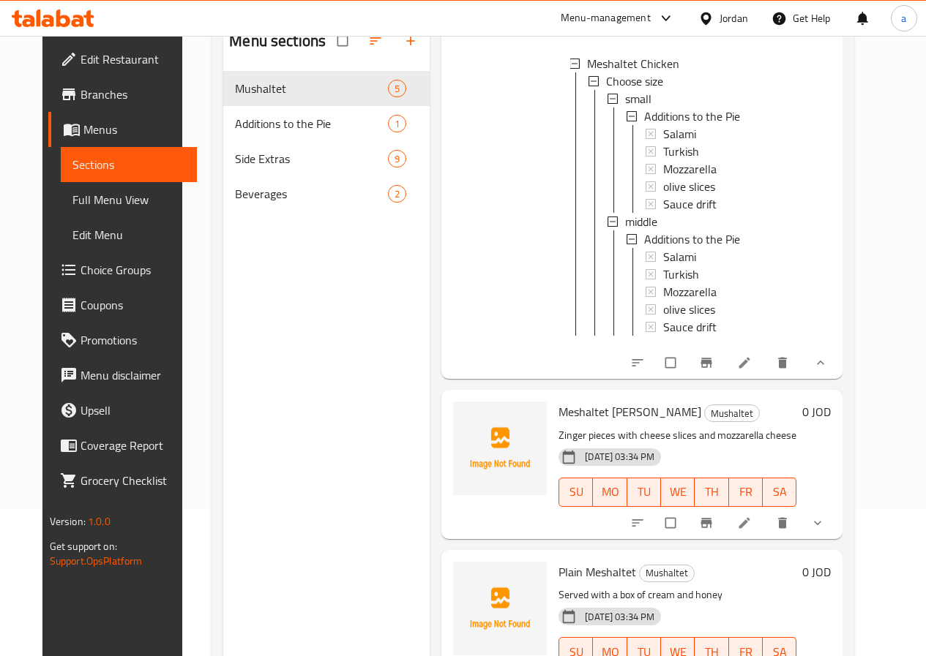
scroll to position [1219, 0]
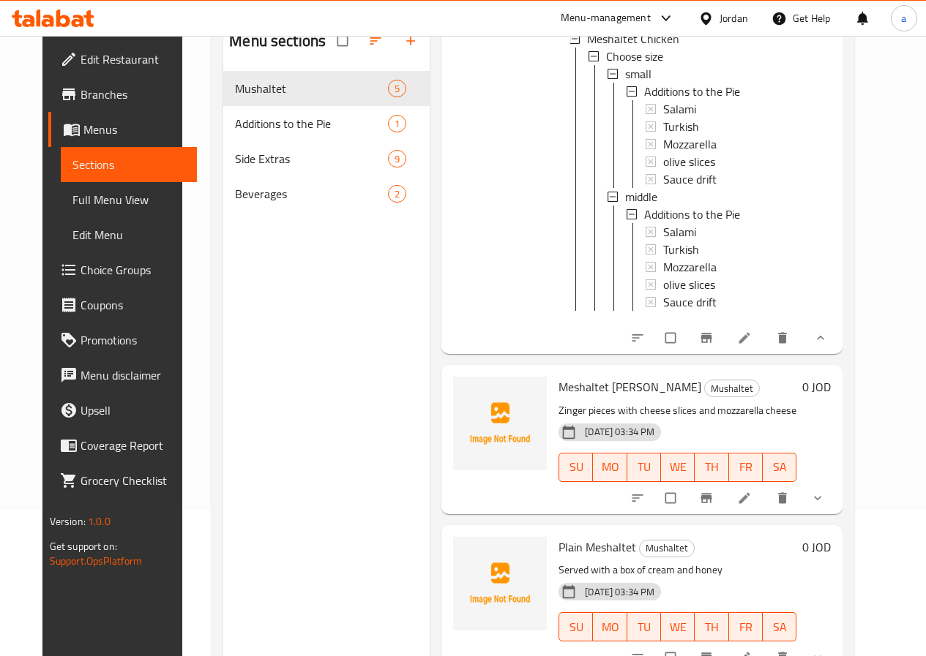
click at [821, 498] on icon "show more" at bounding box center [817, 498] width 7 height 4
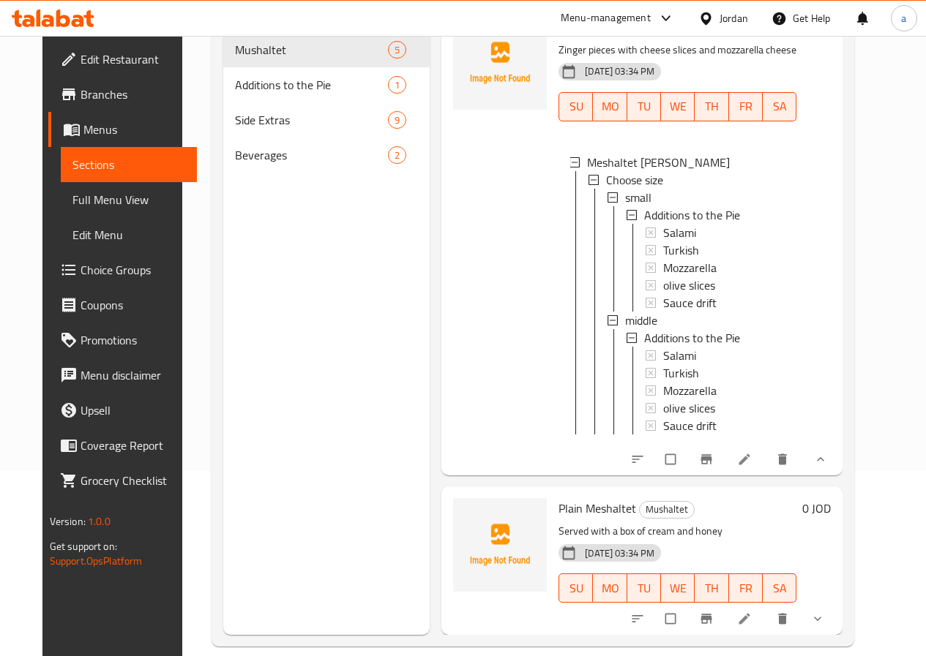
scroll to position [205, 0]
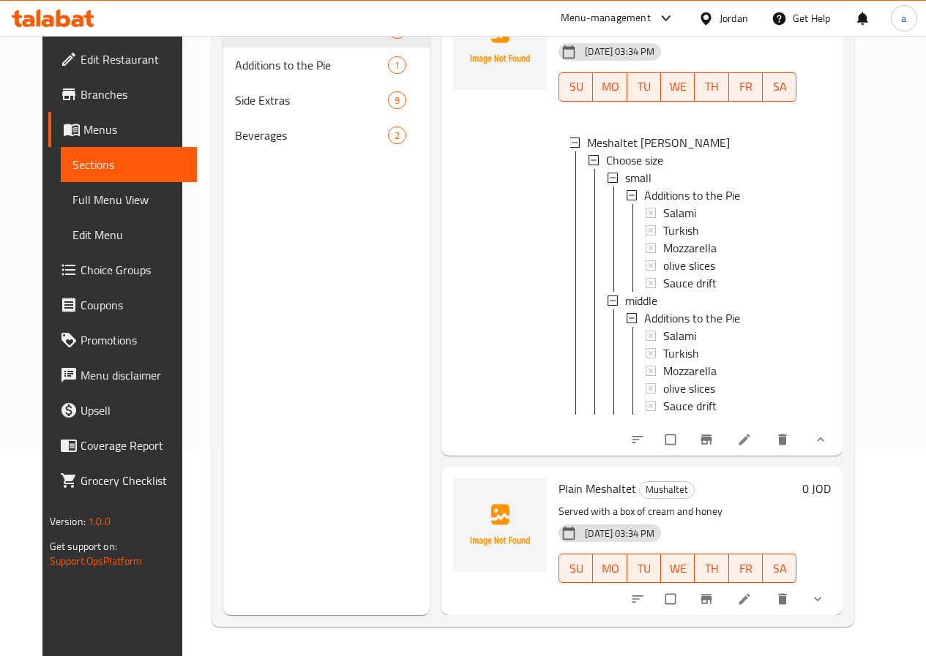
click at [828, 599] on span "show more" at bounding box center [819, 599] width 18 height 15
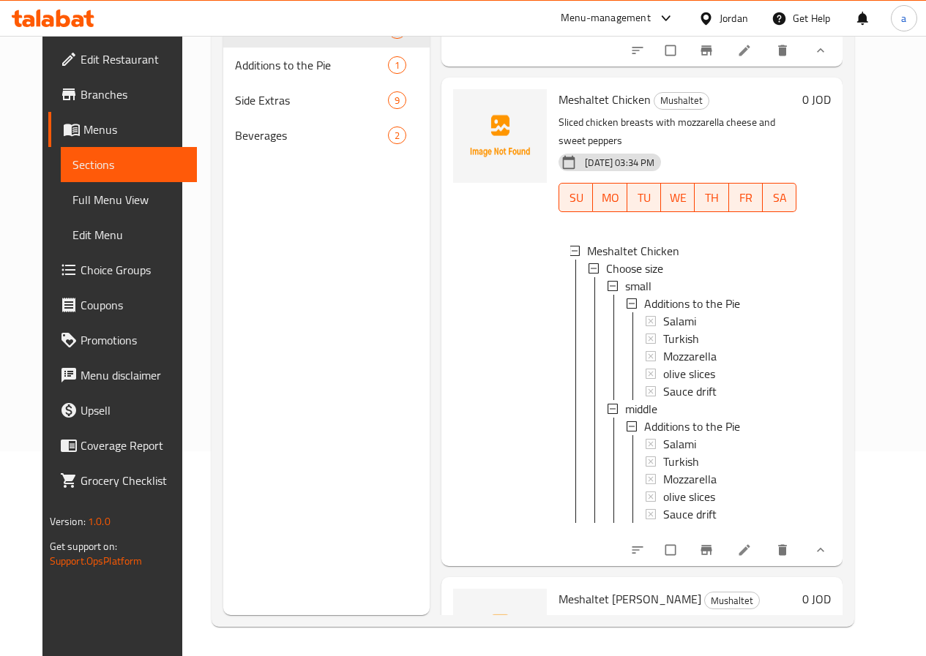
scroll to position [567, 0]
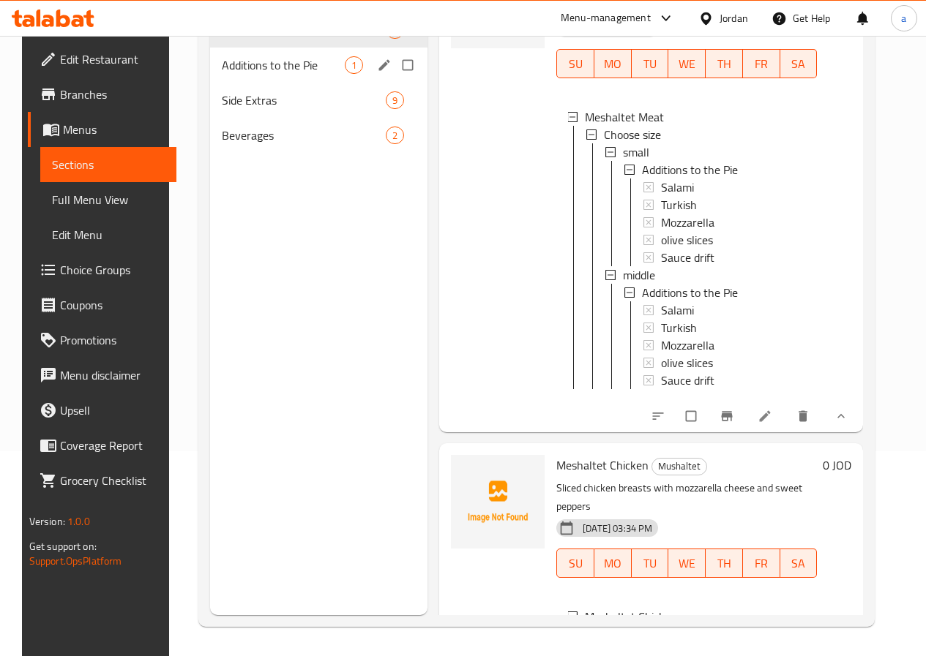
click at [394, 79] on input "Menu sections" at bounding box center [409, 65] width 31 height 28
checkbox input "true"
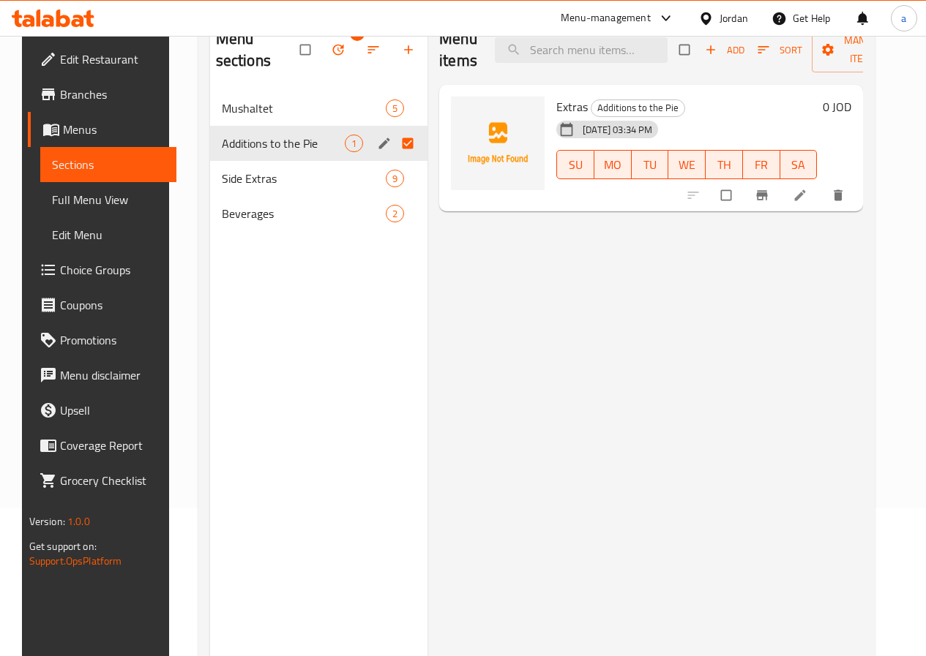
scroll to position [59, 0]
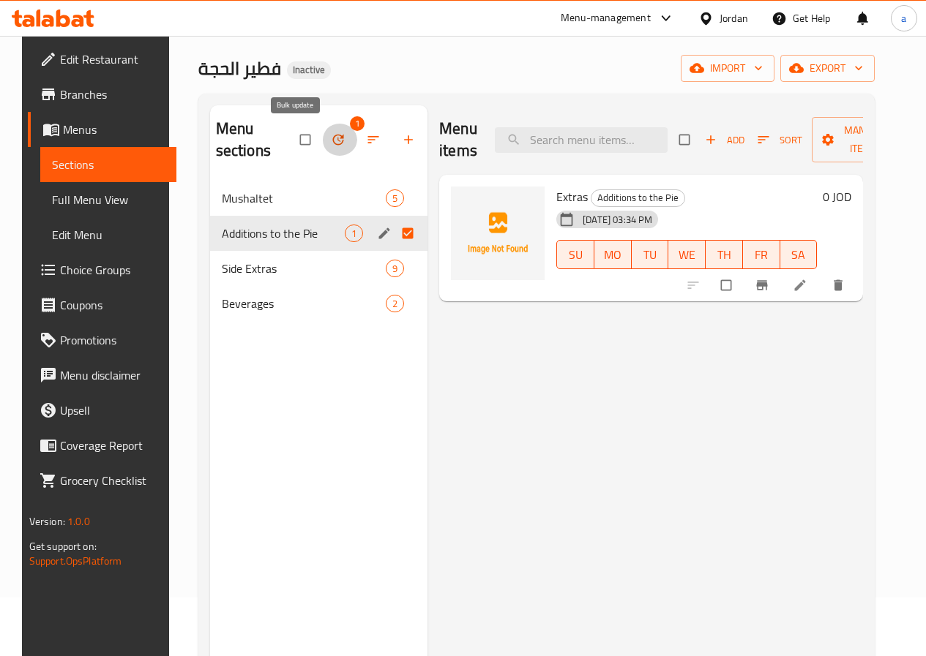
click at [331, 147] on icon "button" at bounding box center [338, 139] width 15 height 15
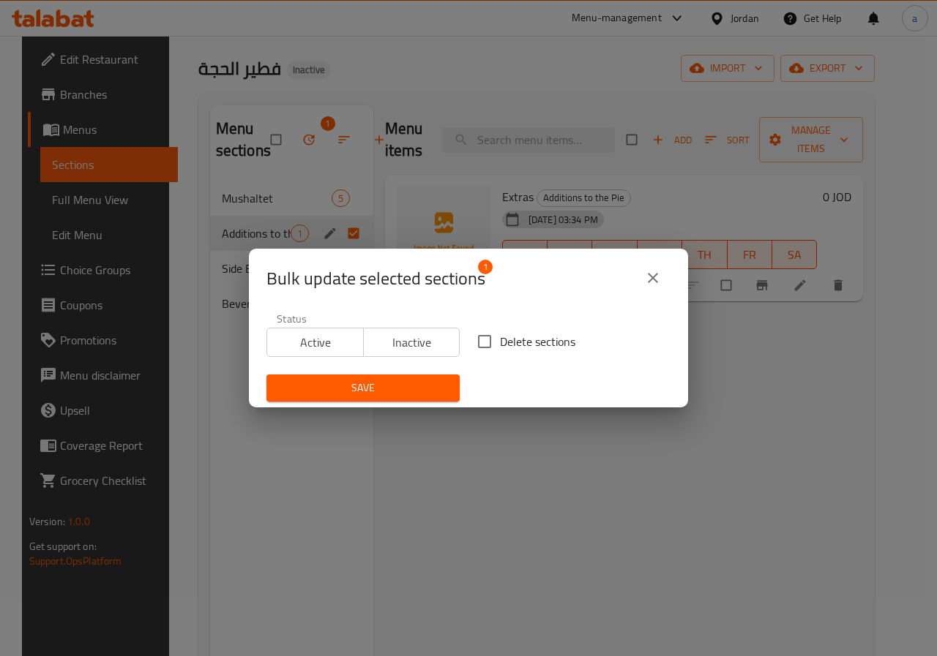
click at [500, 345] on span "Delete sections" at bounding box center [537, 342] width 75 height 18
click at [500, 345] on input "Delete sections" at bounding box center [484, 341] width 31 height 31
checkbox input "true"
click at [411, 392] on span "Save" at bounding box center [363, 388] width 170 height 18
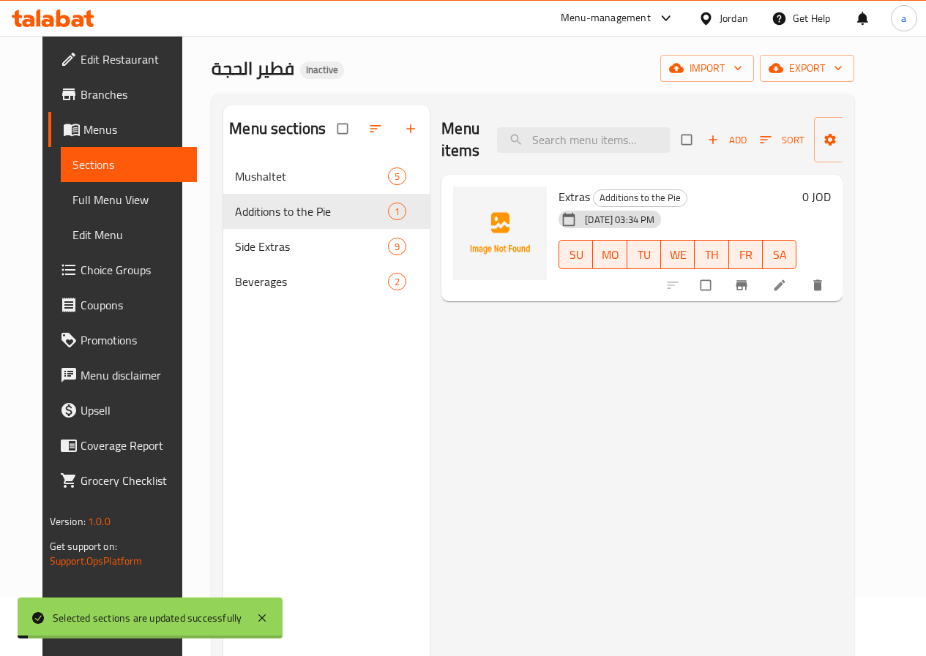
click at [226, 351] on div "Menu sections Mushaltet 5 Additions to the Pie 1 Side Extras 9 Beverages 2" at bounding box center [326, 433] width 206 height 656
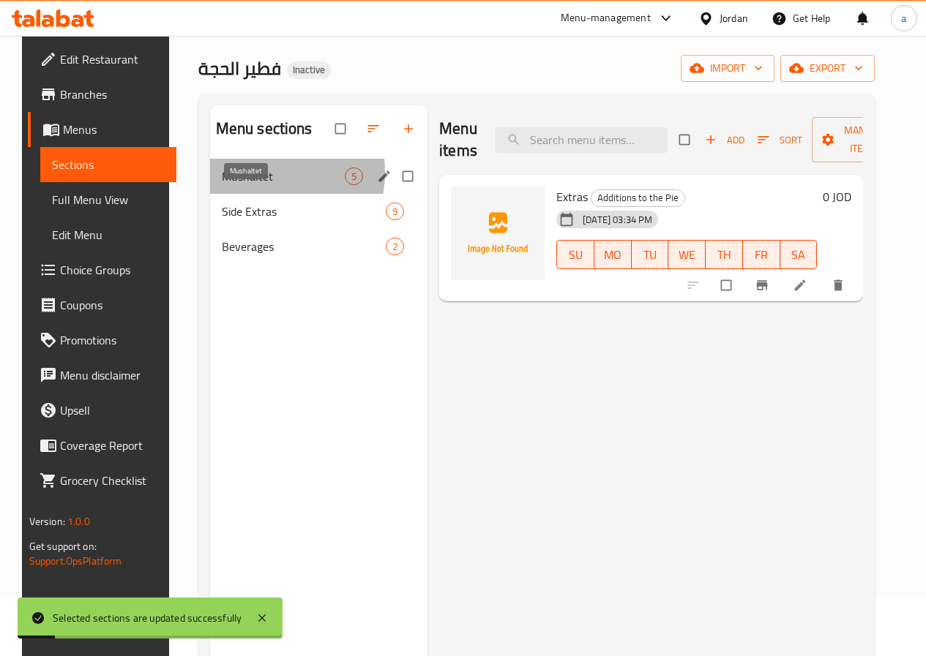
click at [255, 185] on span "Mushaltet" at bounding box center [283, 177] width 123 height 18
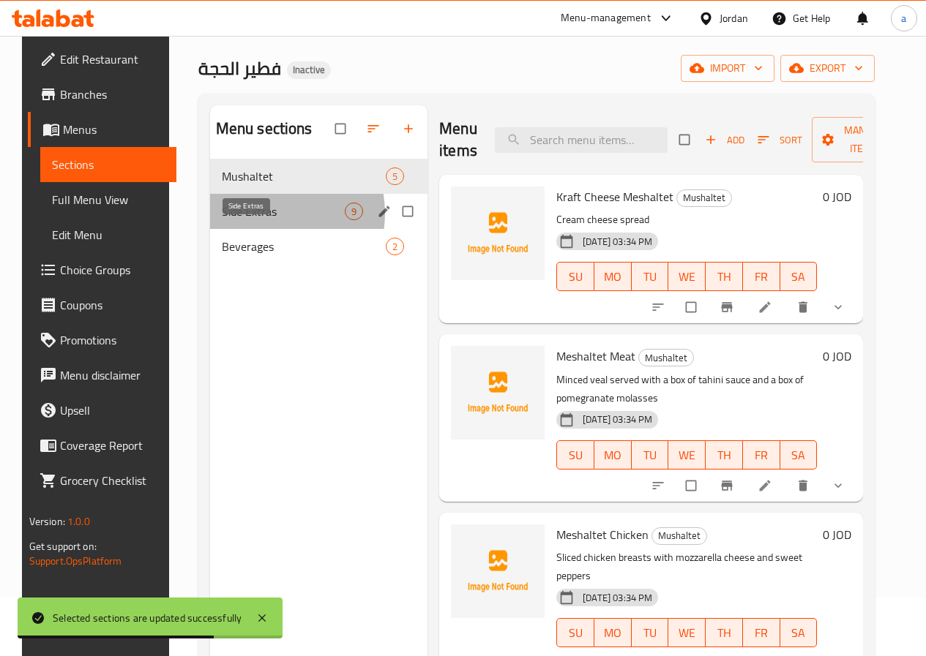
click at [253, 220] on span "Side Extras" at bounding box center [283, 212] width 123 height 18
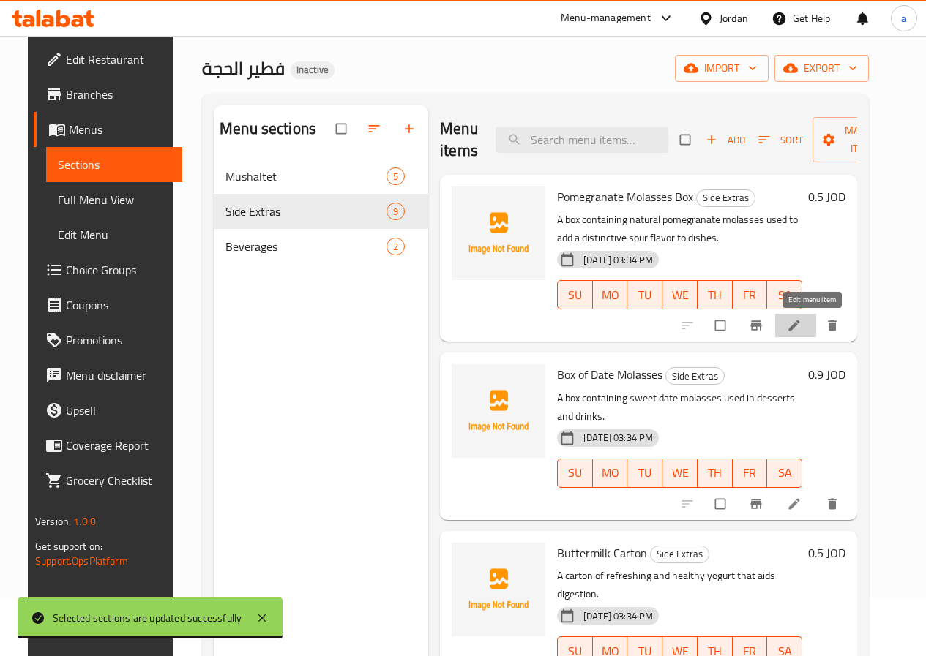
click at [801, 325] on icon at bounding box center [794, 325] width 15 height 15
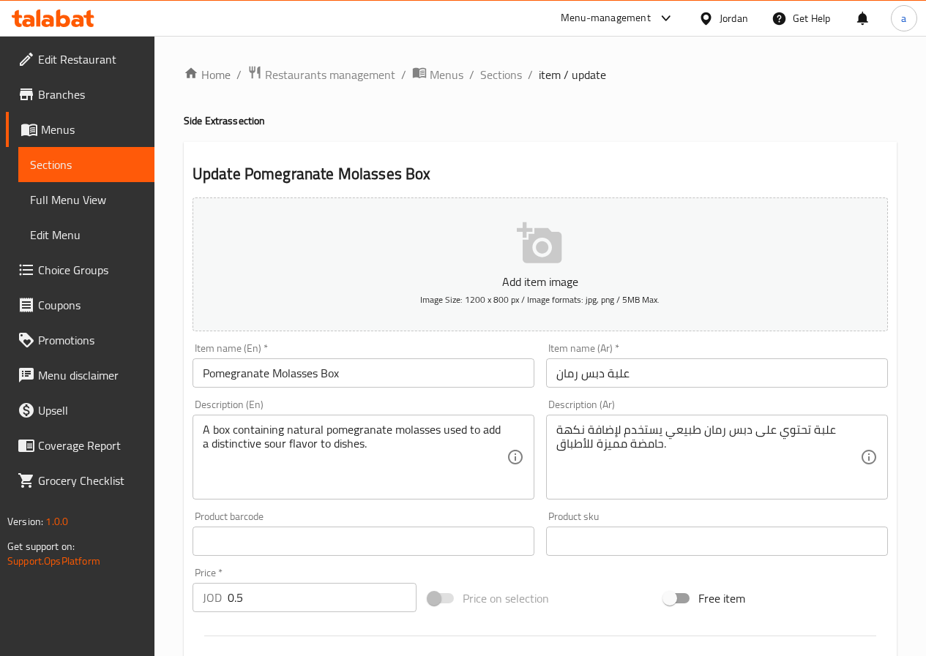
click at [495, 75] on span "Sections" at bounding box center [501, 75] width 42 height 18
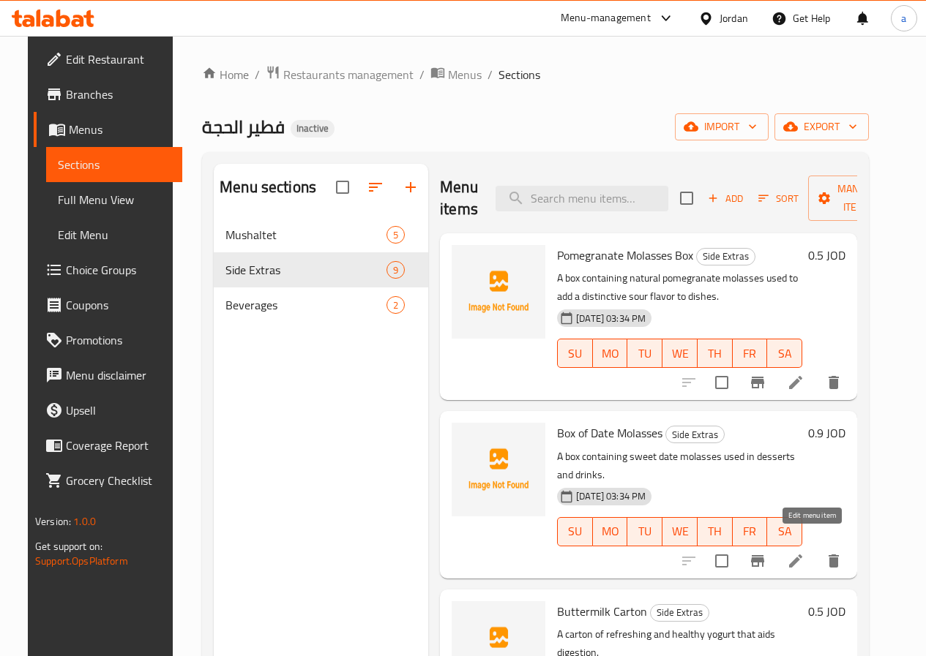
click at [804, 553] on icon at bounding box center [796, 562] width 18 height 18
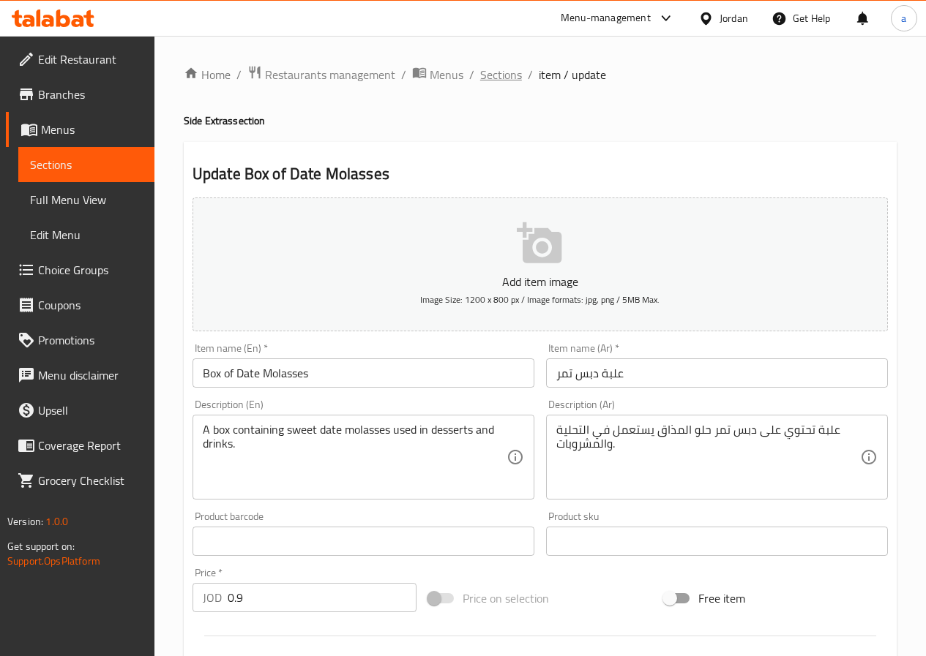
click at [507, 81] on span "Sections" at bounding box center [501, 75] width 42 height 18
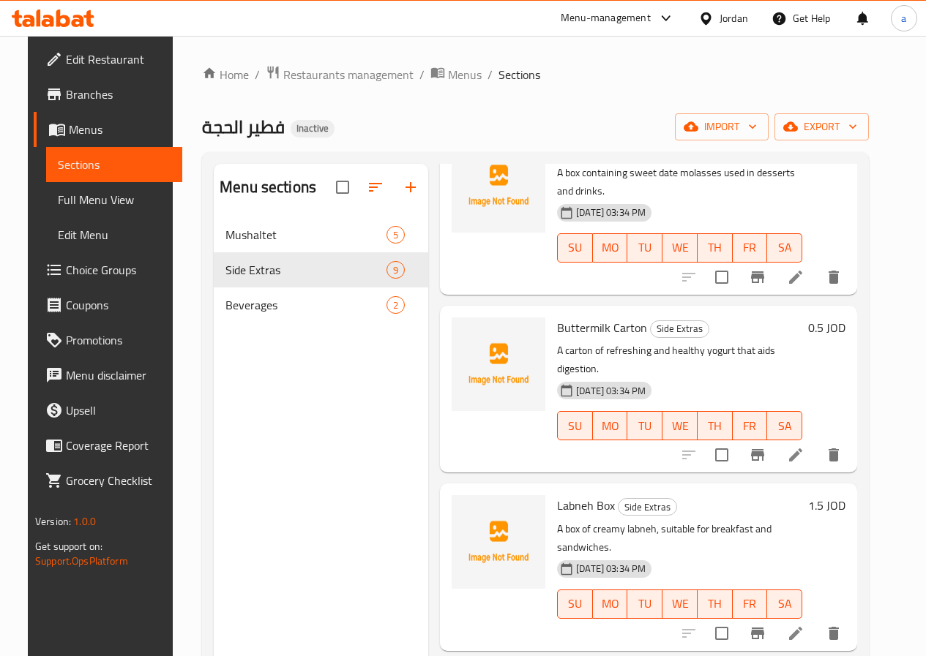
scroll to position [293, 0]
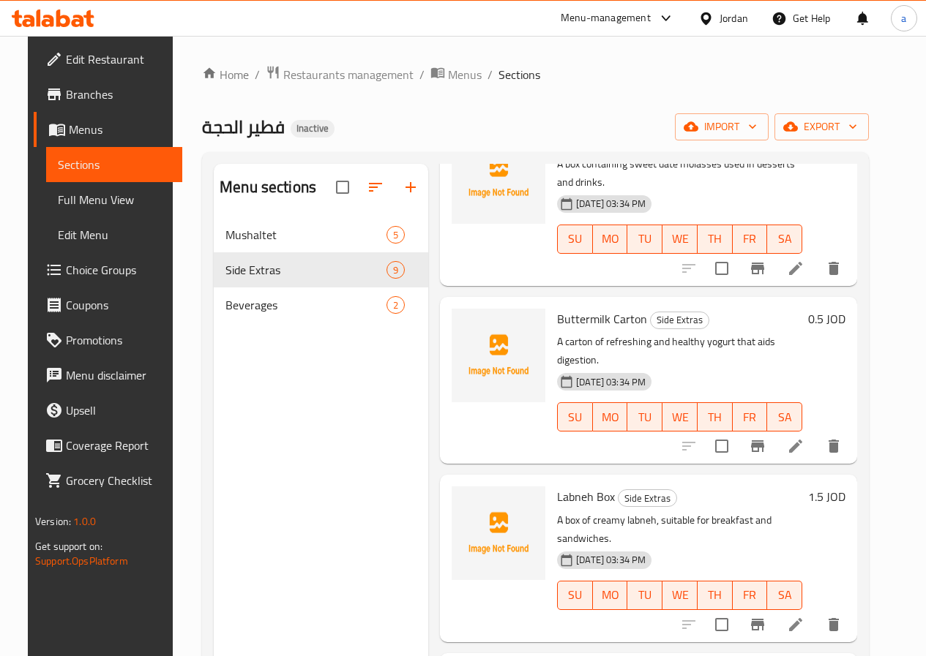
click at [804, 438] on icon at bounding box center [796, 447] width 18 height 18
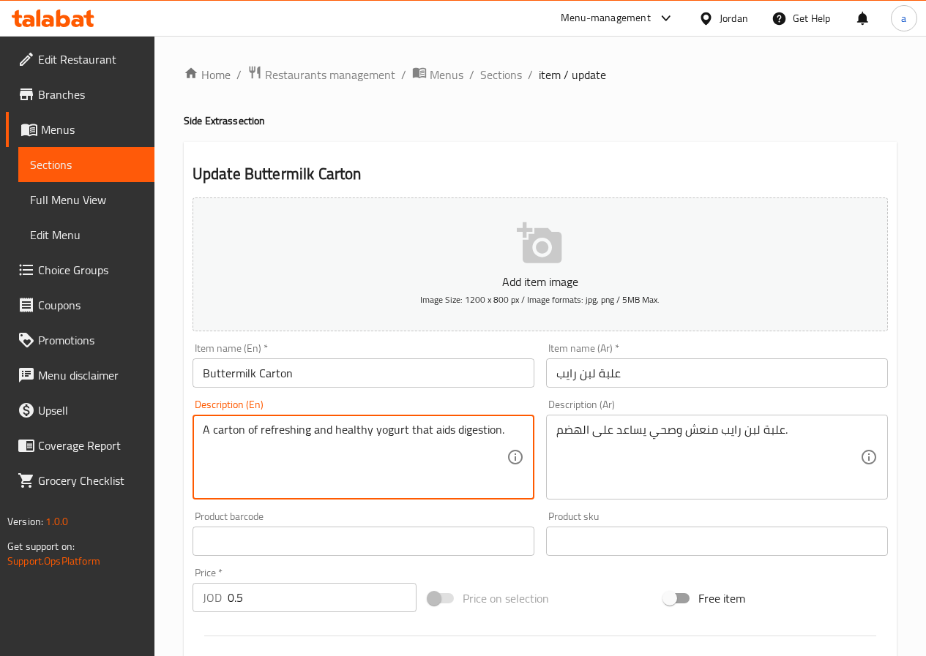
drag, startPoint x: 242, startPoint y: 430, endPoint x: 214, endPoint y: 436, distance: 28.6
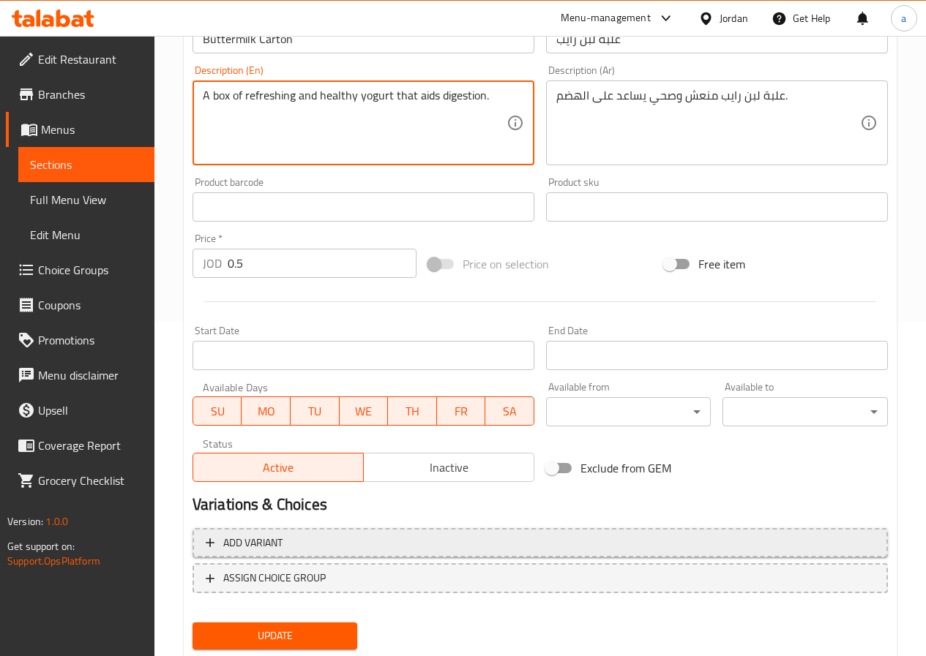
scroll to position [378, 0]
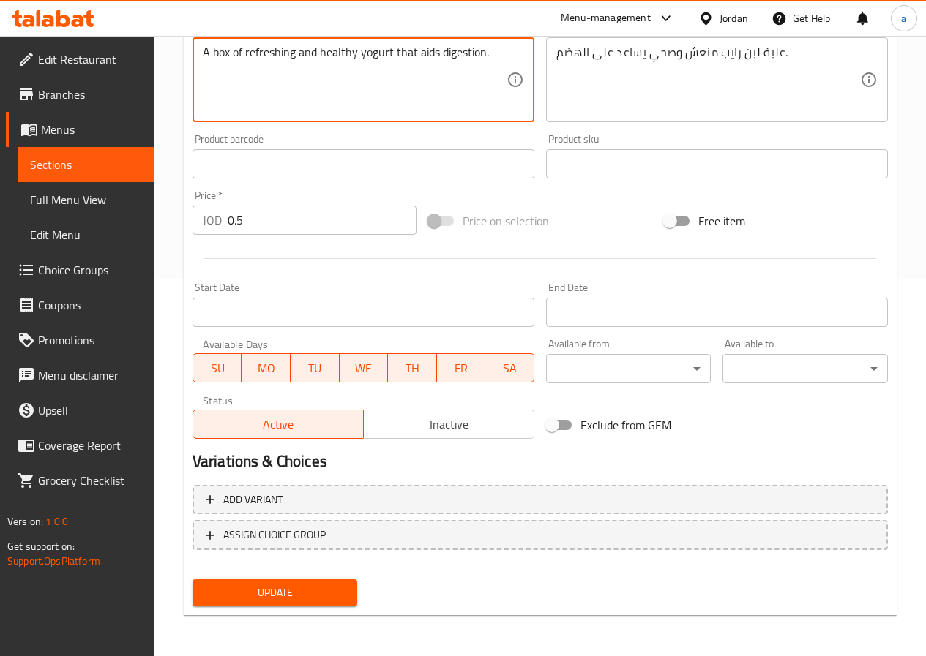
type textarea "A box of refreshing and healthy yogurt that aids digestion."
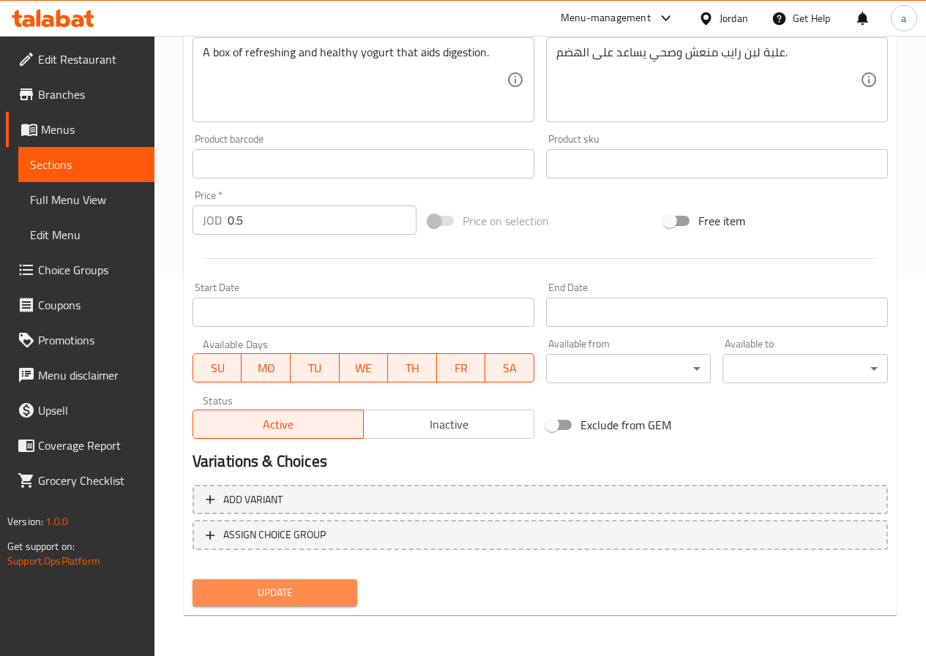
click at [291, 593] on span "Update" at bounding box center [275, 593] width 142 height 18
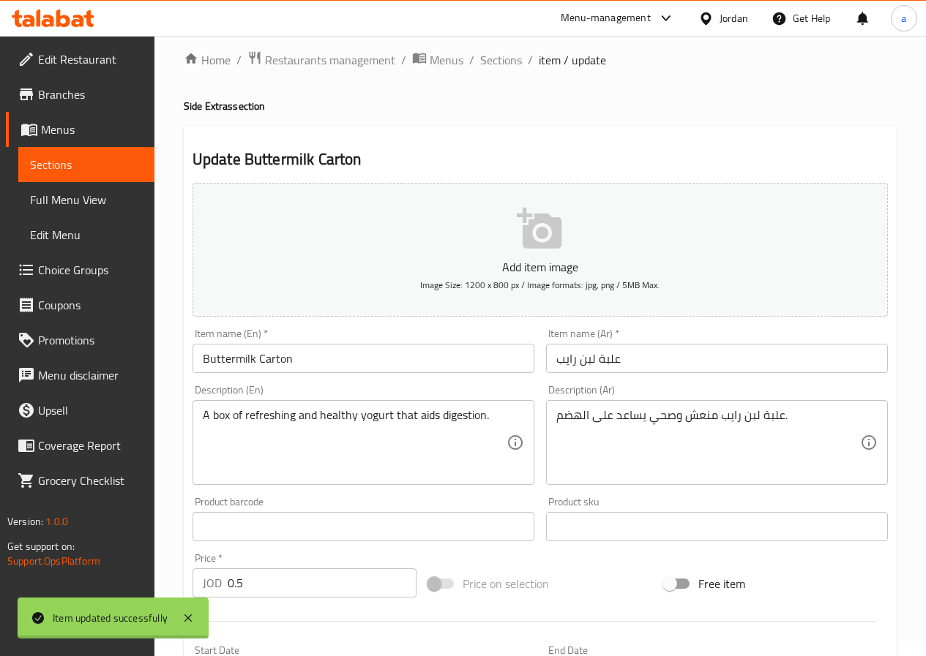
scroll to position [0, 0]
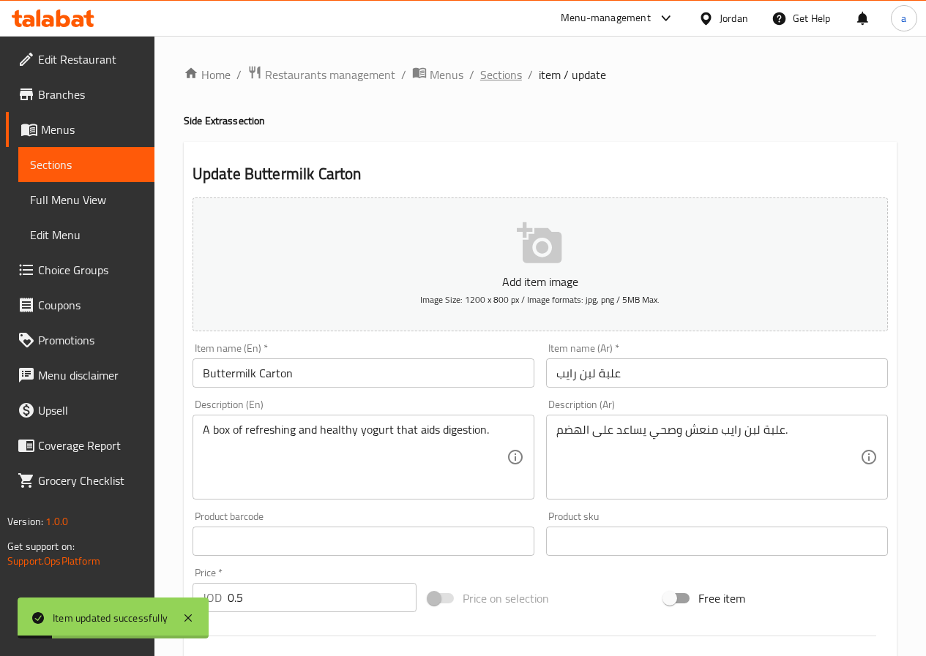
click at [486, 71] on span "Sections" at bounding box center [501, 75] width 42 height 18
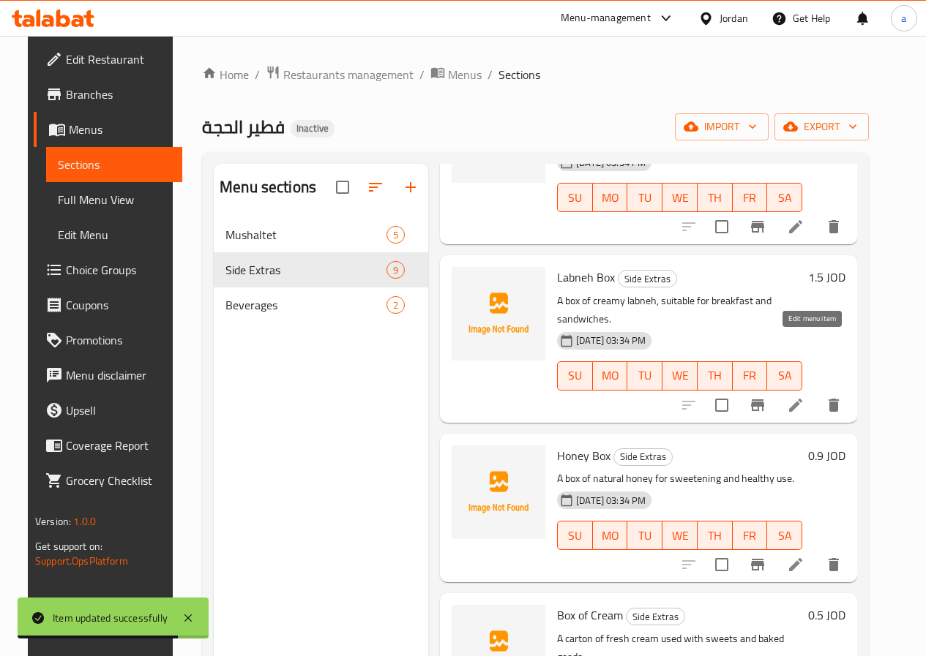
scroll to position [585, 0]
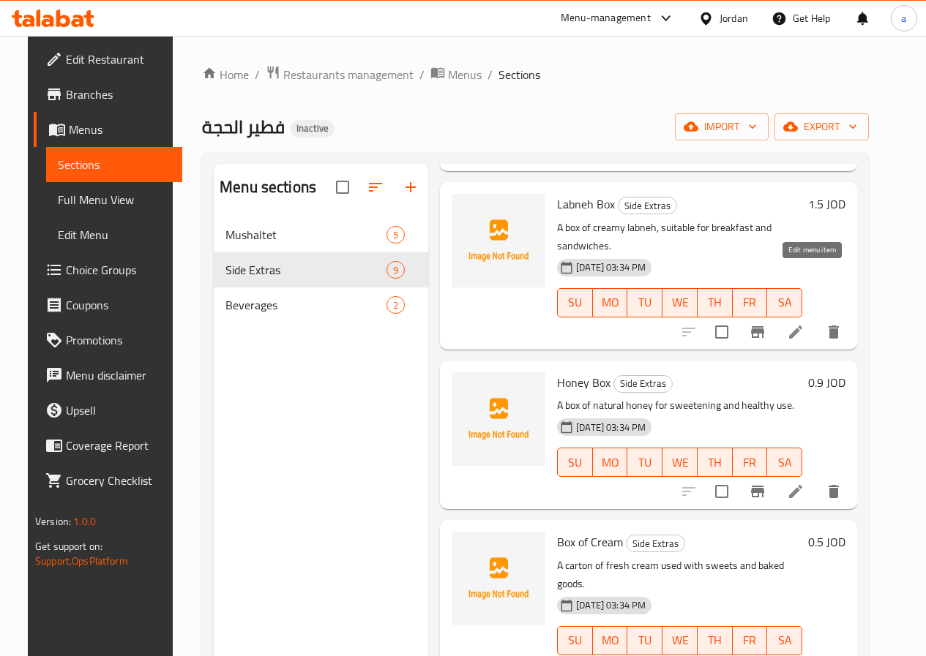
click at [802, 326] on icon at bounding box center [795, 332] width 13 height 13
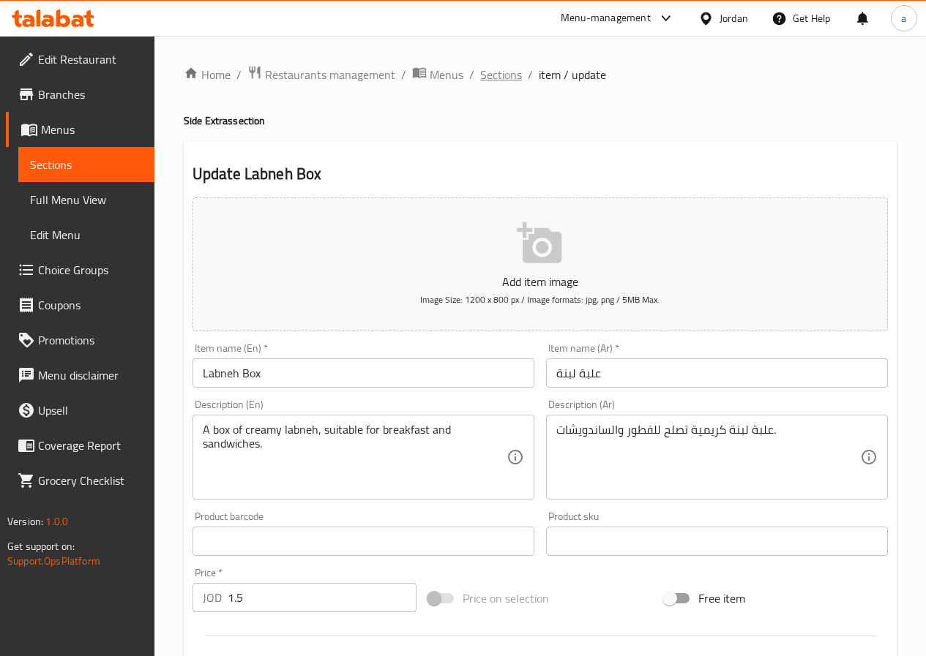
click at [499, 75] on span "Sections" at bounding box center [501, 75] width 42 height 18
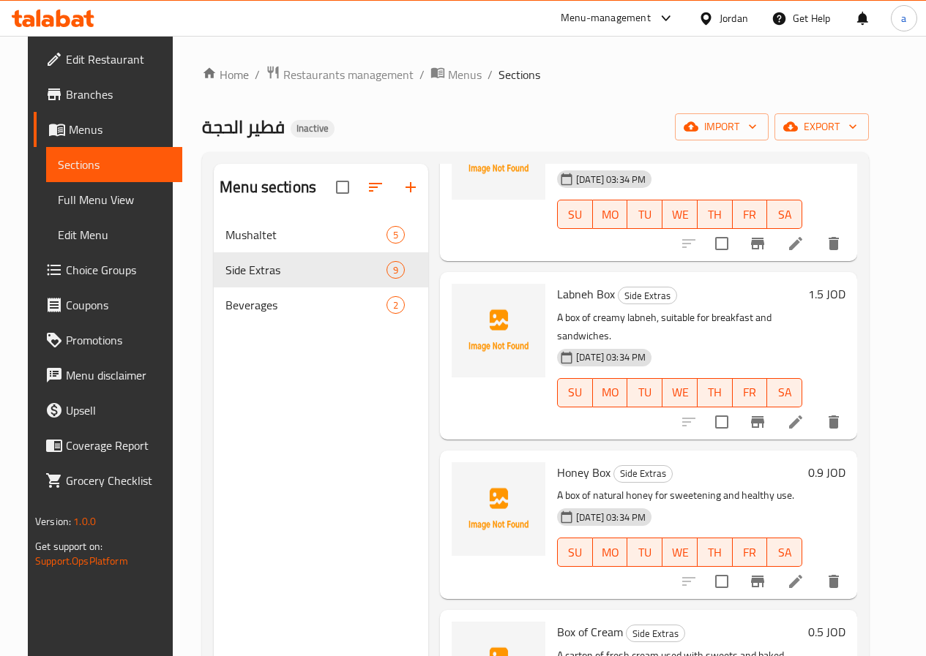
scroll to position [512, 0]
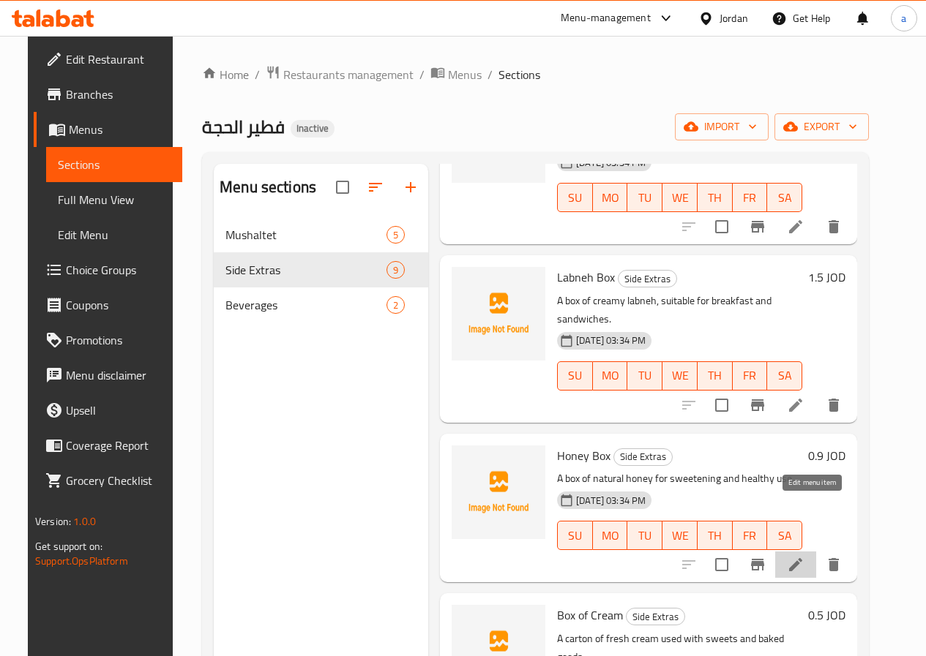
click at [802, 558] on icon at bounding box center [795, 564] width 13 height 13
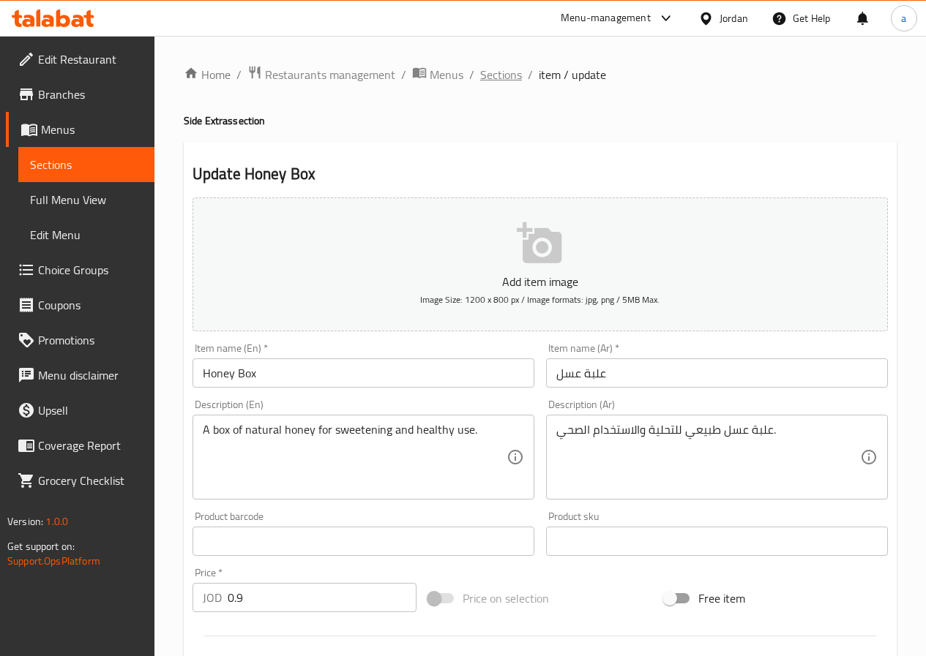
click at [516, 70] on span "Sections" at bounding box center [501, 75] width 42 height 18
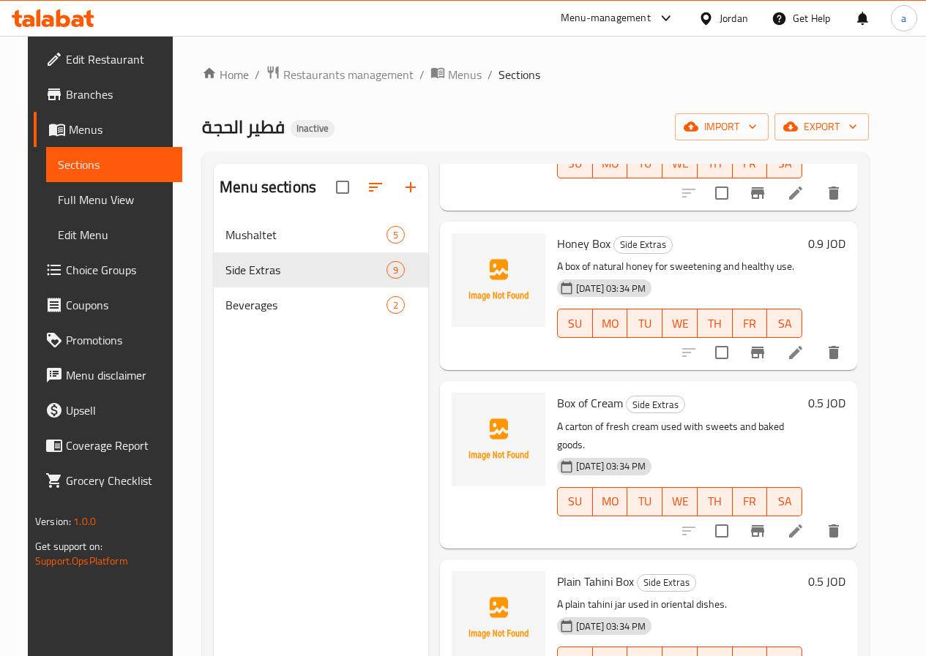
scroll to position [732, 0]
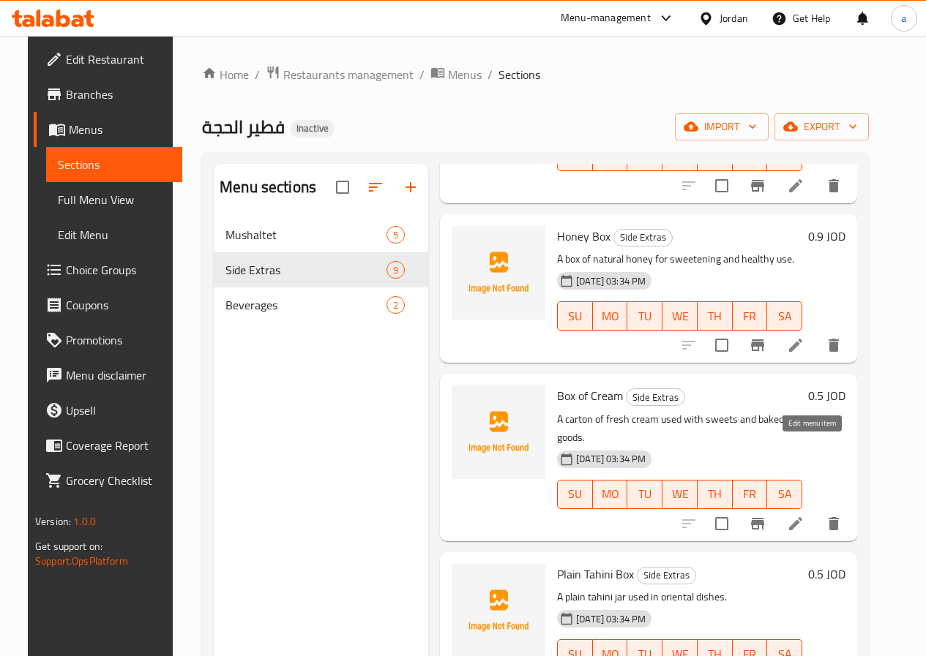
click at [802, 517] on icon at bounding box center [795, 523] width 13 height 13
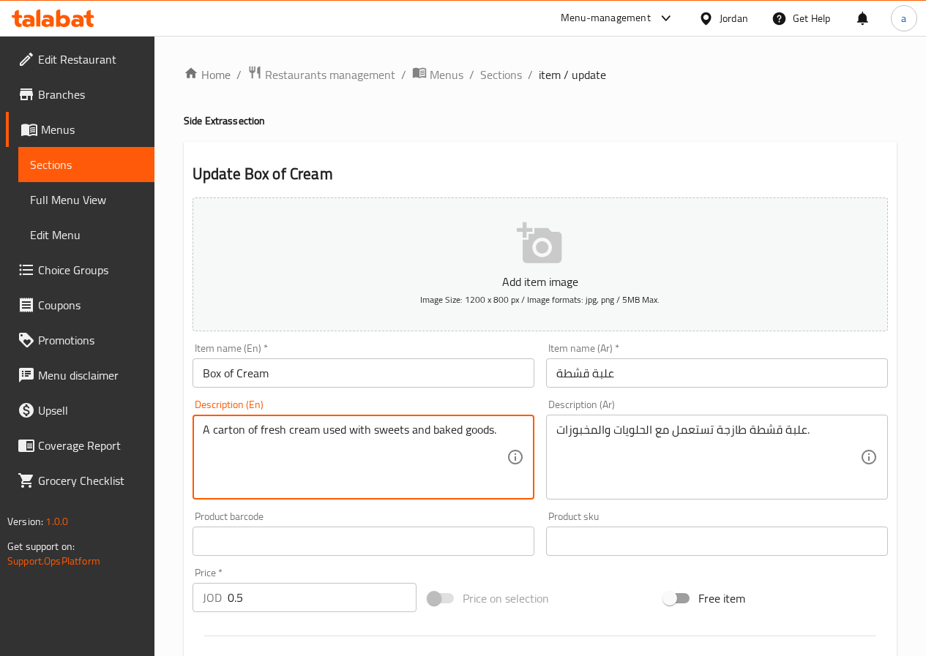
drag, startPoint x: 242, startPoint y: 429, endPoint x: 212, endPoint y: 433, distance: 30.2
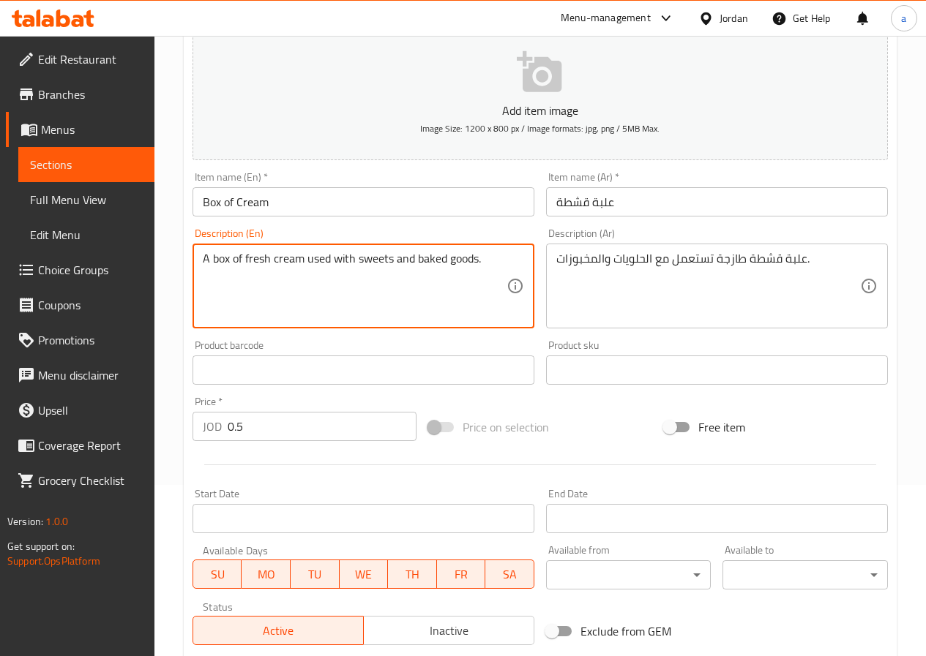
scroll to position [220, 0]
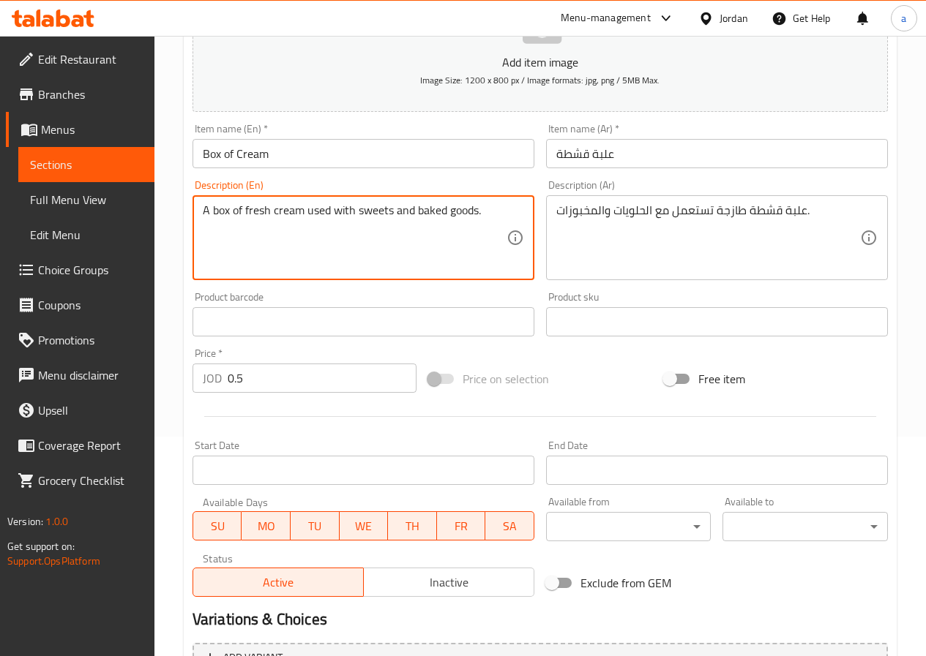
type textarea "A box of fresh cream used with sweets and baked goods."
drag, startPoint x: 476, startPoint y: 211, endPoint x: 356, endPoint y: 219, distance: 120.3
click at [356, 219] on textarea "A box of fresh cream used with sweets and baked goods." at bounding box center [355, 238] width 304 height 70
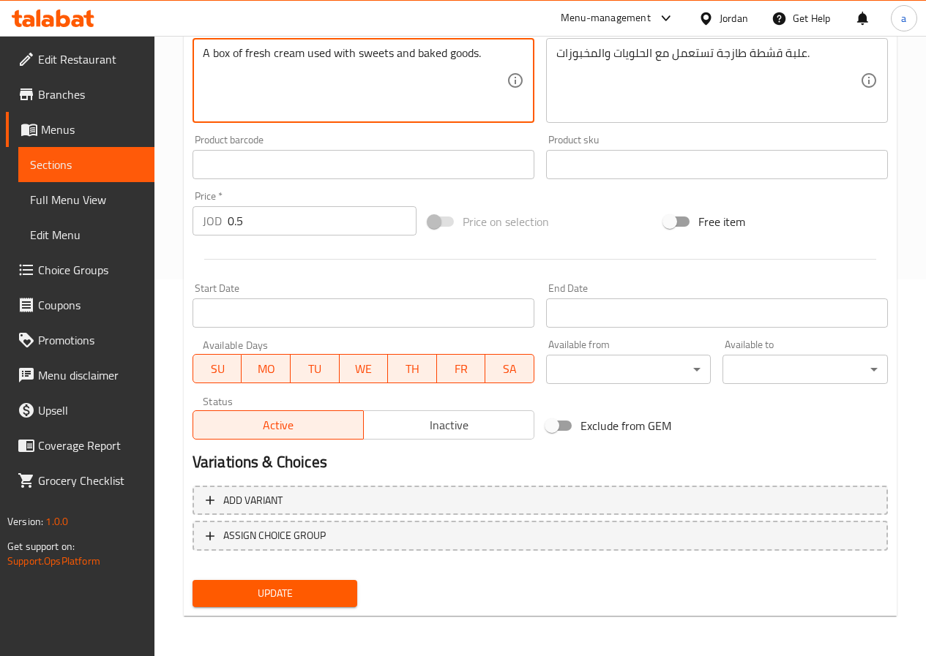
scroll to position [378, 0]
drag, startPoint x: 318, startPoint y: 599, endPoint x: 326, endPoint y: 588, distance: 14.2
click at [320, 599] on span "Update" at bounding box center [275, 593] width 142 height 18
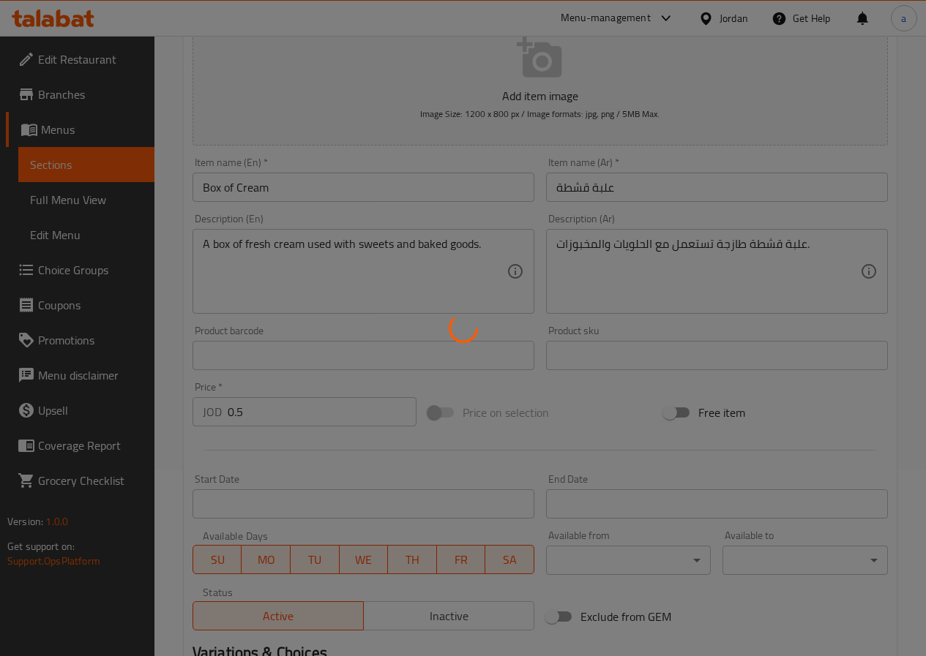
scroll to position [0, 0]
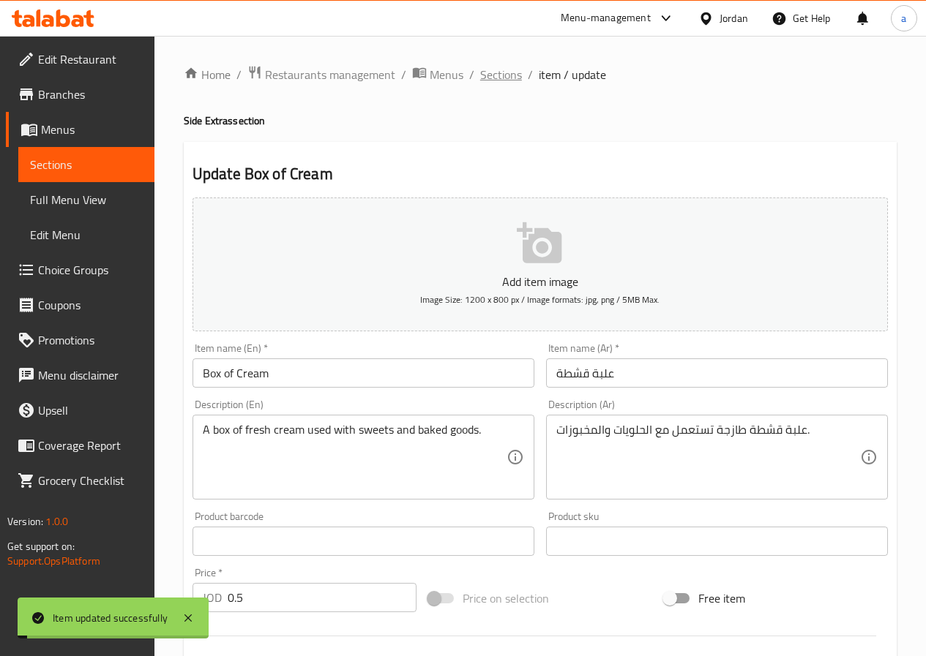
click at [496, 76] on span "Sections" at bounding box center [501, 75] width 42 height 18
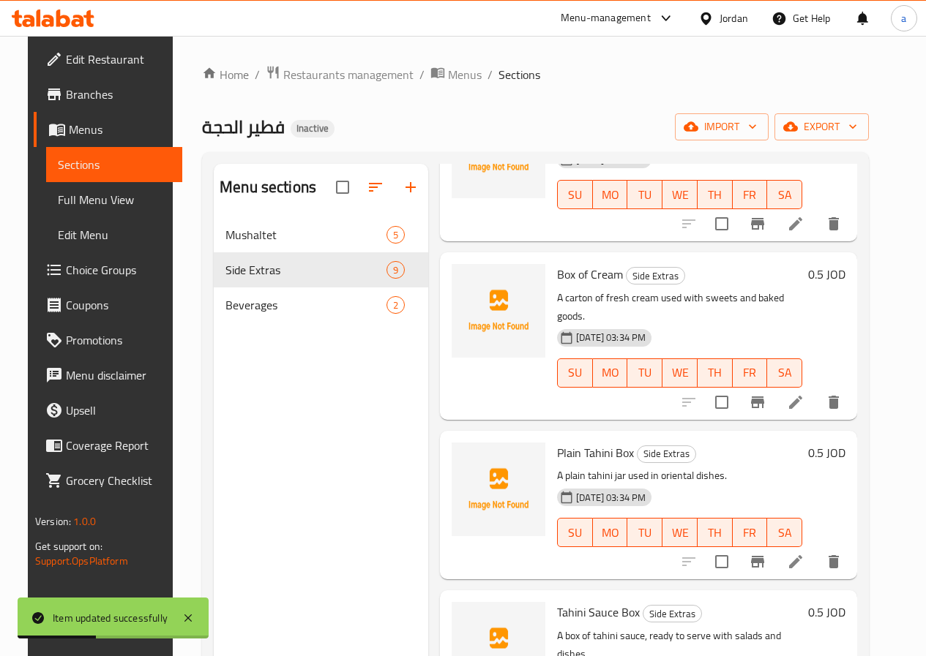
scroll to position [859, 0]
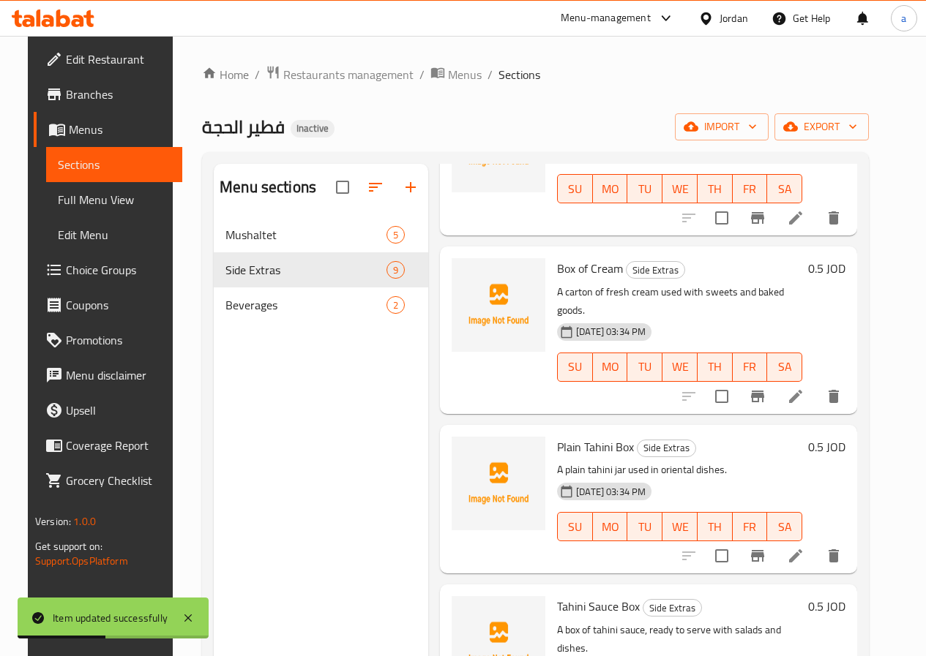
click at [802, 550] on icon at bounding box center [795, 556] width 13 height 13
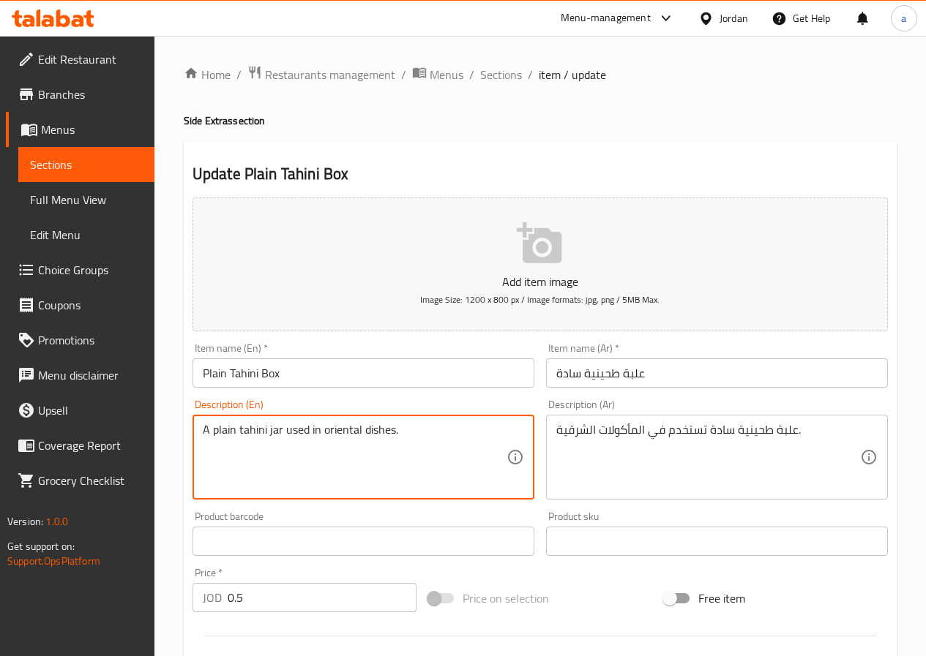
drag, startPoint x: 280, startPoint y: 430, endPoint x: 268, endPoint y: 435, distance: 13.1
click at [211, 431] on textarea "A plain tahini used in oriental dishes." at bounding box center [355, 458] width 304 height 70
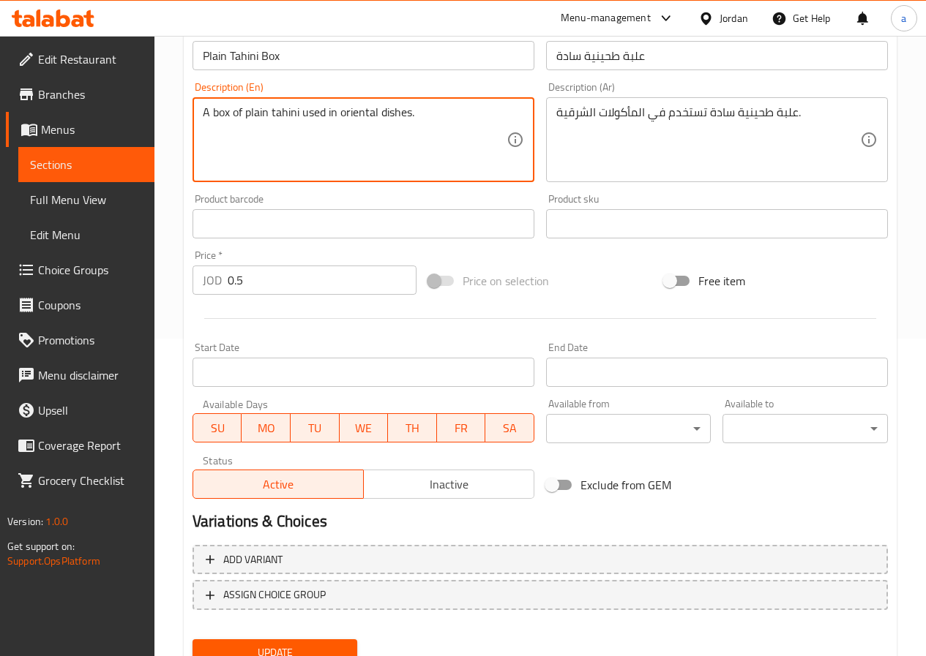
scroll to position [366, 0]
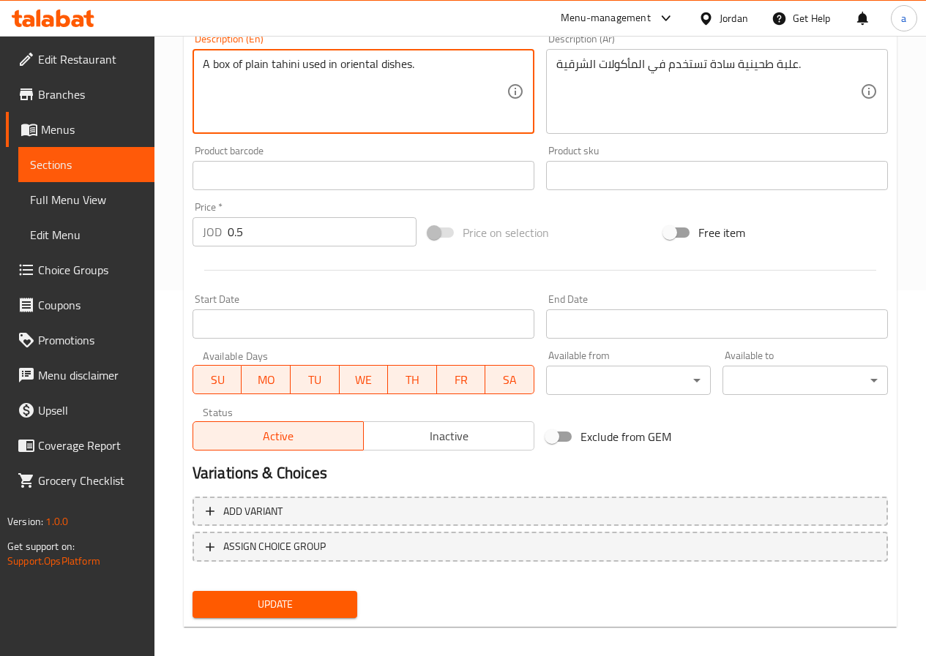
type textarea "A box of plain tahini used in oriental dishes."
click at [338, 602] on span "Update" at bounding box center [275, 605] width 142 height 18
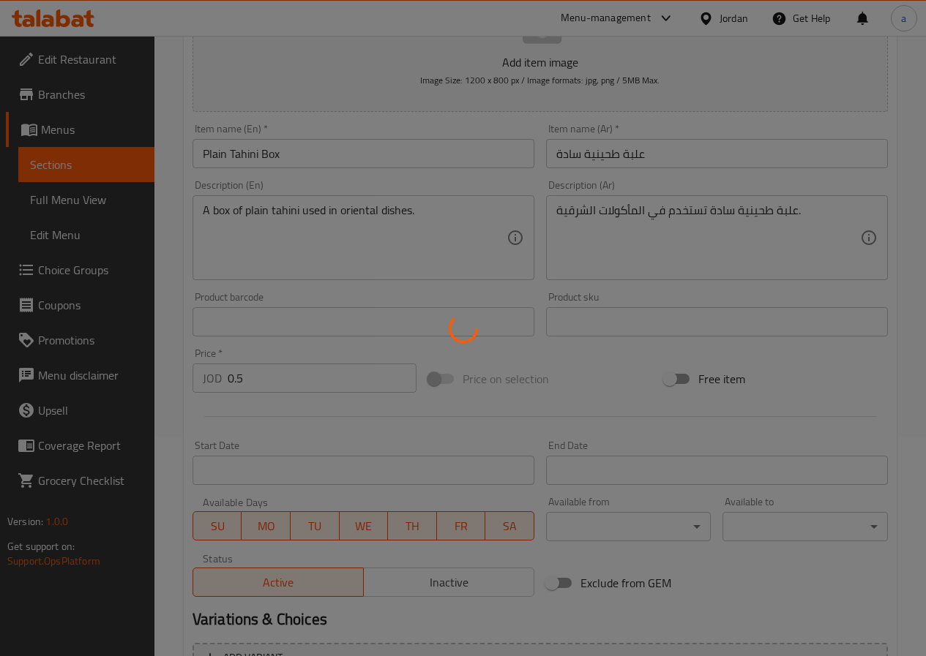
scroll to position [0, 0]
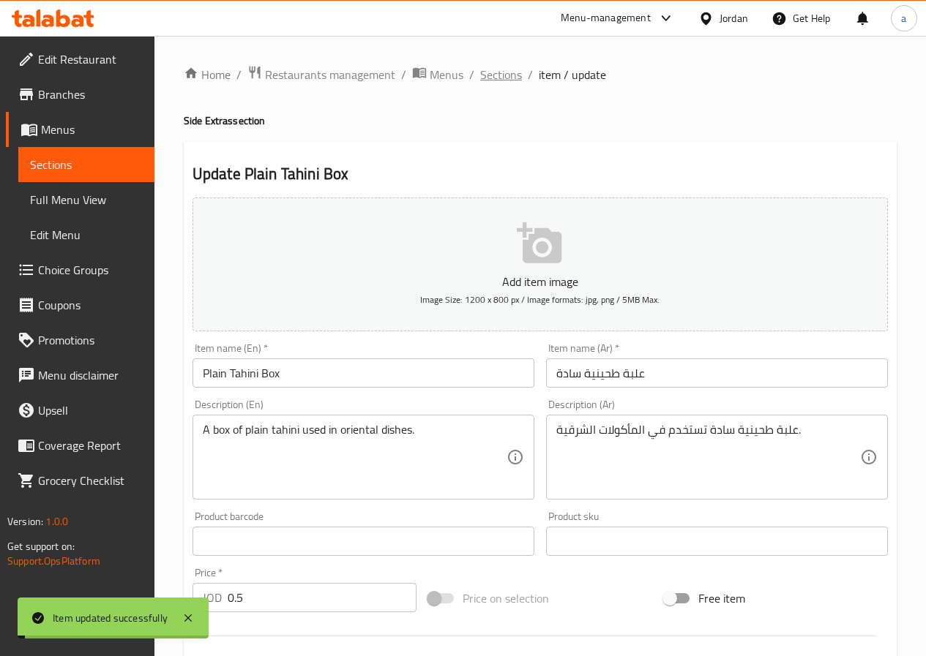
click at [506, 66] on span "Sections" at bounding box center [501, 75] width 42 height 18
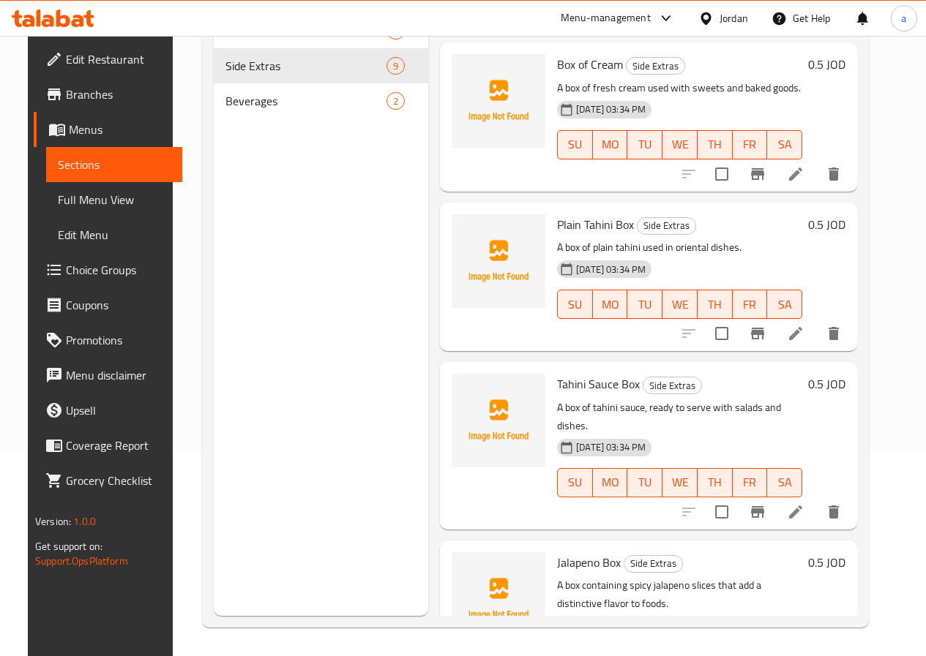
scroll to position [205, 0]
click at [804, 503] on icon at bounding box center [796, 512] width 18 height 18
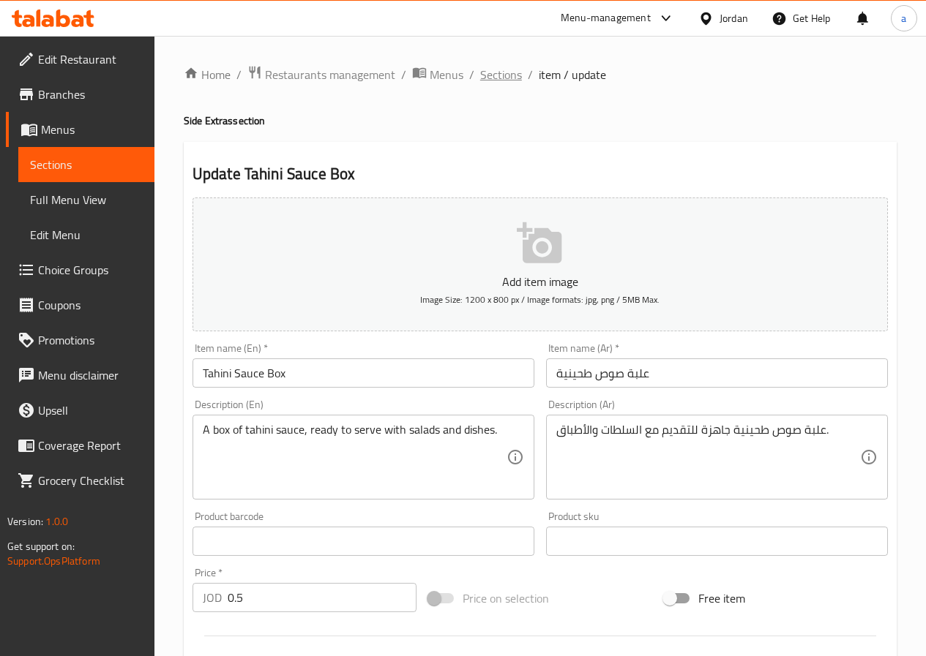
click at [504, 67] on span "Sections" at bounding box center [501, 75] width 42 height 18
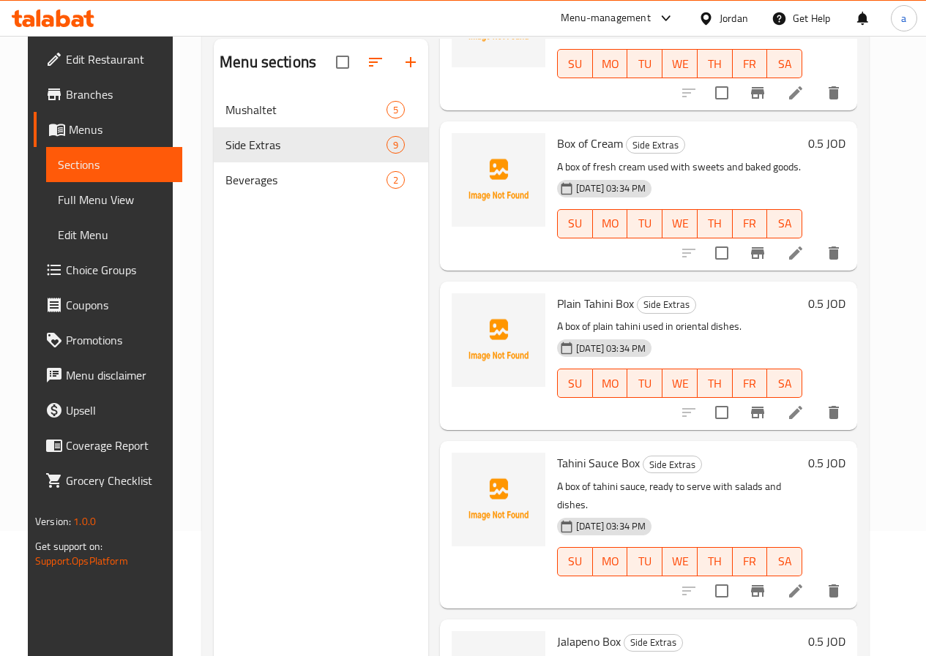
scroll to position [205, 0]
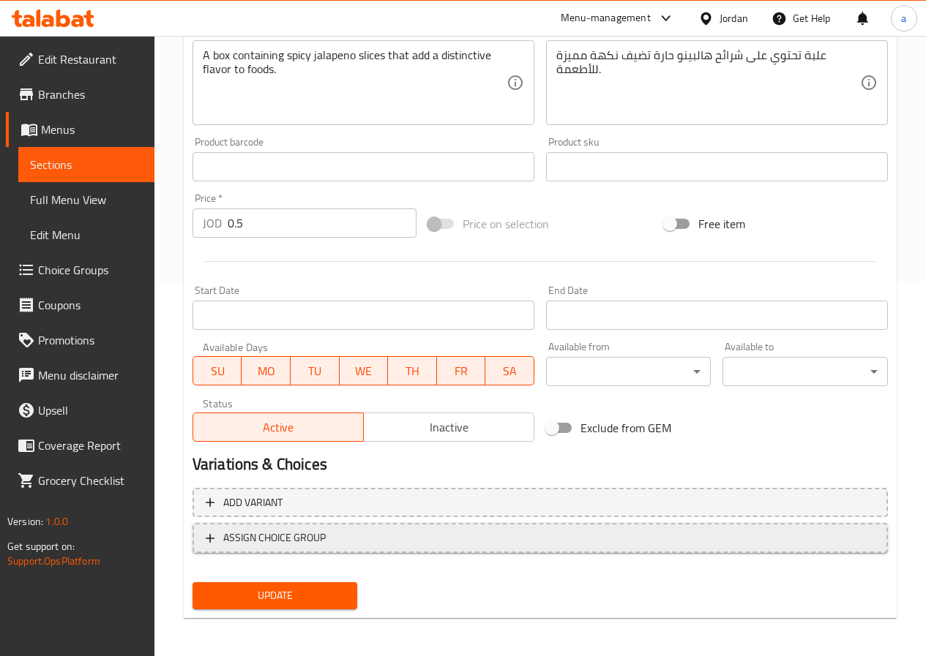
scroll to position [378, 0]
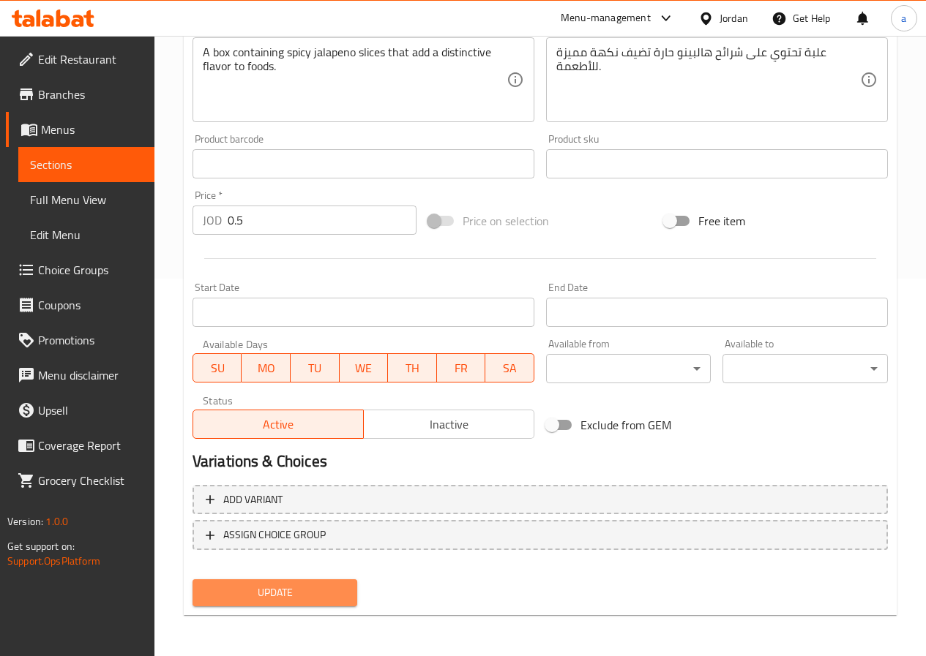
click at [322, 590] on span "Update" at bounding box center [275, 593] width 142 height 18
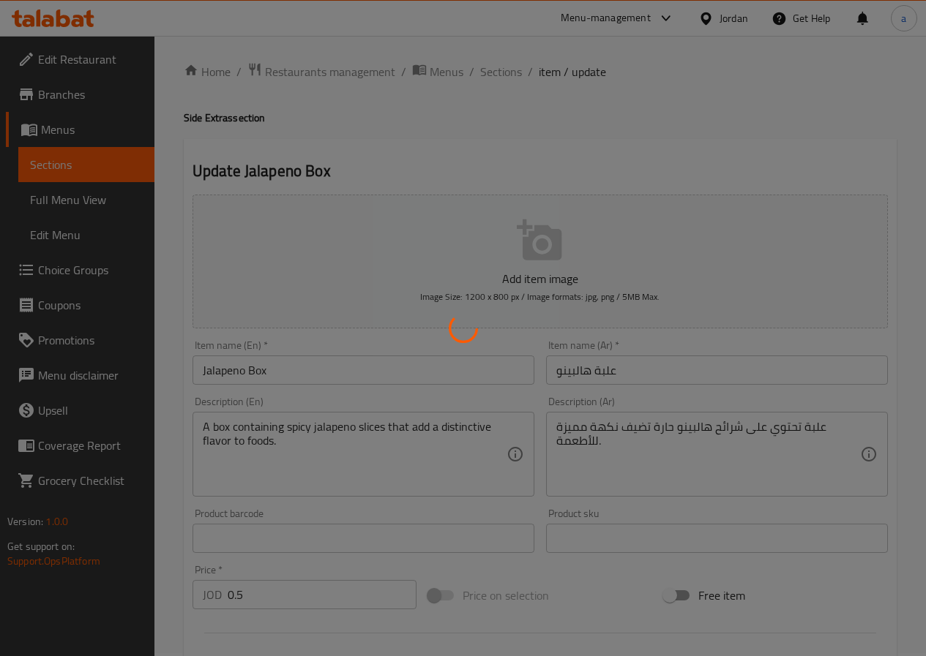
scroll to position [0, 0]
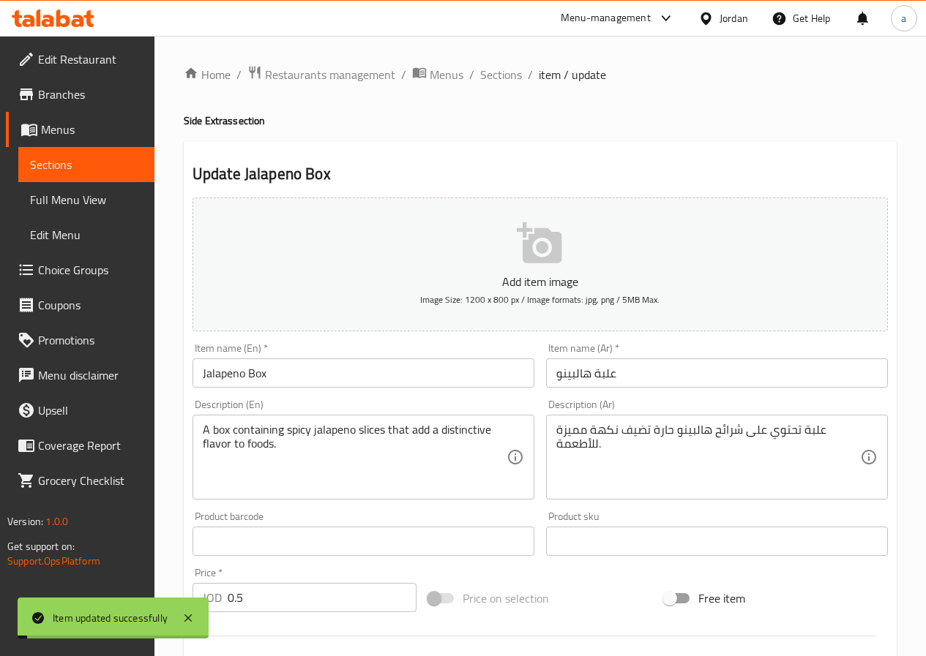
click at [503, 72] on span "Sections" at bounding box center [501, 75] width 42 height 18
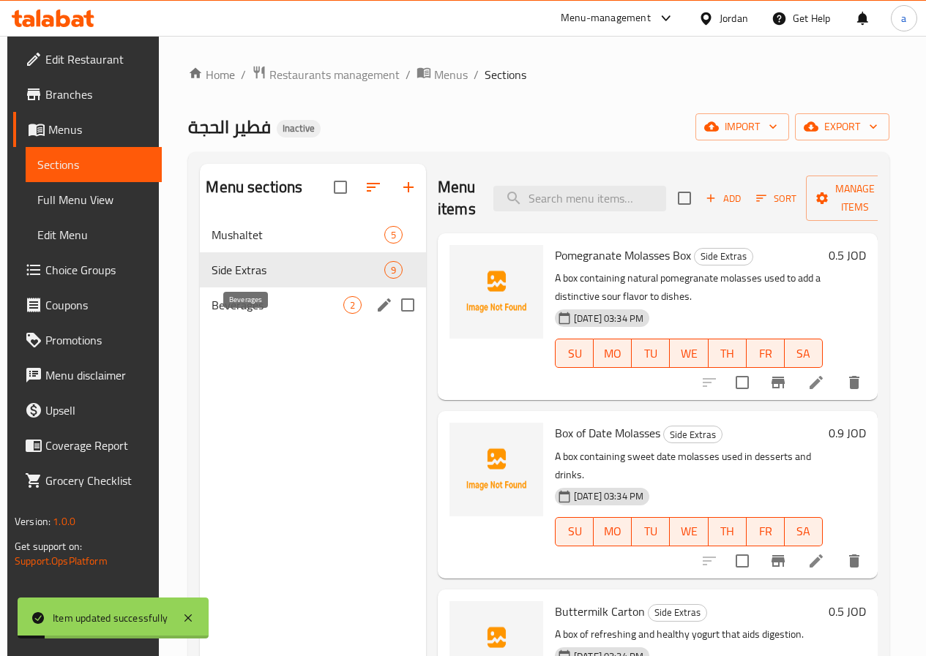
click at [253, 314] on span "Beverages" at bounding box center [277, 305] width 131 height 18
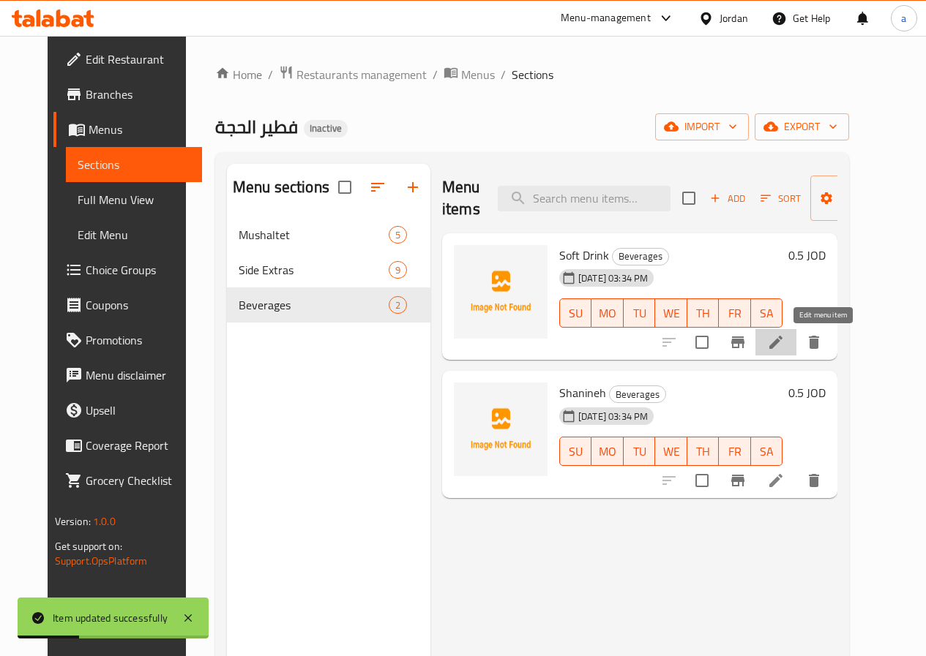
click at [785, 348] on icon at bounding box center [776, 343] width 18 height 18
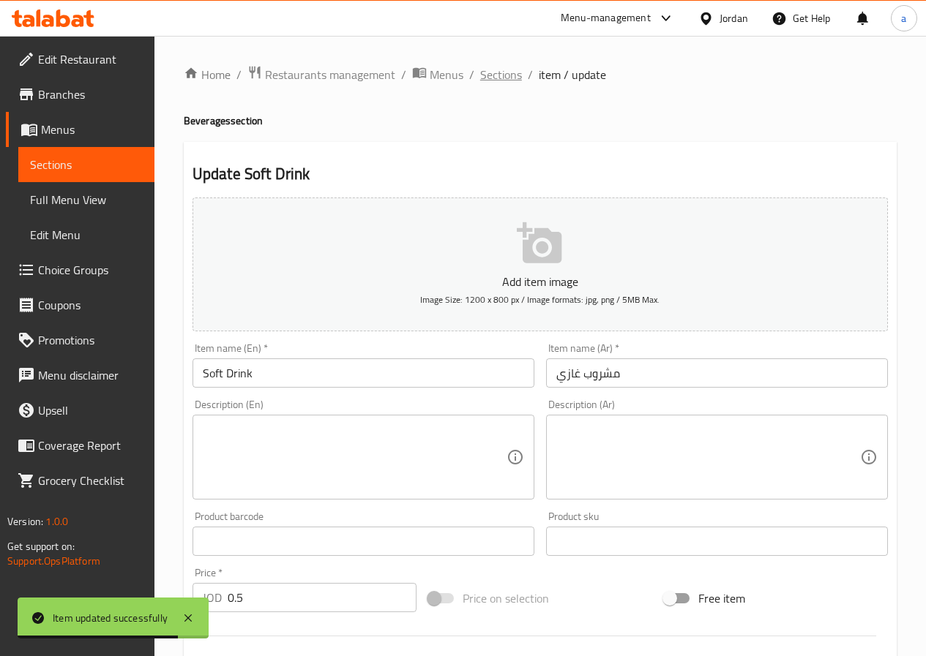
click at [499, 81] on span "Sections" at bounding box center [501, 75] width 42 height 18
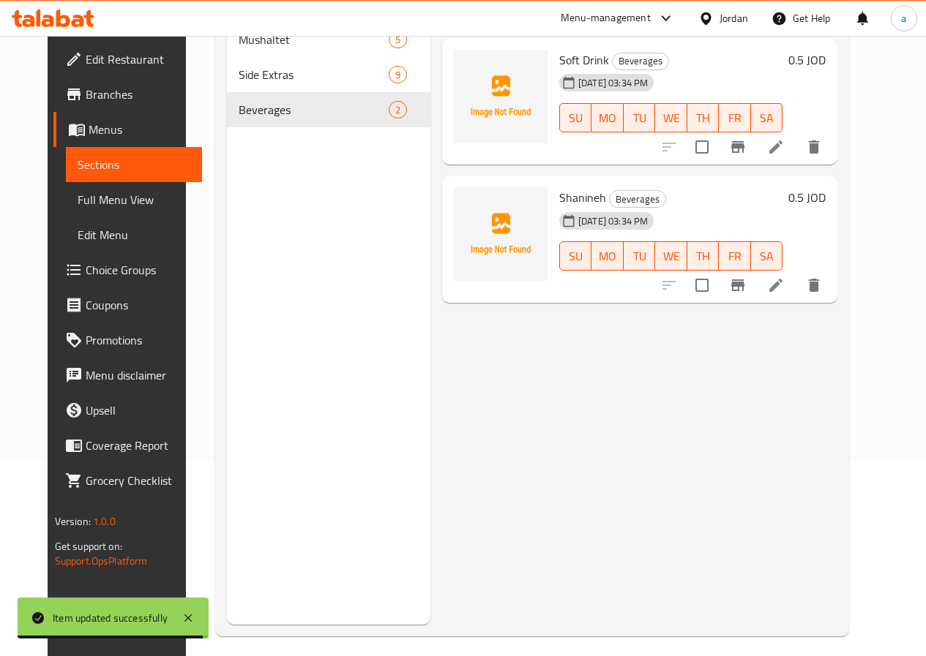
scroll to position [205, 0]
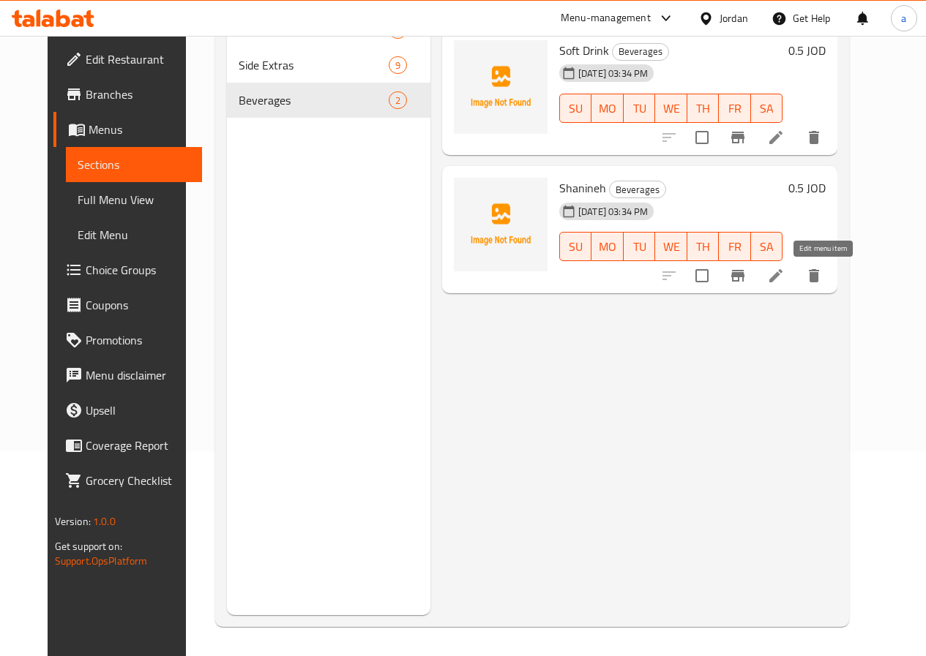
click at [785, 281] on icon at bounding box center [776, 276] width 18 height 18
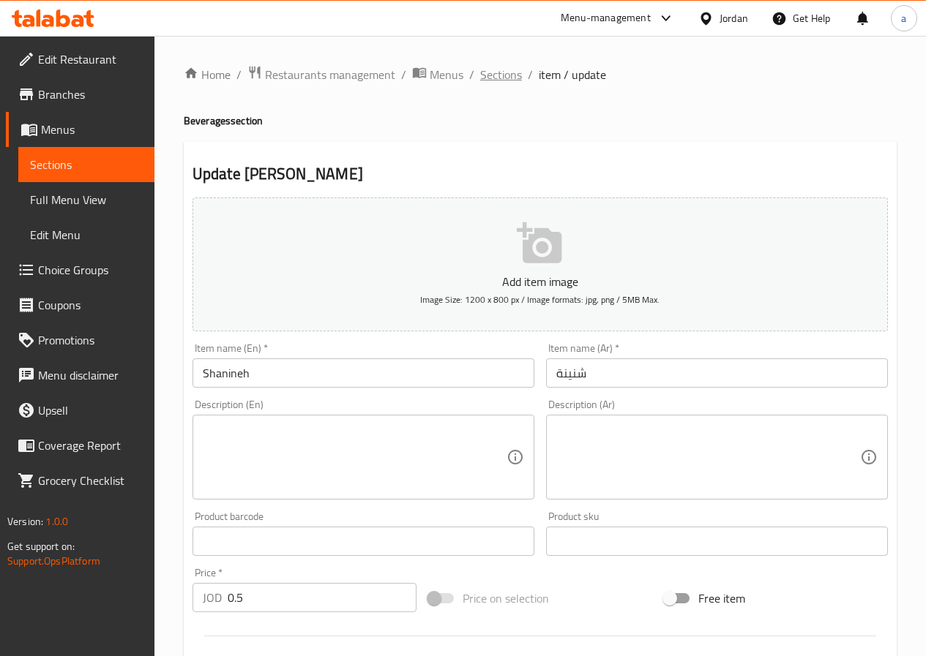
click at [509, 78] on span "Sections" at bounding box center [501, 75] width 42 height 18
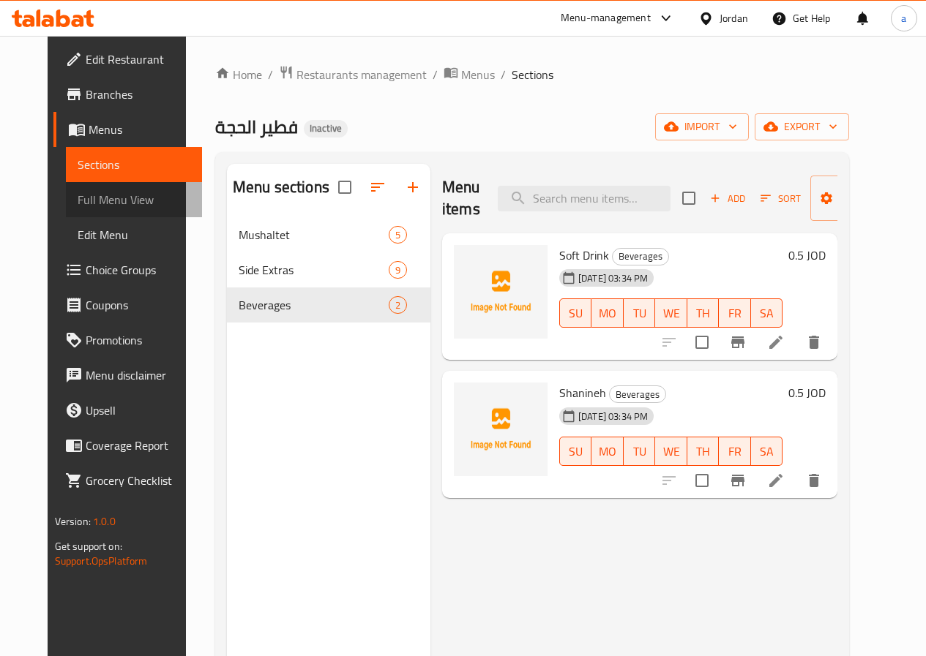
click at [119, 203] on span "Full Menu View" at bounding box center [134, 200] width 113 height 18
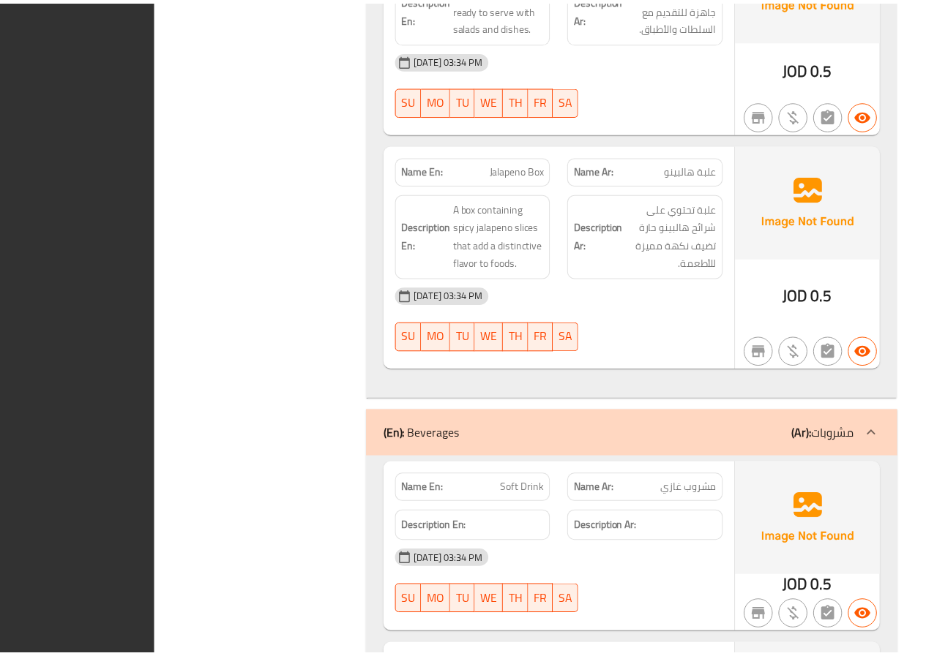
scroll to position [3754, 0]
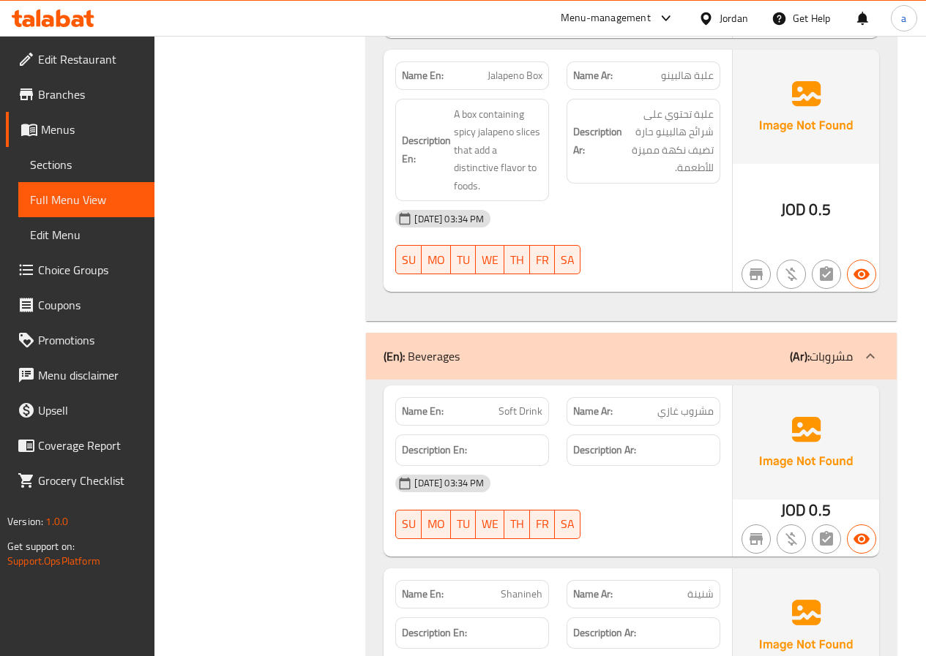
click at [95, 68] on span "Edit Restaurant" at bounding box center [90, 59] width 105 height 18
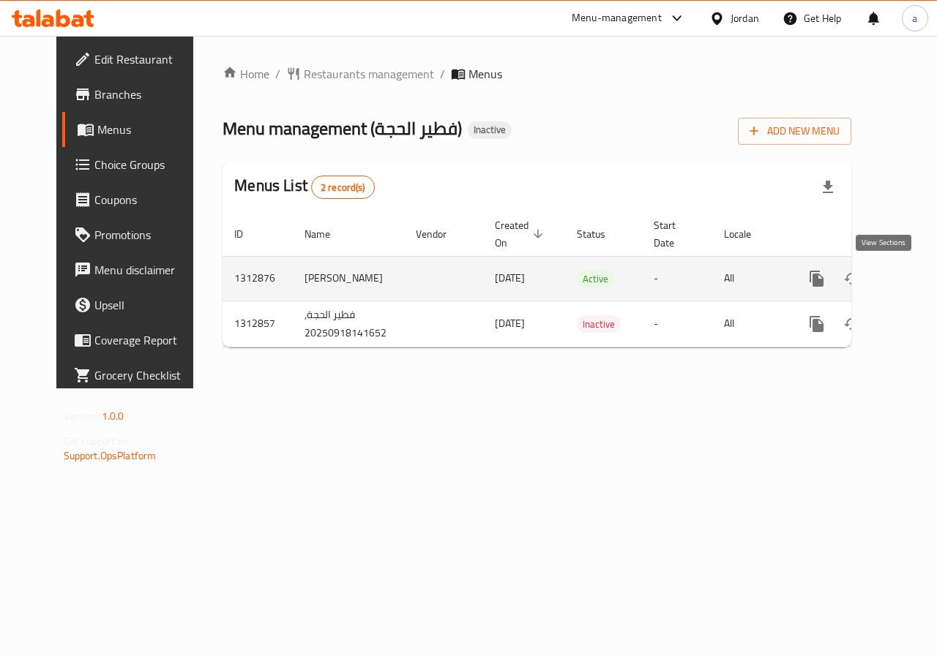
click at [913, 283] on icon "enhanced table" at bounding box center [922, 279] width 18 height 18
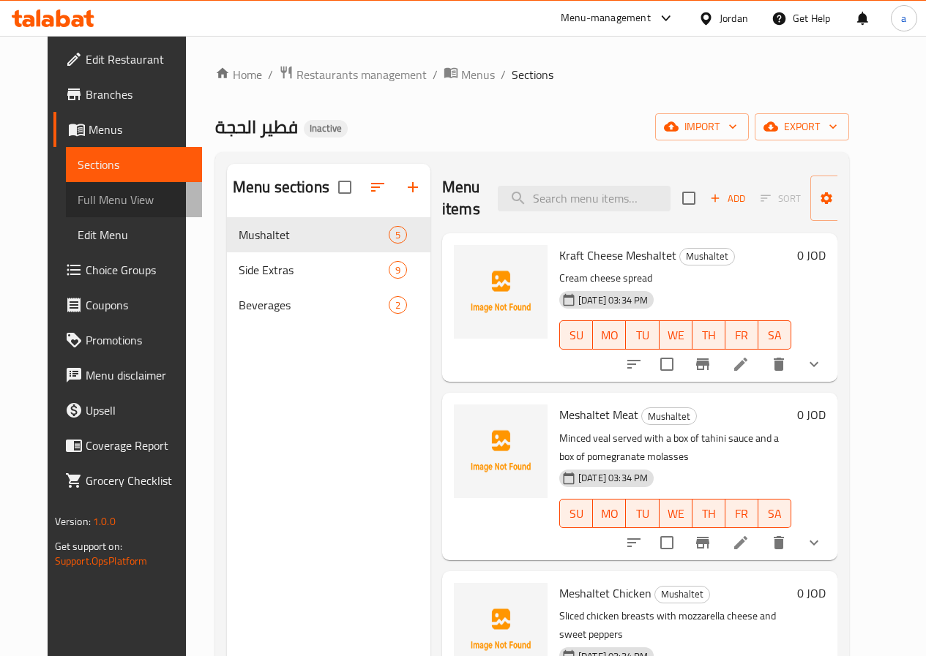
click at [97, 197] on span "Full Menu View" at bounding box center [134, 200] width 113 height 18
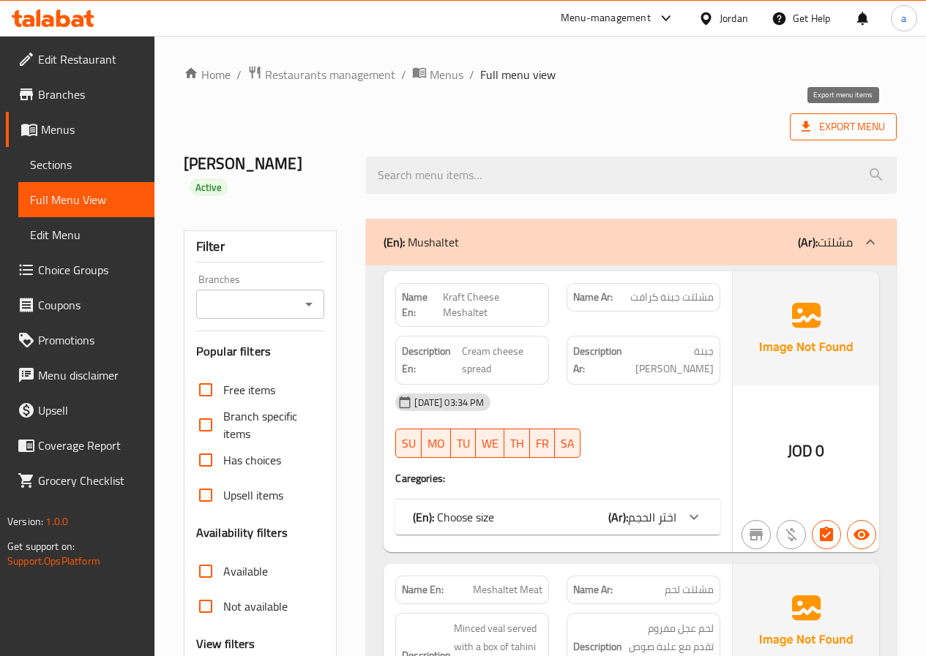
click at [869, 128] on span "Export Menu" at bounding box center [842, 127] width 83 height 18
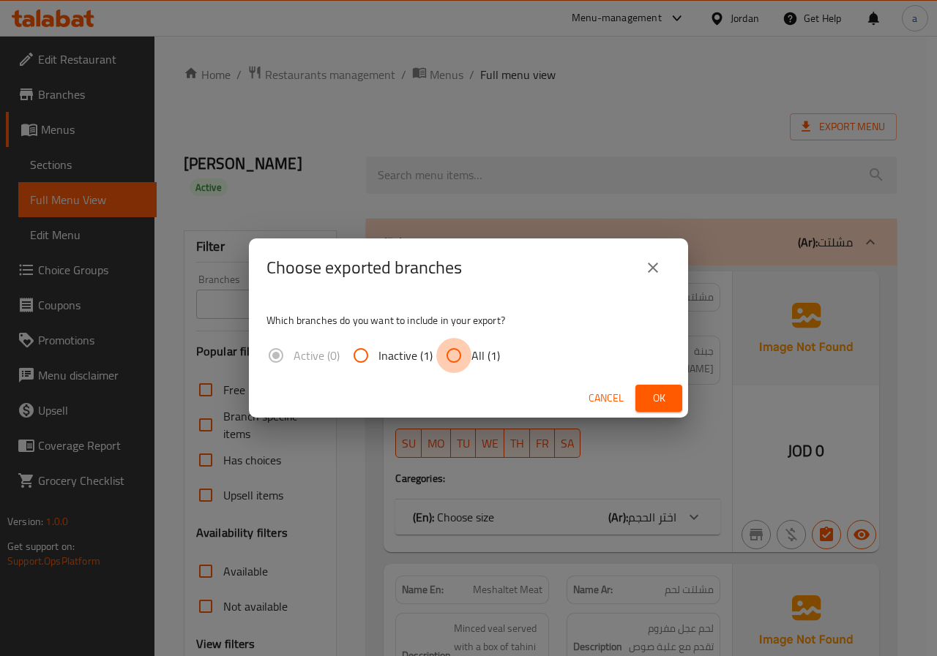
click at [450, 359] on input "All (1)" at bounding box center [453, 355] width 35 height 35
radio input "true"
click at [676, 398] on button "Ok" at bounding box center [658, 398] width 47 height 27
